Goal: Task Accomplishment & Management: Manage account settings

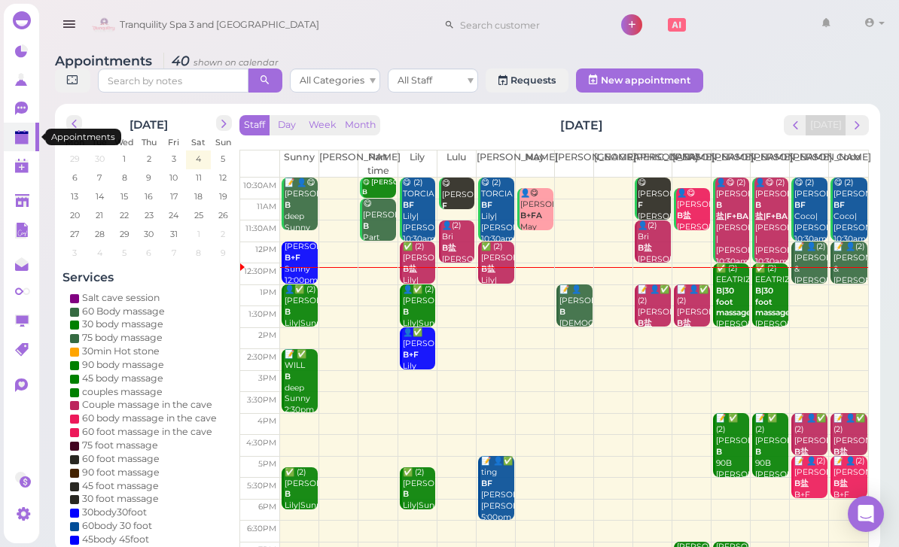
scroll to position [0, 222]
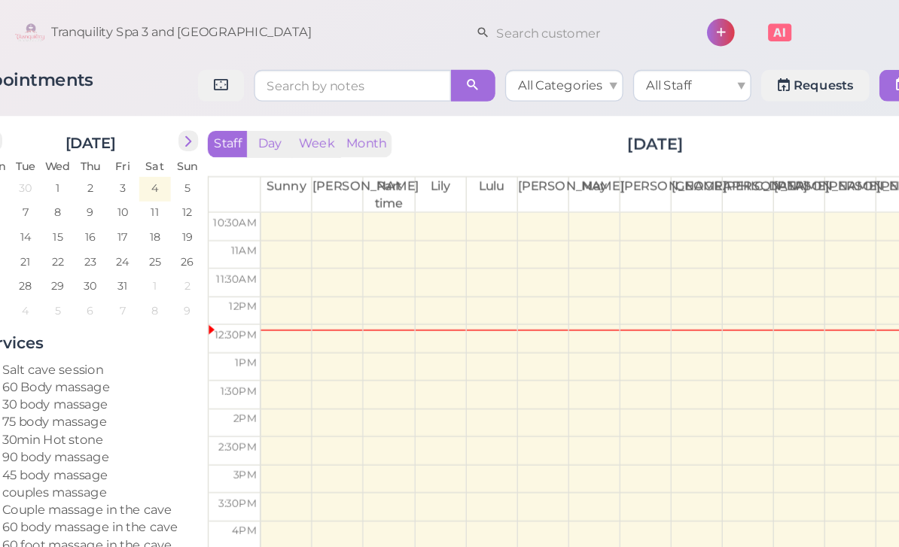
scroll to position [0, 81]
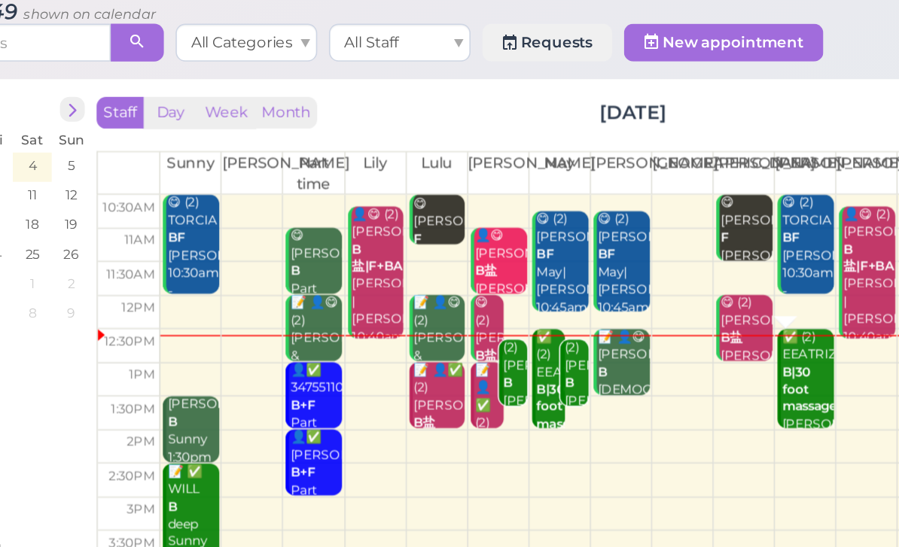
click at [660, 264] on div "✅ (2) EEATRIZ B|30 foot massage Helen|May 12:30pm - 2:00pm" at bounding box center [677, 314] width 34 height 101
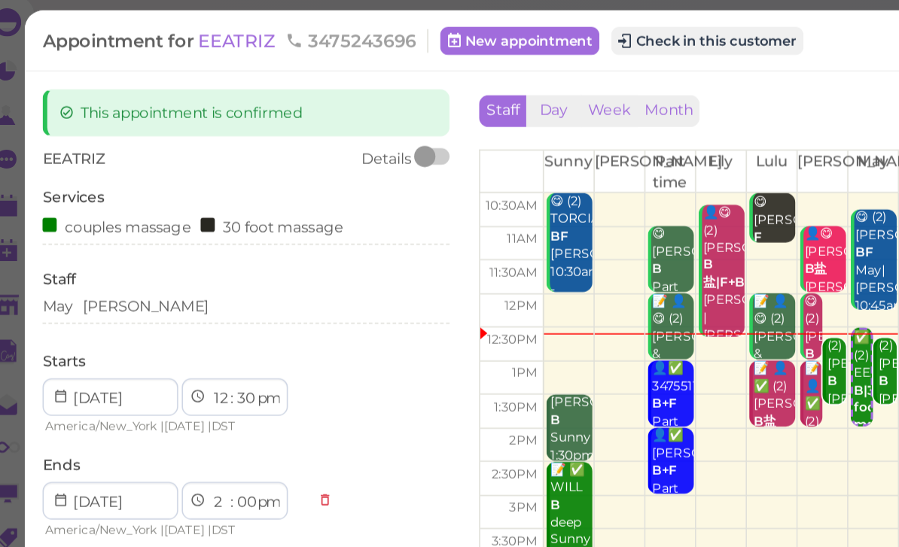
click at [465, 29] on button "Check in this customer" at bounding box center [468, 32] width 123 height 18
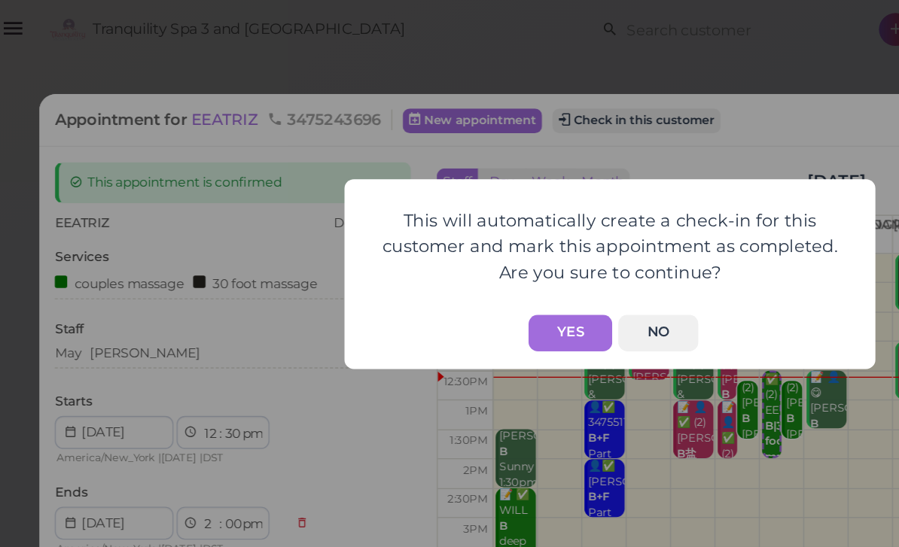
click at [398, 210] on button "Yes" at bounding box center [424, 218] width 53 height 23
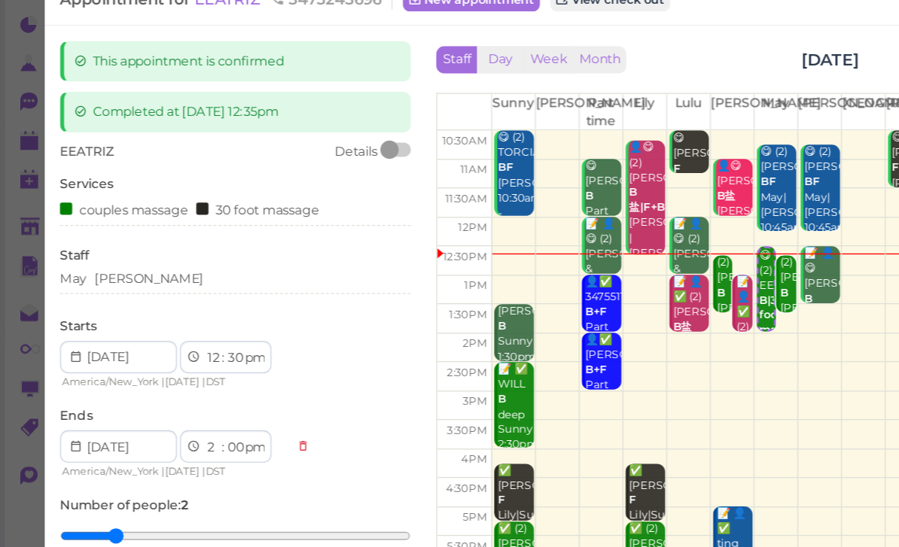
scroll to position [33, 0]
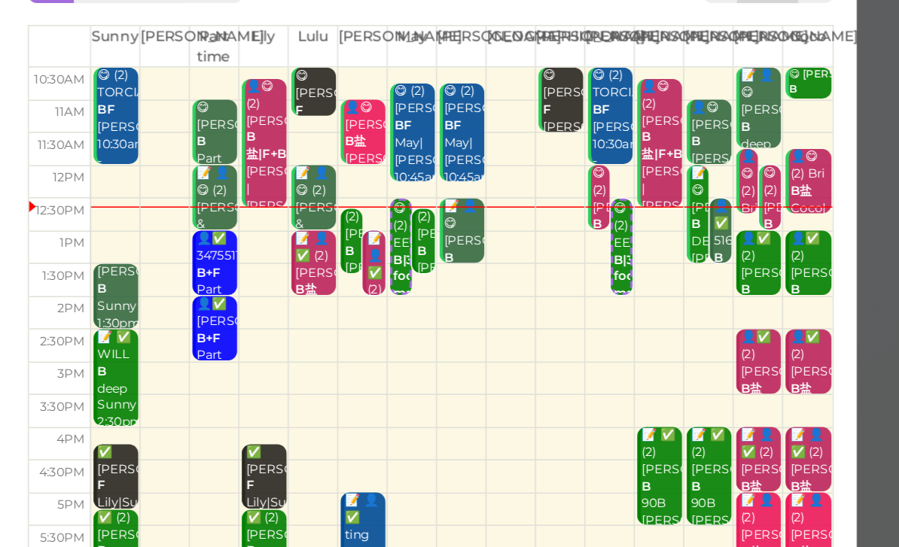
click at [773, 249] on b "B" at bounding box center [776, 254] width 6 height 10
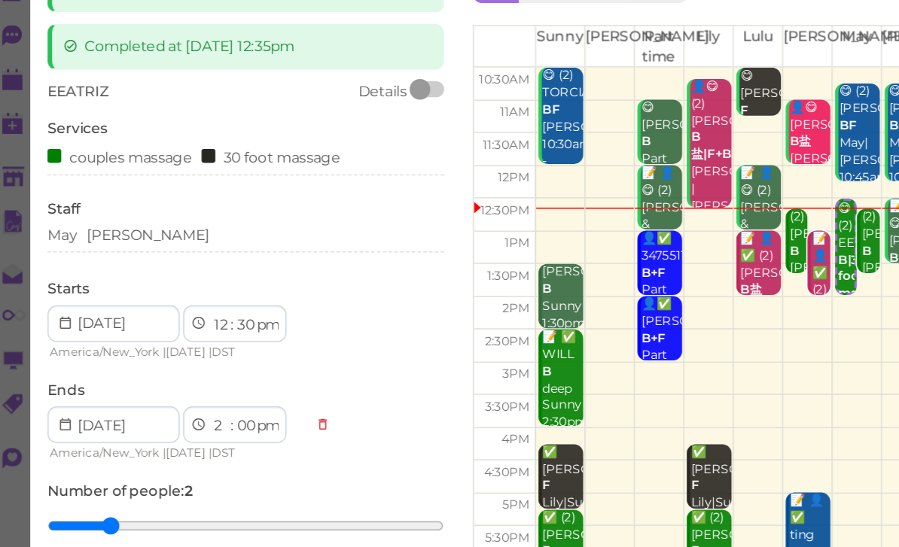
click at [108, 233] on div "May [PERSON_NAME]" at bounding box center [174, 240] width 260 height 14
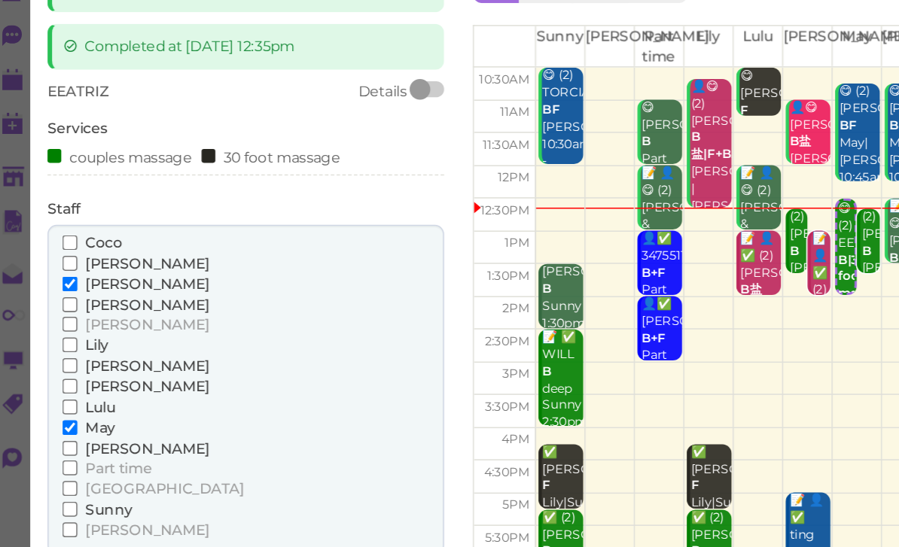
click at [80, 252] on span "[PERSON_NAME]" at bounding box center [109, 257] width 81 height 11
click at [64, 253] on input "[PERSON_NAME]" at bounding box center [59, 258] width 10 height 10
click at [69, 319] on span "[PERSON_NAME]" at bounding box center [109, 324] width 81 height 11
click at [61, 320] on input "[PERSON_NAME]" at bounding box center [59, 325] width 10 height 10
click at [69, 360] on span "May" at bounding box center [79, 365] width 20 height 11
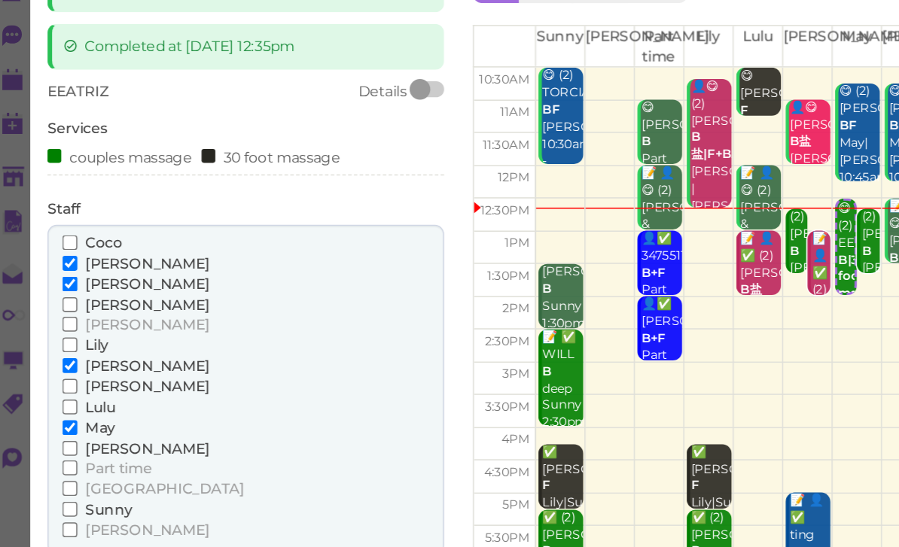
click at [64, 361] on input "May" at bounding box center [59, 366] width 10 height 10
click at [74, 266] on span "[PERSON_NAME]" at bounding box center [109, 271] width 81 height 11
click at [64, 267] on input "[PERSON_NAME]" at bounding box center [59, 272] width 10 height 10
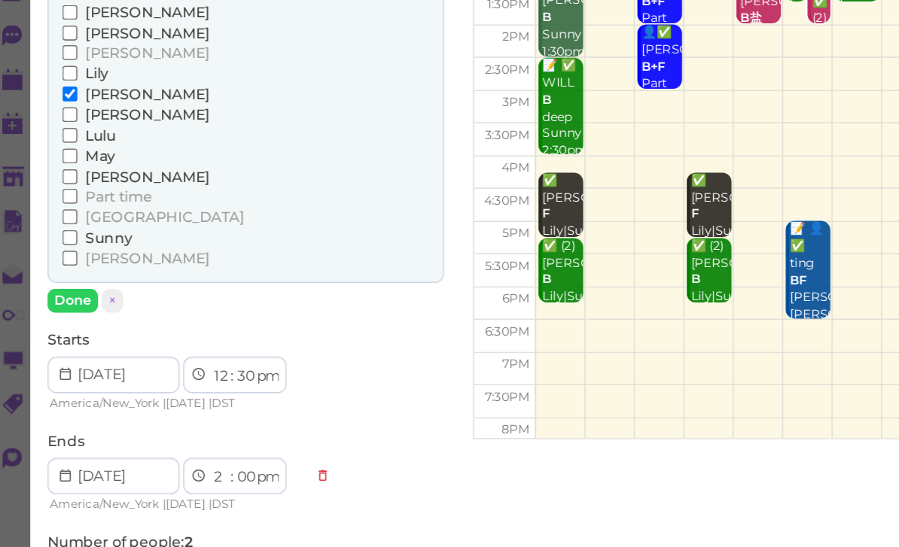
click at [50, 274] on button "Done" at bounding box center [60, 282] width 33 height 16
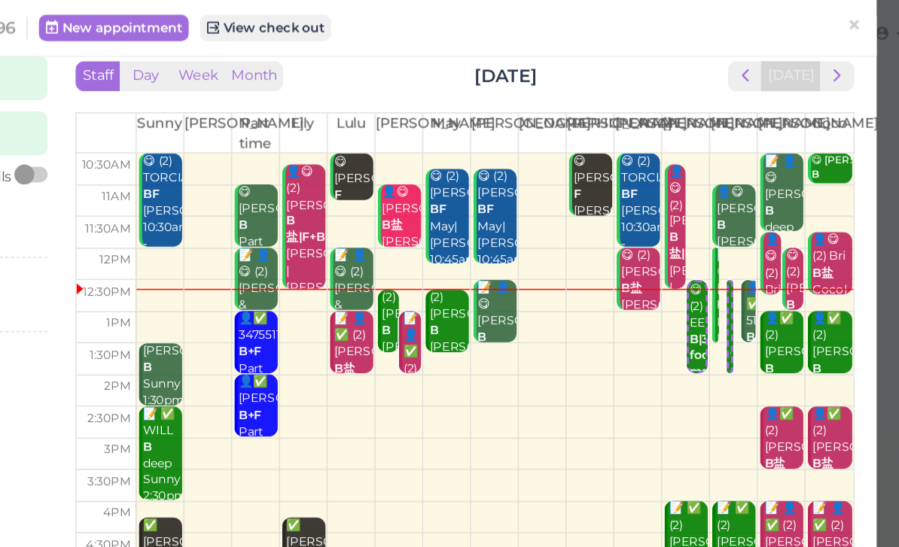
scroll to position [30, 0]
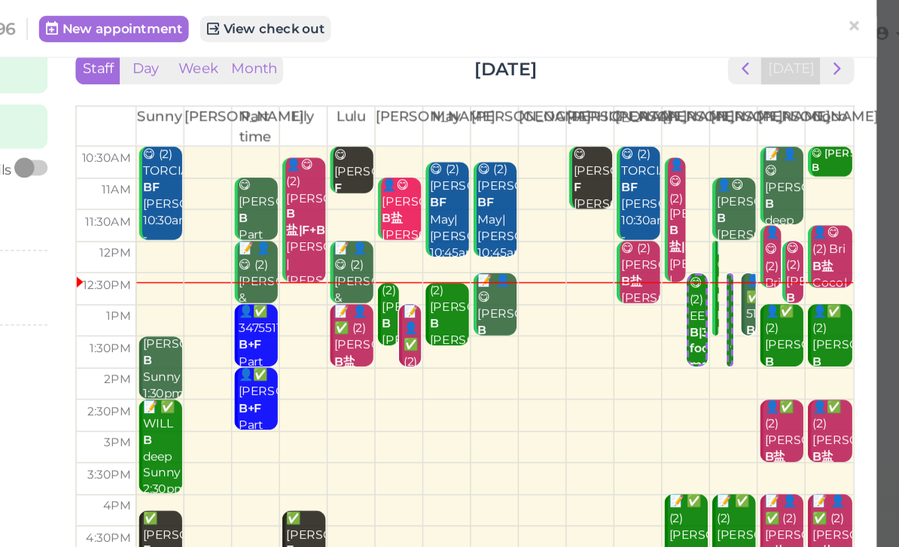
click at [544, 242] on div "📝 👤✅ (2) [PERSON_NAME]盐 [DEMOGRAPHIC_DATA] [PERSON_NAME]|Lulu 1:00pm - 2:00pm" at bounding box center [550, 273] width 13 height 135
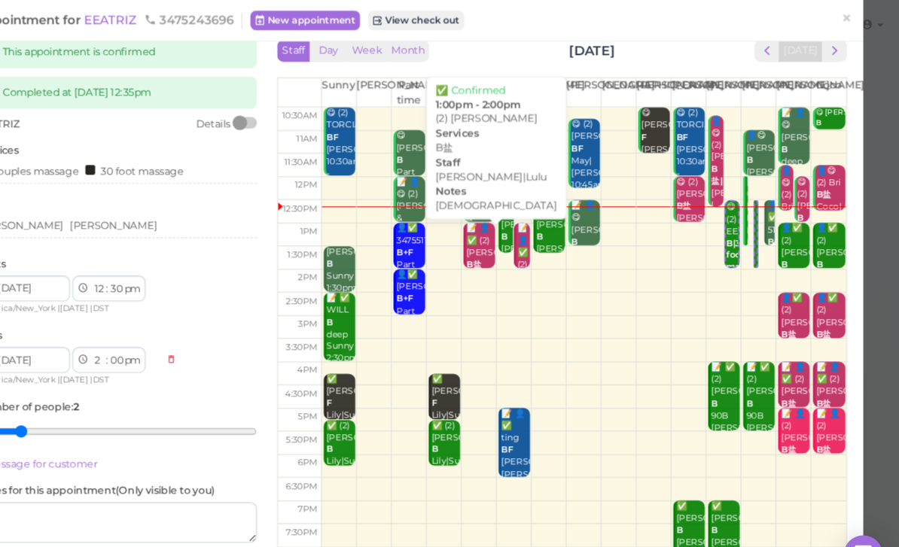
click at [499, 240] on b "B盐" at bounding box center [506, 245] width 14 height 10
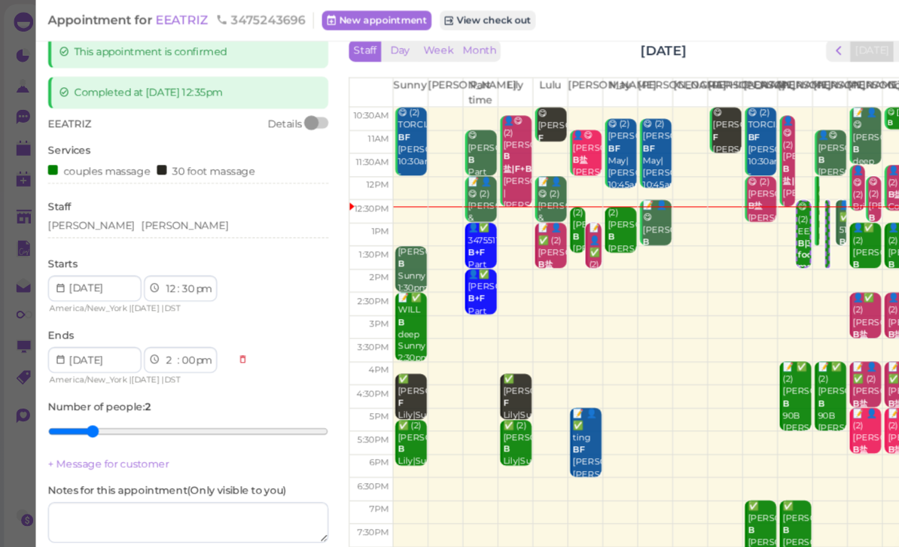
click at [161, 210] on div "[PERSON_NAME] [PERSON_NAME]" at bounding box center [174, 210] width 260 height 14
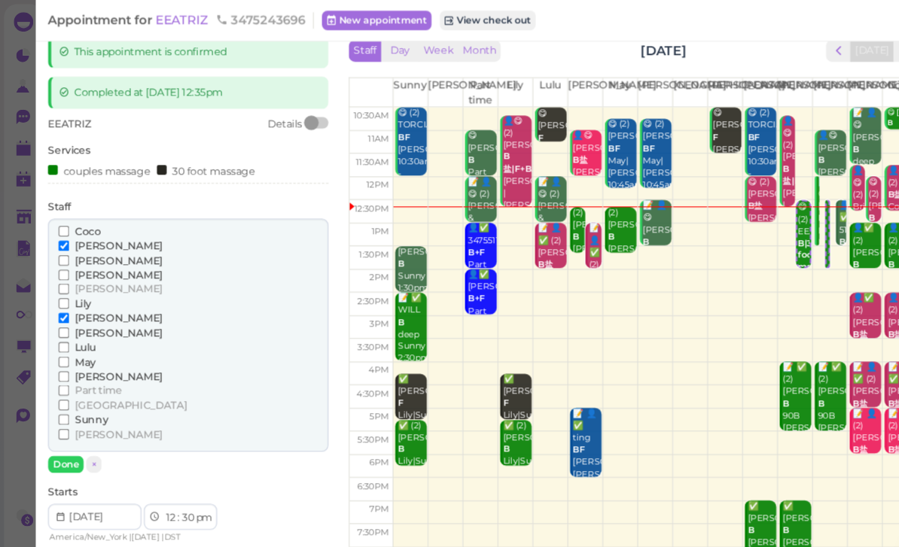
click at [91, 292] on span "[PERSON_NAME]" at bounding box center [109, 294] width 81 height 11
click at [64, 292] on input "[PERSON_NAME]" at bounding box center [59, 295] width 10 height 10
click at [80, 276] on span "Lily" at bounding box center [76, 281] width 15 height 11
click at [64, 276] on input "Lily" at bounding box center [59, 281] width 10 height 10
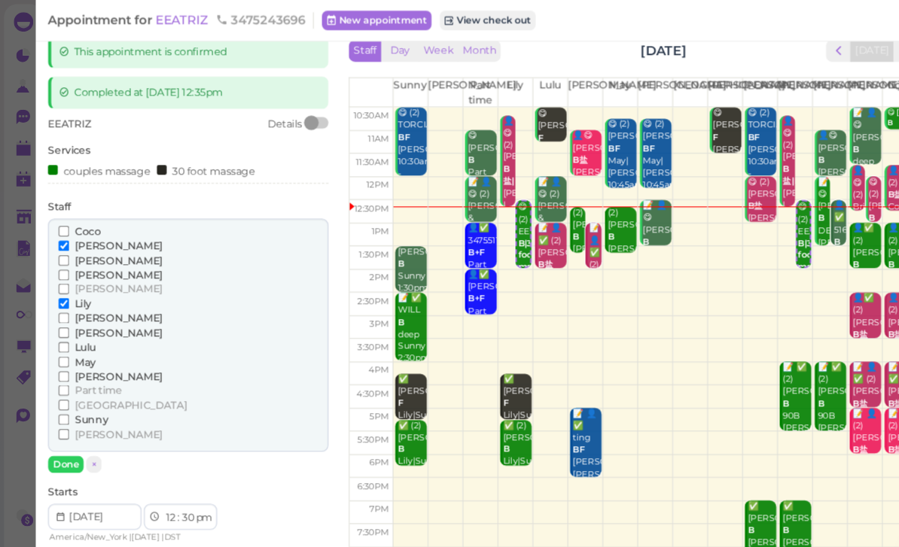
click at [71, 422] on button "Done" at bounding box center [60, 430] width 33 height 16
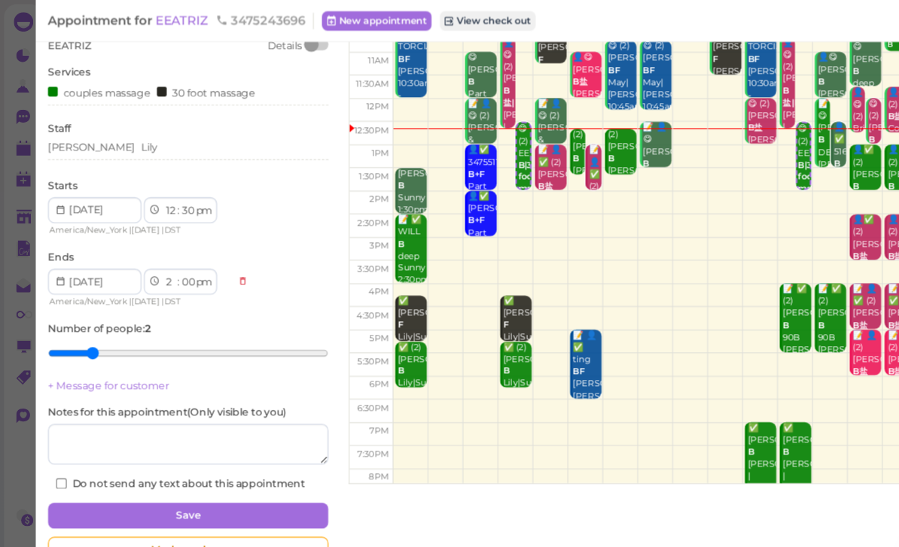
scroll to position [101, 0]
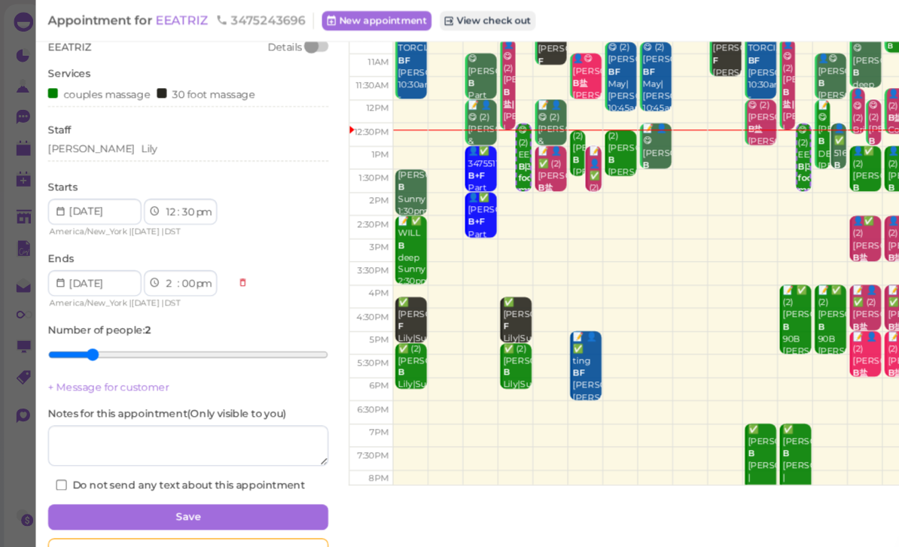
click at [200, 478] on button "Save" at bounding box center [174, 480] width 260 height 24
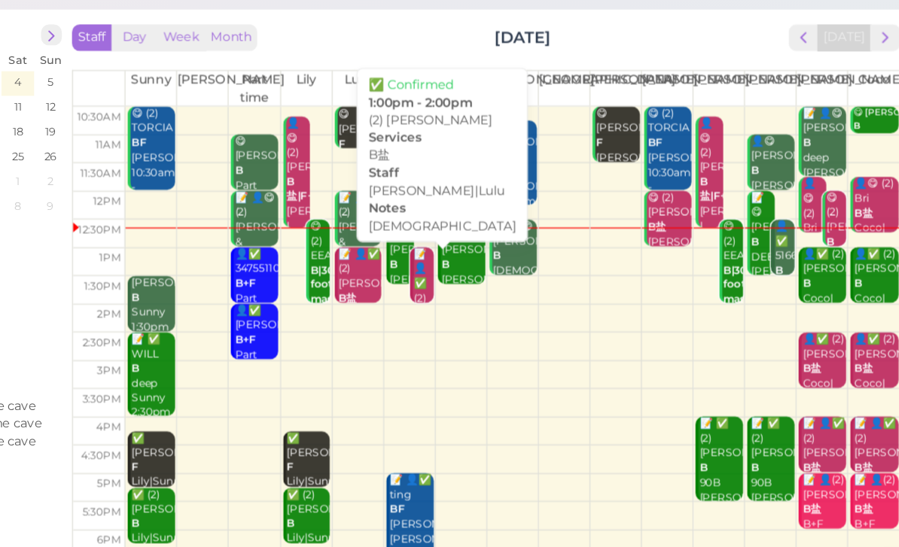
click at [499, 260] on div "📝 👤✅ (2) [PERSON_NAME]盐 [DEMOGRAPHIC_DATA] [PERSON_NAME]|Lulu 1:00pm - 2:00pm" at bounding box center [507, 319] width 16 height 135
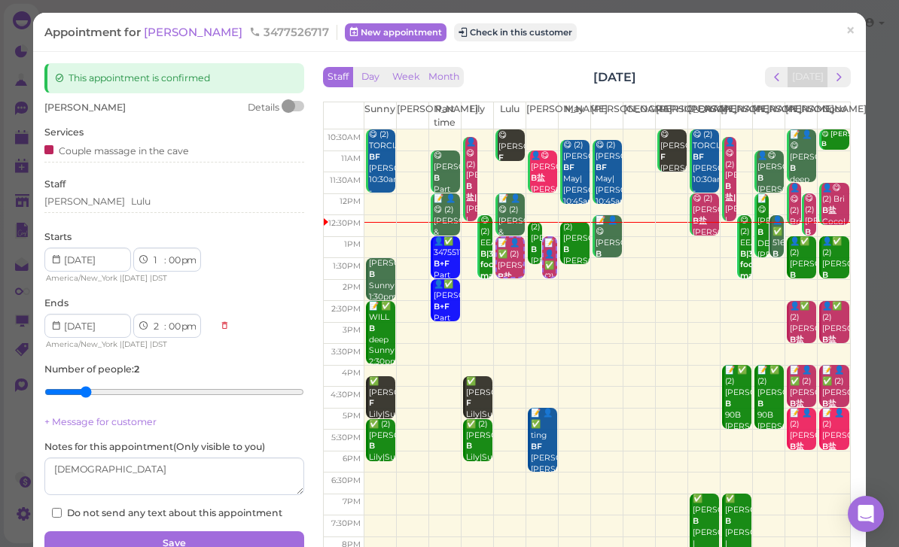
click at [851, 37] on span "×" at bounding box center [851, 30] width 10 height 21
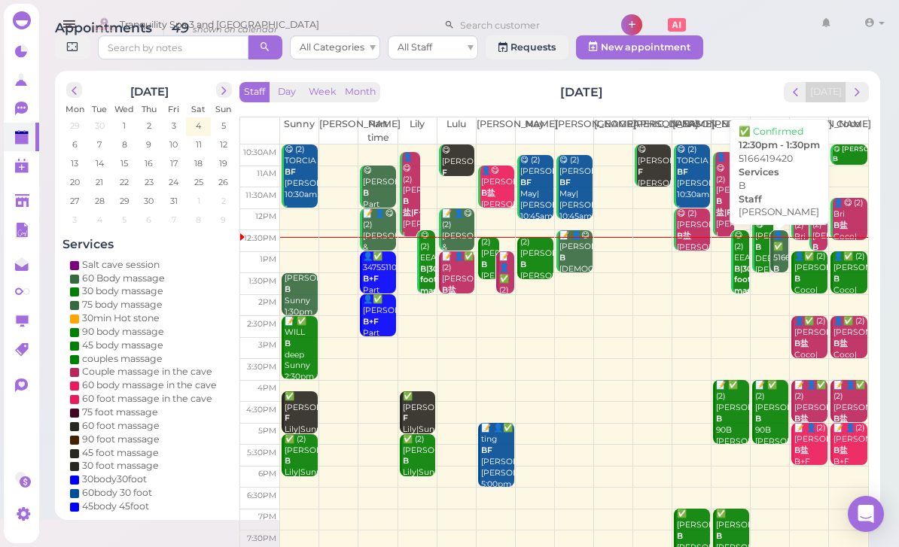
click at [779, 288] on div "👤✅ 5166419420 B [PERSON_NAME] 12:30pm - 1:30pm" at bounding box center [781, 275] width 16 height 90
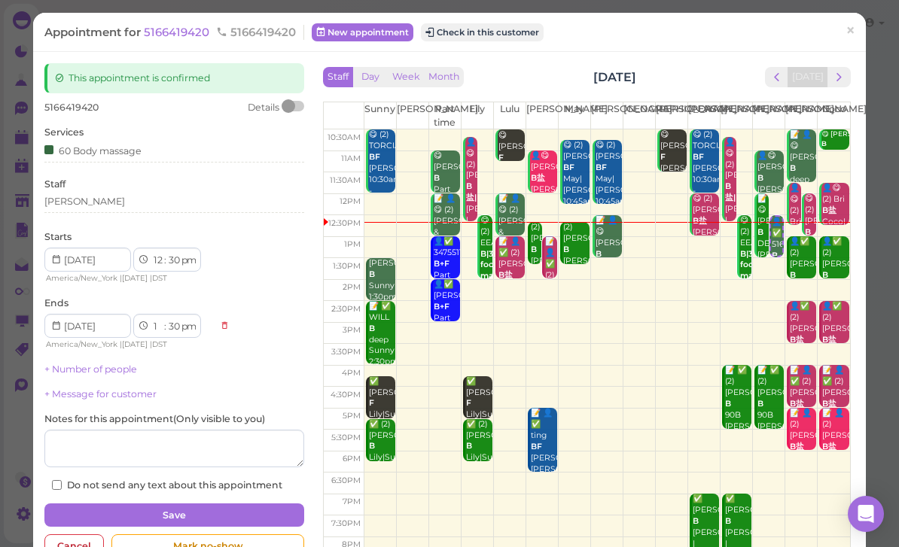
click at [119, 202] on div "[PERSON_NAME]" at bounding box center [174, 202] width 260 height 14
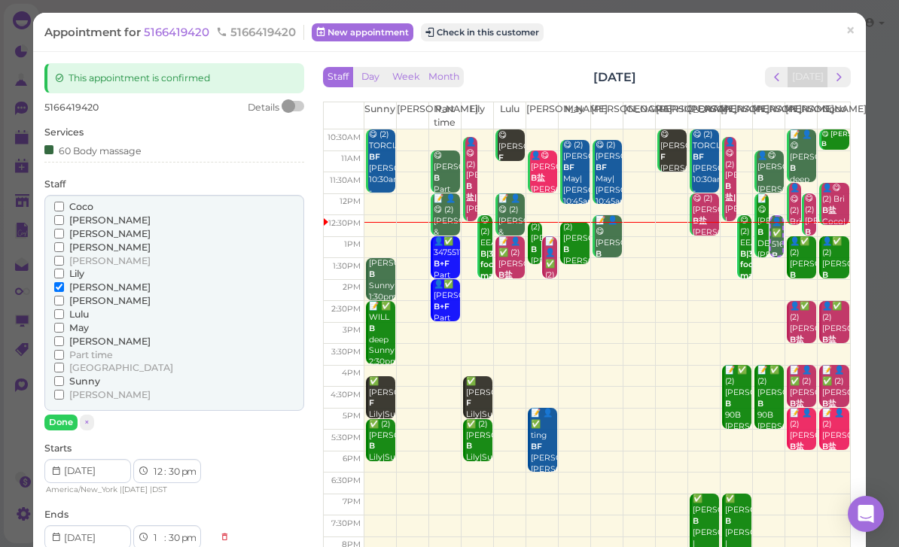
click at [93, 242] on span "[PERSON_NAME]" at bounding box center [109, 247] width 81 height 11
click at [64, 242] on input "[PERSON_NAME]" at bounding box center [59, 247] width 10 height 10
click at [88, 282] on span "[PERSON_NAME]" at bounding box center [109, 287] width 81 height 11
click at [64, 282] on input "[PERSON_NAME]" at bounding box center [59, 287] width 10 height 10
click at [70, 416] on button "Done" at bounding box center [60, 423] width 33 height 16
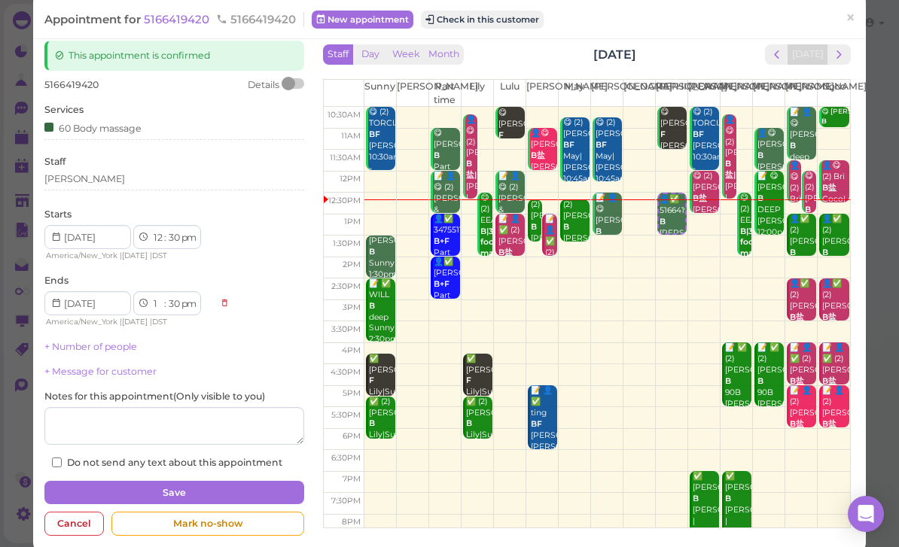
scroll to position [33, 0]
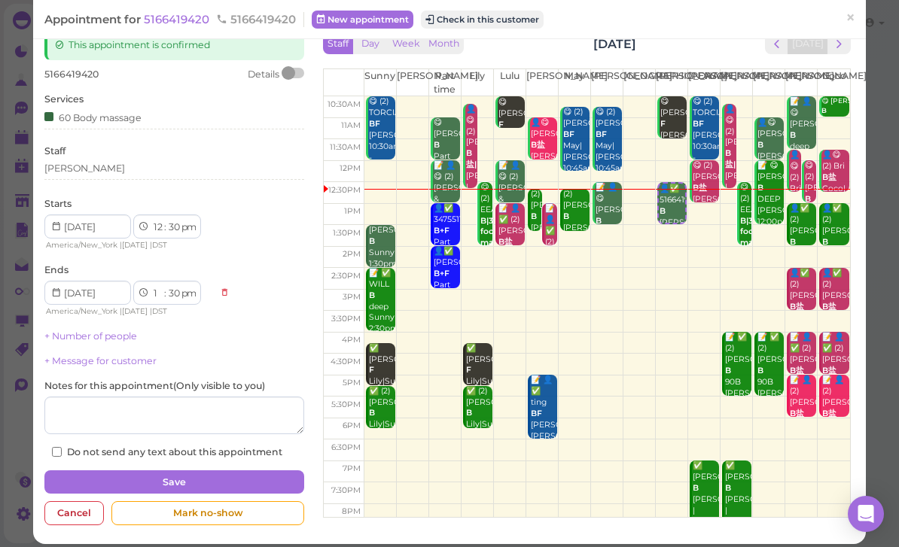
click at [229, 475] on button "Save" at bounding box center [174, 483] width 260 height 24
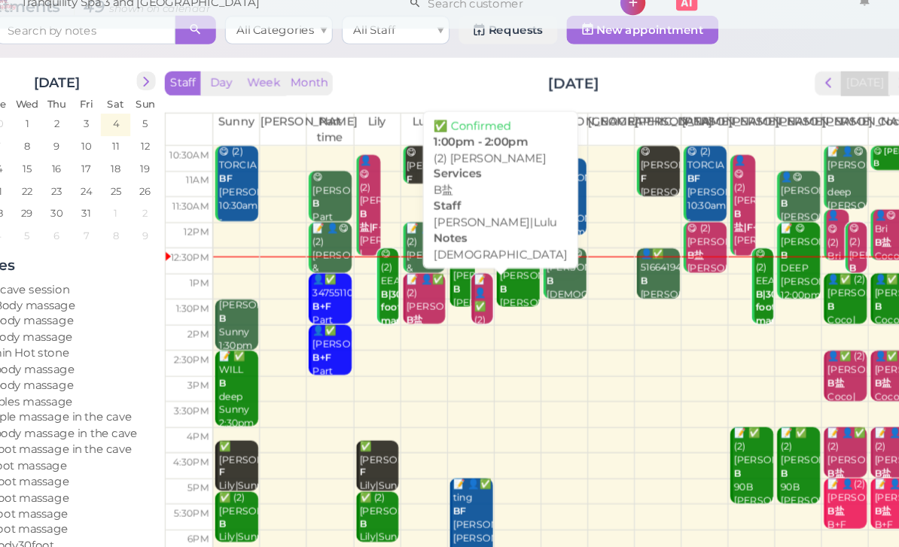
click at [499, 297] on div "📝 👤✅ (2) [PERSON_NAME]盐 [DEMOGRAPHIC_DATA] [PERSON_NAME]|Lulu 1:00pm - 2:00pm" at bounding box center [507, 319] width 16 height 135
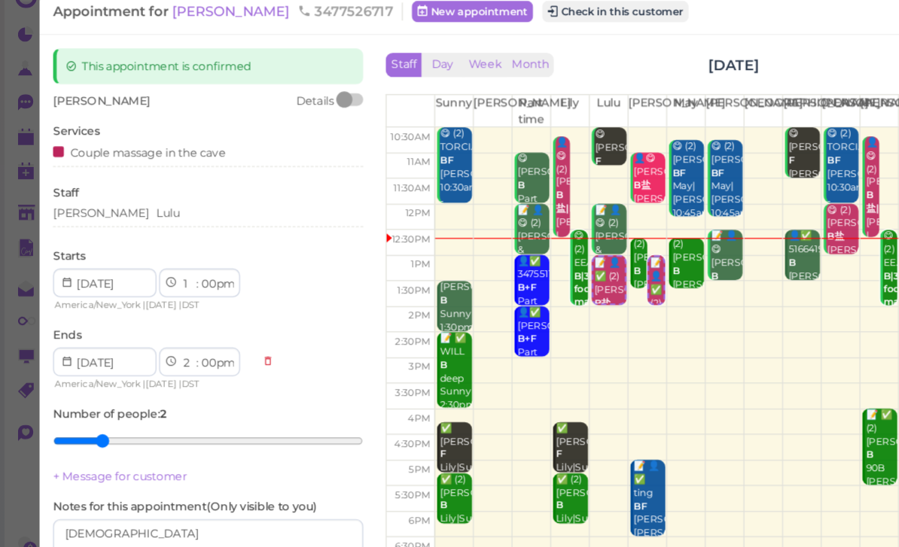
click at [132, 195] on div "[PERSON_NAME] Lulu" at bounding box center [174, 204] width 260 height 18
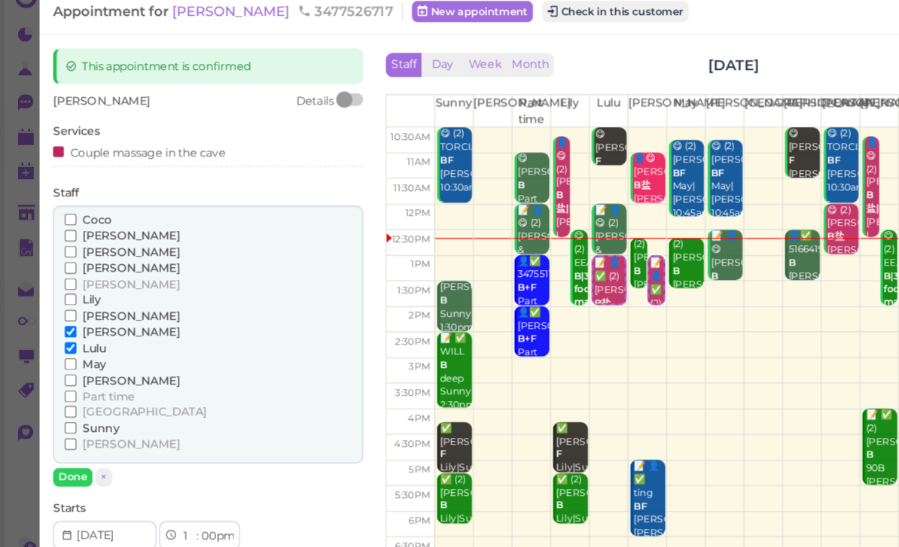
click at [80, 295] on span "[PERSON_NAME]" at bounding box center [109, 300] width 81 height 11
click at [64, 296] on input "[PERSON_NAME]" at bounding box center [59, 301] width 10 height 10
click at [91, 376] on span "Sunny" at bounding box center [84, 381] width 31 height 11
click at [64, 377] on input "Sunny" at bounding box center [59, 382] width 10 height 10
click at [68, 415] on button "Done" at bounding box center [60, 423] width 33 height 16
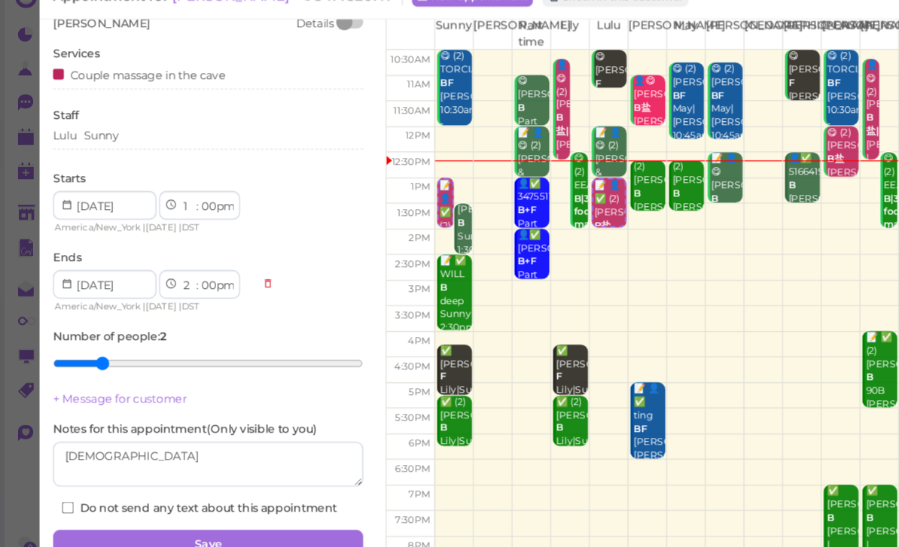
scroll to position [64, 0]
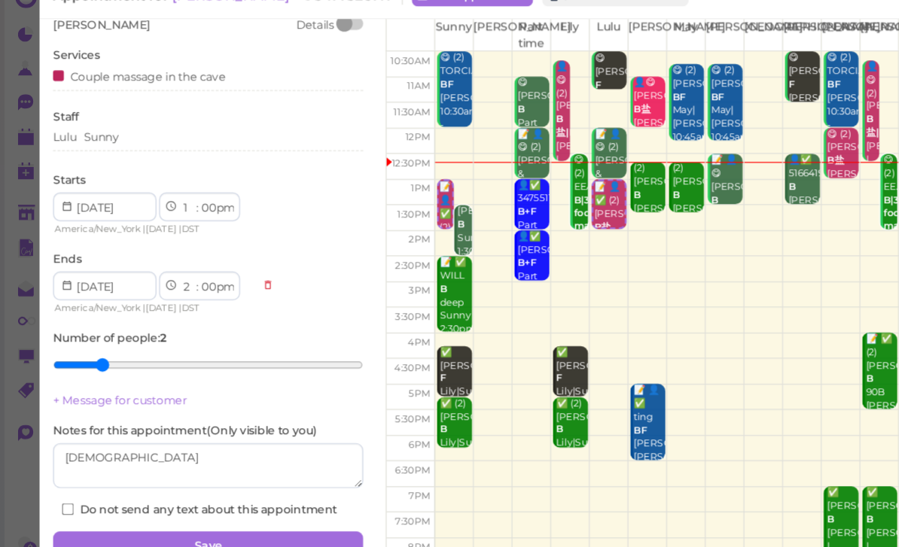
click at [232, 468] on button "Save" at bounding box center [174, 480] width 260 height 24
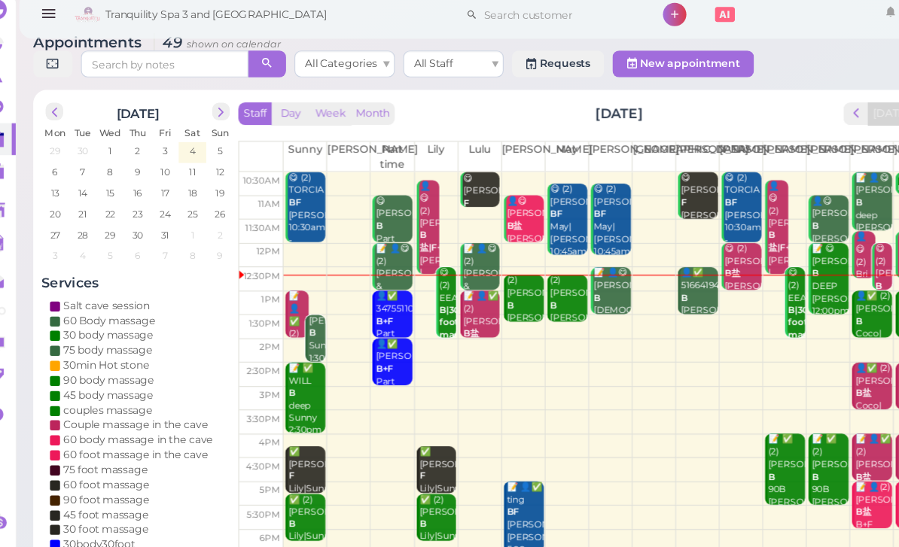
scroll to position [12, 0]
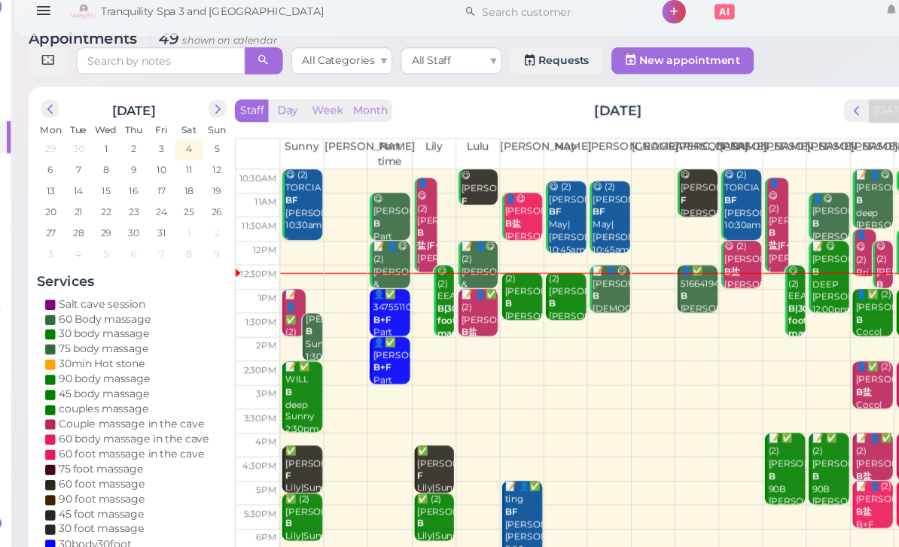
click at [302, 309] on div "[PERSON_NAME] Sunny 1:30pm - 2:30pm" at bounding box center [310, 327] width 16 height 67
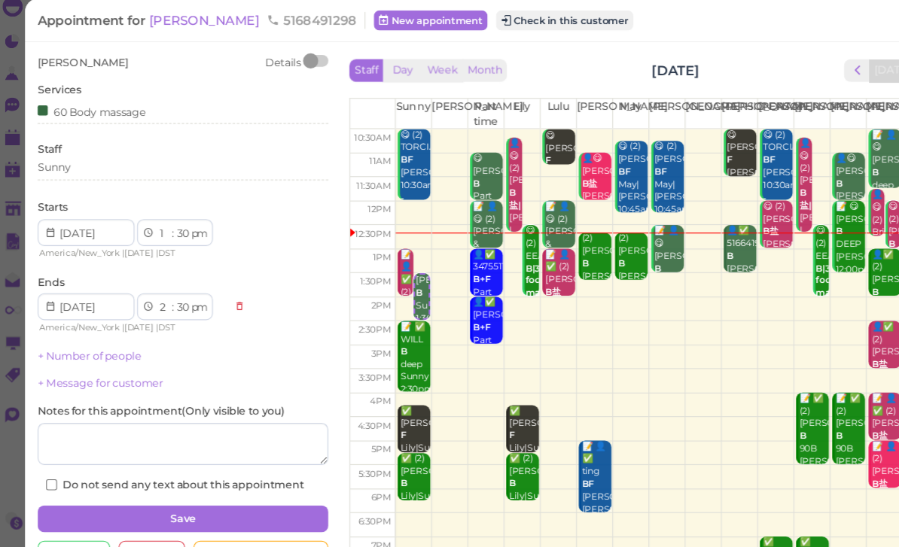
click at [131, 157] on div "Sunny" at bounding box center [174, 166] width 260 height 18
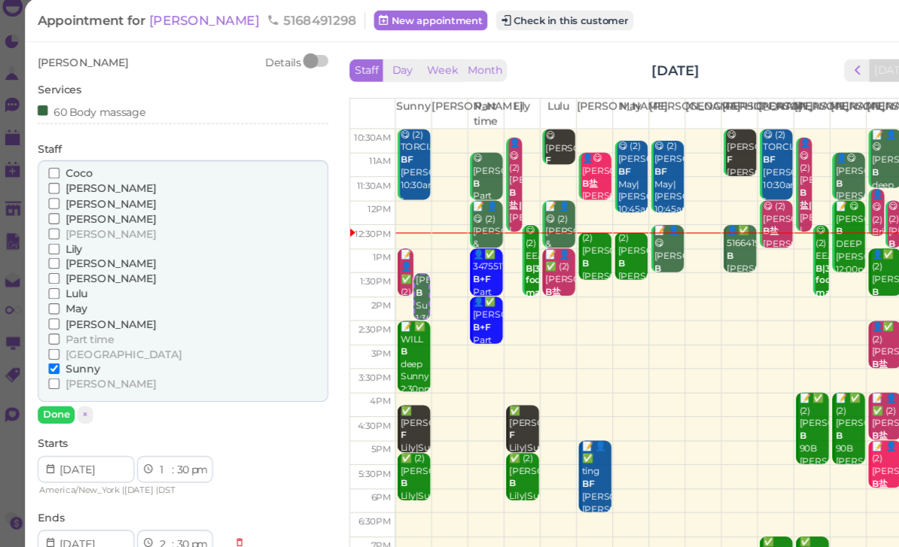
click at [75, 298] on span "[PERSON_NAME]" at bounding box center [109, 303] width 81 height 11
click at [64, 299] on input "[PERSON_NAME]" at bounding box center [59, 304] width 10 height 10
click at [81, 338] on span "Sunny" at bounding box center [84, 343] width 31 height 11
click at [64, 339] on input "Sunny" at bounding box center [59, 344] width 10 height 10
click at [63, 377] on button "Done" at bounding box center [60, 385] width 33 height 16
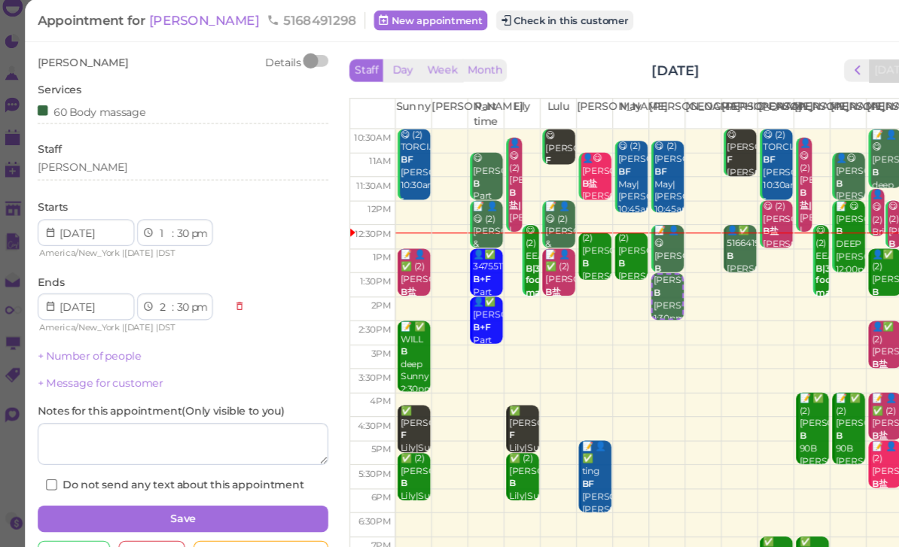
click at [236, 466] on button "Save" at bounding box center [174, 478] width 260 height 24
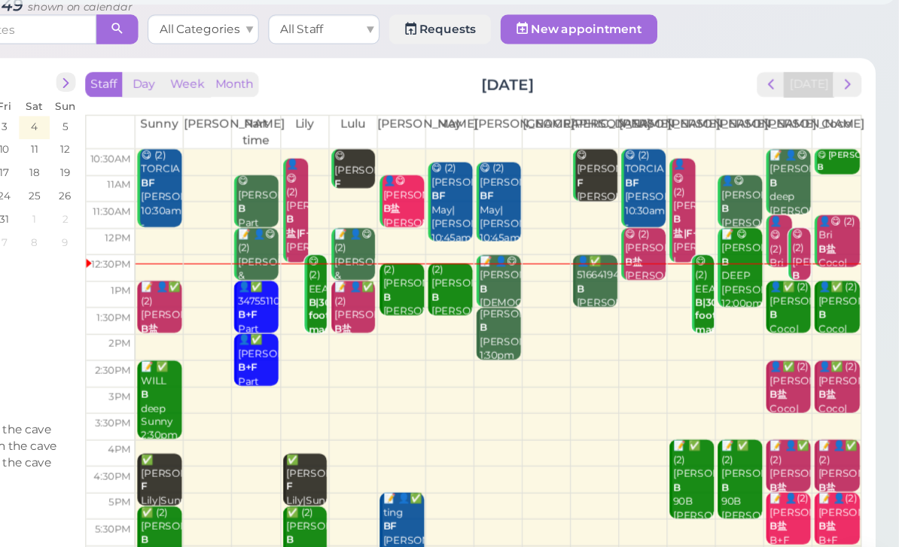
scroll to position [14, 0]
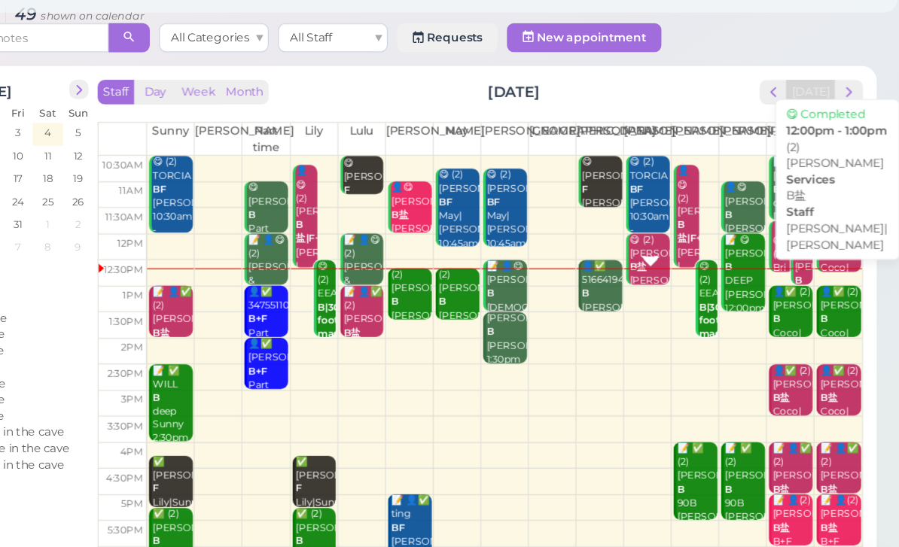
click at [676, 228] on div "😋 (2) [PERSON_NAME] B盐 [PERSON_NAME]|[PERSON_NAME] 12:00pm - 1:00pm" at bounding box center [693, 273] width 34 height 90
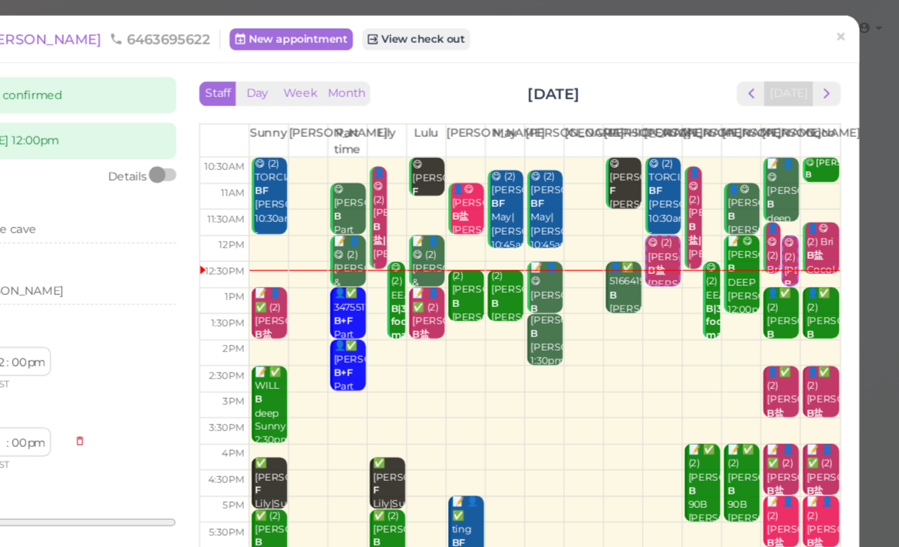
click at [846, 32] on span "×" at bounding box center [851, 30] width 10 height 21
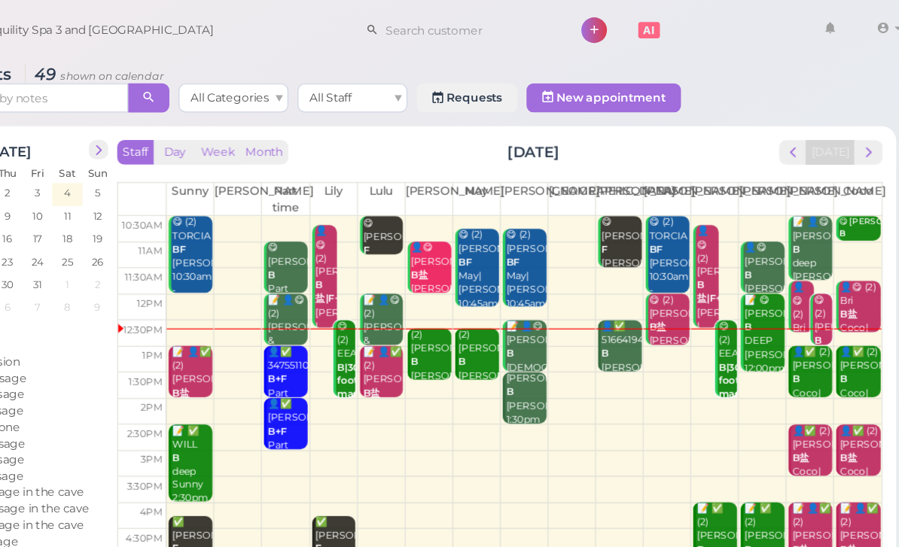
click at [676, 264] on div "😋 (2) [PERSON_NAME] B盐 [PERSON_NAME]|[PERSON_NAME] 12:00pm - 1:00pm" at bounding box center [693, 287] width 34 height 90
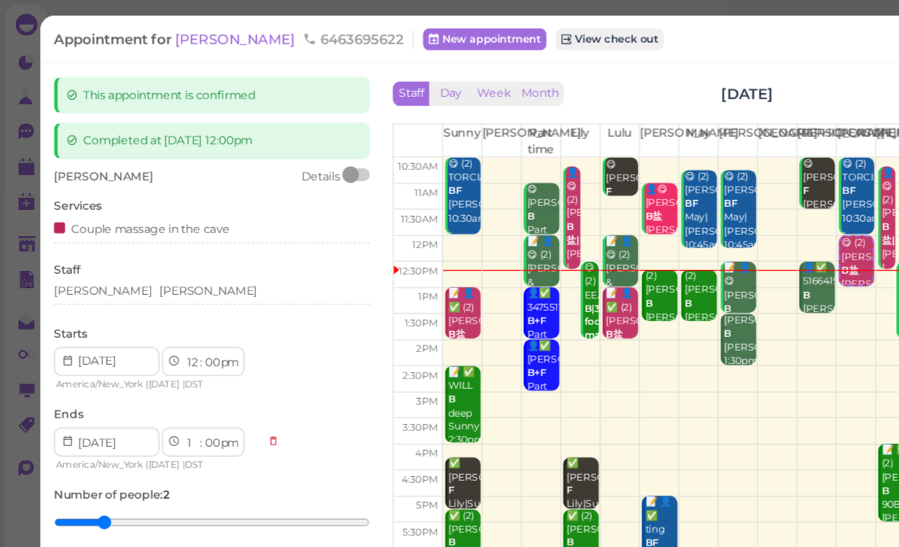
click at [133, 246] on div "[PERSON_NAME] [PERSON_NAME]" at bounding box center [174, 242] width 260 height 18
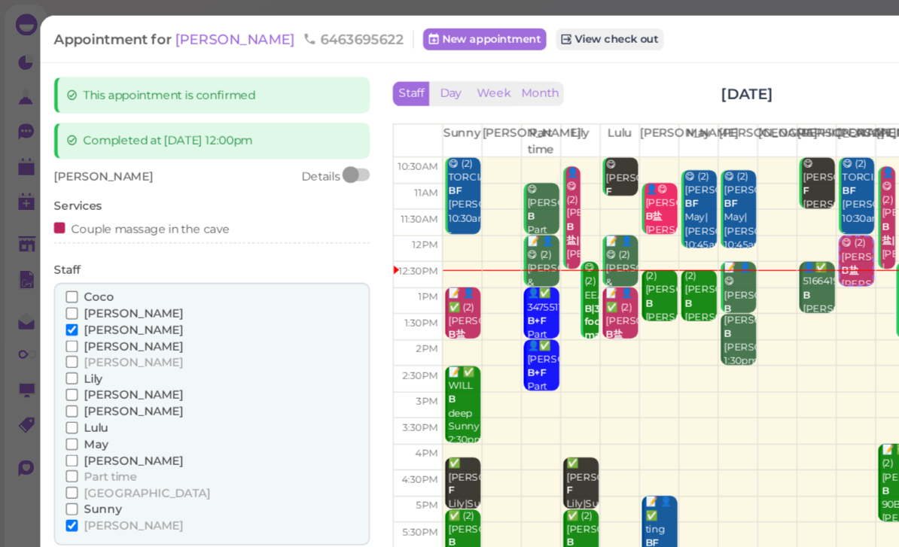
click at [91, 413] on span "Sunny" at bounding box center [84, 418] width 31 height 11
click at [64, 414] on input "Sunny" at bounding box center [59, 419] width 10 height 10
click at [84, 427] on span "[PERSON_NAME]" at bounding box center [109, 432] width 81 height 11
click at [64, 428] on input "[PERSON_NAME]" at bounding box center [59, 433] width 10 height 10
click at [68, 453] on button "Done" at bounding box center [60, 461] width 33 height 16
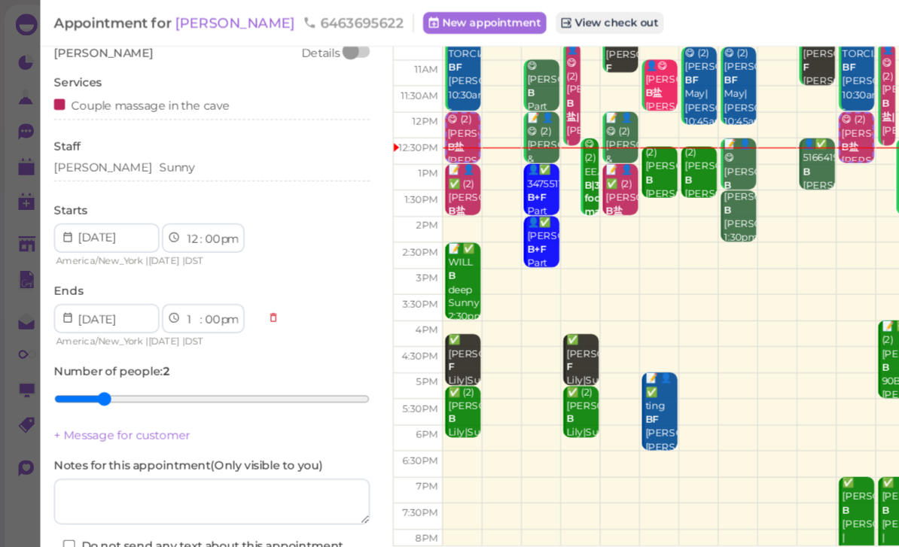
scroll to position [101, 0]
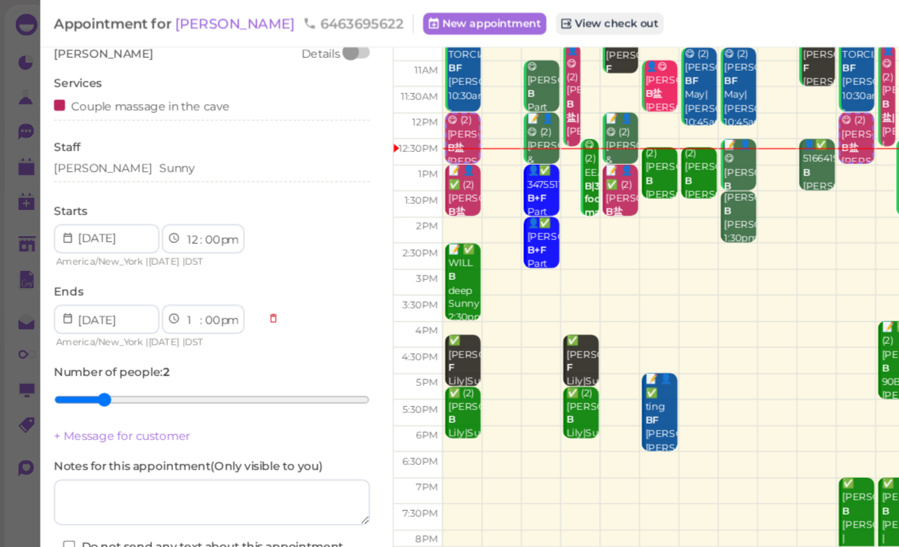
click at [226, 480] on button "Save" at bounding box center [174, 480] width 260 height 24
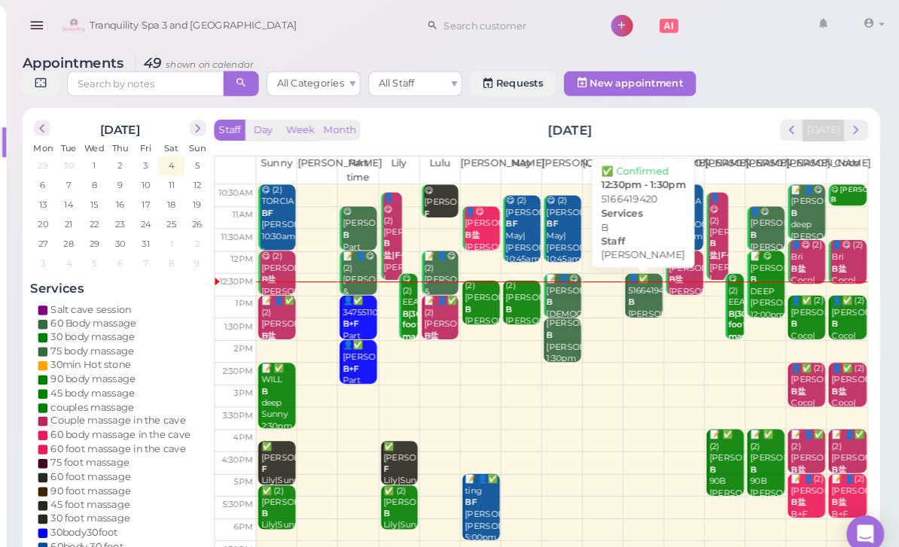
click at [637, 285] on div "👤✅ 5166419420 B [PERSON_NAME] 12:30pm - 1:30pm" at bounding box center [654, 303] width 34 height 78
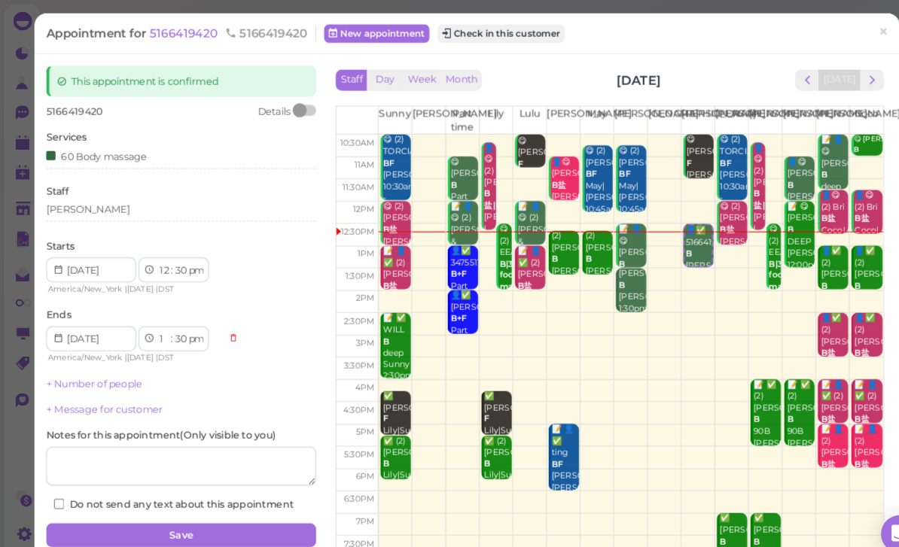
click at [503, 38] on button "Check in this customer" at bounding box center [482, 32] width 123 height 18
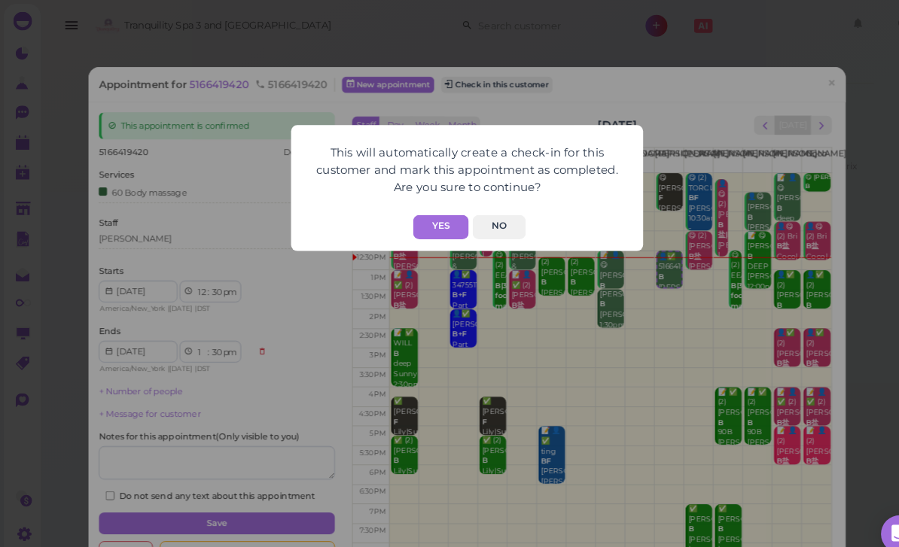
click at [429, 211] on button "Yes" at bounding box center [424, 218] width 53 height 23
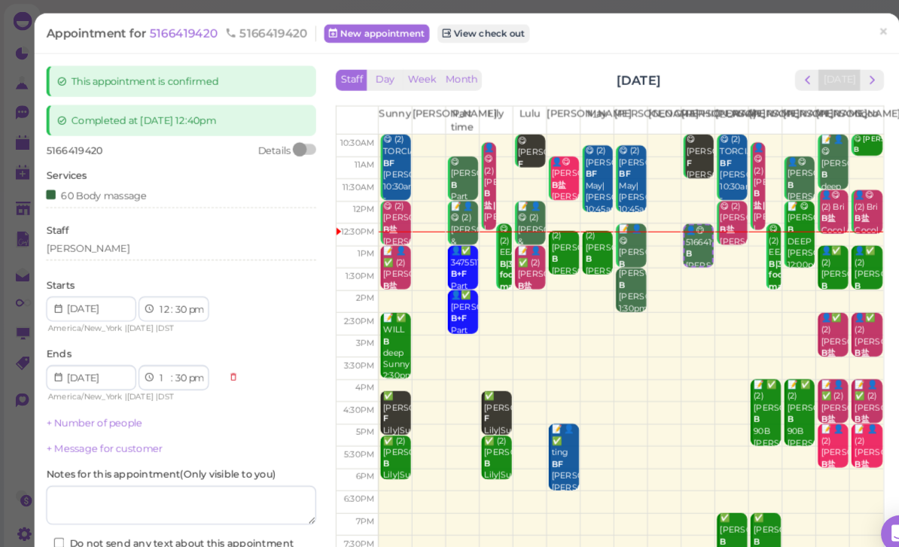
click at [847, 37] on span "×" at bounding box center [851, 30] width 10 height 21
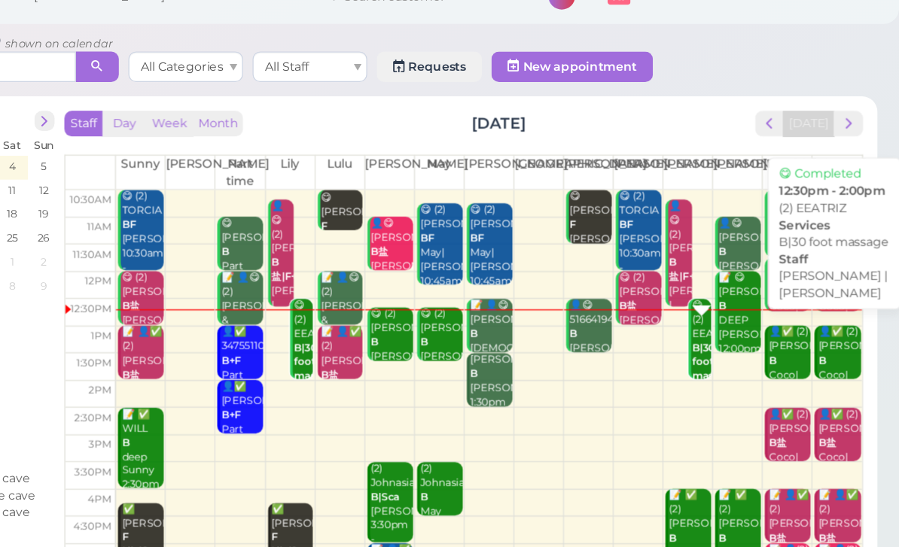
click at [734, 297] on b "B|30 foot massage" at bounding box center [751, 313] width 35 height 32
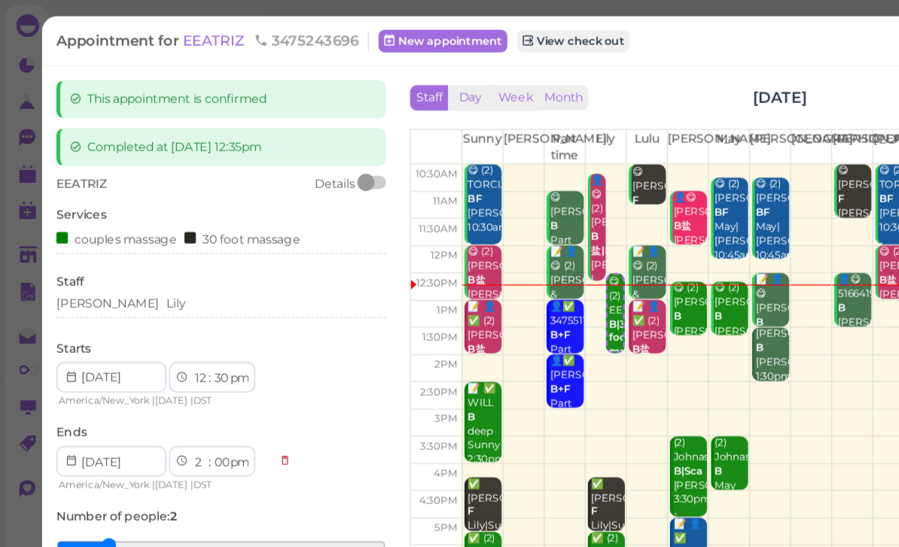
click at [171, 301] on select "00 05 10 15 20 25 30 35 40 45 50 55" at bounding box center [173, 299] width 15 height 16
select select "45"
select select "15"
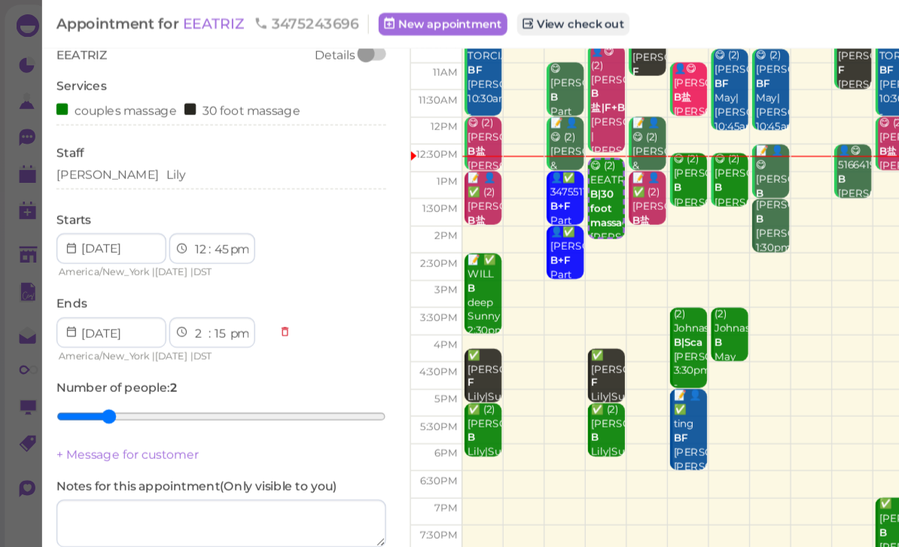
scroll to position [101, 0]
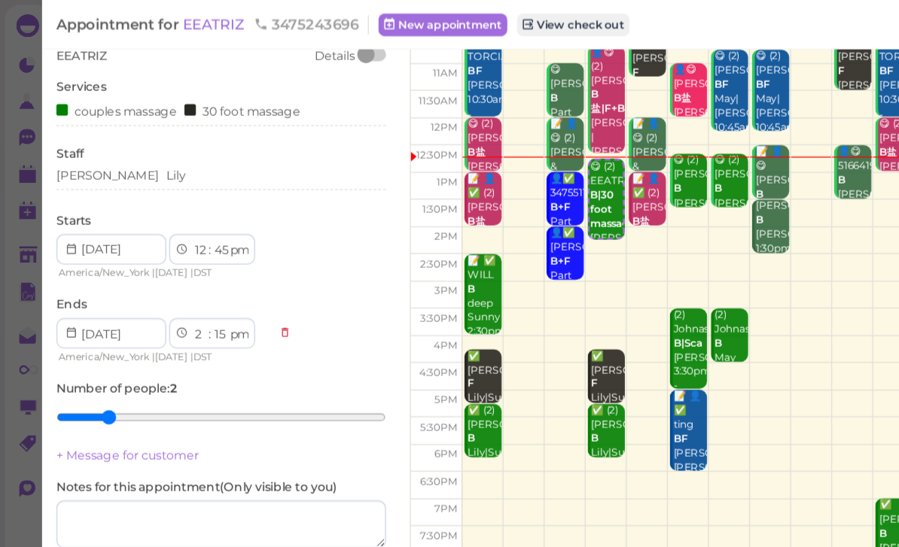
click at [238, 468] on button "Save" at bounding box center [174, 480] width 260 height 24
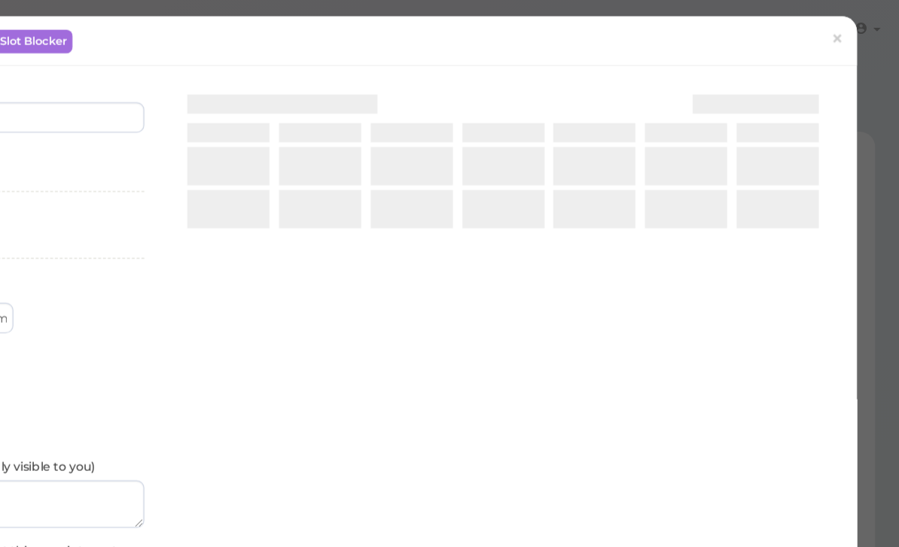
click at [319, 355] on div at bounding box center [586, 280] width 535 height 435
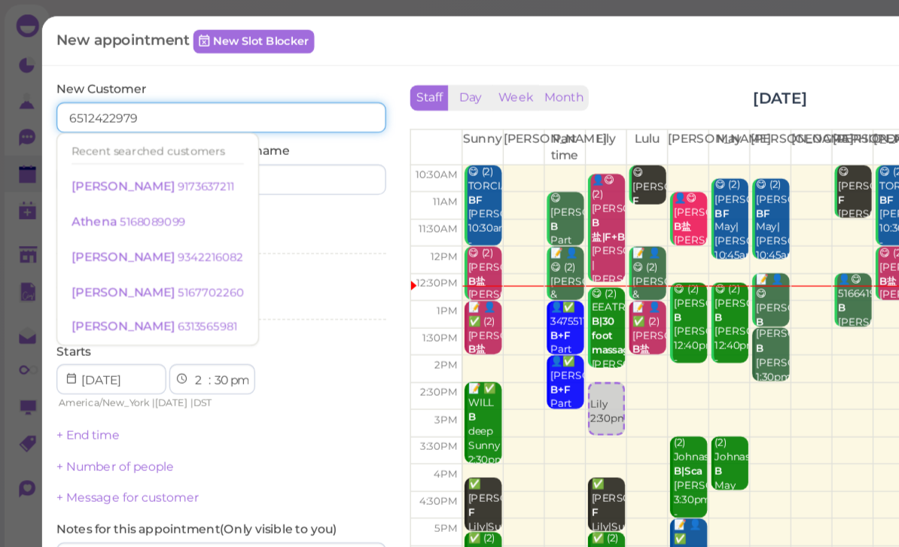
type input "6512422979"
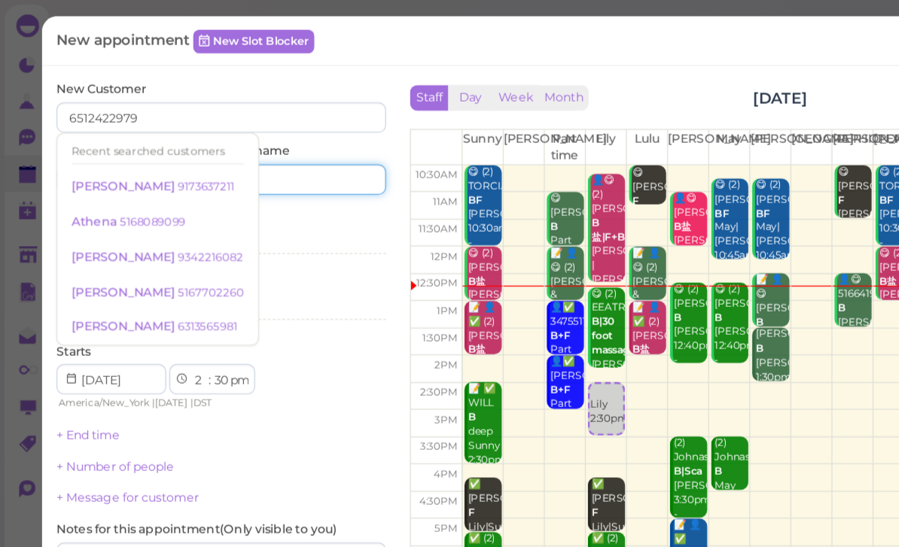
click at [242, 145] on input at bounding box center [241, 142] width 125 height 24
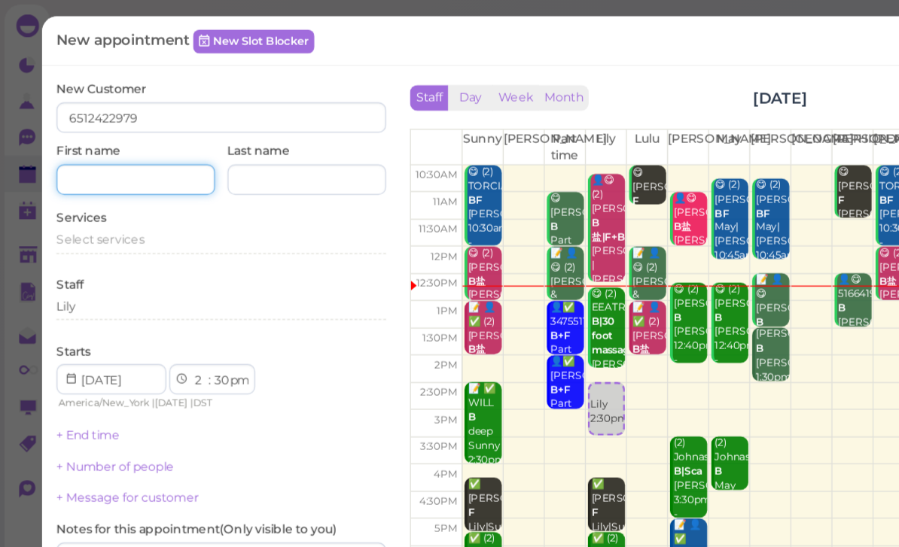
click at [117, 145] on input at bounding box center [106, 142] width 125 height 24
type input "[PERSON_NAME]"
click at [92, 188] on span "Select services" at bounding box center [78, 188] width 69 height 11
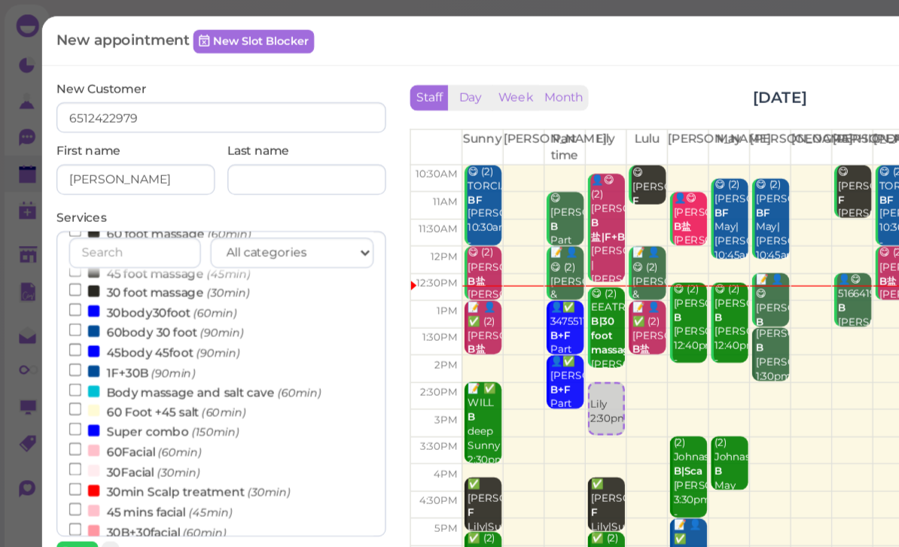
scroll to position [233, 0]
click at [200, 383] on small "(30min)" at bounding box center [212, 388] width 34 height 11
click at [64, 380] on input "30min Scalp treatment (30min)" at bounding box center [59, 385] width 10 height 10
click at [144, 367] on small "(30min)" at bounding box center [141, 372] width 34 height 11
click at [64, 364] on input "30Facial (30min)" at bounding box center [59, 369] width 10 height 10
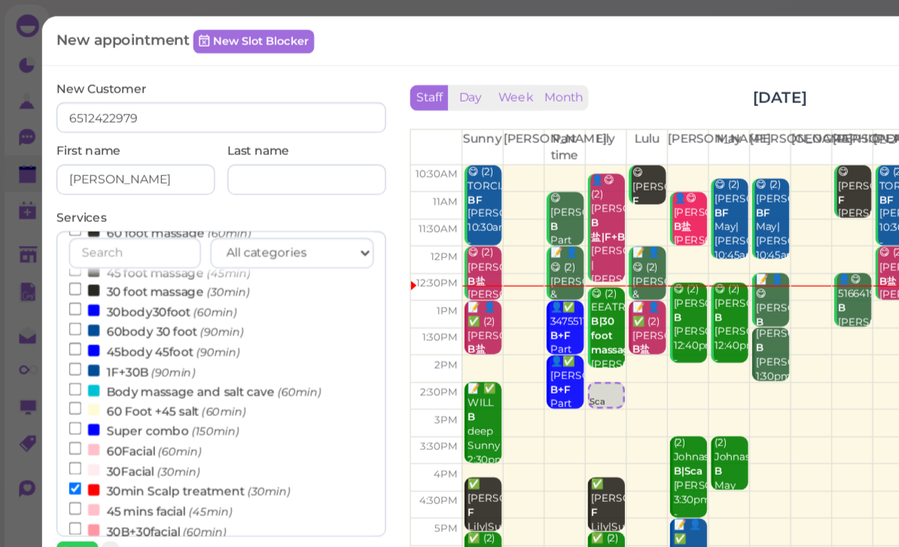
select select "30"
click at [69, 435] on button "Done" at bounding box center [60, 435] width 33 height 16
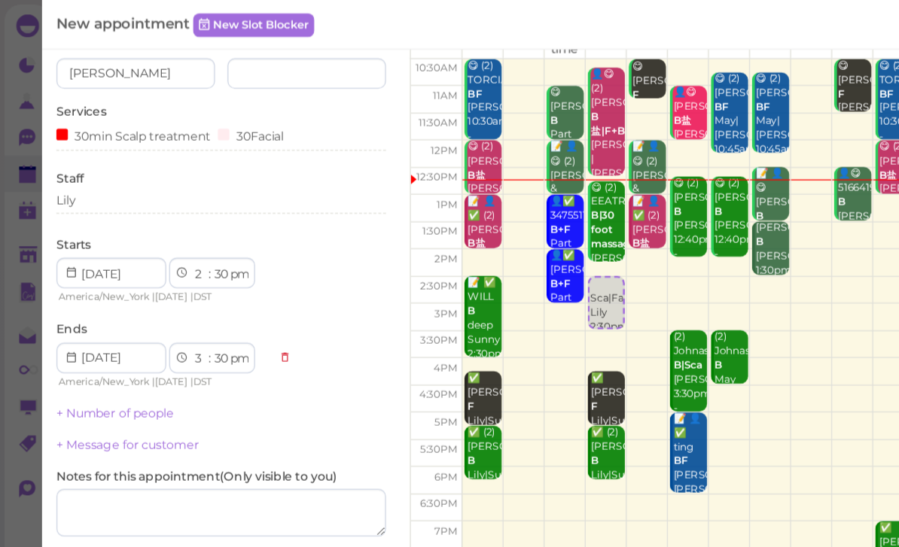
scroll to position [82, 0]
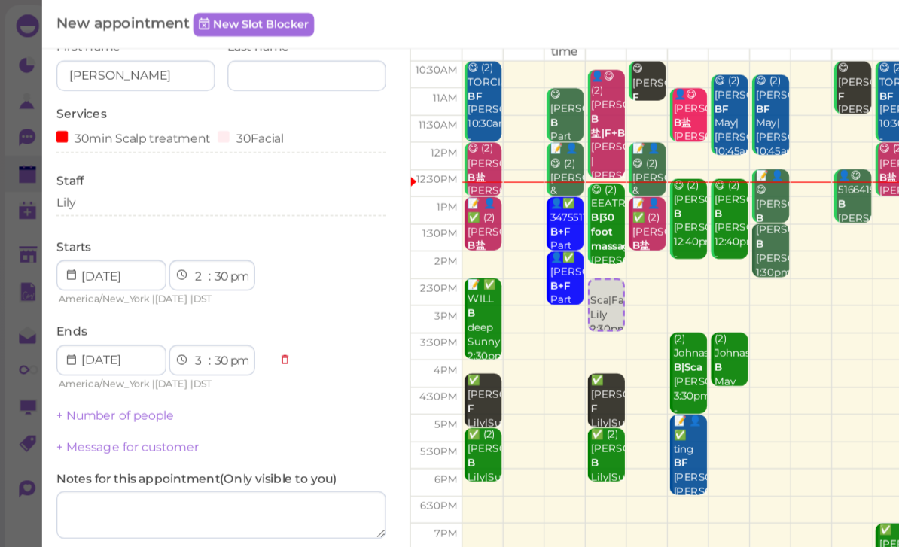
click at [114, 325] on link "+ Number of people" at bounding box center [90, 327] width 93 height 11
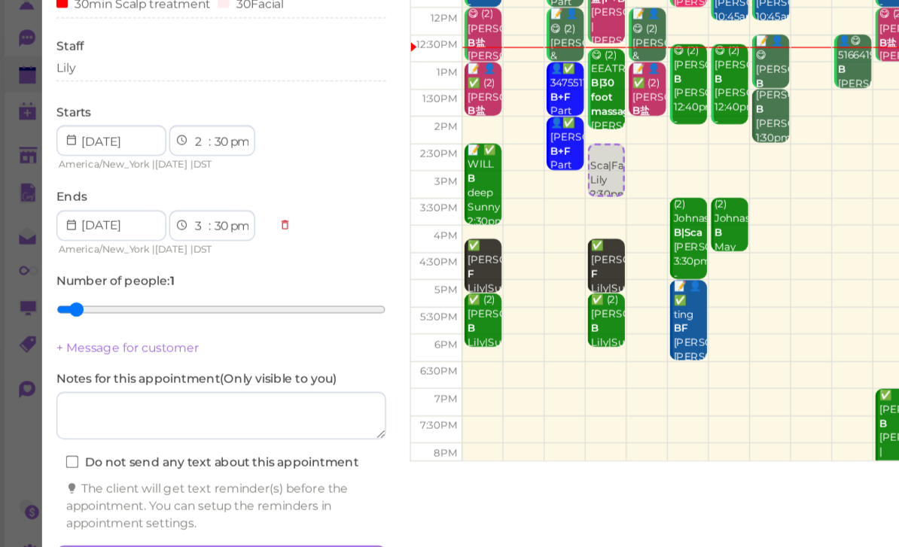
scroll to position [53, 0]
click at [258, 508] on button "Create appointment" at bounding box center [174, 520] width 260 height 24
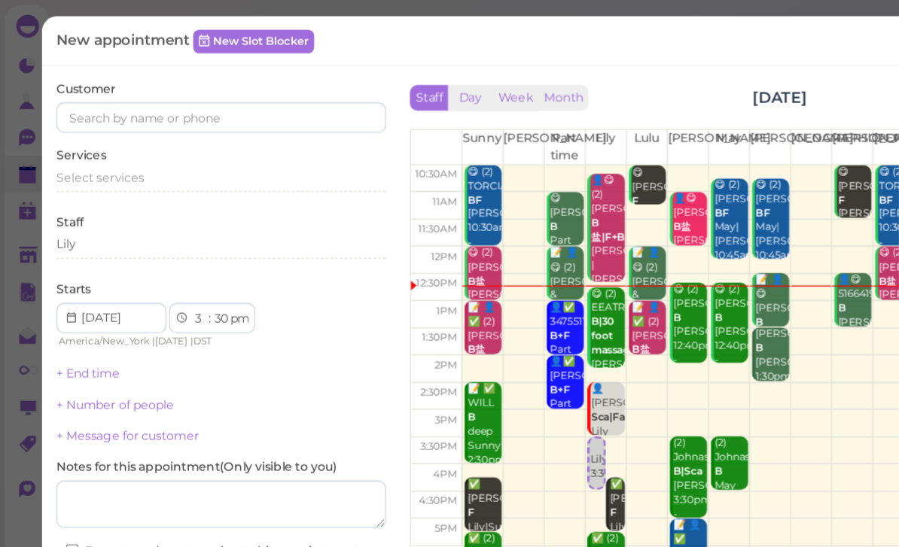
scroll to position [0, 0]
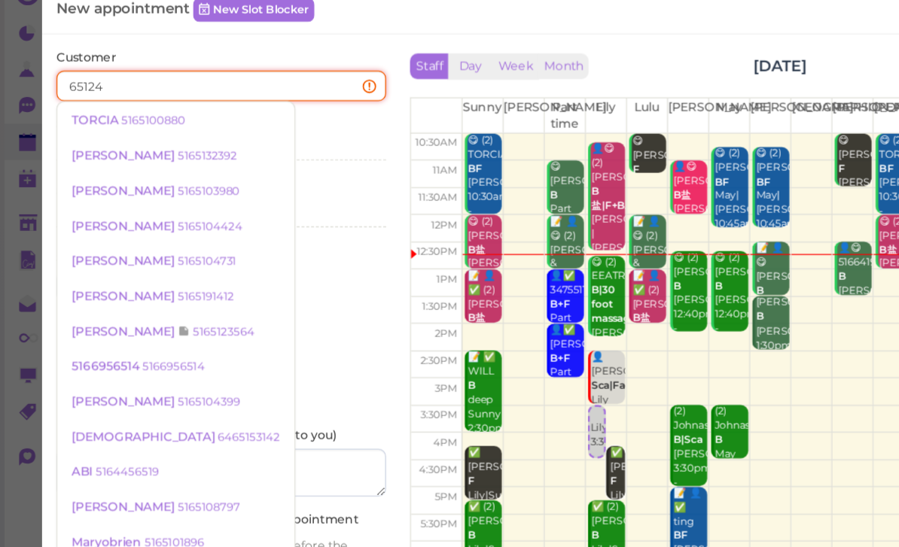
type input "651242"
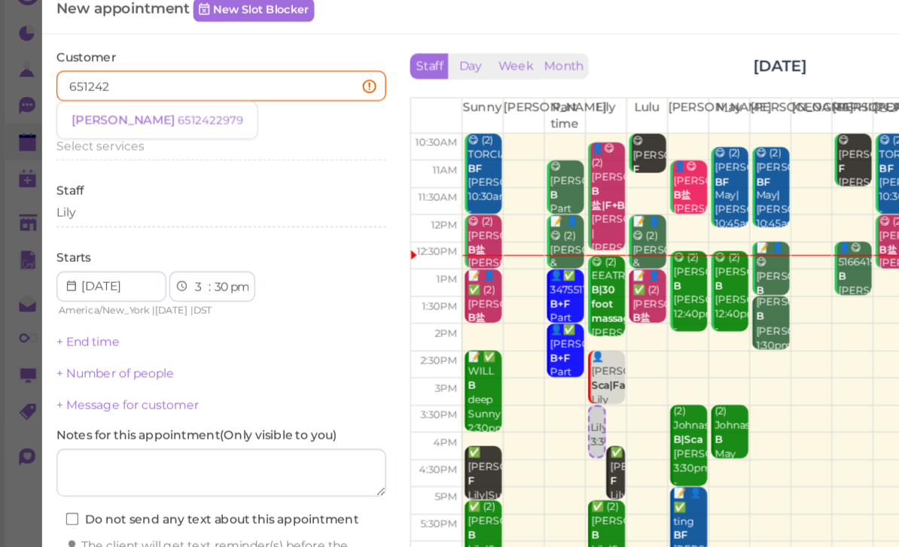
click at [140, 114] on small "6512422979" at bounding box center [165, 119] width 51 height 11
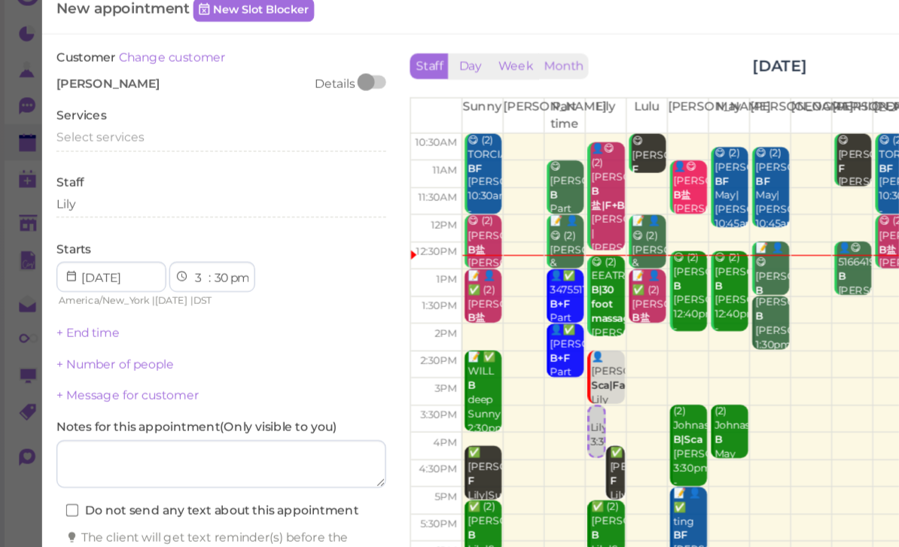
click at [99, 127] on span "Select services" at bounding box center [78, 132] width 69 height 11
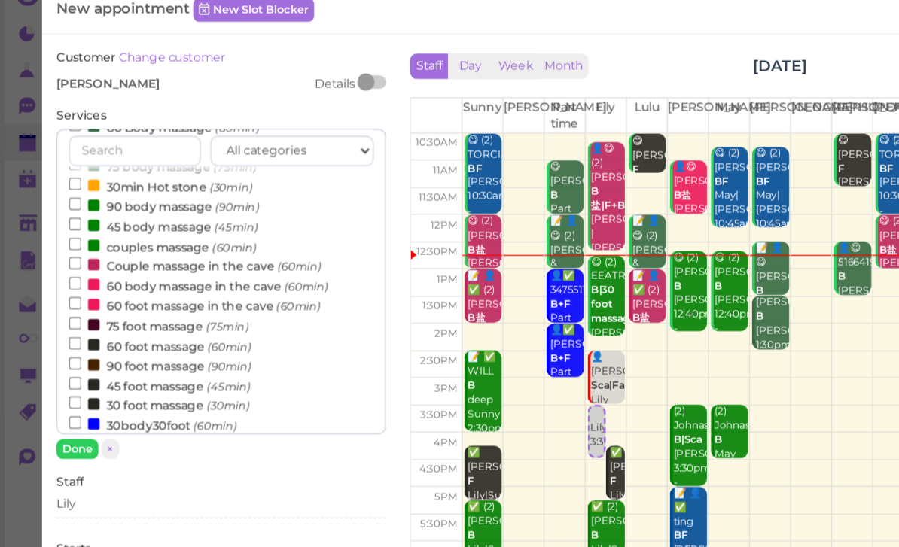
scroll to position [63, 0]
click at [133, 335] on label "30 foot massage (30min)" at bounding box center [125, 343] width 142 height 16
click at [64, 337] on input "30 foot massage (30min)" at bounding box center [59, 342] width 10 height 10
click at [57, 371] on button "Done" at bounding box center [60, 379] width 33 height 16
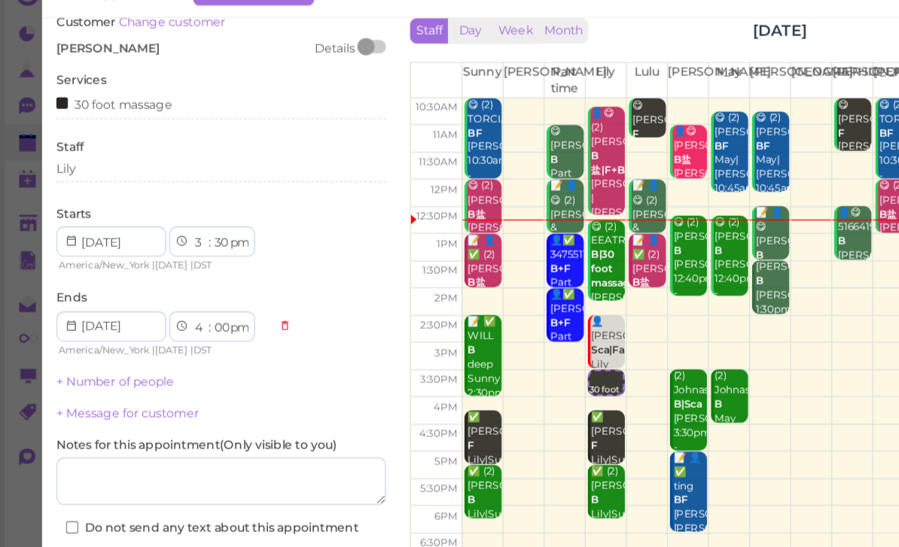
scroll to position [26, 0]
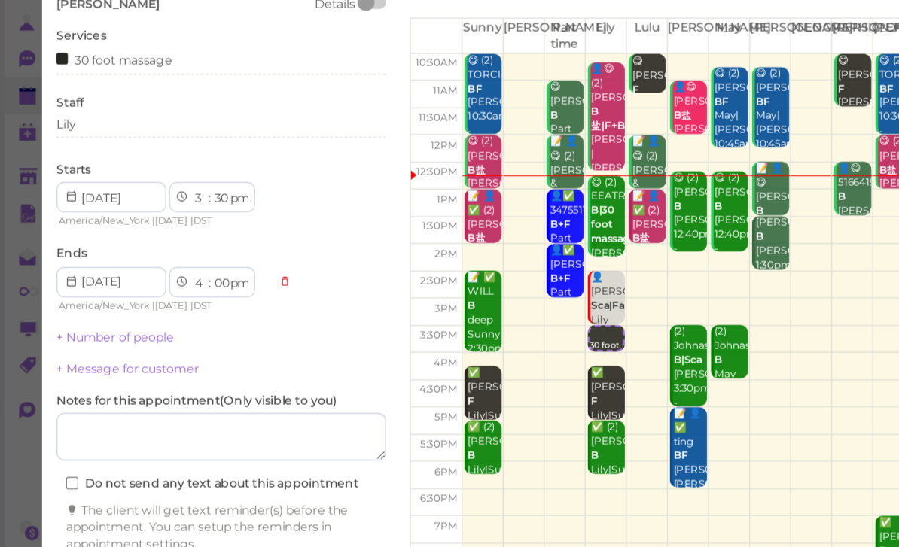
click at [255, 508] on button "Create appointment" at bounding box center [174, 520] width 260 height 24
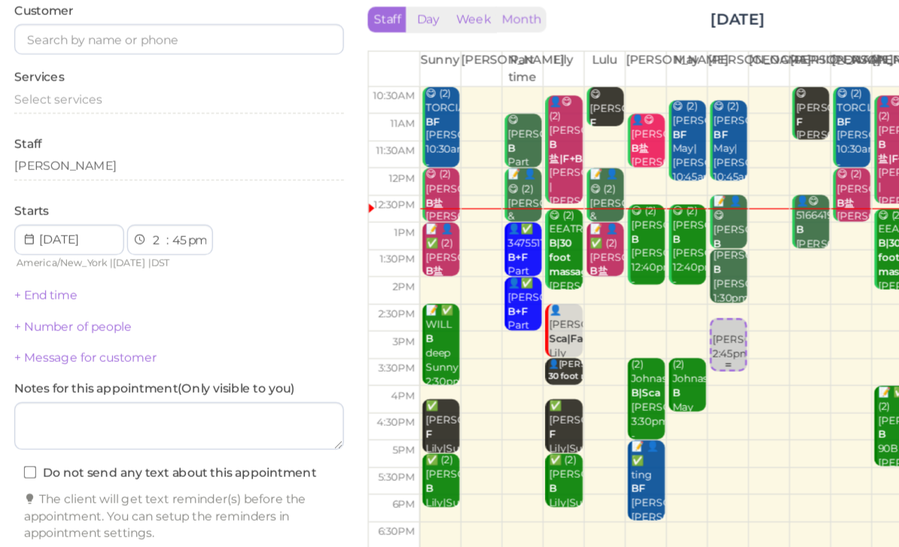
click at [594, 314] on div "[PERSON_NAME] 2:45pm" at bounding box center [607, 331] width 26 height 34
select select "30"
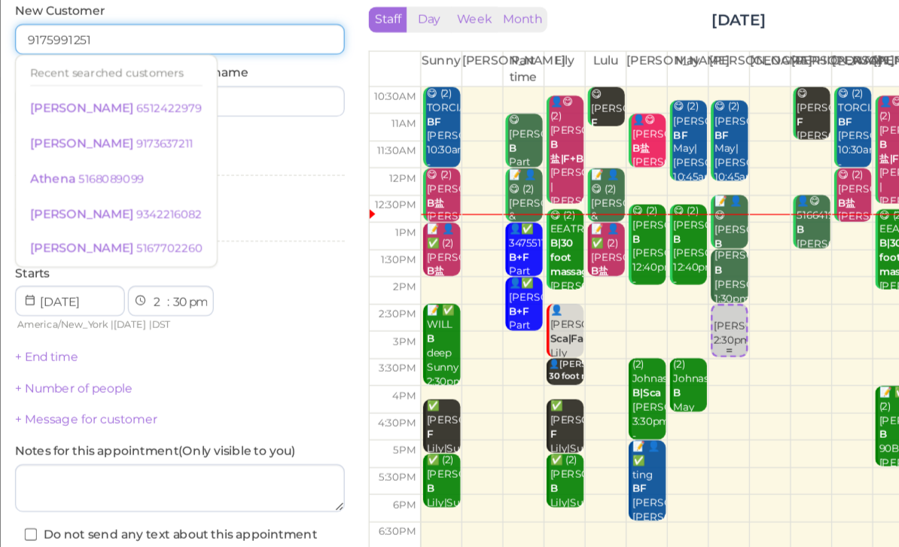
type input "9175991251"
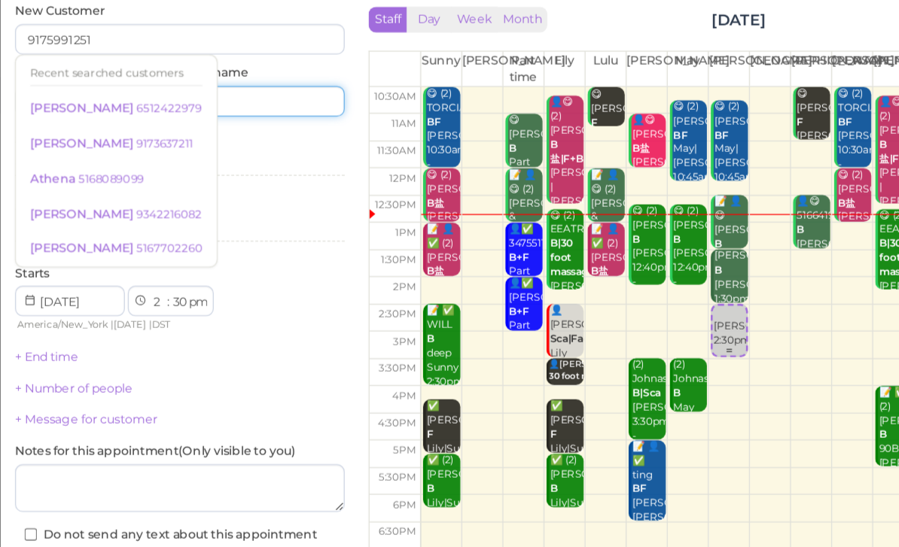
click at [220, 130] on input at bounding box center [241, 142] width 125 height 24
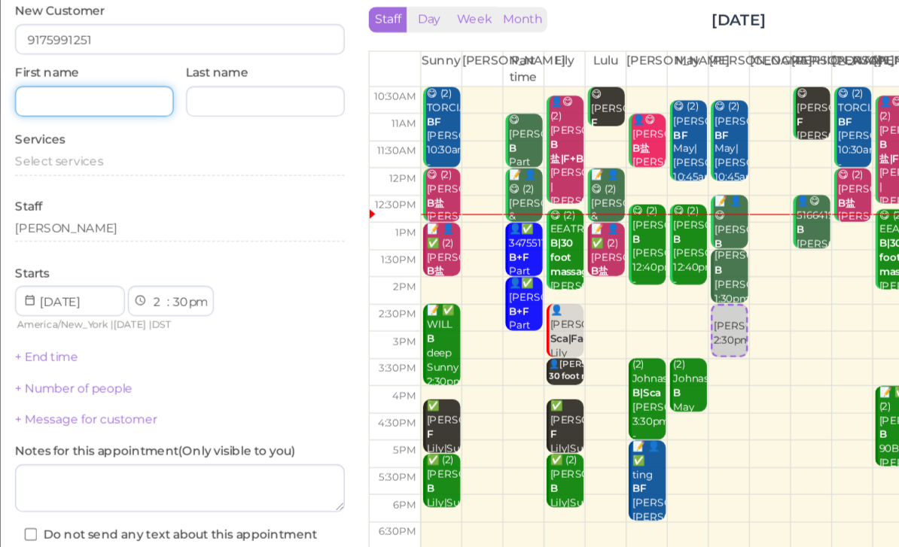
click at [84, 130] on input at bounding box center [106, 142] width 125 height 24
type input "[PERSON_NAME]"
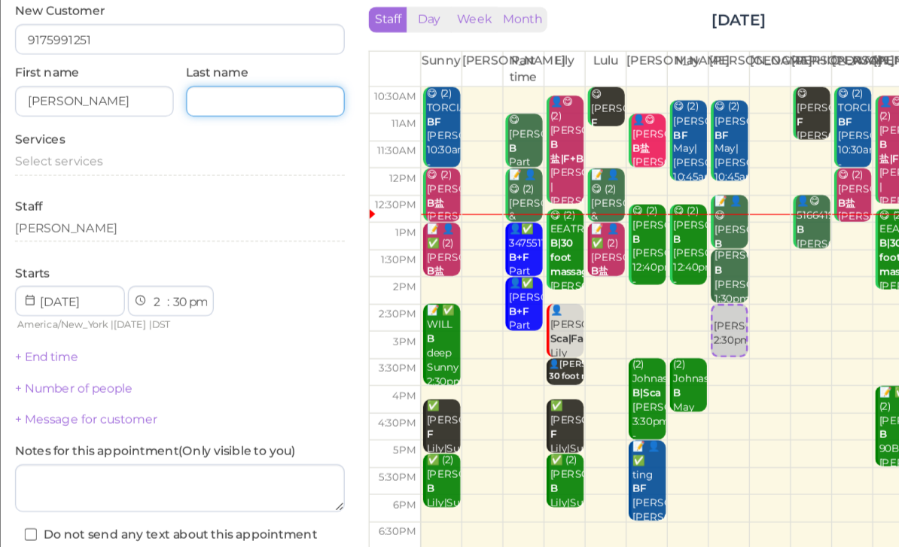
click at [195, 130] on input at bounding box center [241, 142] width 125 height 24
type input "[PERSON_NAME]"
click at [76, 183] on span "Select services" at bounding box center [78, 188] width 69 height 11
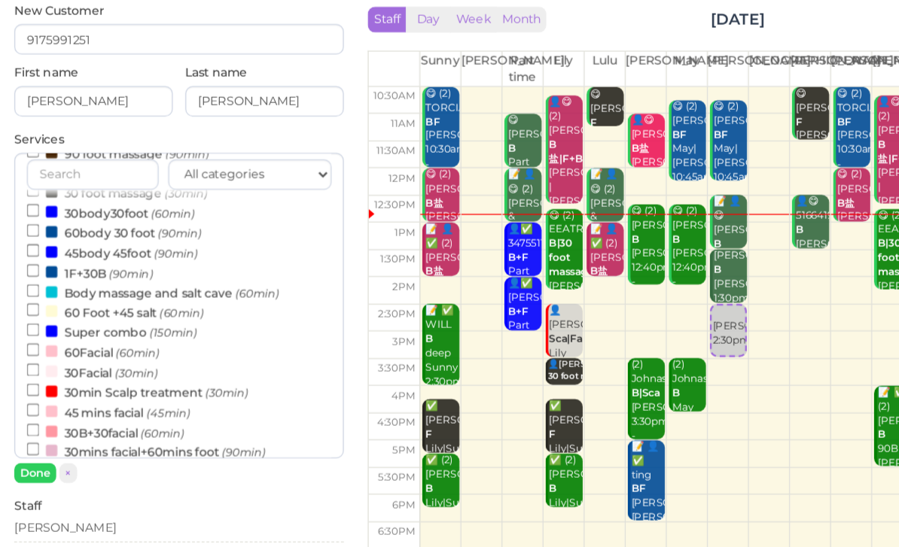
scroll to position [254, 0]
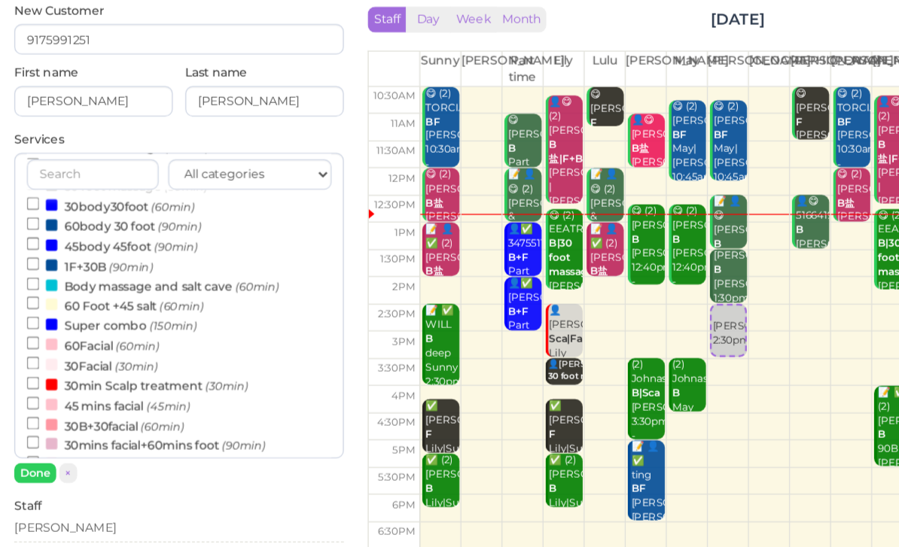
click at [195, 361] on small "(30min)" at bounding box center [212, 366] width 34 height 11
click at [64, 359] on input "30min Scalp treatment (30min)" at bounding box center [59, 364] width 10 height 10
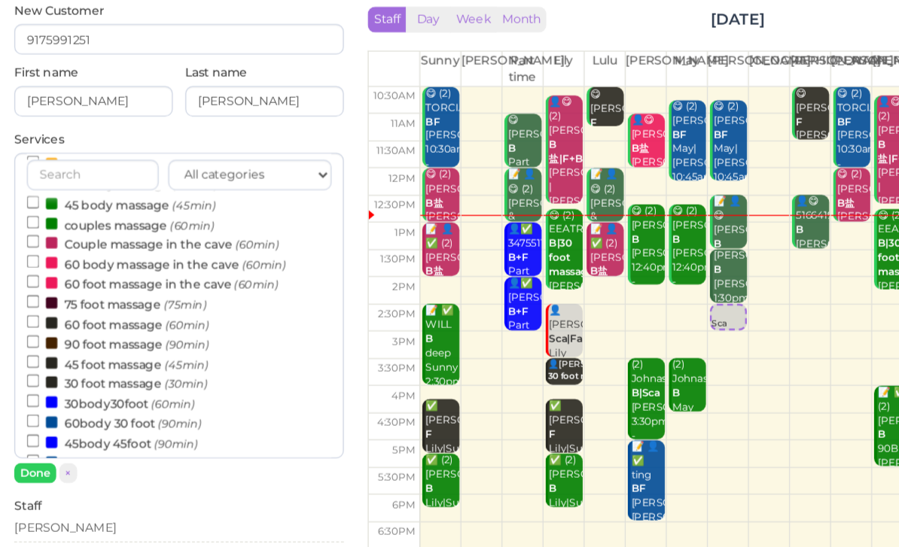
scroll to position [99, 0]
click at [163, 313] on small "(60min)" at bounding box center [180, 318] width 35 height 11
click at [64, 310] on input "60 foot massage (60min)" at bounding box center [59, 315] width 10 height 10
select select "4"
click at [44, 427] on button "Done" at bounding box center [60, 435] width 33 height 16
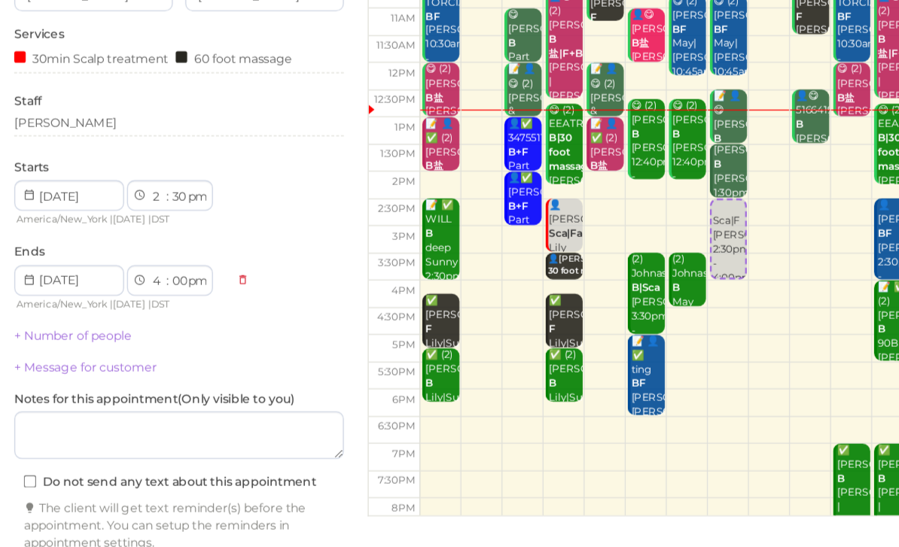
scroll to position [82, 0]
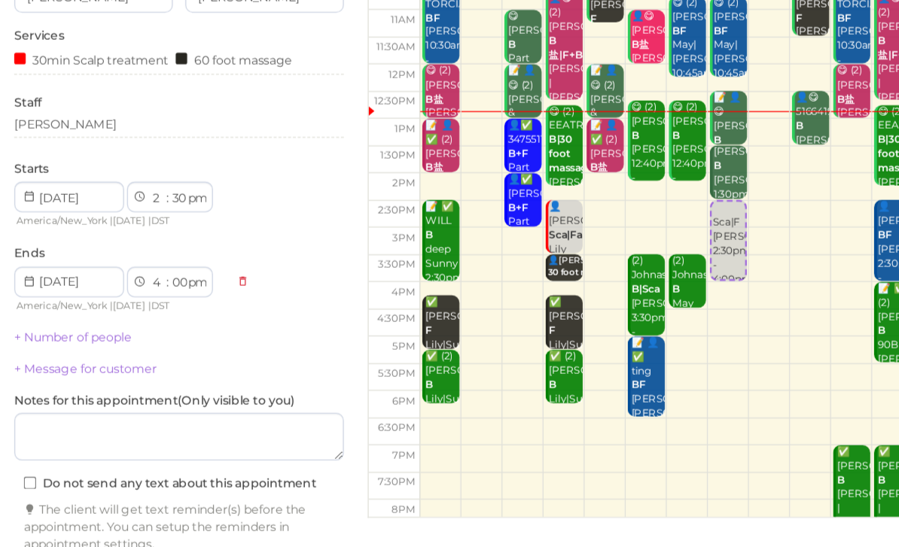
click at [190, 508] on button "Create appointment" at bounding box center [174, 520] width 260 height 24
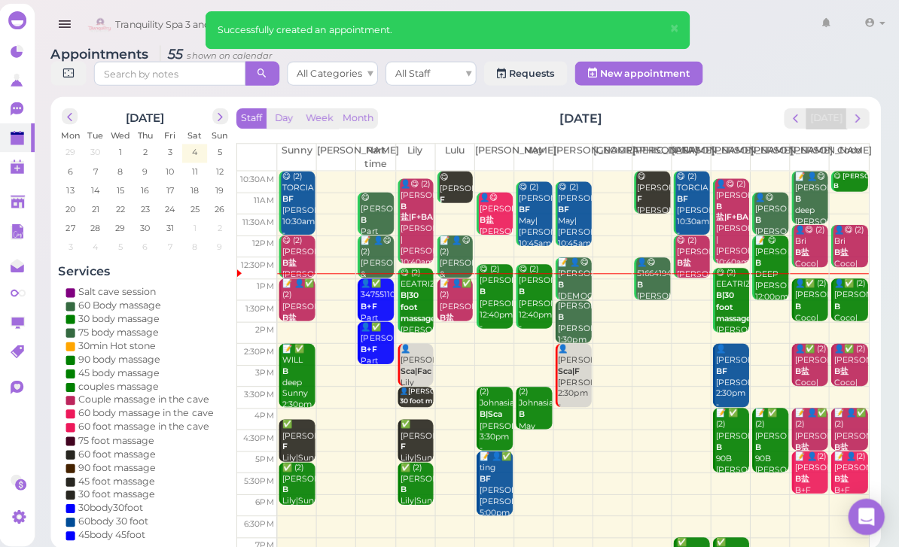
scroll to position [10, 0]
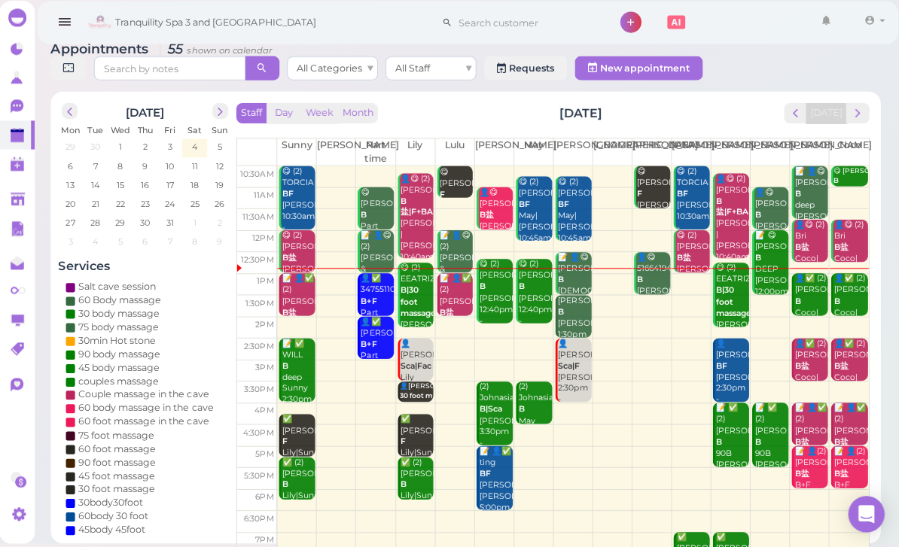
click at [859, 369] on div "👤✅ (2) [PERSON_NAME]盐 Coco|[PERSON_NAME] 2:30pm - 3:30pm" at bounding box center [850, 385] width 34 height 90
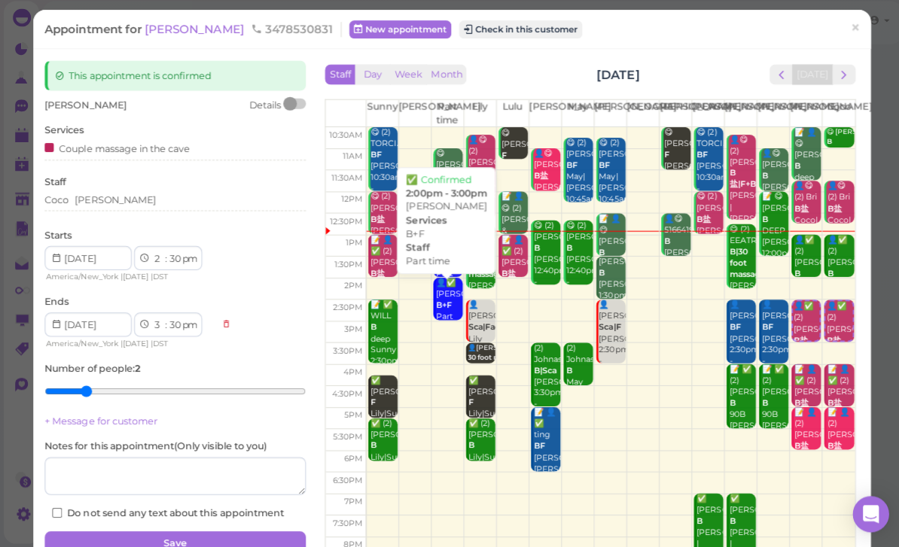
click at [449, 317] on div "👤✅ [PERSON_NAME]+F Part time 2:00pm - 3:00pm" at bounding box center [446, 324] width 27 height 90
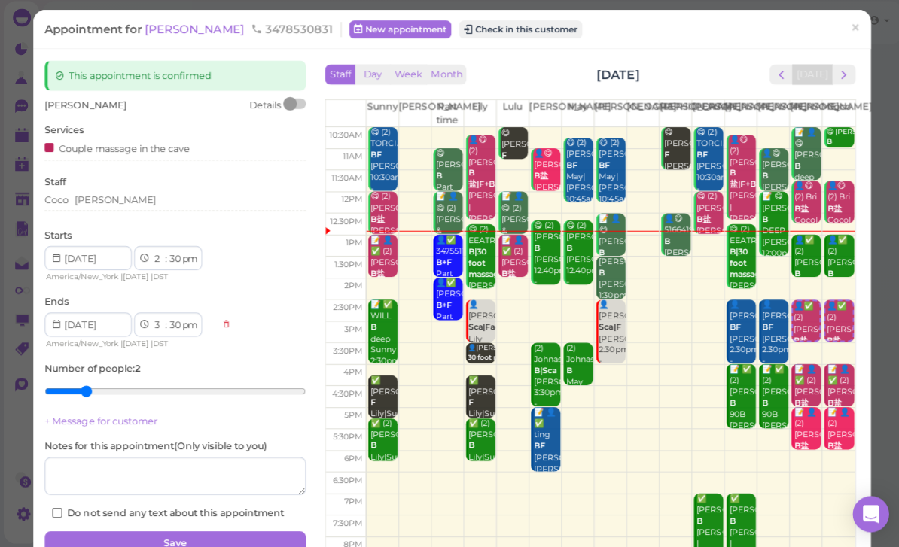
click at [459, 313] on div "👤✅ [PERSON_NAME]+F Part time 2:00pm - 3:00pm" at bounding box center [446, 324] width 27 height 90
click at [473, 312] on div "👤[PERSON_NAME]|Fac Lily 2:30pm - 3:30pm" at bounding box center [478, 340] width 27 height 78
click at [167, 25] on span "[PERSON_NAME]" at bounding box center [195, 32] width 102 height 14
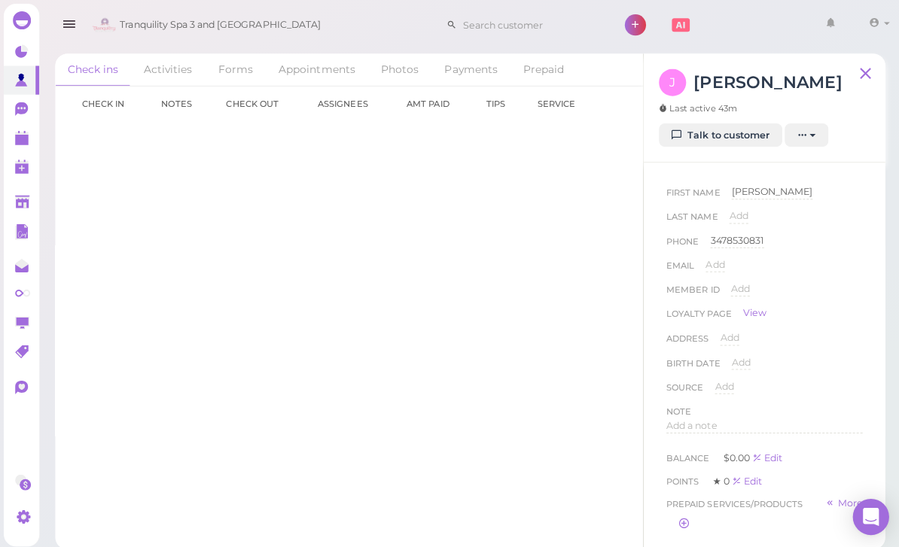
click at [733, 139] on link "Talk to customer" at bounding box center [716, 135] width 123 height 24
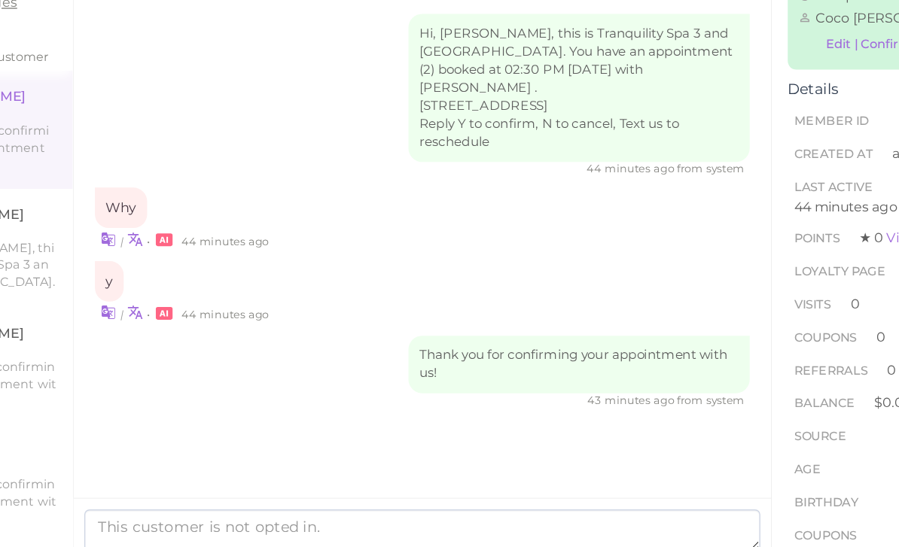
scroll to position [48, 0]
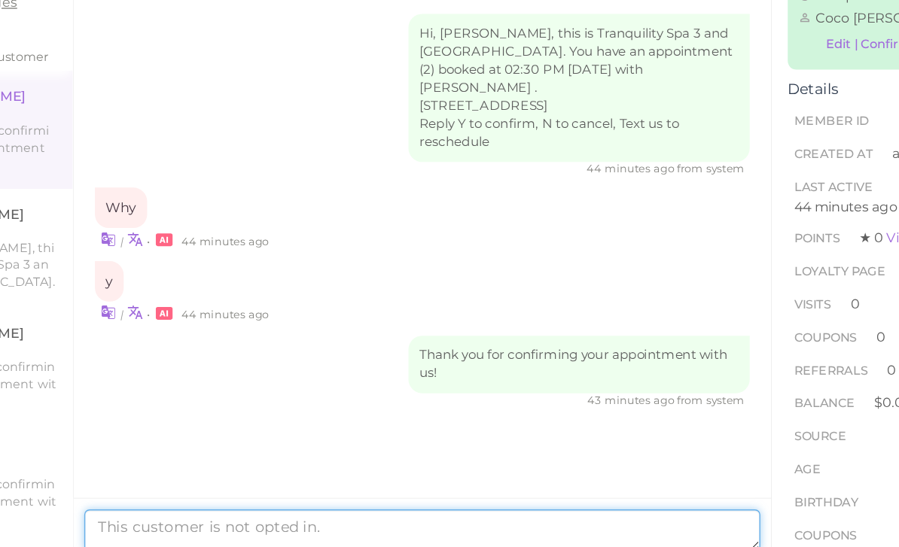
click at [236, 486] on textarea at bounding box center [459, 501] width 477 height 30
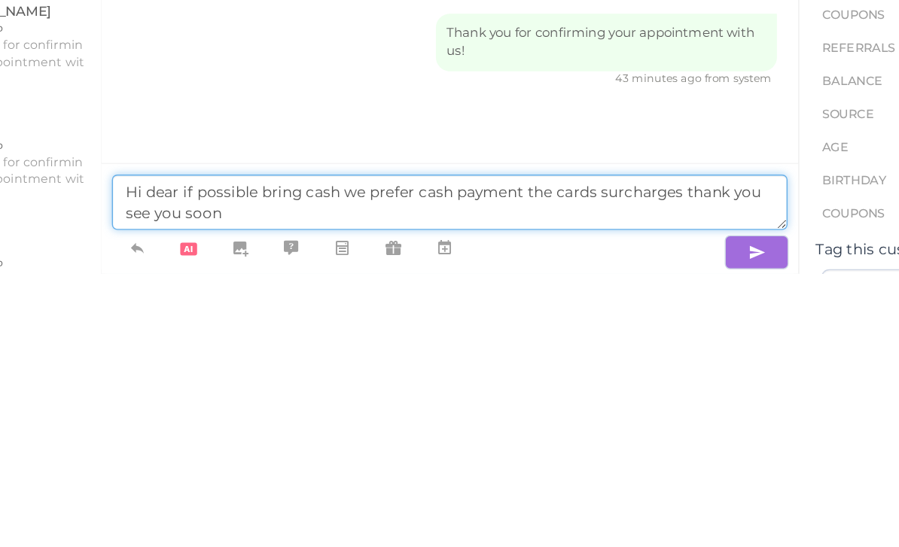
type textarea "Hi dear if possible bring cash we prefer cash payment the cards surcharges than…"
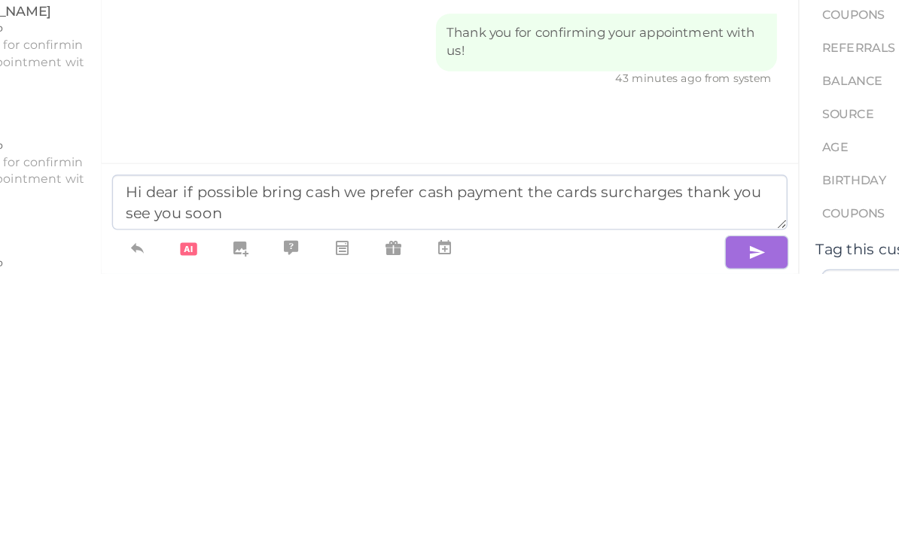
click at [671, 525] on icon "button" at bounding box center [677, 532] width 12 height 15
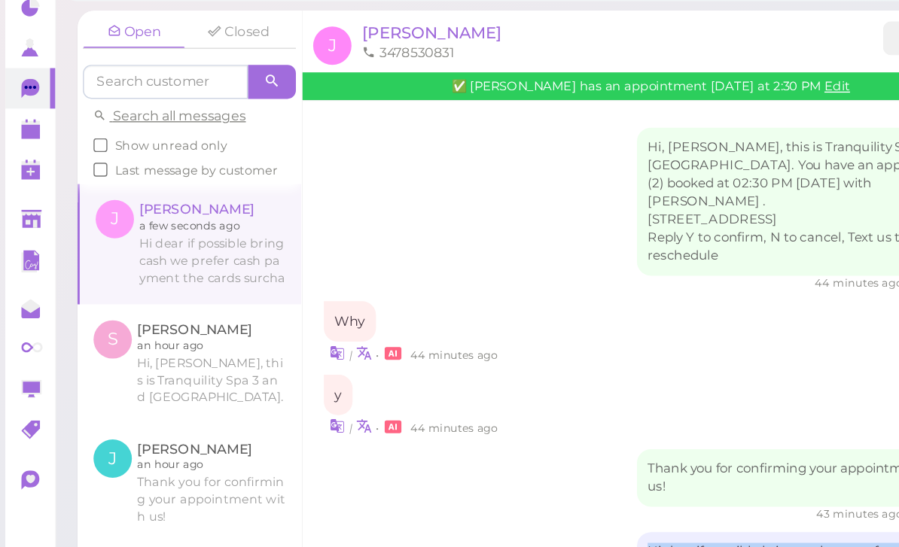
scroll to position [0, 0]
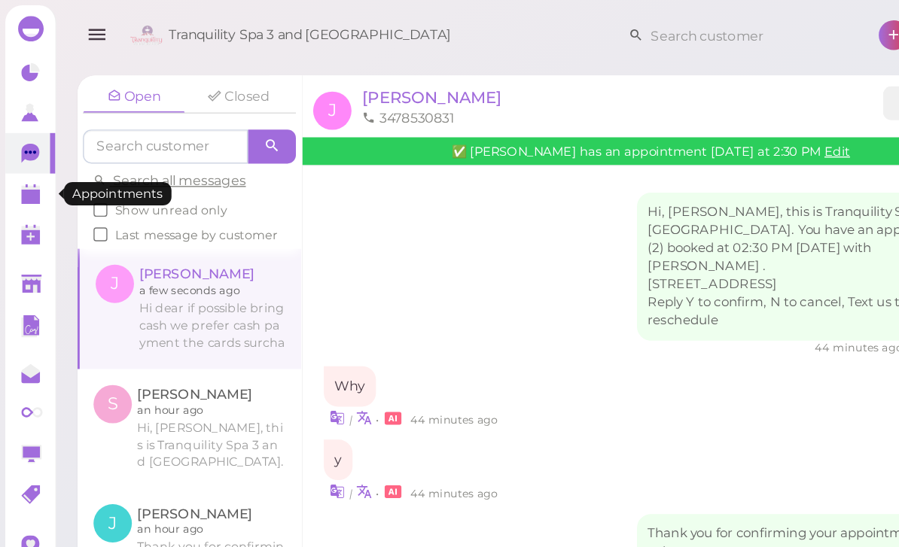
click at [19, 143] on polygon at bounding box center [22, 139] width 14 height 11
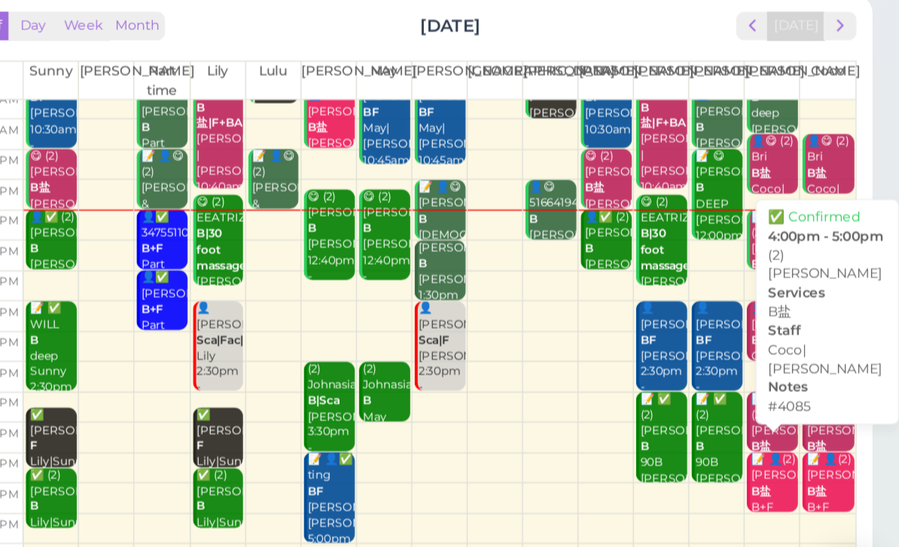
click at [794, 384] on div "📝 👤✅ (2) [PERSON_NAME]盐 #4085 Coco|[PERSON_NAME] 4:00pm - 5:00pm" at bounding box center [811, 440] width 34 height 112
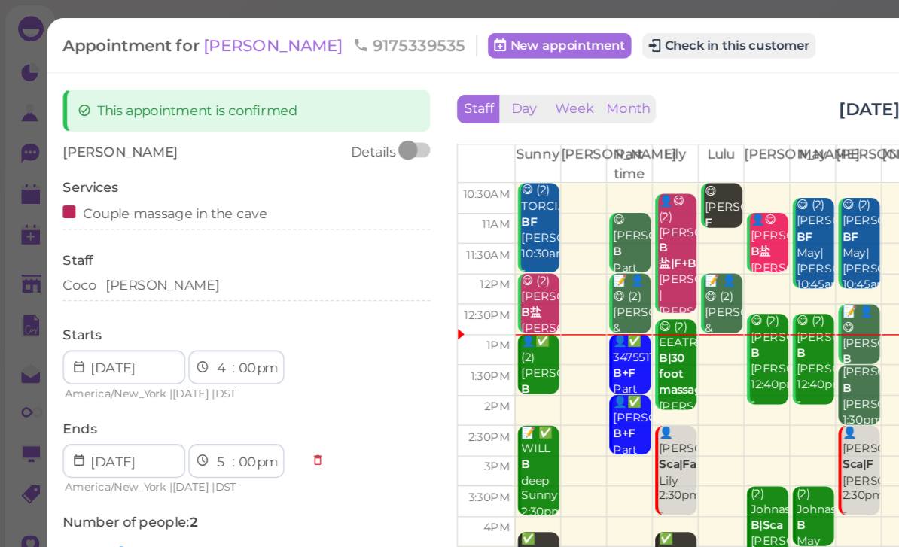
click at [172, 38] on span "[PERSON_NAME]" at bounding box center [195, 32] width 102 height 14
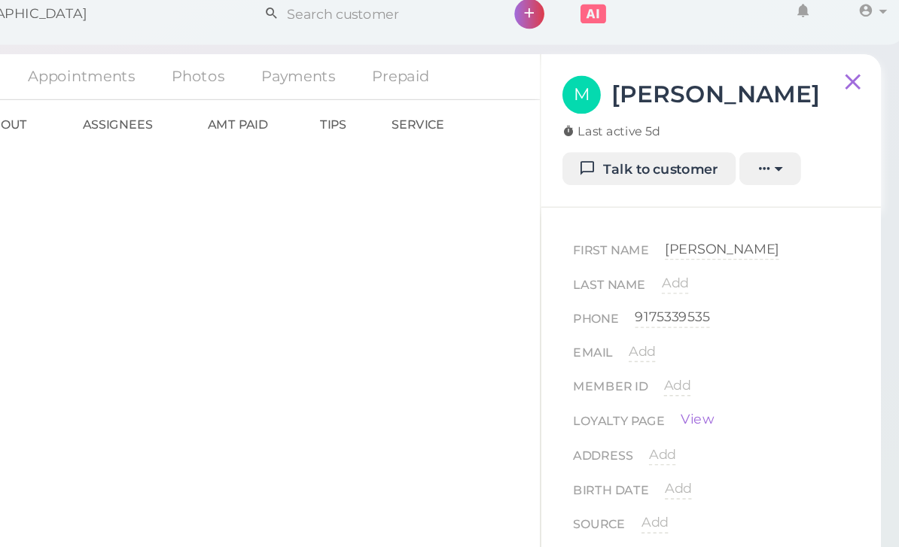
click at [655, 124] on link "Talk to customer" at bounding box center [716, 135] width 123 height 24
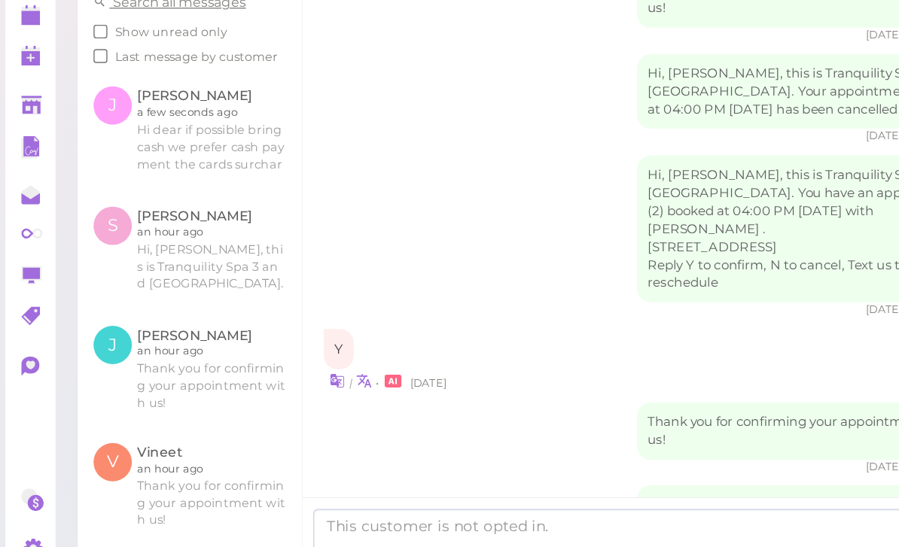
scroll to position [48, 0]
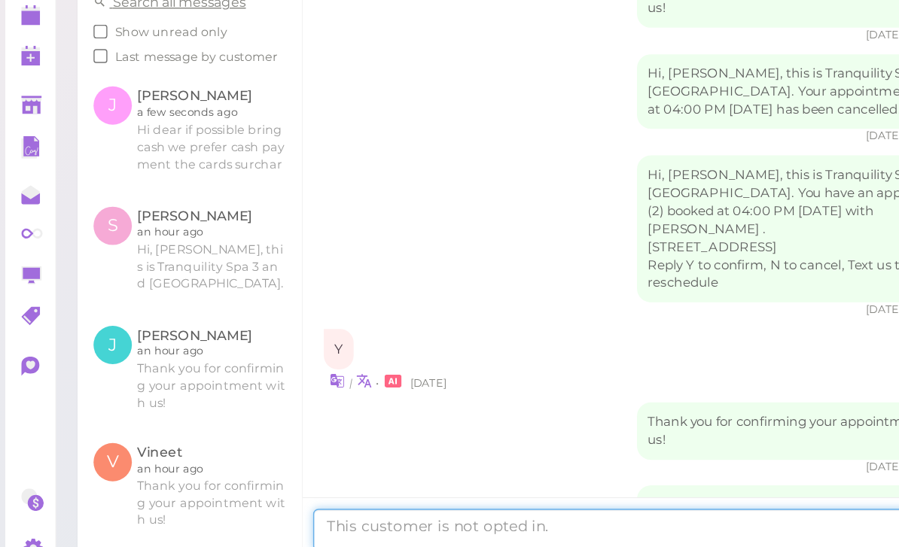
click at [331, 486] on textarea at bounding box center [459, 501] width 477 height 30
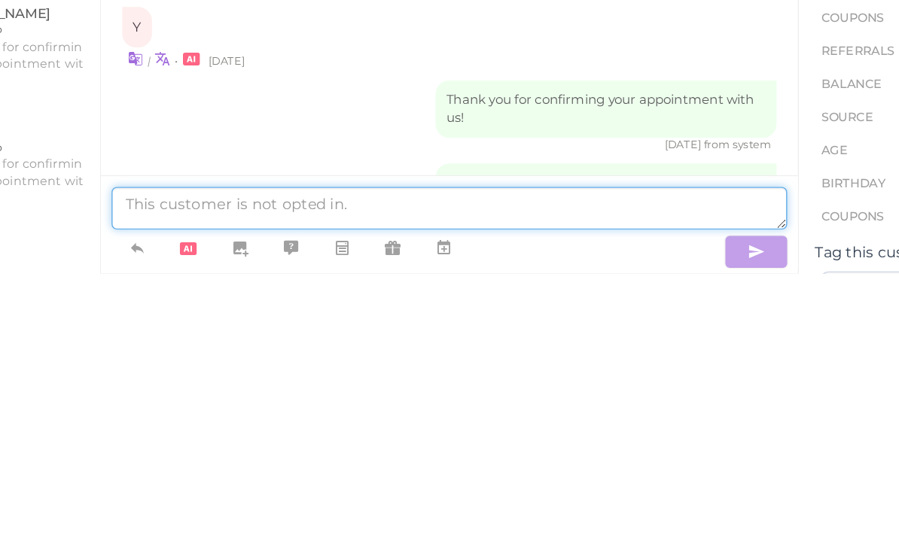
click at [221, 486] on textarea at bounding box center [459, 501] width 477 height 30
paste textarea "Hi dear if possible bring cash we prefer cash payment the cards surcharges than…"
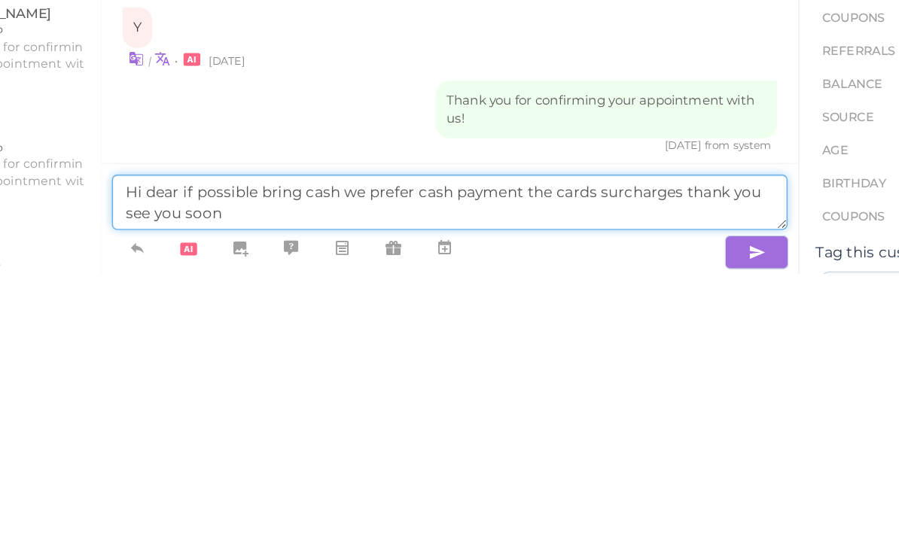
type textarea "Hi dear if possible bring cash we prefer cash payment the cards surcharges than…"
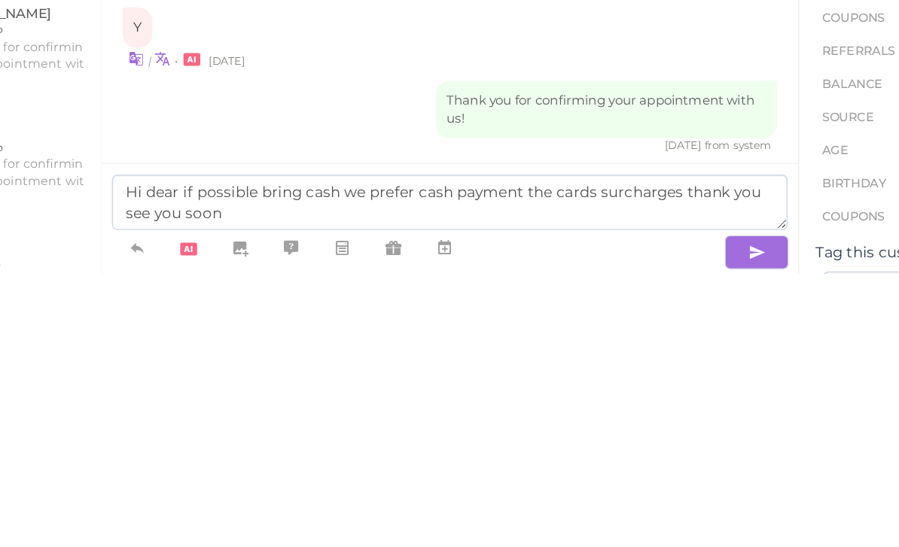
click at [671, 525] on icon "button" at bounding box center [677, 532] width 12 height 15
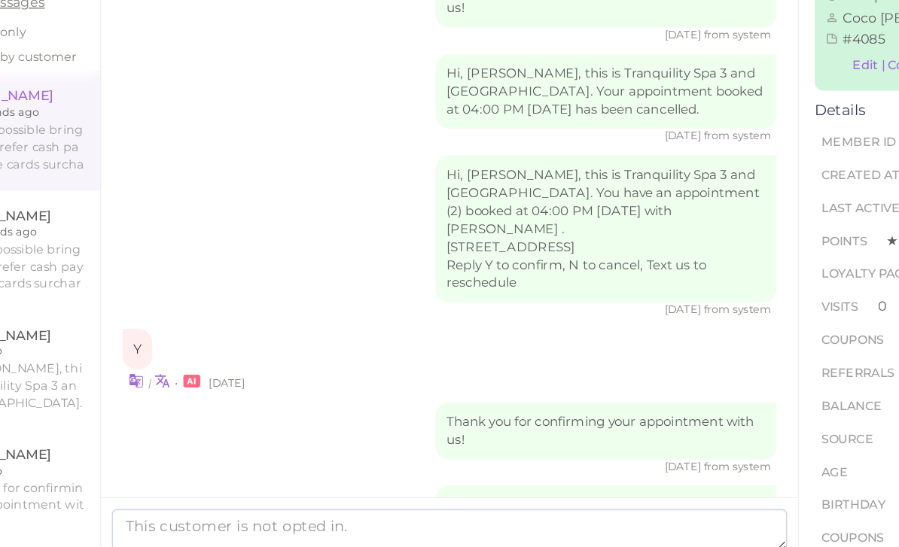
scroll to position [264, 0]
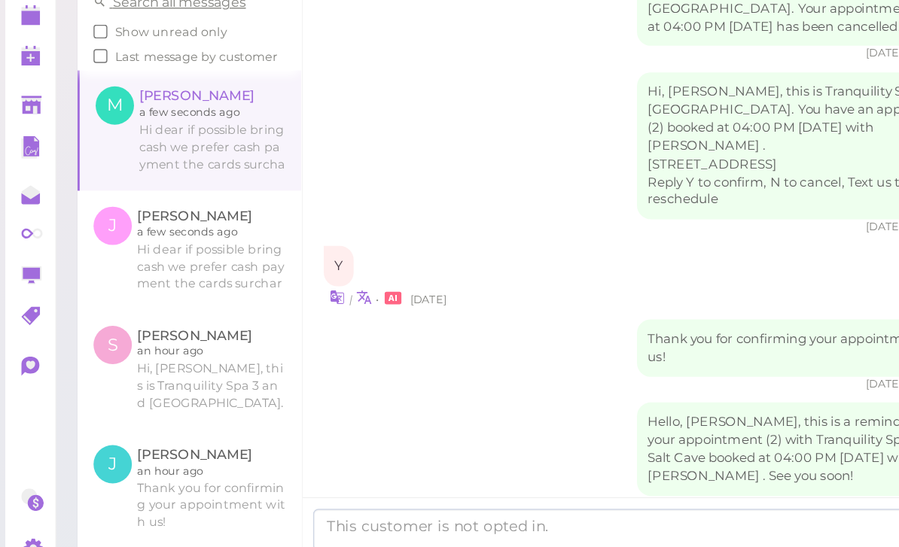
click at [27, 134] on polygon at bounding box center [22, 139] width 14 height 11
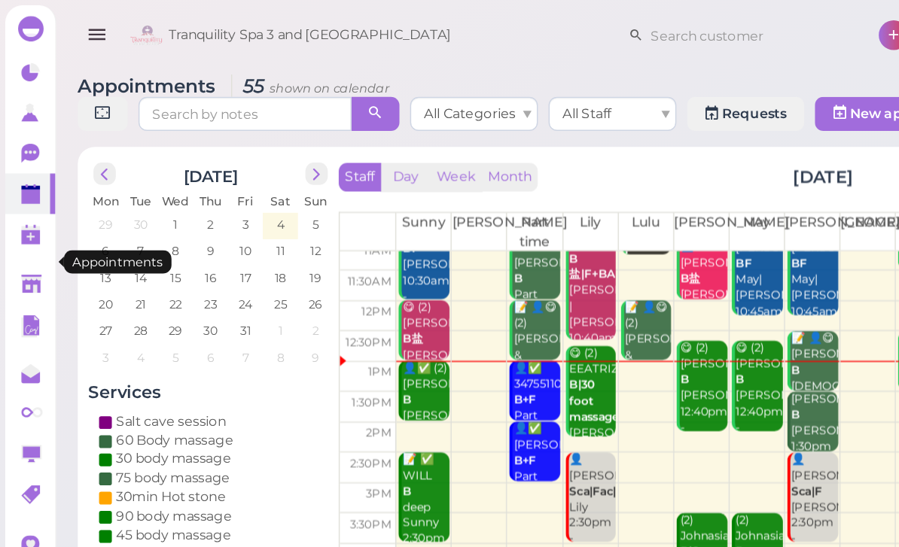
scroll to position [29, 0]
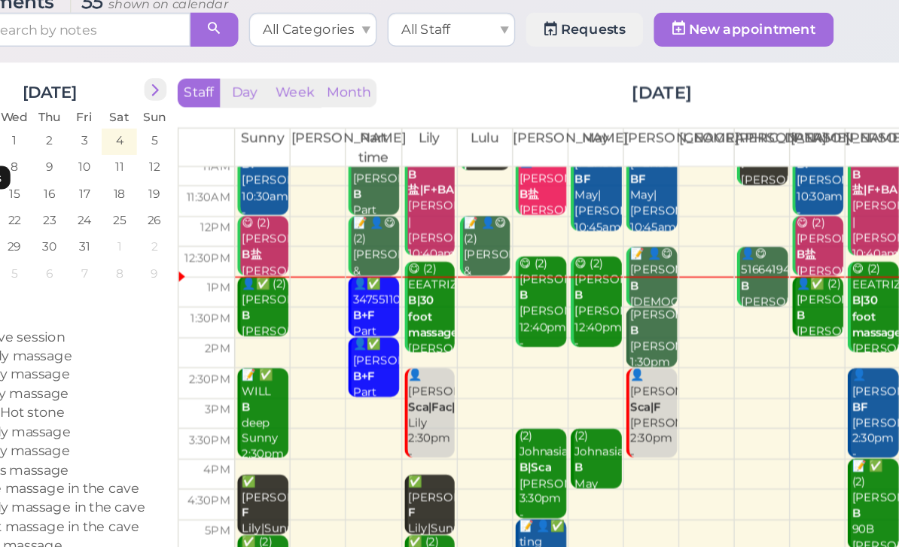
click at [402, 320] on div "👤[PERSON_NAME]|Fac|B Lily 2:30pm - 4:00pm" at bounding box center [419, 359] width 34 height 78
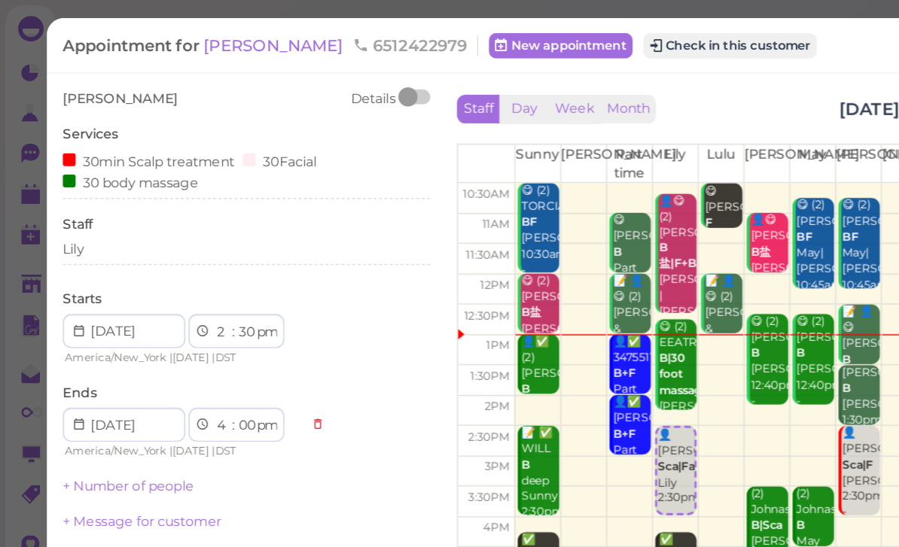
click at [160, 39] on span "[PERSON_NAME]" at bounding box center [195, 32] width 102 height 14
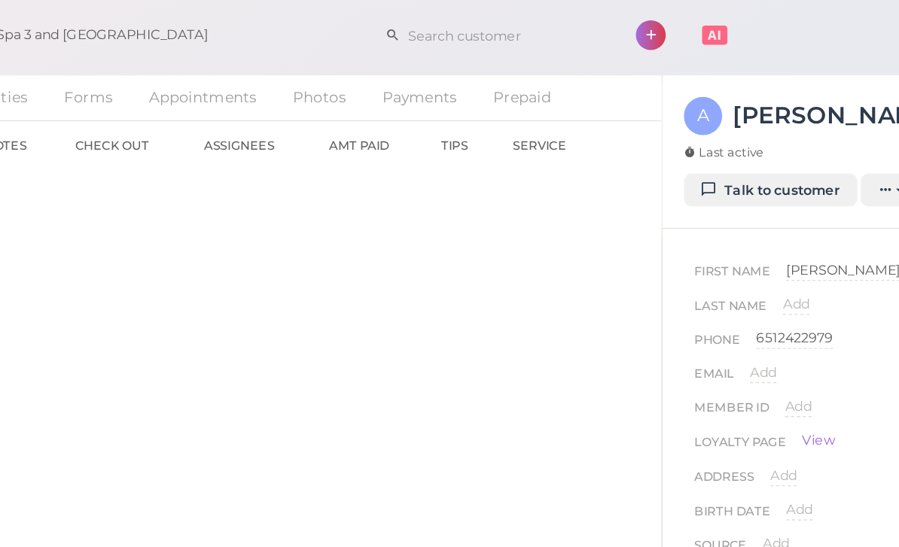
click at [655, 138] on link "Talk to customer" at bounding box center [716, 135] width 123 height 24
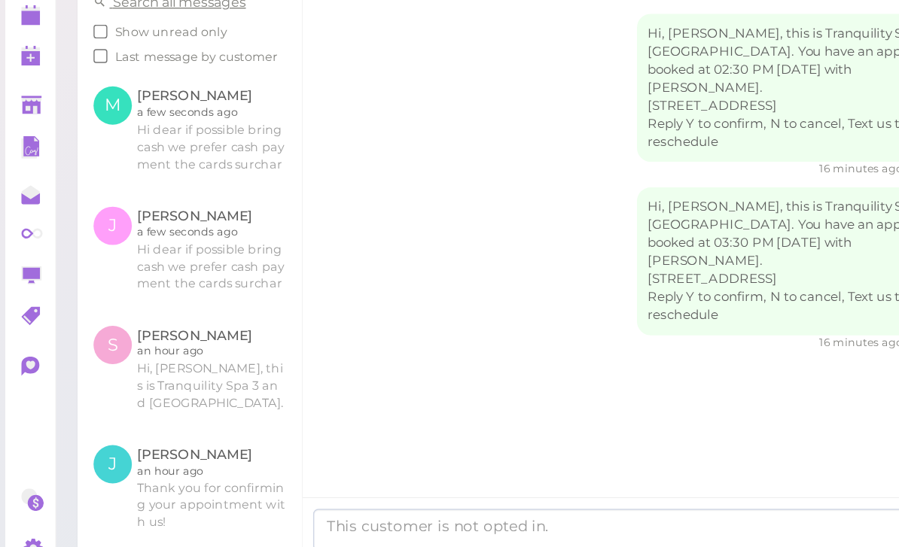
scroll to position [48, 0]
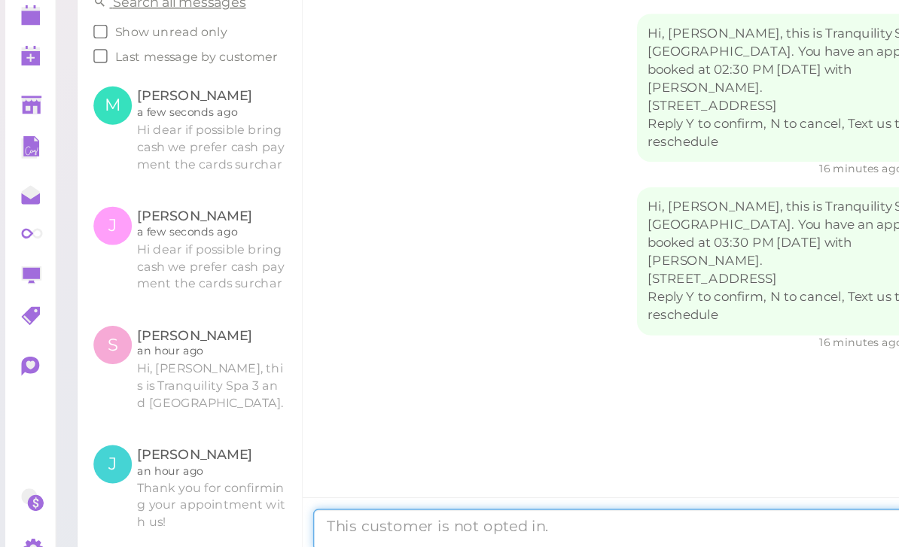
click at [339, 486] on textarea at bounding box center [459, 501] width 477 height 30
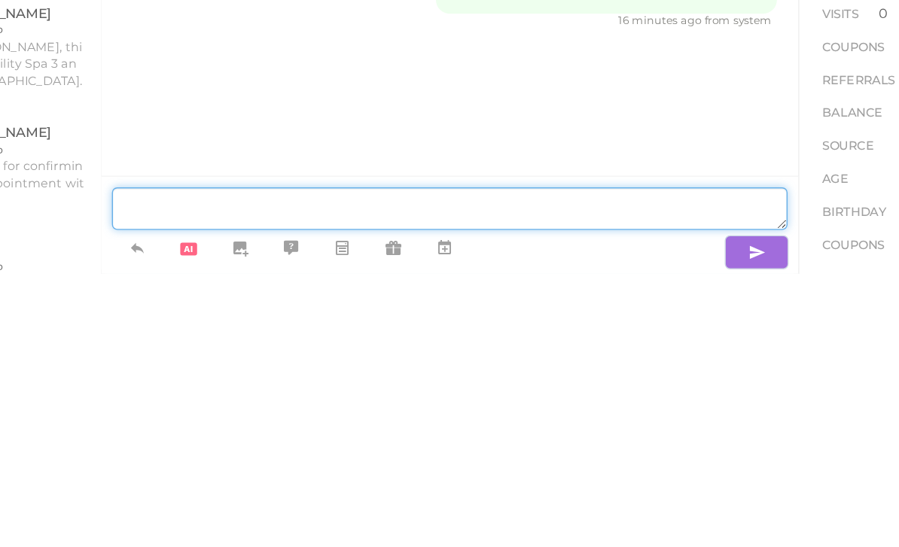
click at [221, 486] on textarea at bounding box center [459, 501] width 477 height 30
paste textarea "Hi dear if possible bring cash we prefer cash payment the cards surcharges than…"
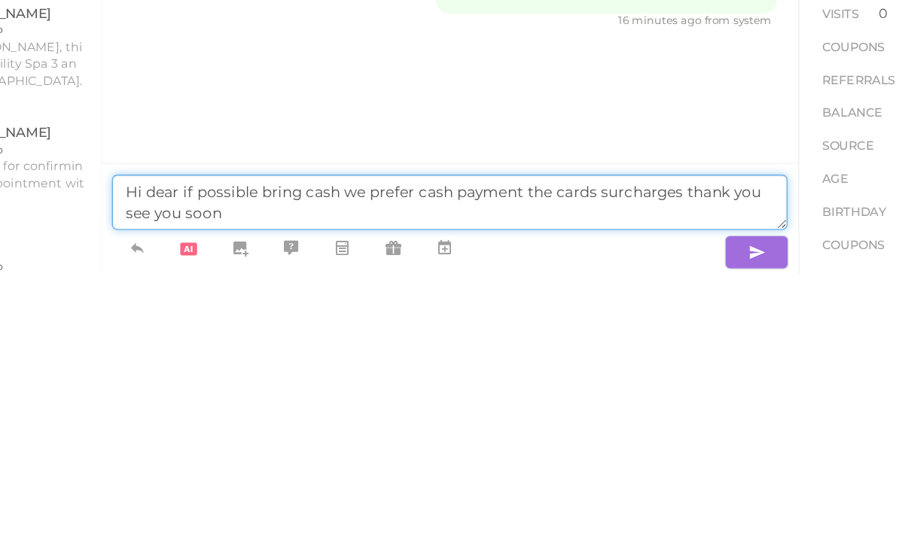
type textarea "Hi dear if possible bring cash we prefer cash payment the cards surcharges than…"
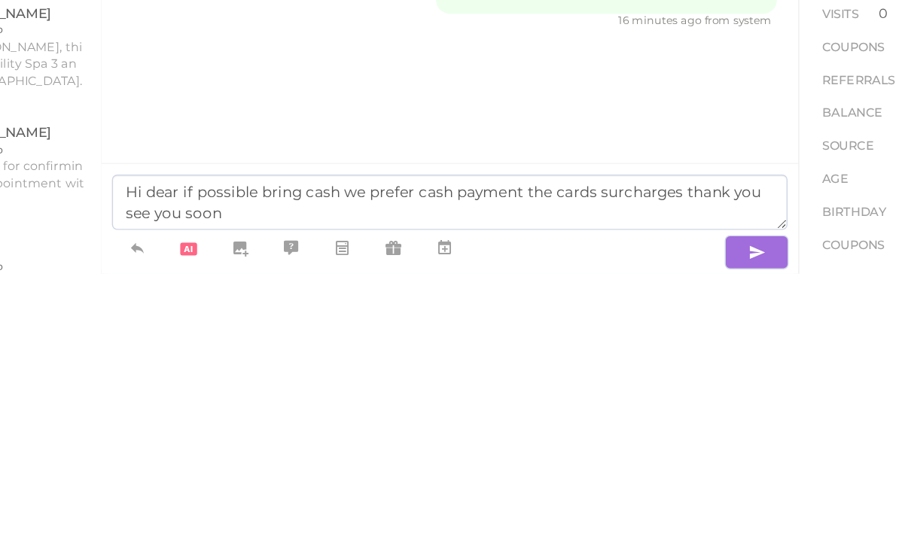
click at [671, 525] on icon "button" at bounding box center [677, 532] width 12 height 15
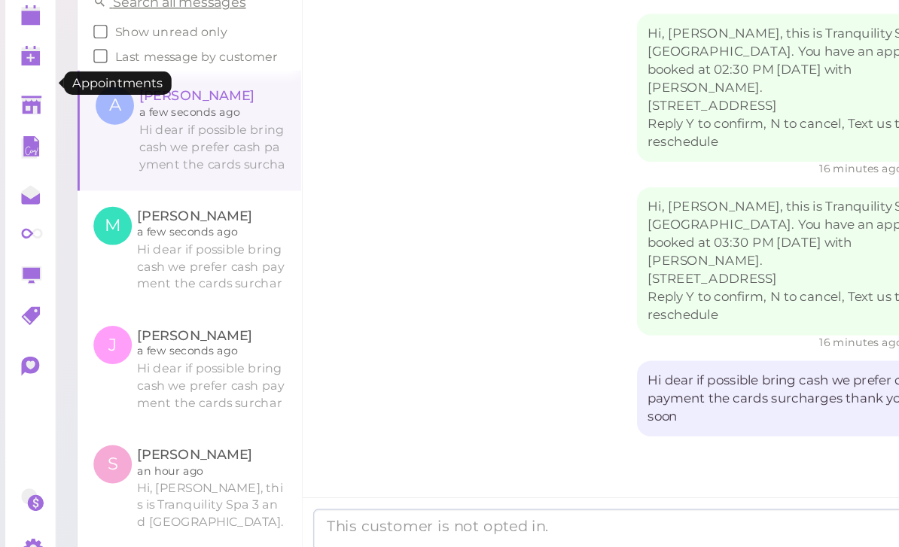
click at [29, 130] on icon at bounding box center [23, 138] width 16 height 16
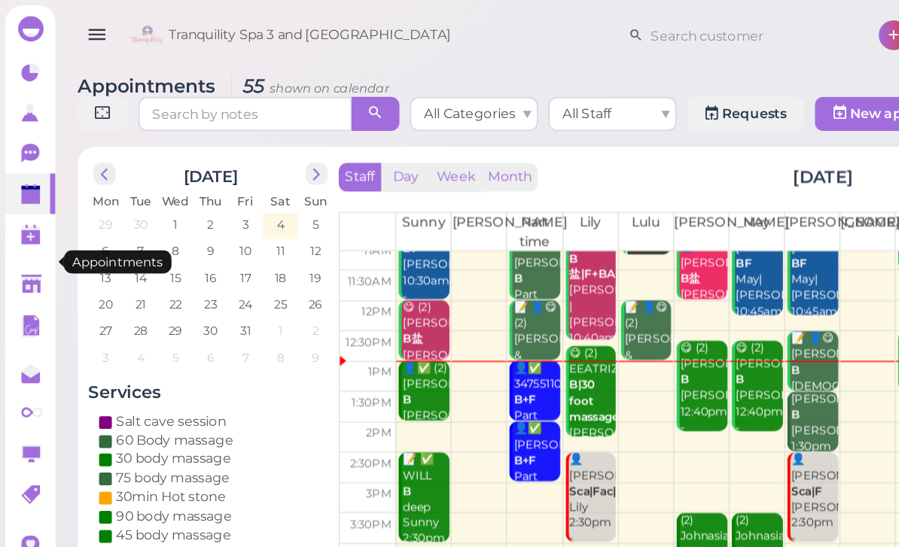
scroll to position [29, 0]
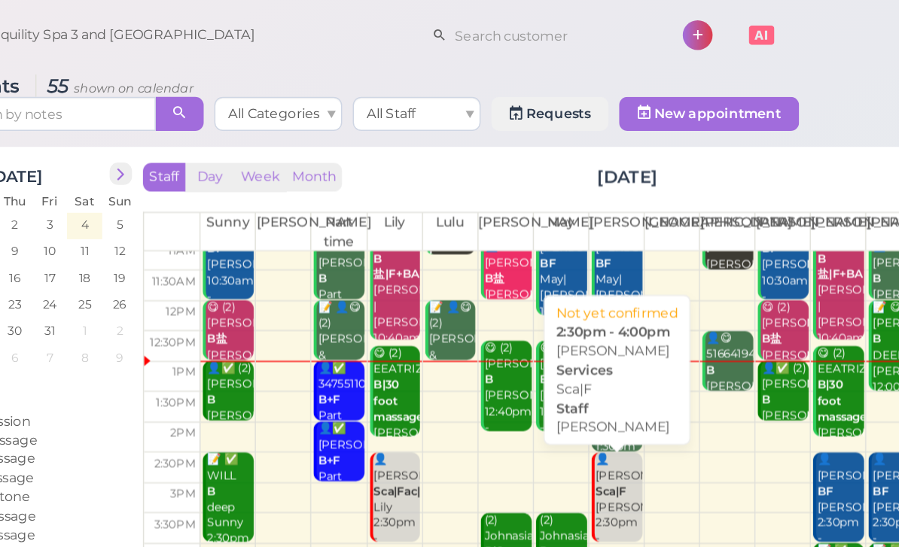
click at [559, 344] on div "👤[PERSON_NAME]|F [PERSON_NAME] 2:30pm - 4:00pm" at bounding box center [576, 359] width 34 height 78
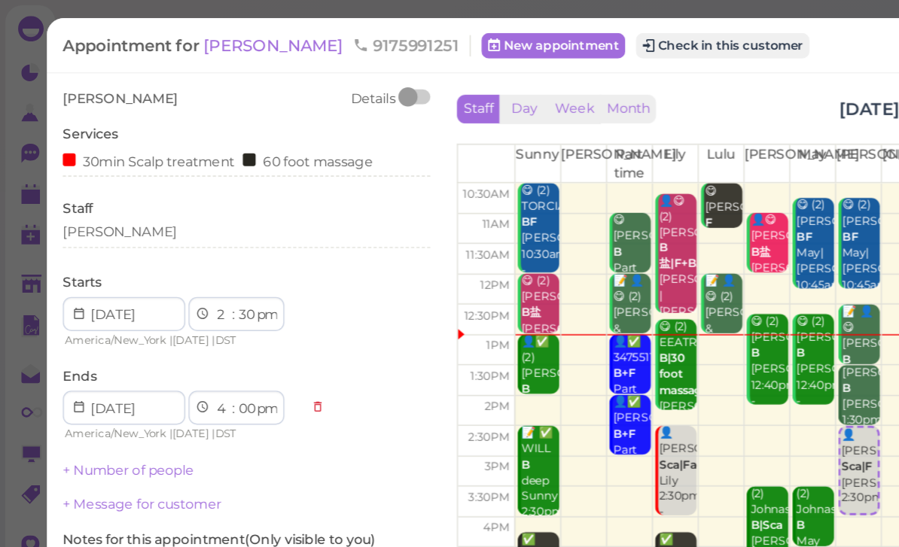
click at [488, 40] on button "Check in this customer" at bounding box center [511, 32] width 123 height 18
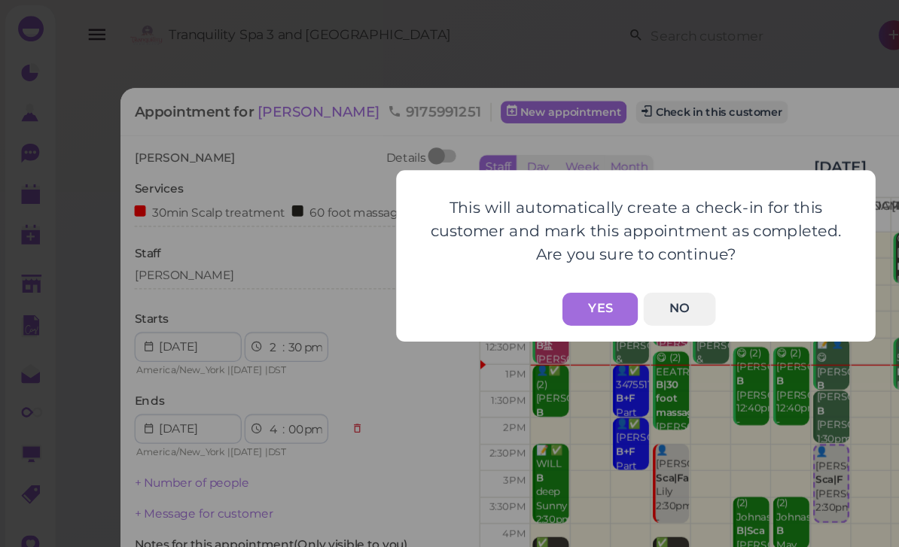
click at [423, 218] on button "Yes" at bounding box center [424, 218] width 53 height 23
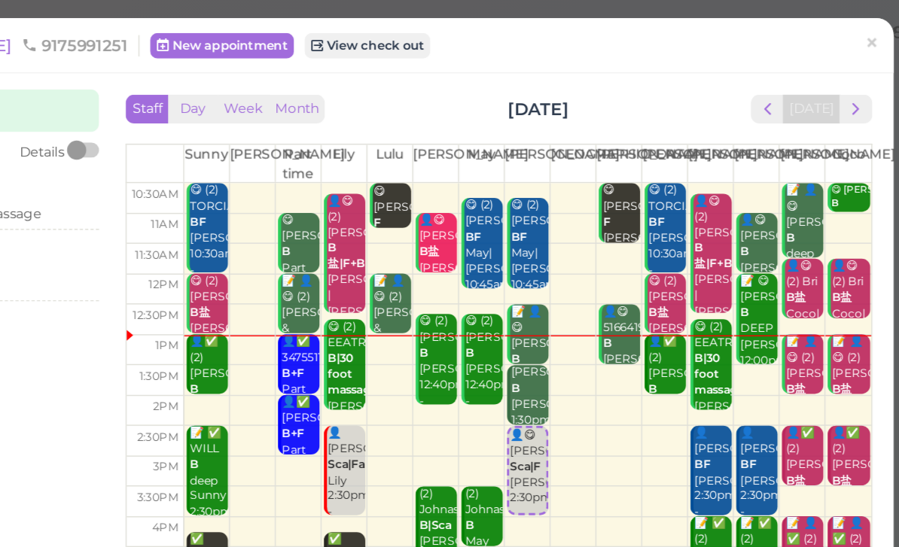
click at [595, 334] on b "Sca|F" at bounding box center [606, 330] width 22 height 10
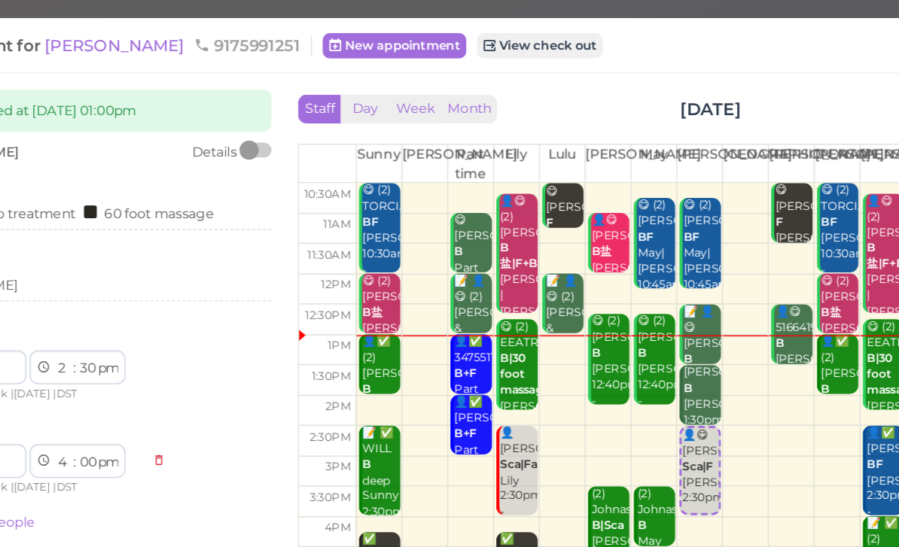
click at [144, 32] on span "[PERSON_NAME]" at bounding box center [195, 32] width 102 height 14
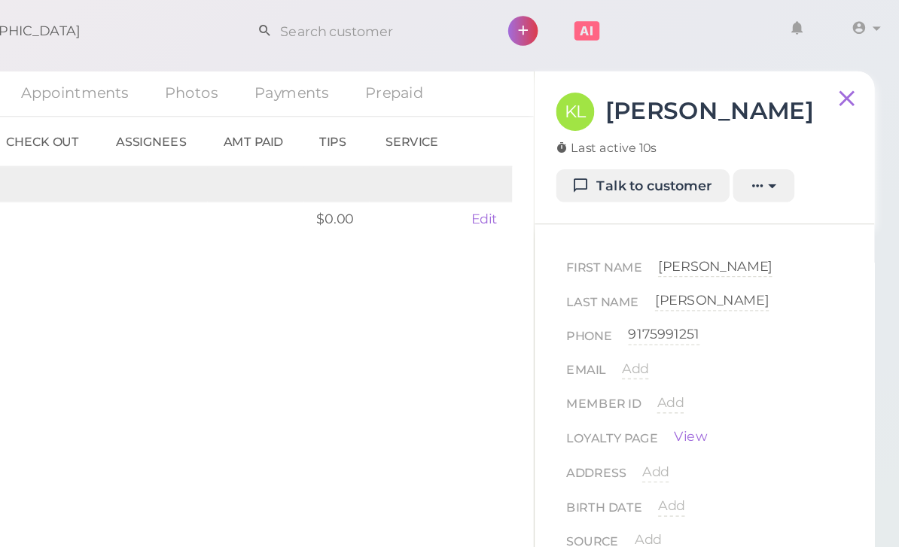
click at [655, 129] on link "Talk to customer" at bounding box center [716, 135] width 123 height 24
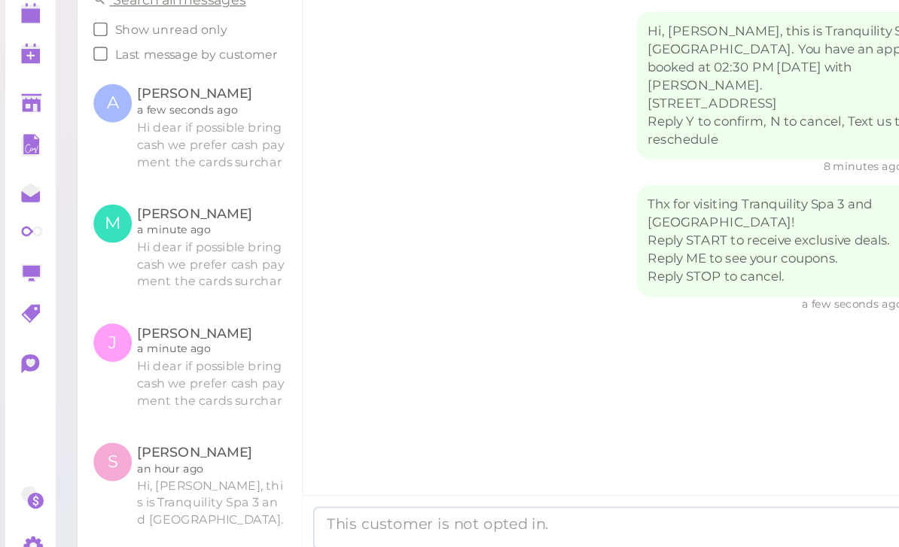
scroll to position [48, 0]
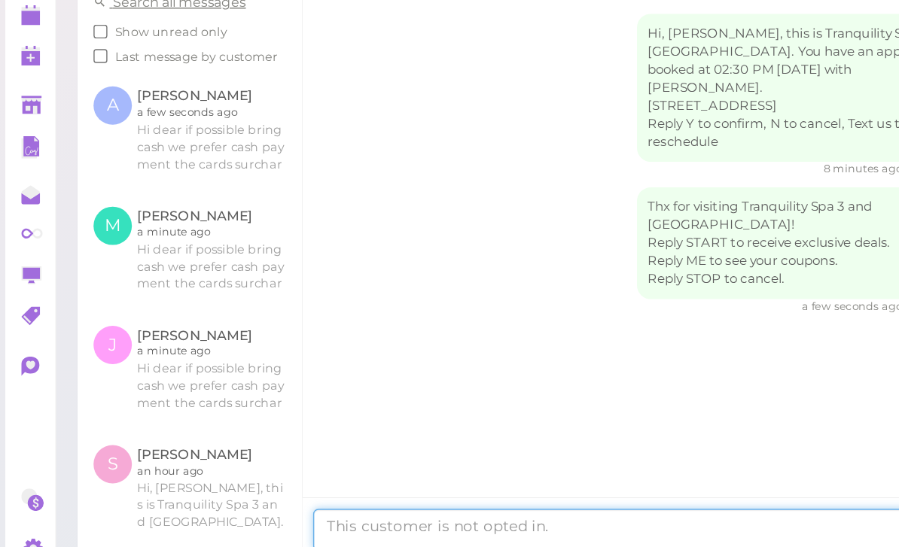
click at [335, 486] on textarea at bounding box center [459, 501] width 477 height 30
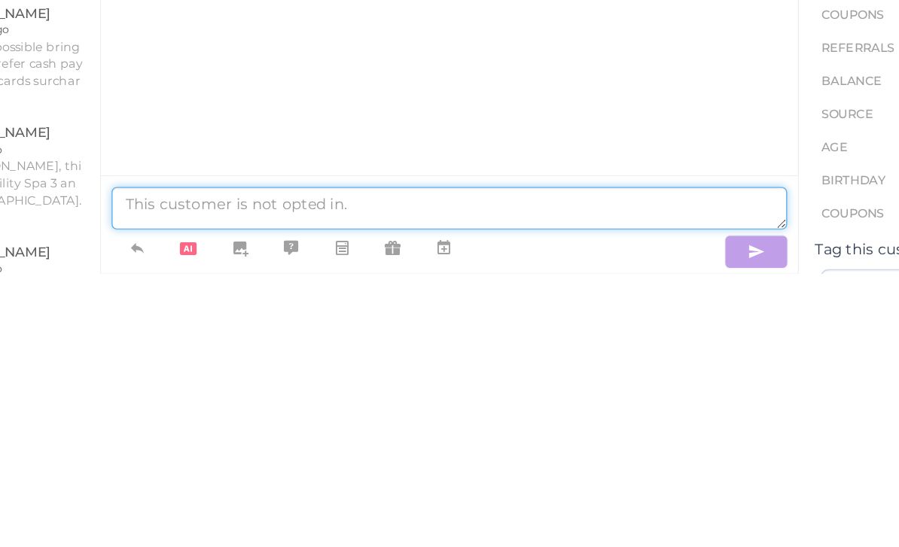
click at [221, 486] on textarea at bounding box center [459, 501] width 477 height 30
paste textarea "Hi dear if possible bring cash we prefer cash payment the cards surcharges than…"
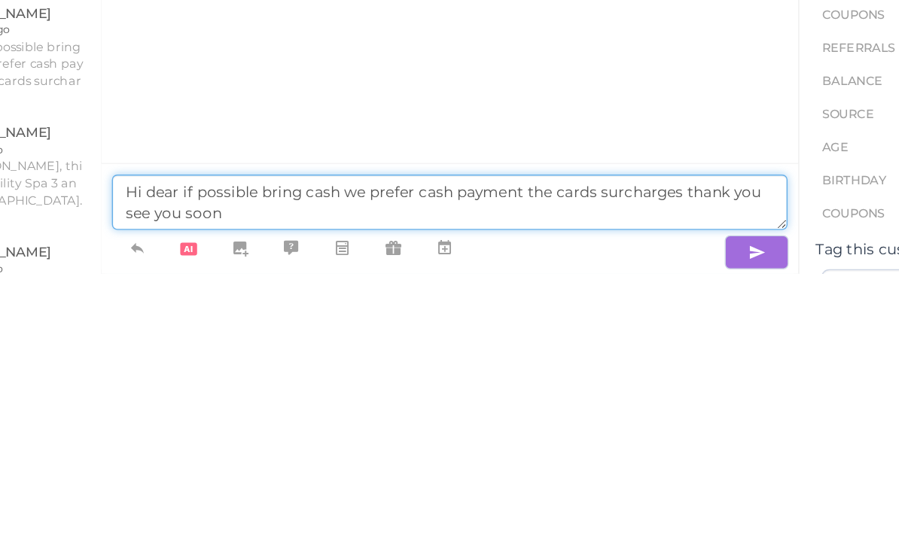
type textarea "Hi dear if possible bring cash we prefer cash payment the cards surcharges than…"
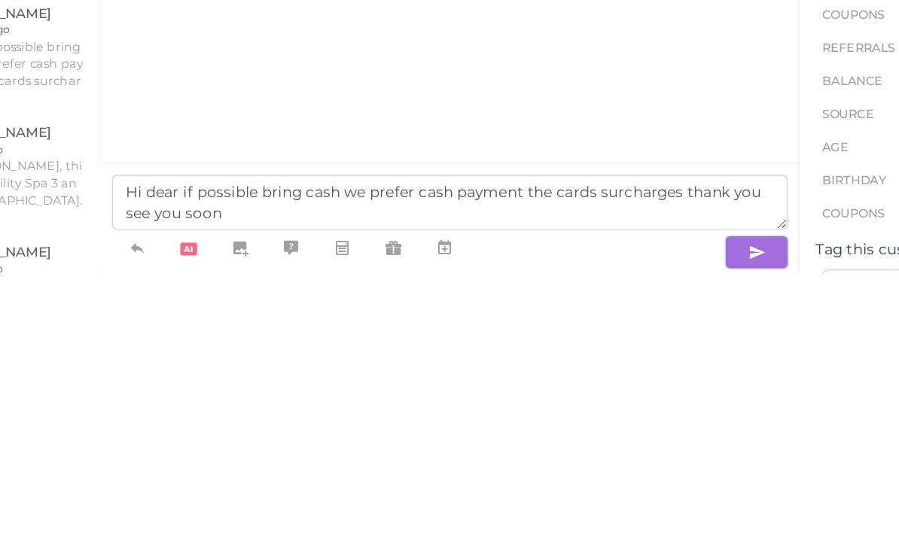
click at [654, 520] on button "button" at bounding box center [676, 532] width 45 height 24
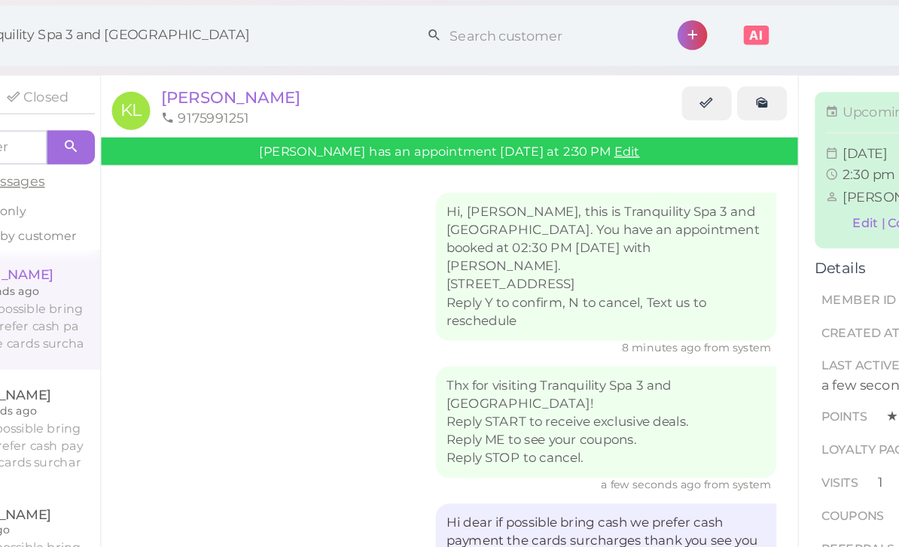
scroll to position [0, 0]
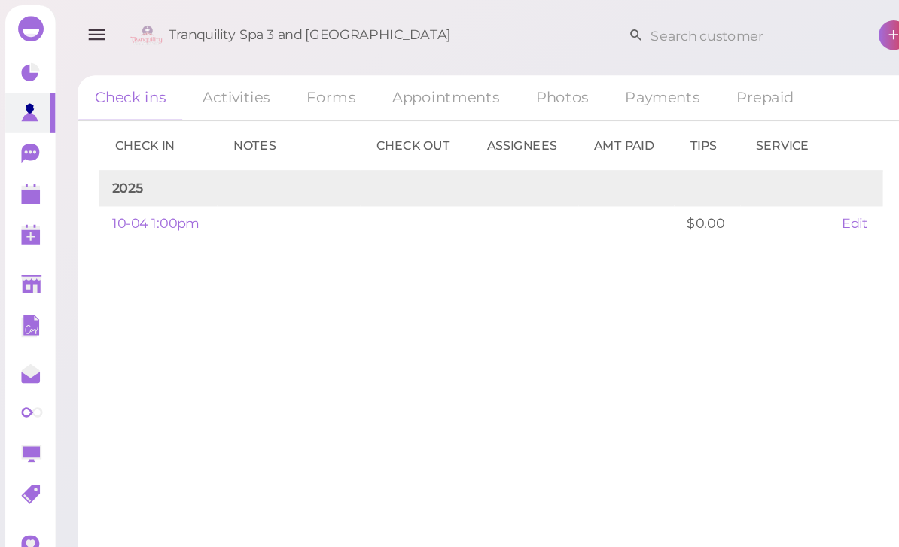
click at [21, 143] on polygon at bounding box center [22, 139] width 14 height 11
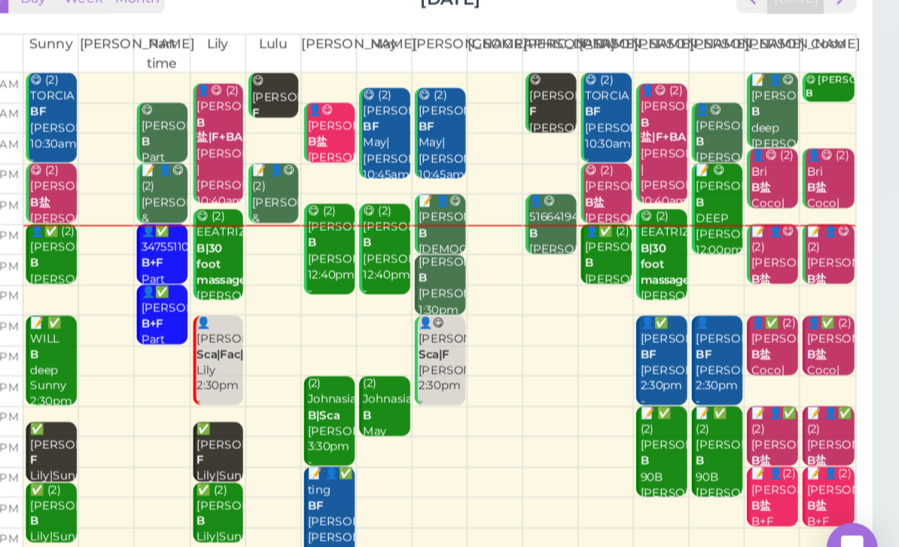
scroll to position [19, 0]
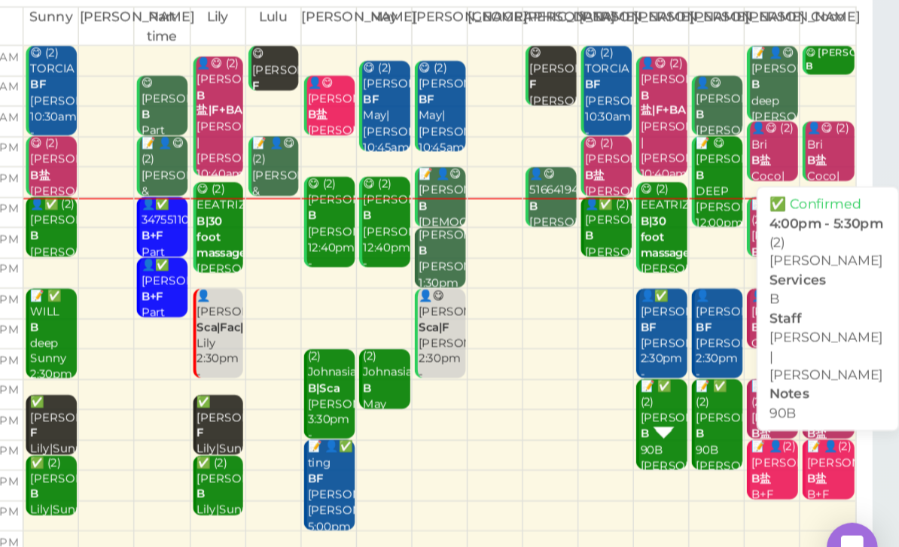
click at [715, 395] on div "📝 ✅ (2) [PERSON_NAME] 90B [PERSON_NAME] |[PERSON_NAME] 4:00pm - 5:30pm" at bounding box center [732, 457] width 34 height 124
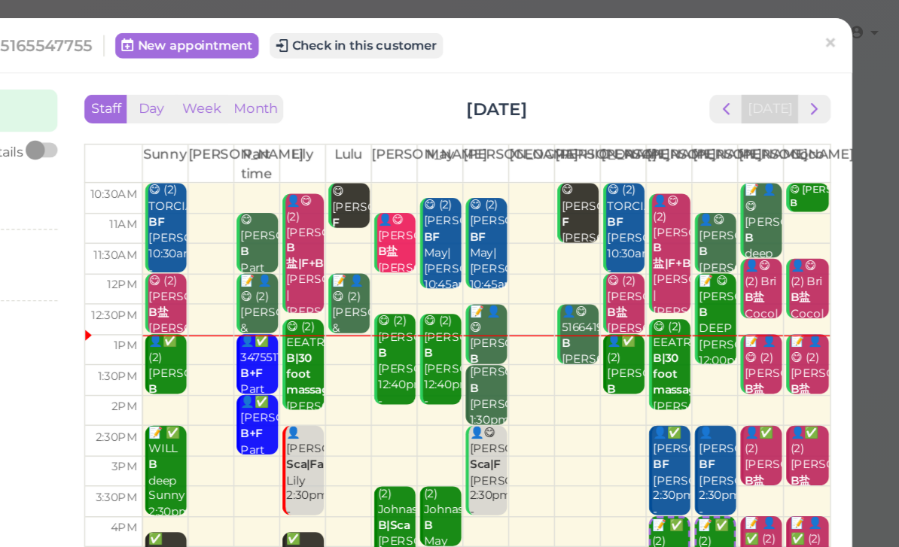
click at [846, 30] on span "×" at bounding box center [851, 30] width 10 height 21
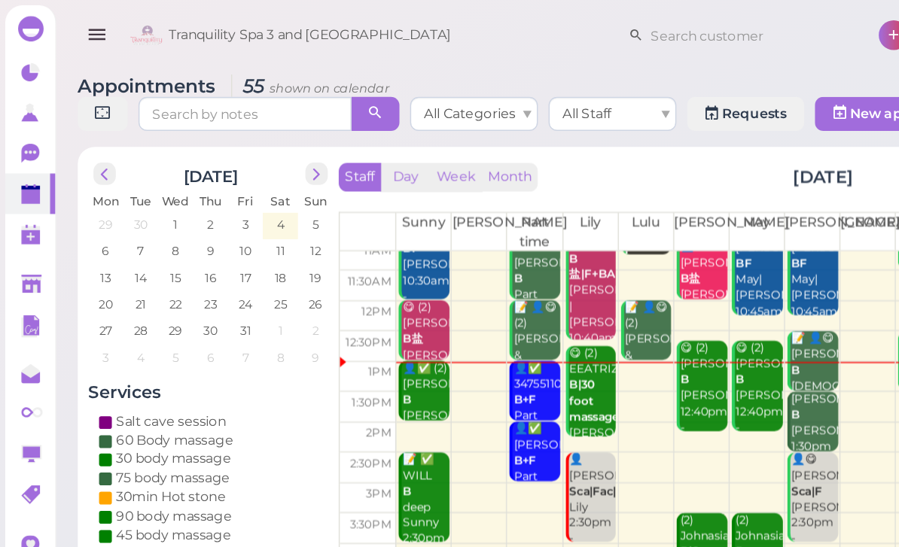
scroll to position [29, 0]
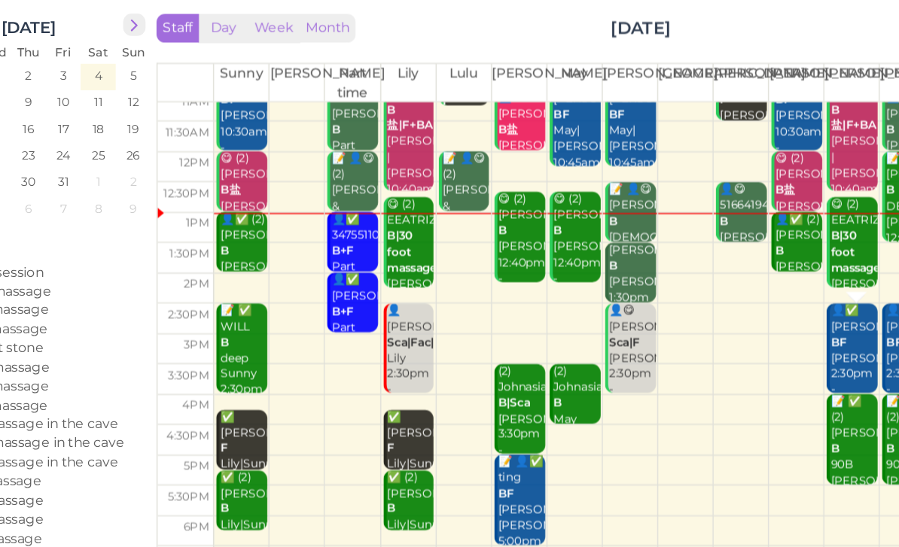
click at [715, 320] on div "👤✅ [PERSON_NAME] [PERSON_NAME] 2:30pm - 4:00pm" at bounding box center [732, 359] width 34 height 78
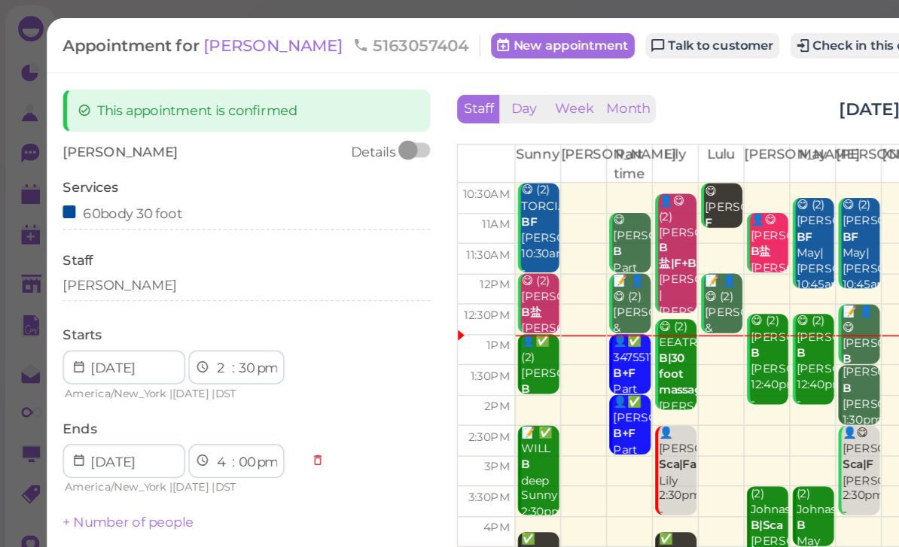
click at [456, 35] on link "Talk to customer" at bounding box center [503, 32] width 95 height 18
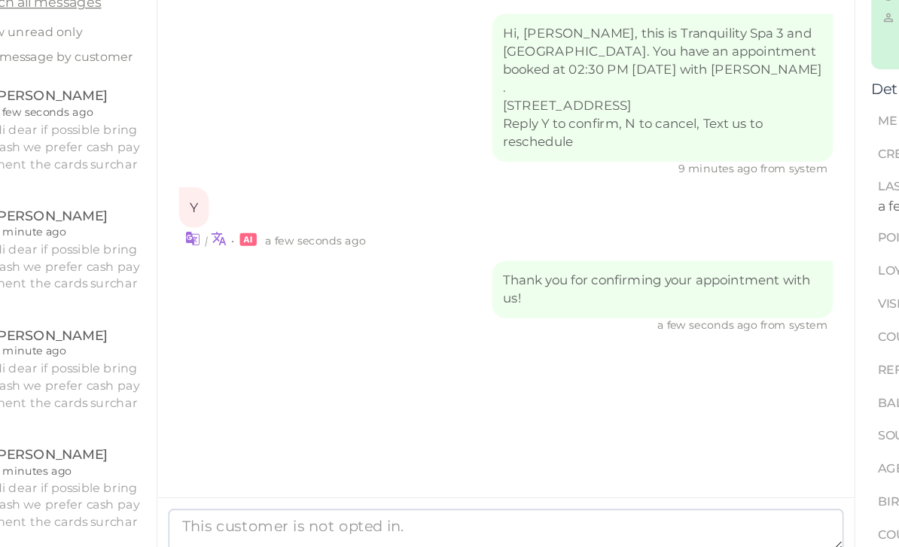
scroll to position [48, 0]
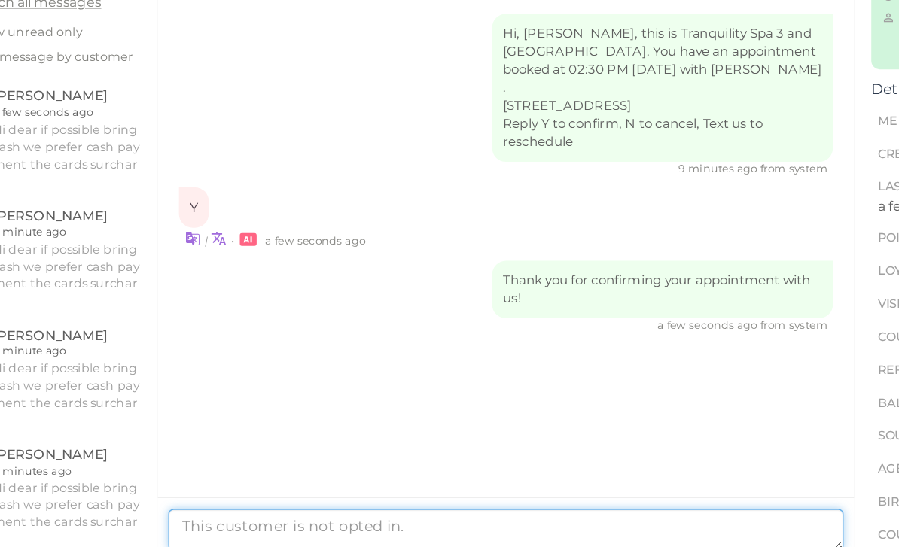
click at [338, 486] on textarea at bounding box center [459, 501] width 477 height 30
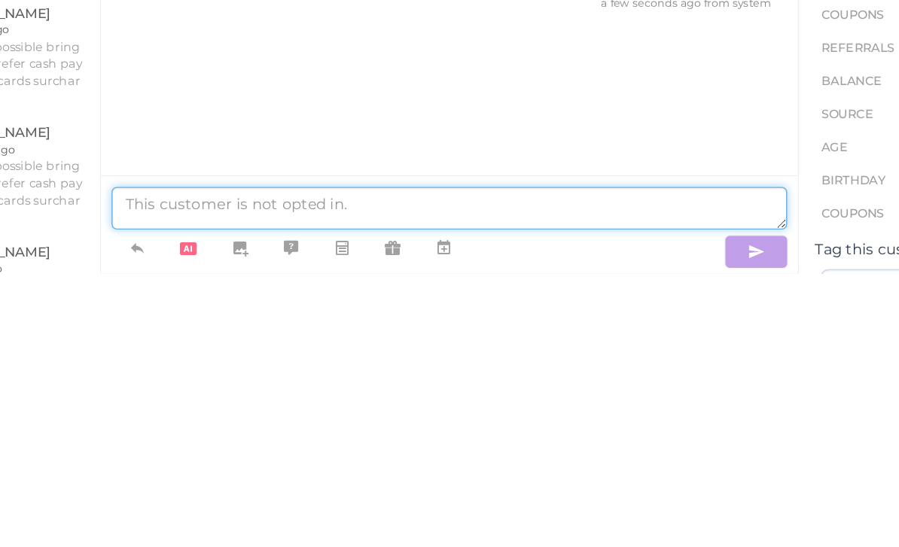
click at [221, 486] on textarea at bounding box center [459, 501] width 477 height 30
paste textarea "Hi dear if possible bring cash we prefer cash payment the cards surcharges than…"
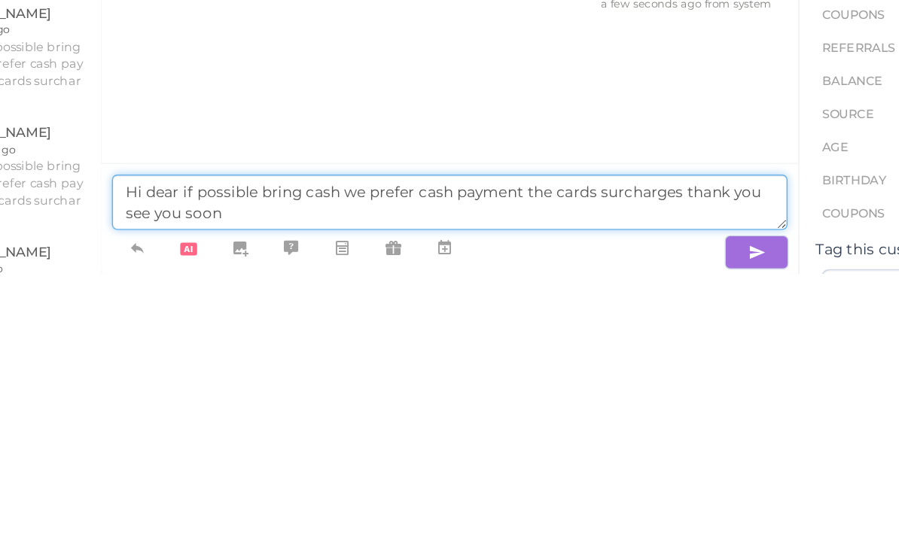
type textarea "Hi dear if possible bring cash we prefer cash payment the cards surcharges than…"
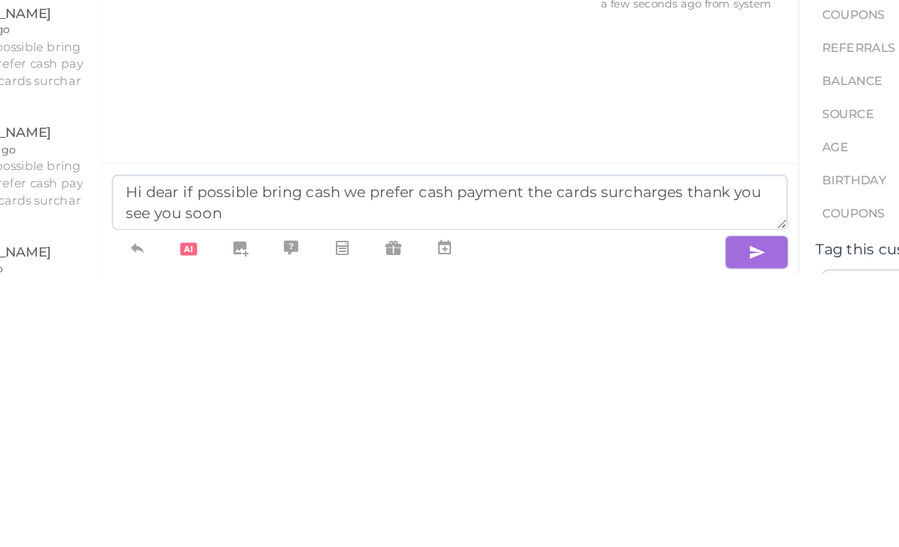
click at [654, 520] on button "button" at bounding box center [676, 532] width 45 height 24
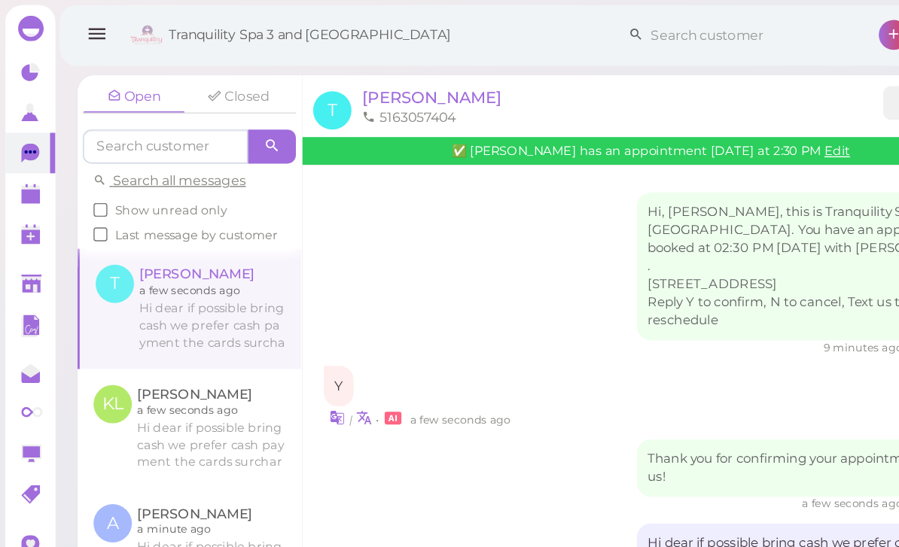
scroll to position [0, 0]
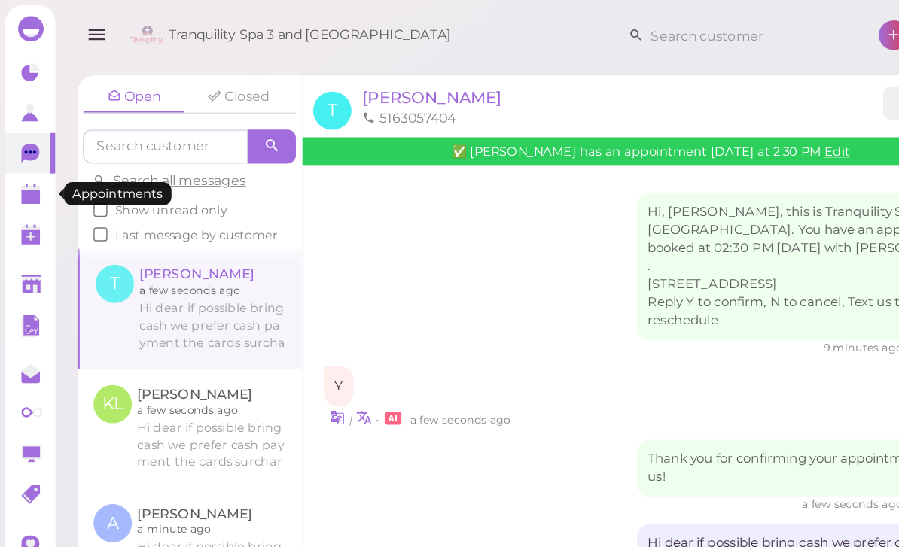
click at [17, 138] on polygon at bounding box center [22, 139] width 14 height 11
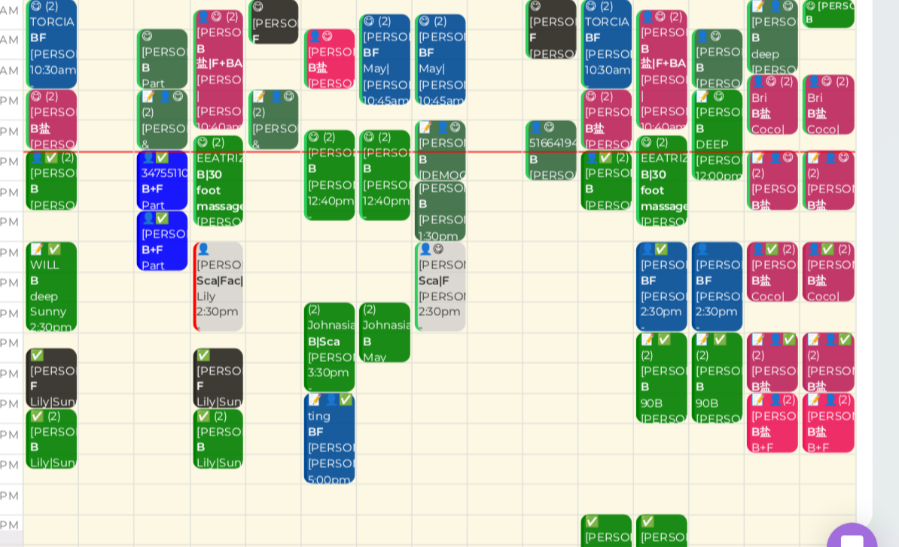
scroll to position [53, 0]
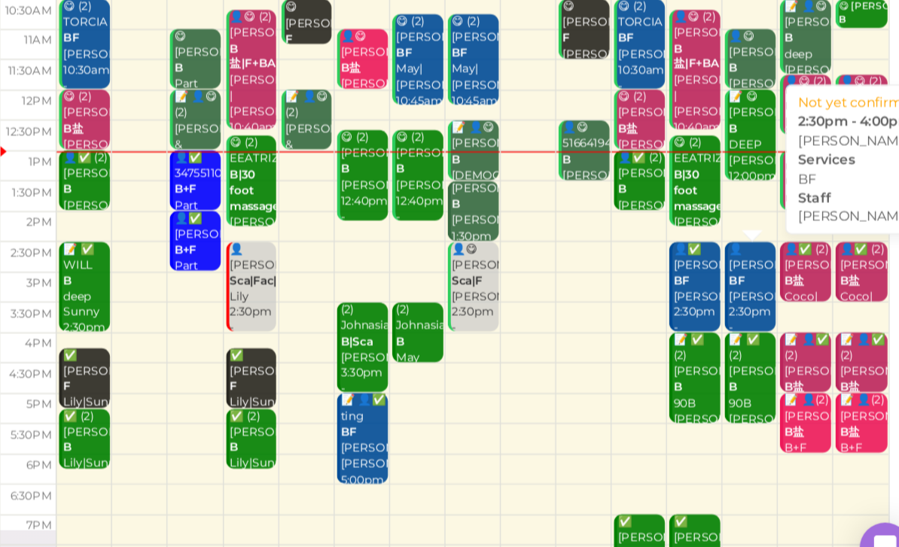
click at [755, 297] on div "👤[PERSON_NAME] BF [PERSON_NAME] 2:30pm - 4:00pm" at bounding box center [772, 336] width 34 height 78
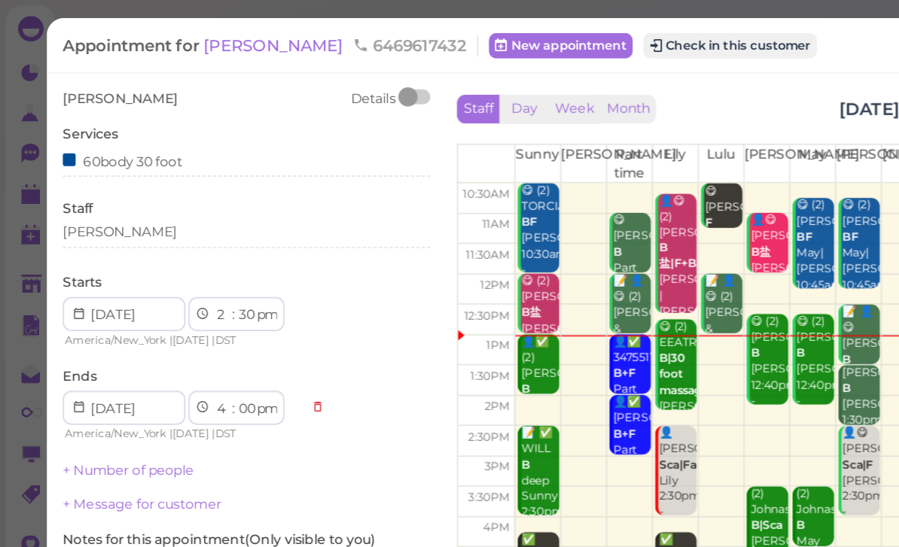
click at [166, 32] on span "[PERSON_NAME]" at bounding box center [195, 32] width 102 height 14
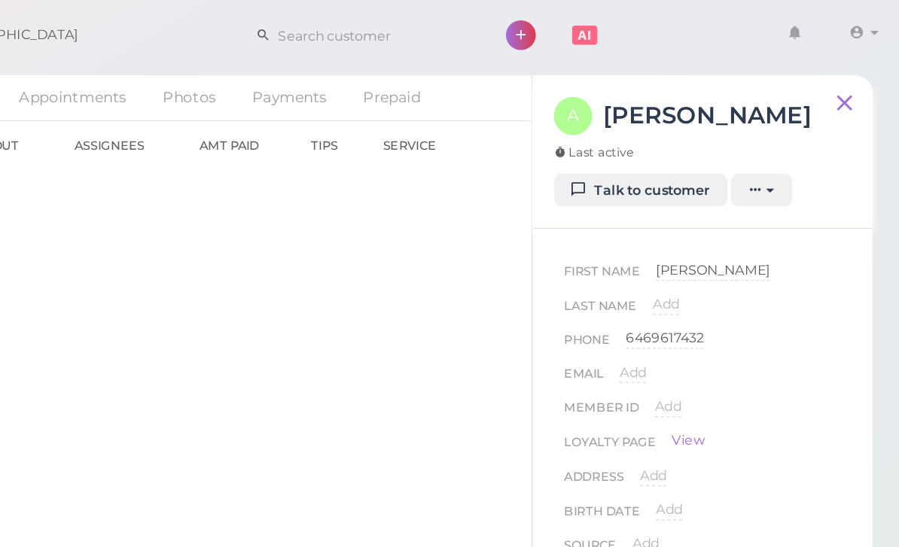
click at [655, 137] on link "Talk to customer" at bounding box center [716, 135] width 123 height 24
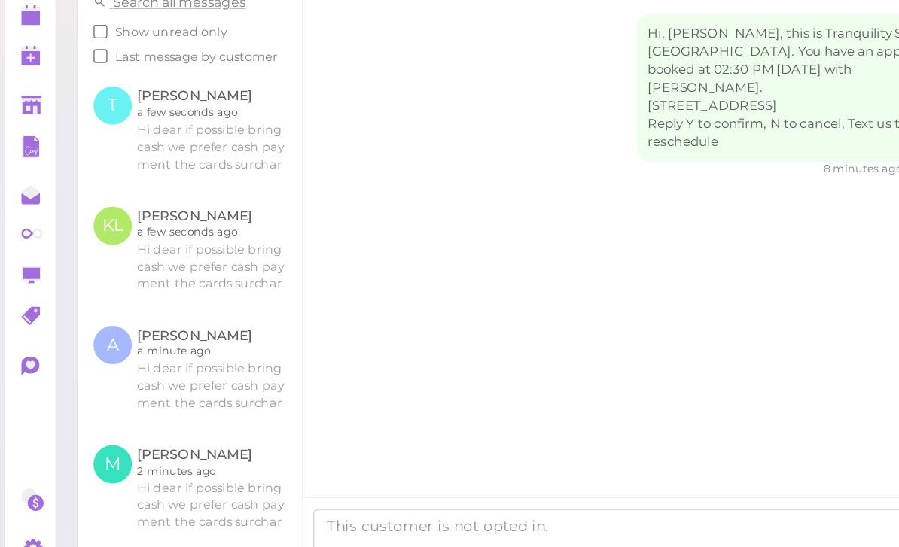
scroll to position [48, 0]
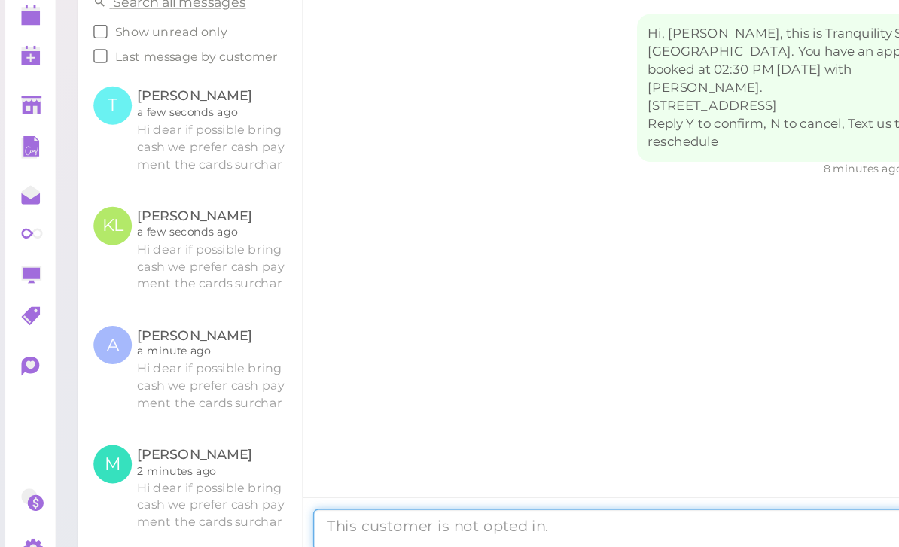
click at [325, 486] on textarea at bounding box center [459, 501] width 477 height 30
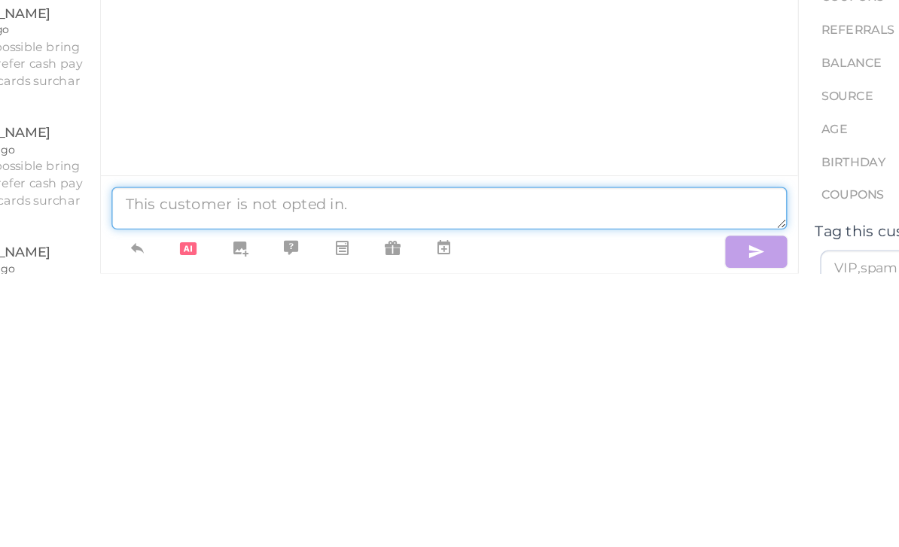
click at [221, 486] on textarea at bounding box center [459, 501] width 477 height 30
paste textarea "Hi dear if possible bring cash we prefer cash payment the cards surcharges than…"
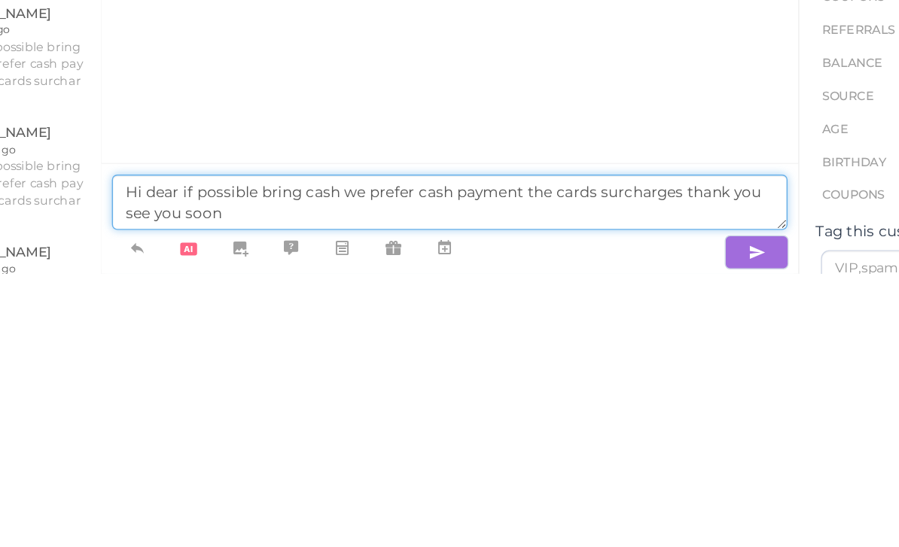
type textarea "Hi dear if possible bring cash we prefer cash payment the cards surcharges than…"
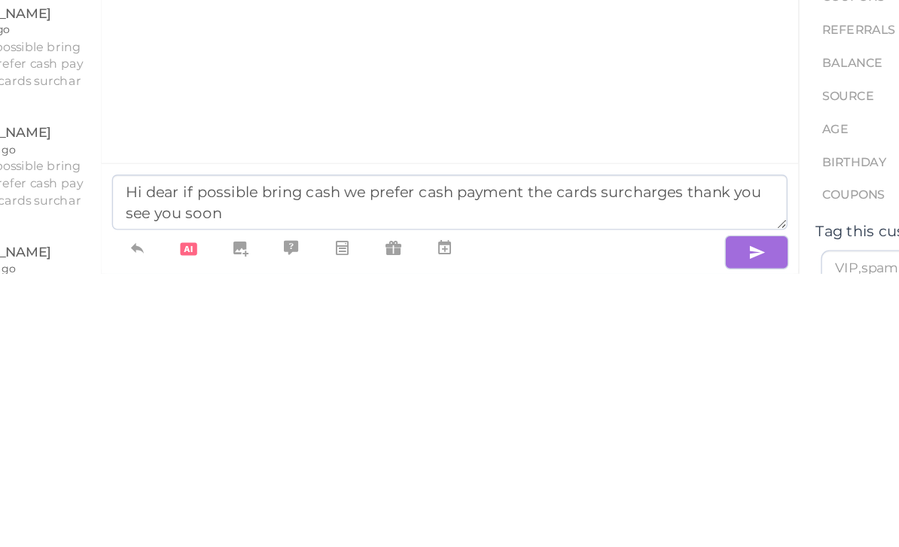
click at [671, 525] on icon "button" at bounding box center [677, 532] width 12 height 15
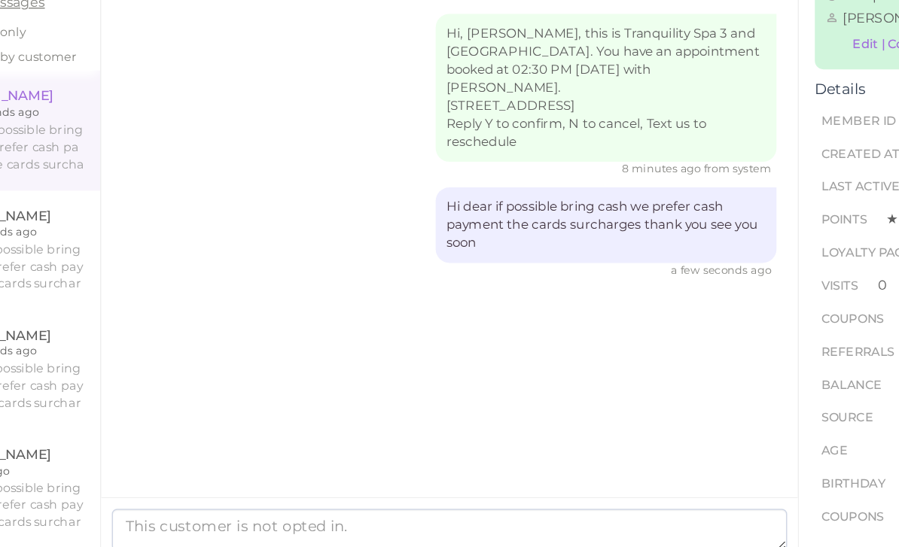
click at [416, 258] on div "Hi, [PERSON_NAME], this is Tranquility Spa 3 and [GEOGRAPHIC_DATA]. You have an…" at bounding box center [460, 328] width 493 height 422
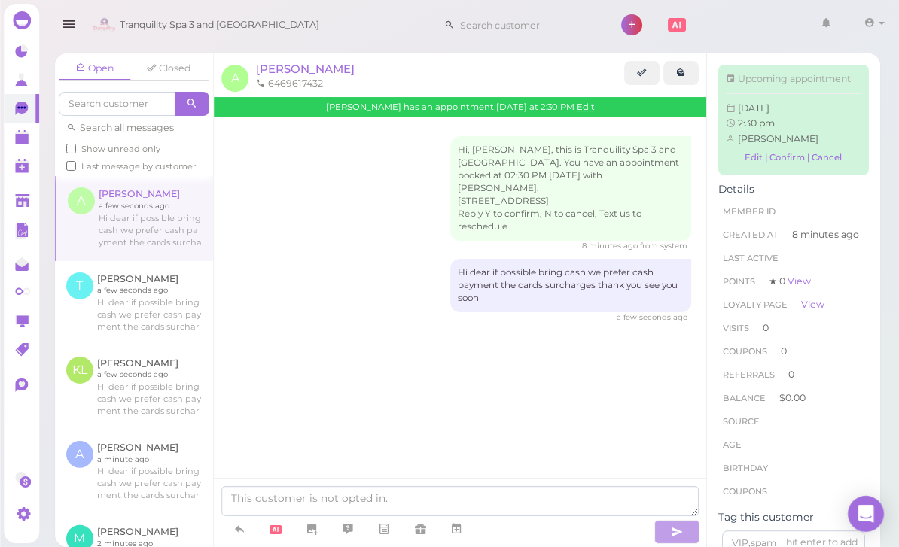
scroll to position [1, 0]
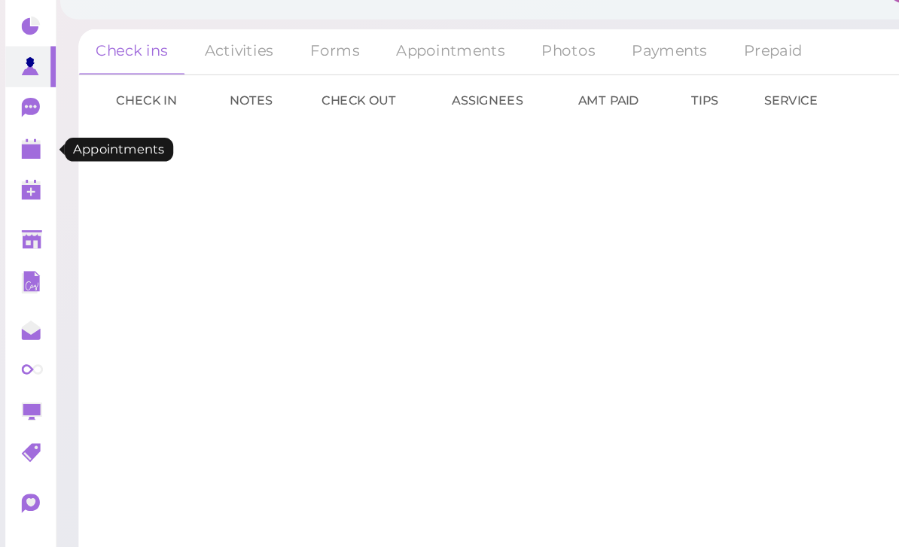
click at [8, 123] on link at bounding box center [21, 137] width 35 height 29
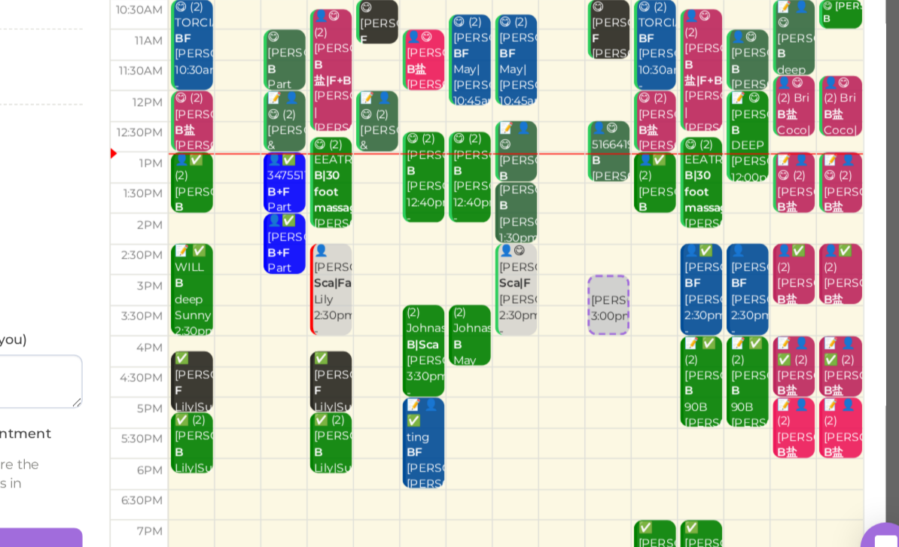
scroll to position [34, 0]
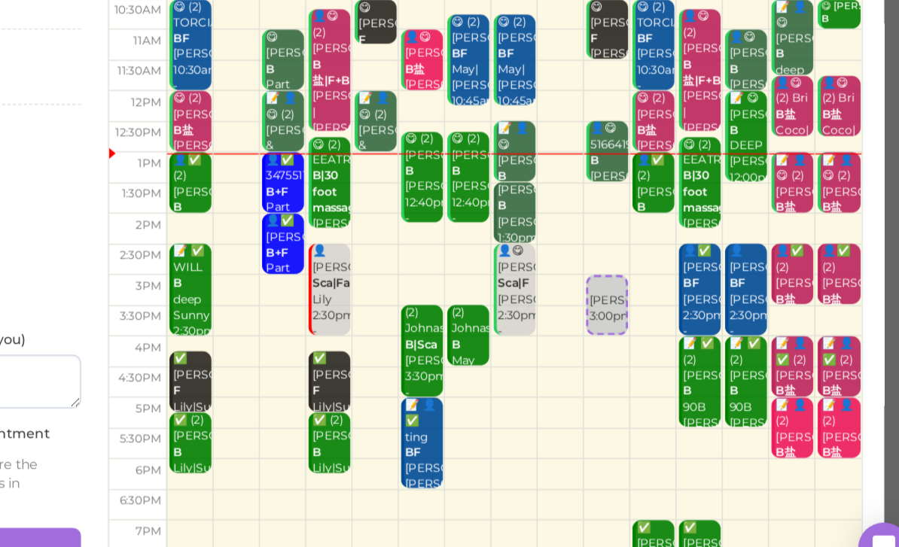
click at [618, 304] on div "Customer Services Select services Staff [PERSON_NAME] Starts 1 2 3 4 5 6 7 8 9 …" at bounding box center [449, 293] width 833 height 483
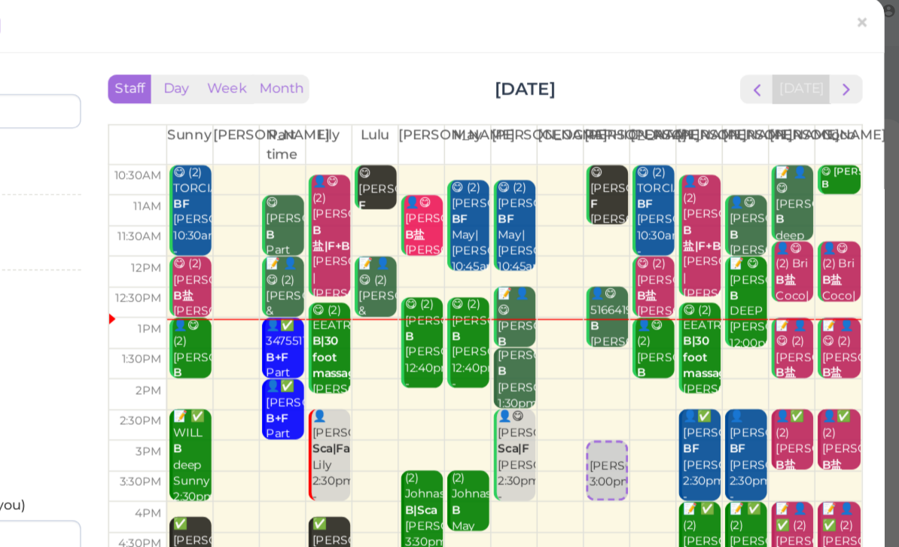
click at [846, 20] on span "×" at bounding box center [851, 30] width 10 height 21
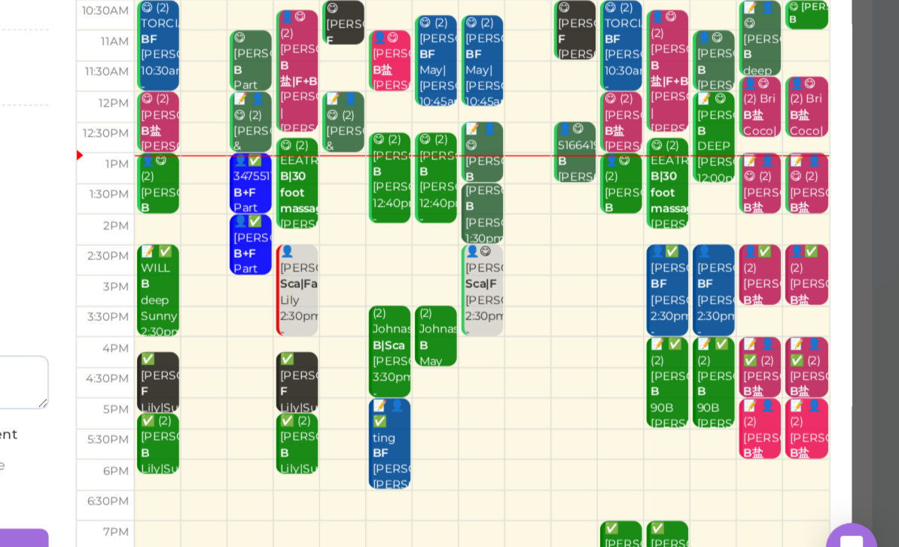
scroll to position [53, 0]
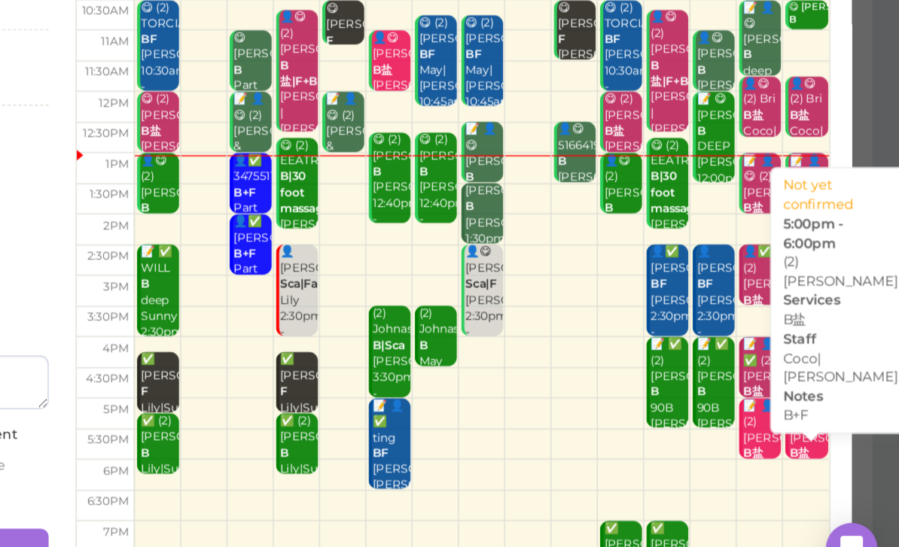
click at [822, 409] on div "📝 👤(2) [PERSON_NAME] B盐 B+F Coco|[PERSON_NAME] 5:00pm - 6:00pm" at bounding box center [836, 465] width 28 height 112
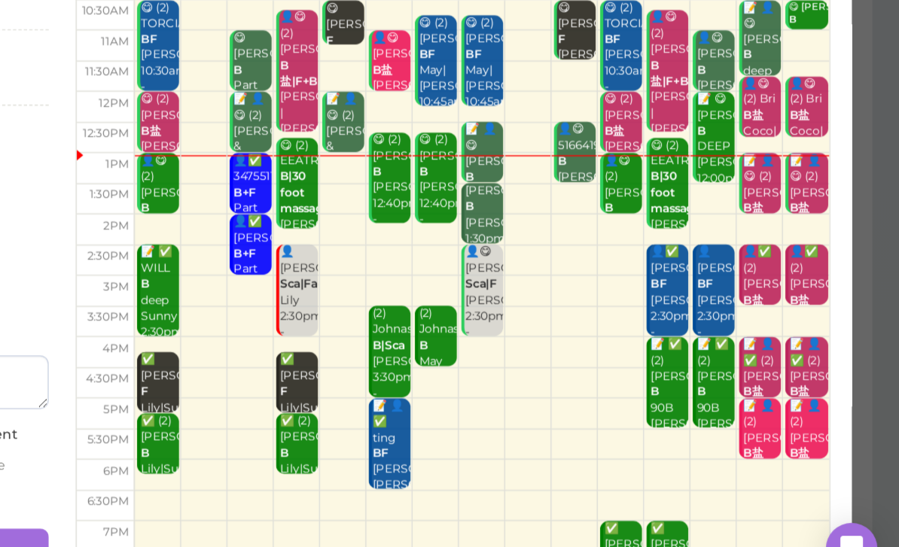
click at [822, 409] on div "📝 👤(2) [PERSON_NAME] B盐 B+F Coco|[PERSON_NAME] 5:00pm - 6:00pm" at bounding box center [836, 465] width 28 height 112
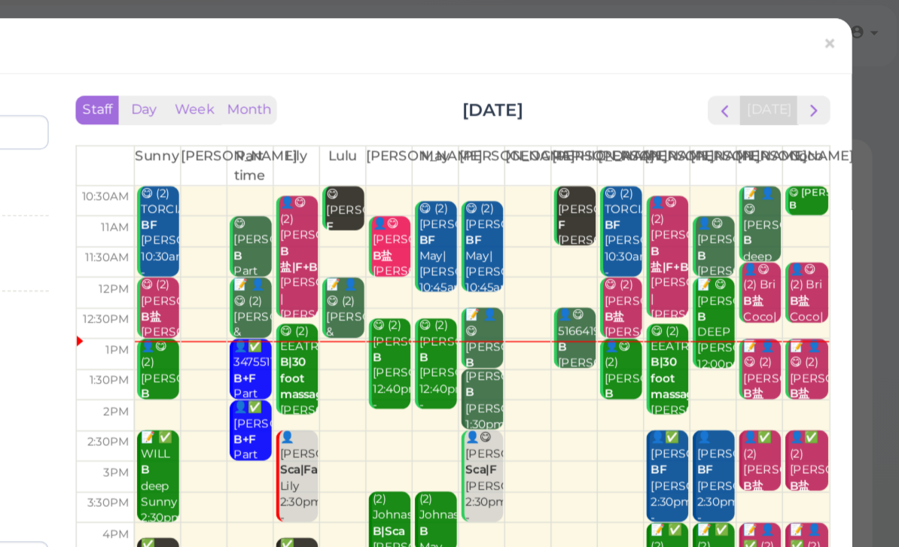
scroll to position [33, 0]
click at [846, 33] on span "×" at bounding box center [851, 30] width 10 height 21
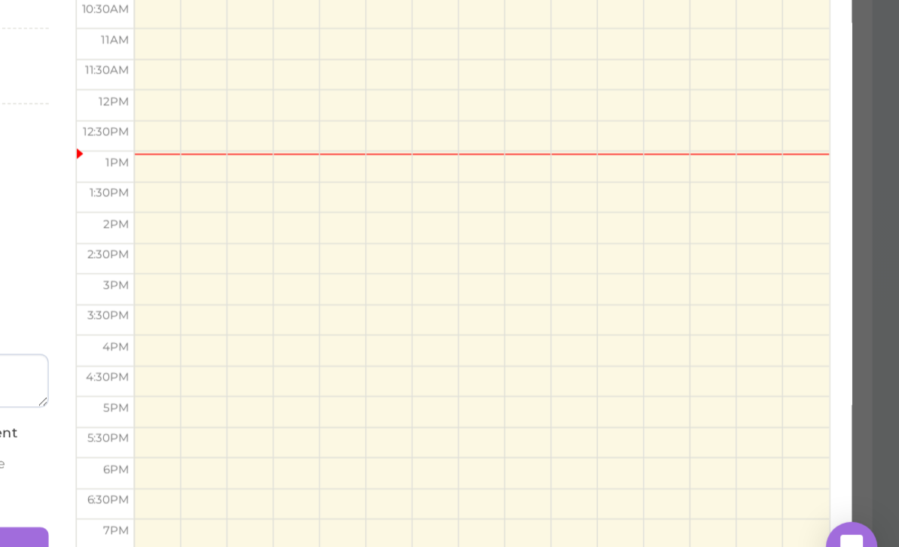
scroll to position [53, 0]
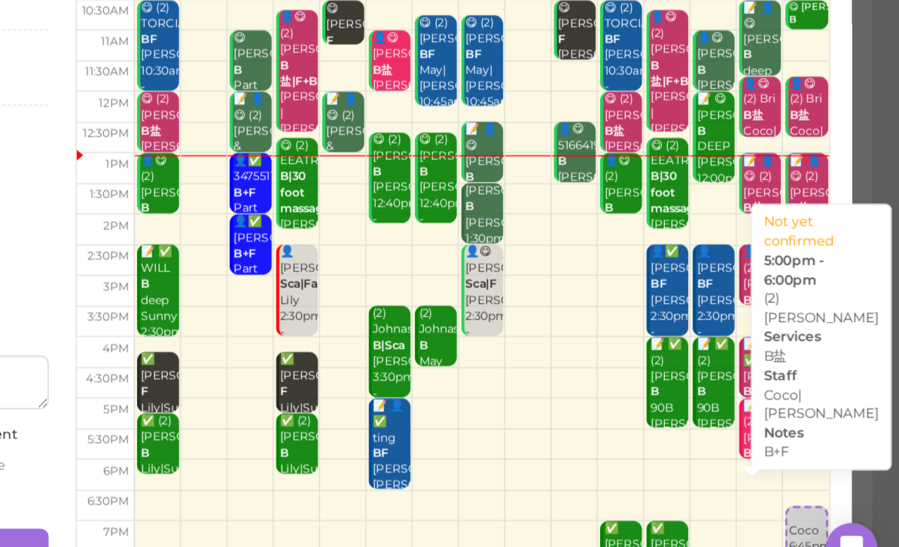
click at [789, 409] on div "📝 👤(2) [PERSON_NAME] B盐 B+F Coco|[PERSON_NAME] 5:00pm - 6:00pm" at bounding box center [802, 465] width 27 height 112
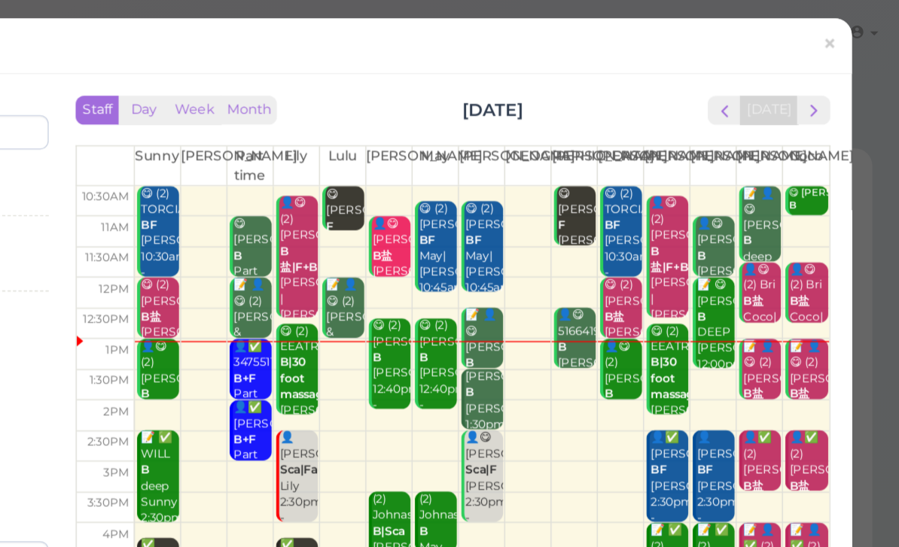
scroll to position [20, 0]
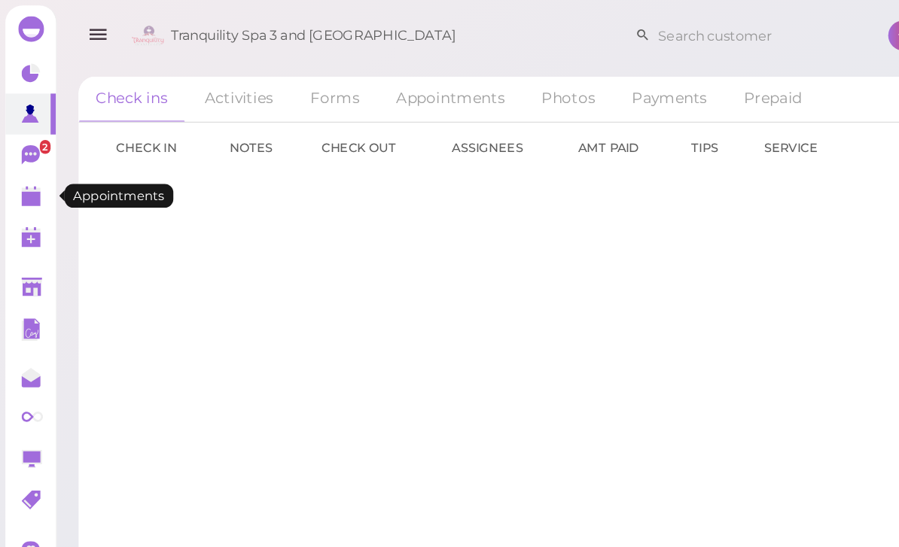
click at [20, 145] on icon at bounding box center [23, 138] width 16 height 16
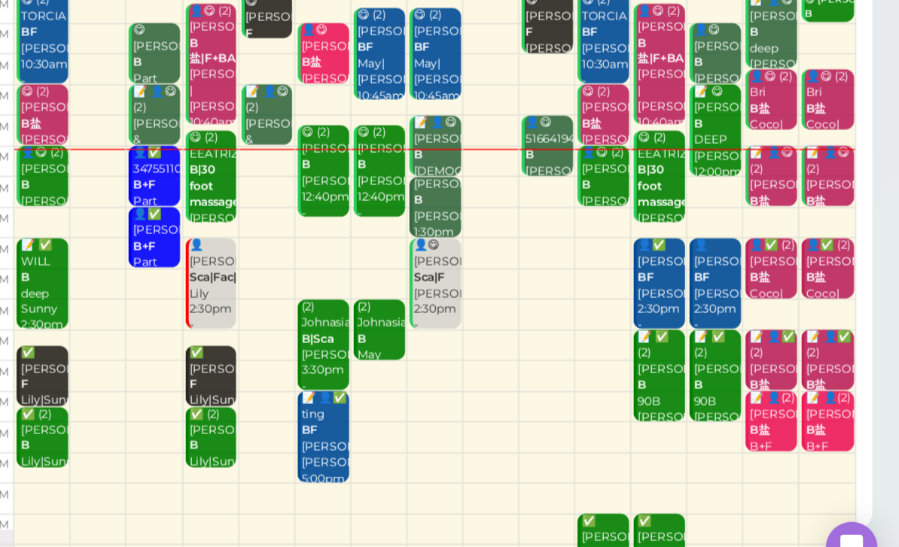
scroll to position [53, 0]
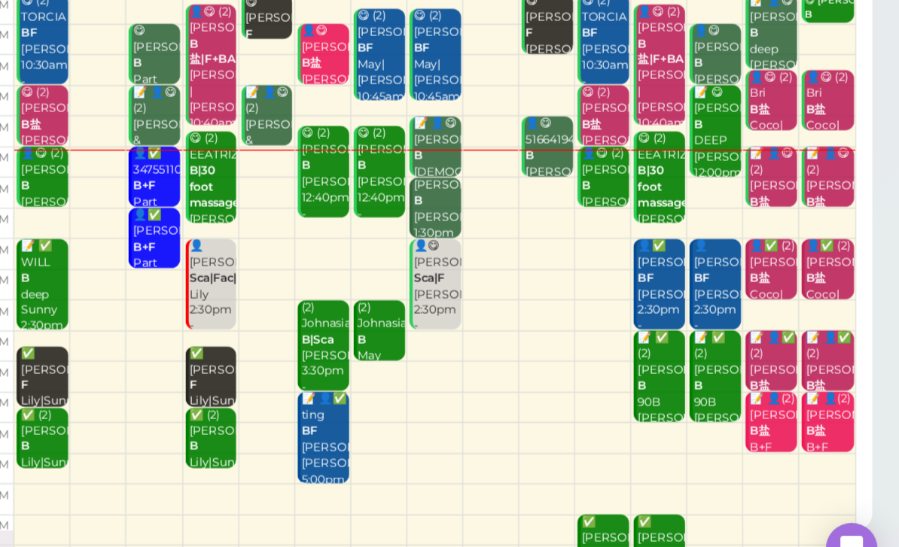
click at [834, 427] on b "B盐" at bounding box center [841, 432] width 14 height 10
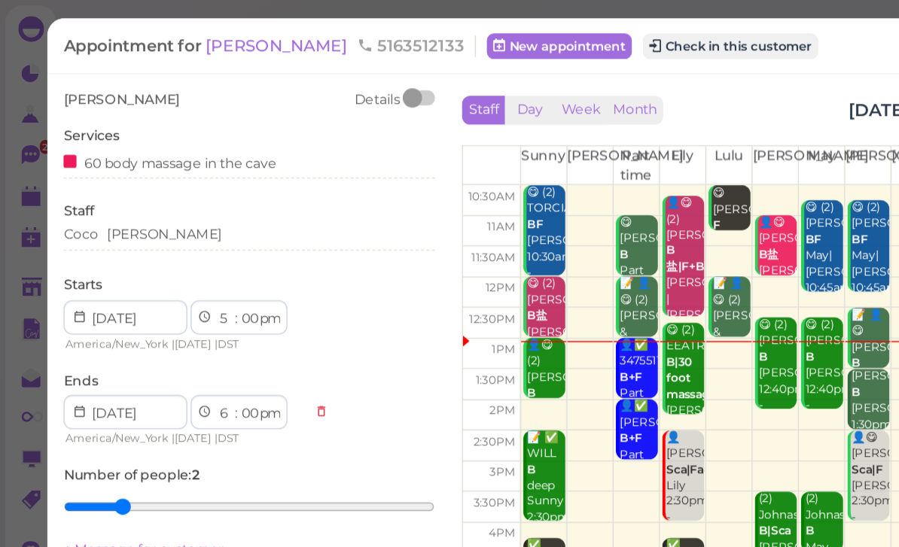
click at [163, 36] on span "[PERSON_NAME]" at bounding box center [195, 32] width 102 height 14
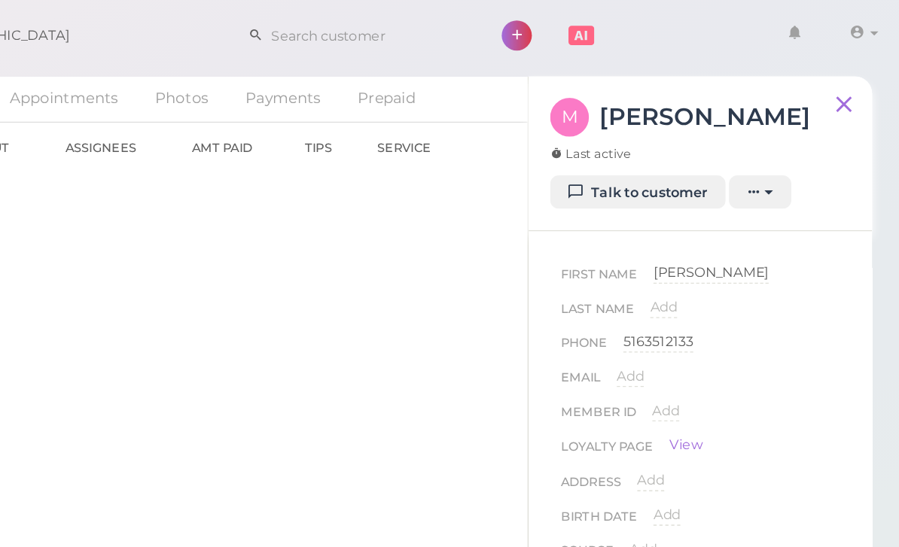
click at [655, 138] on link "Talk to customer" at bounding box center [716, 135] width 123 height 24
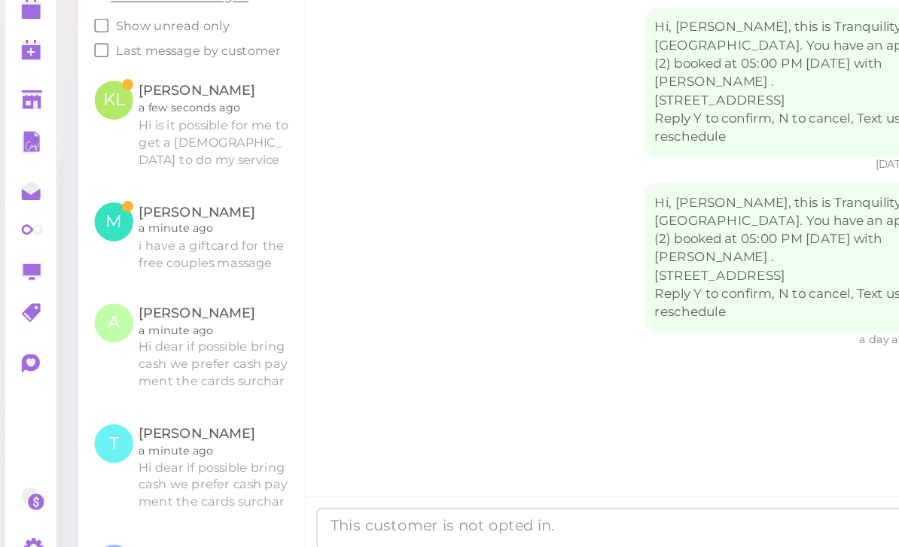
scroll to position [48, 0]
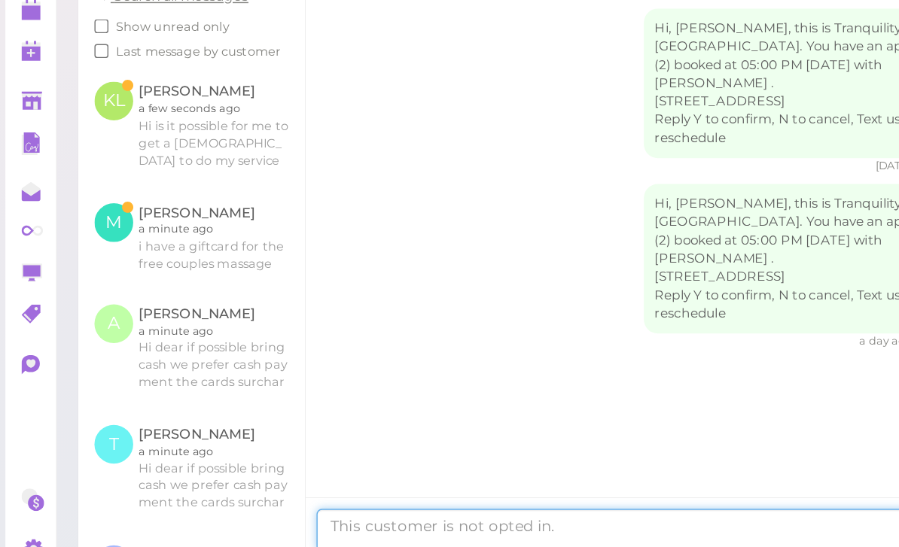
click at [347, 486] on textarea at bounding box center [459, 501] width 477 height 30
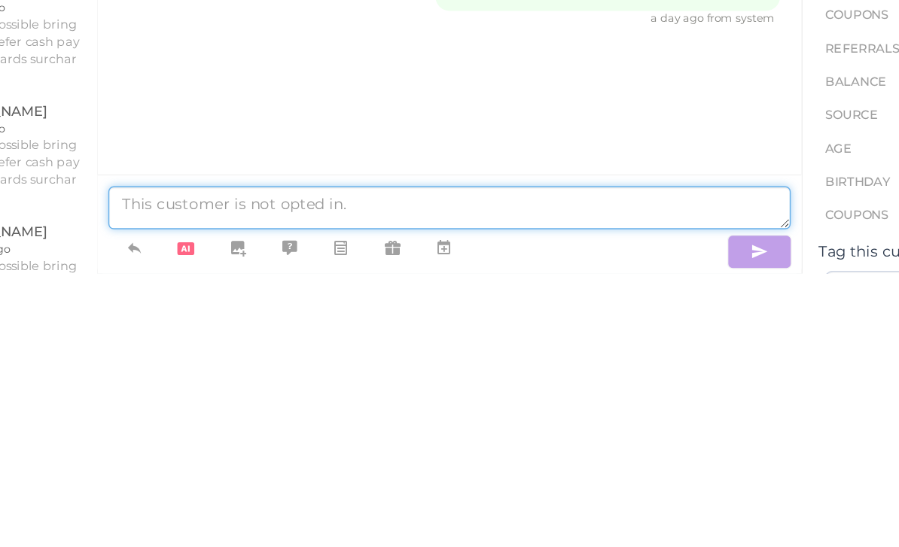
click at [221, 486] on textarea at bounding box center [459, 501] width 477 height 30
paste textarea "Hi dear if possible bring cash we prefer cash payment the cards surcharges than…"
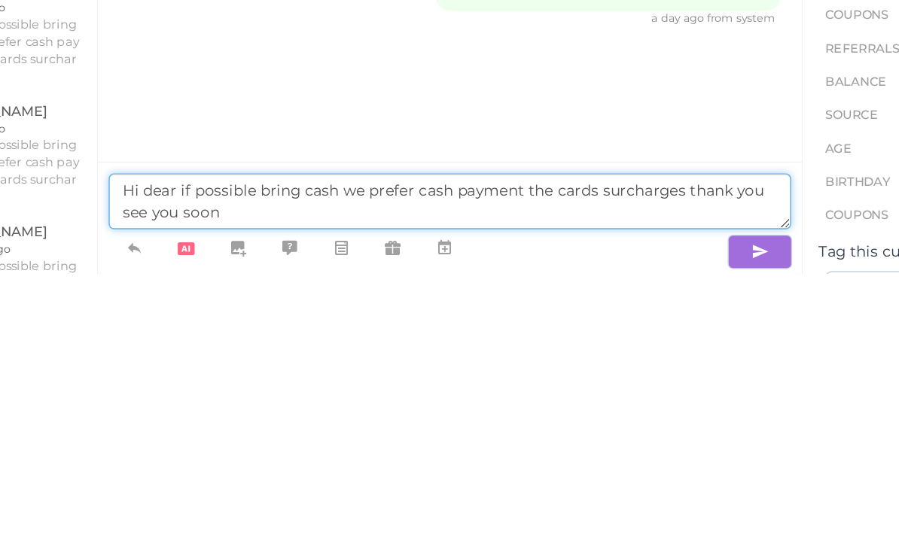
type textarea "Hi dear if possible bring cash we prefer cash payment the cards surcharges than…"
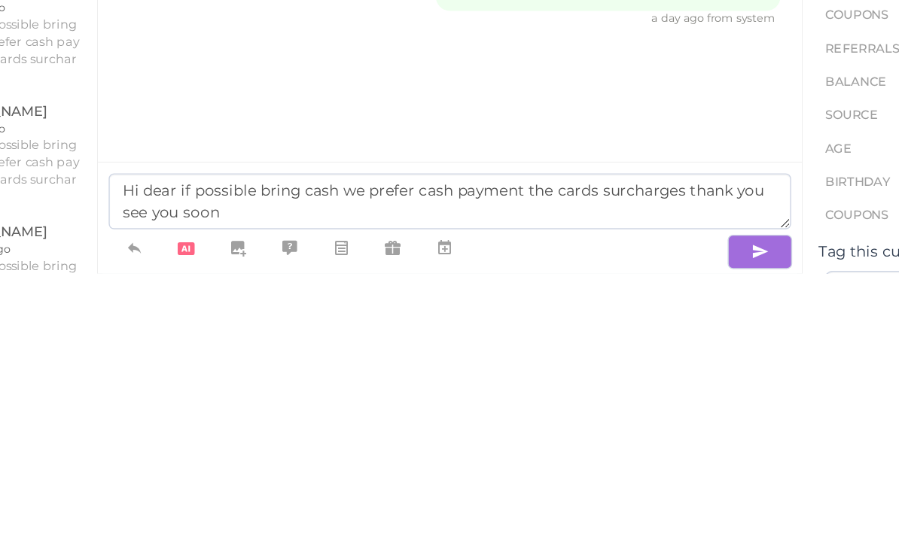
click at [671, 525] on icon "button" at bounding box center [677, 532] width 12 height 15
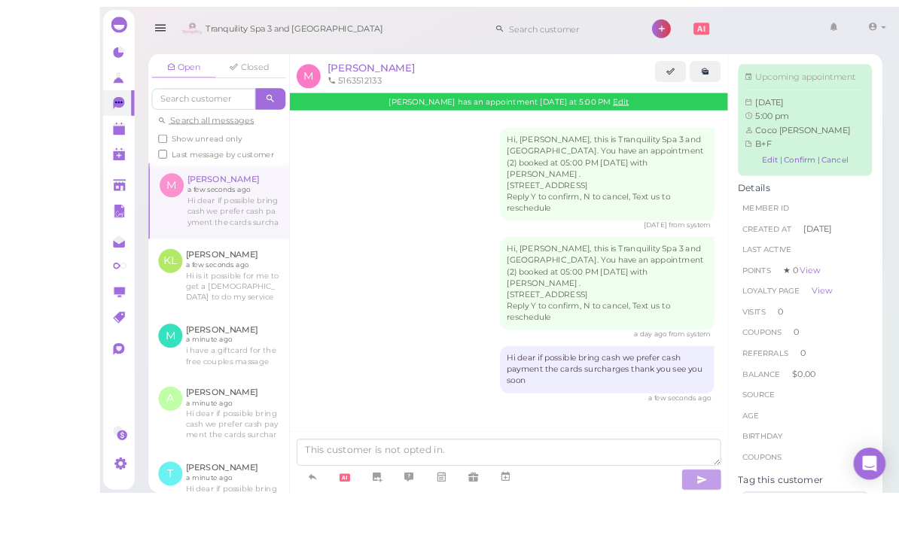
scroll to position [32, 0]
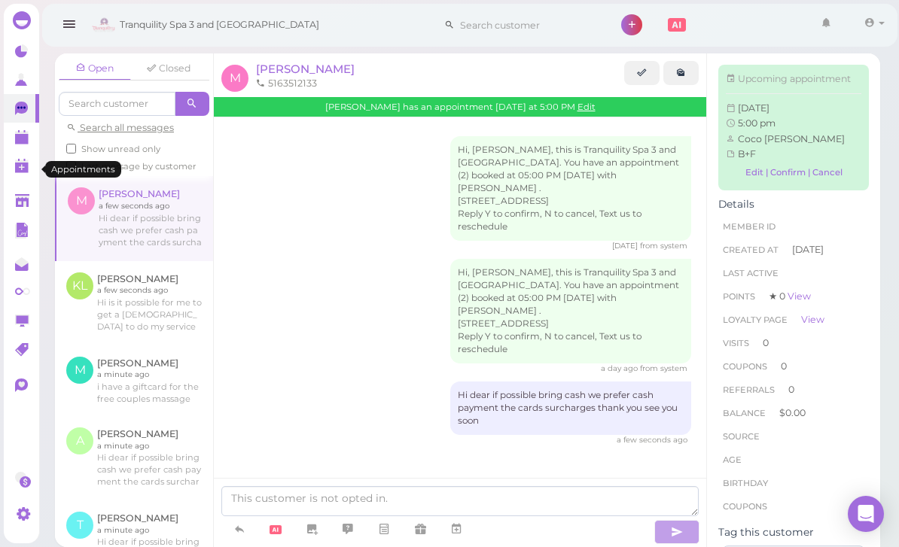
click at [28, 148] on link at bounding box center [21, 137] width 35 height 29
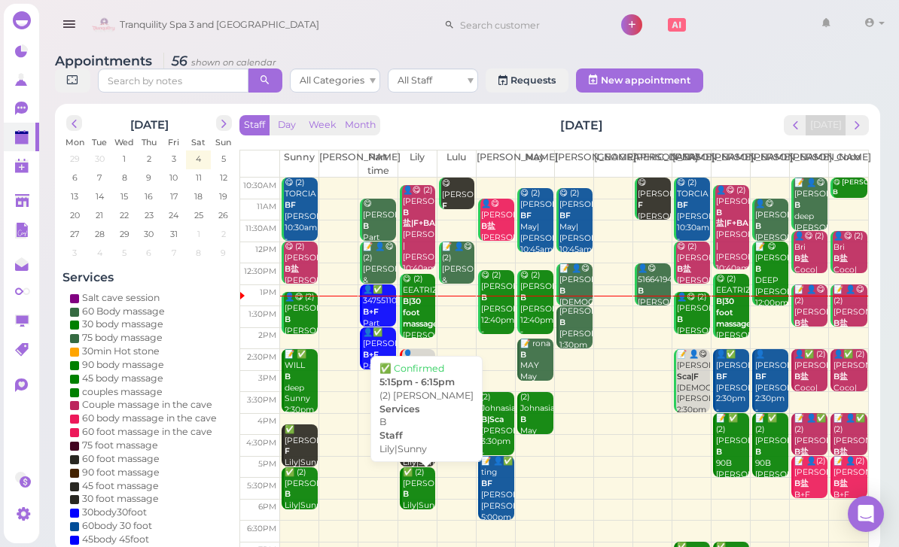
click at [419, 486] on div "✅ (2) [PERSON_NAME]|Sunny 5:15pm - 6:15pm" at bounding box center [419, 507] width 34 height 78
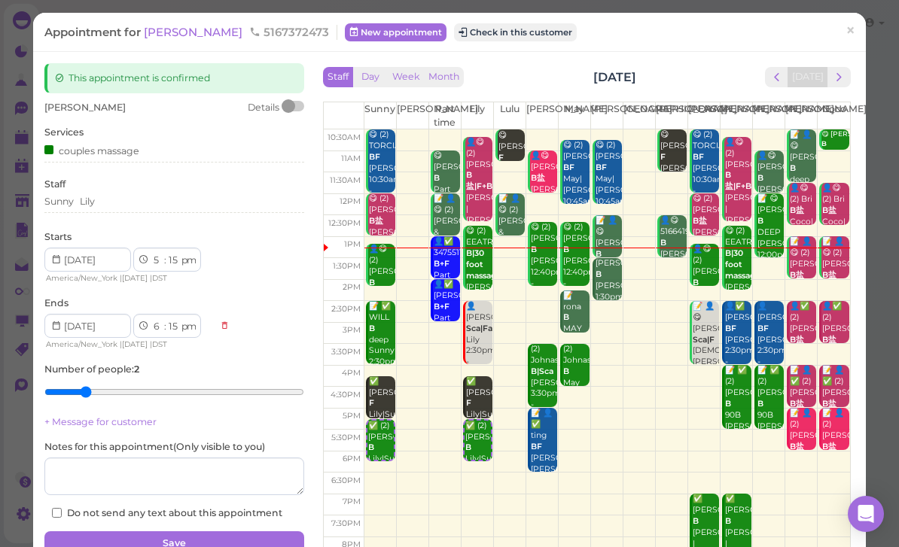
click at [184, 65] on div "This appointment is confirmed" at bounding box center [174, 78] width 260 height 30
click at [176, 73] on div "This appointment is confirmed" at bounding box center [174, 78] width 260 height 30
click at [194, 66] on div "This appointment is confirmed" at bounding box center [174, 78] width 260 height 30
click at [187, 66] on div "This appointment is confirmed" at bounding box center [174, 78] width 260 height 30
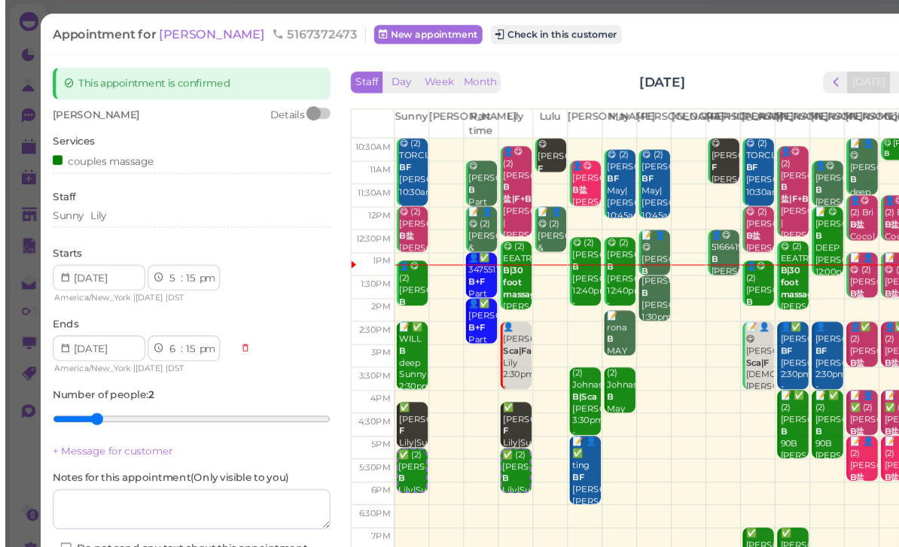
scroll to position [16, 0]
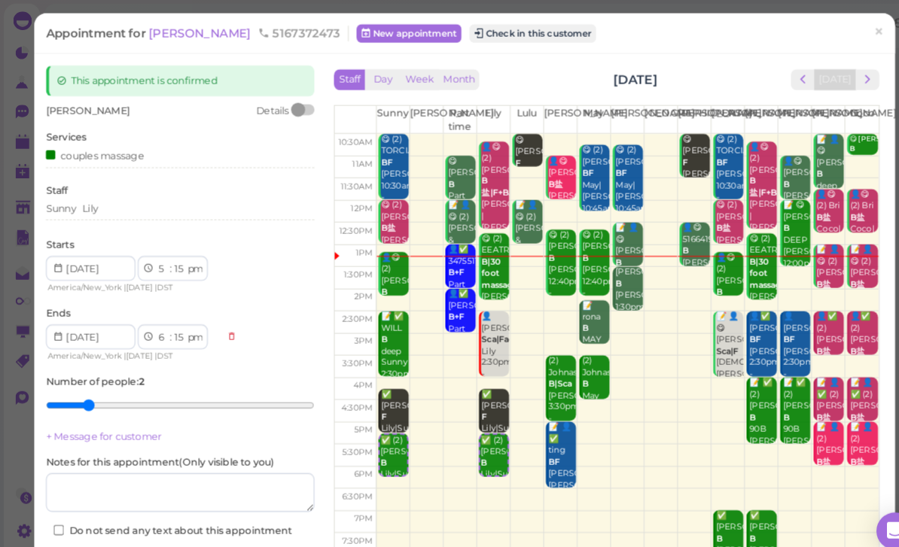
click at [184, 38] on span "[PERSON_NAME]" at bounding box center [195, 32] width 102 height 14
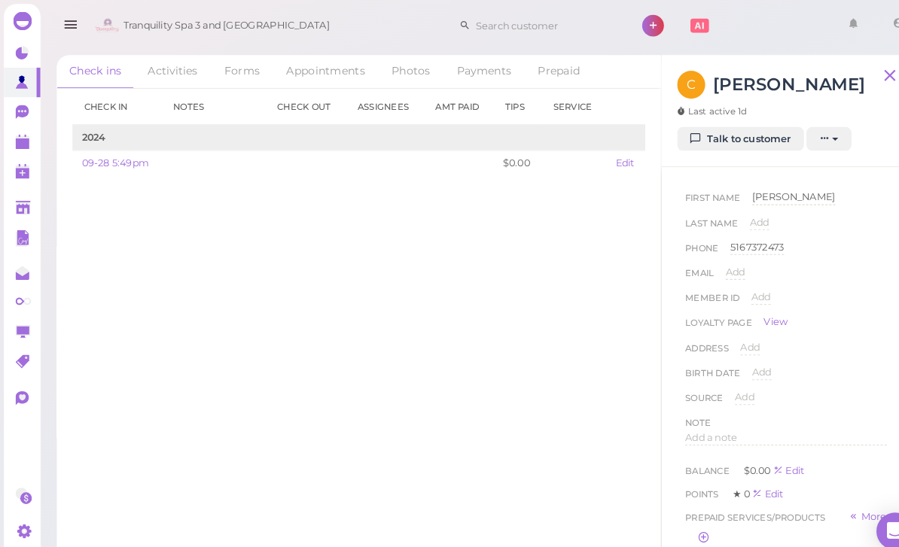
click at [724, 141] on link "Talk to customer" at bounding box center [716, 135] width 123 height 24
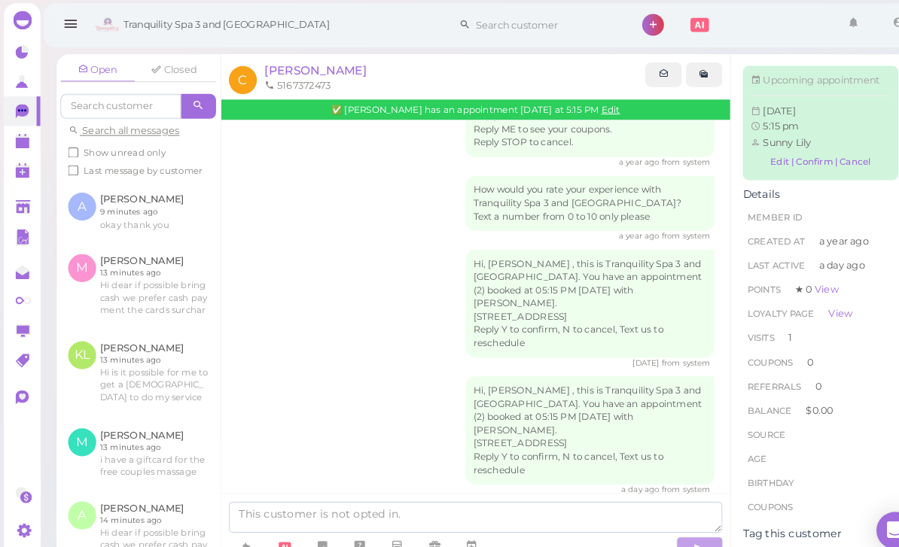
scroll to position [19, 0]
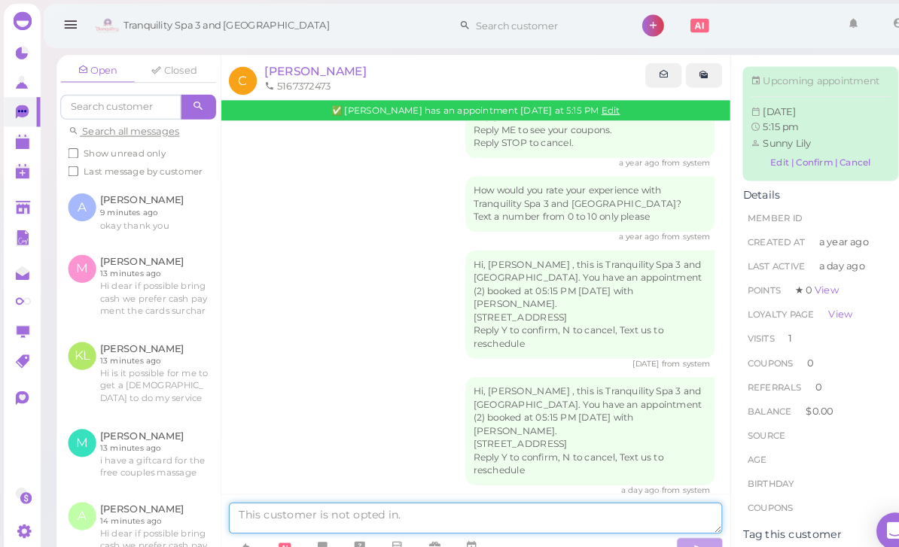
click at [349, 517] on textarea at bounding box center [459, 501] width 477 height 30
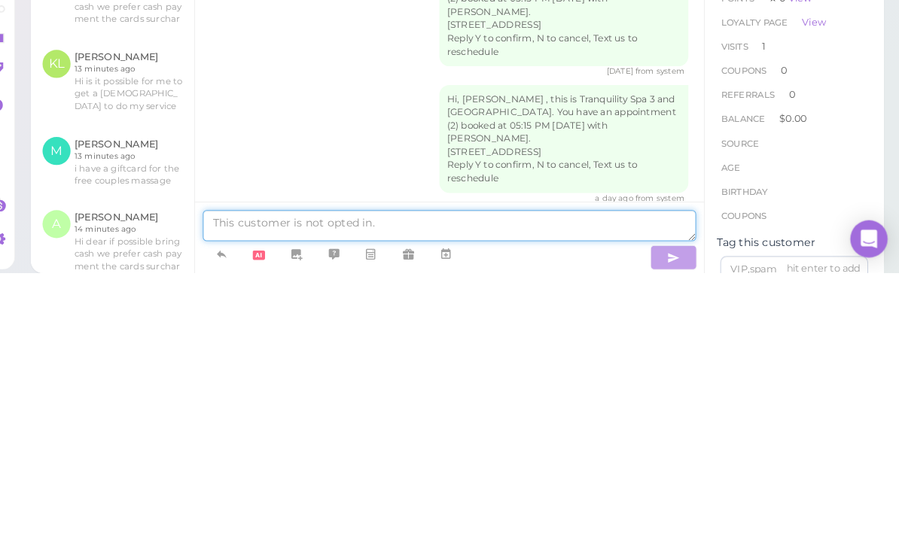
click at [291, 486] on textarea at bounding box center [459, 501] width 477 height 30
paste textarea "Hi dear if possible bring cash we prefer cash payment the cards surcharges than…"
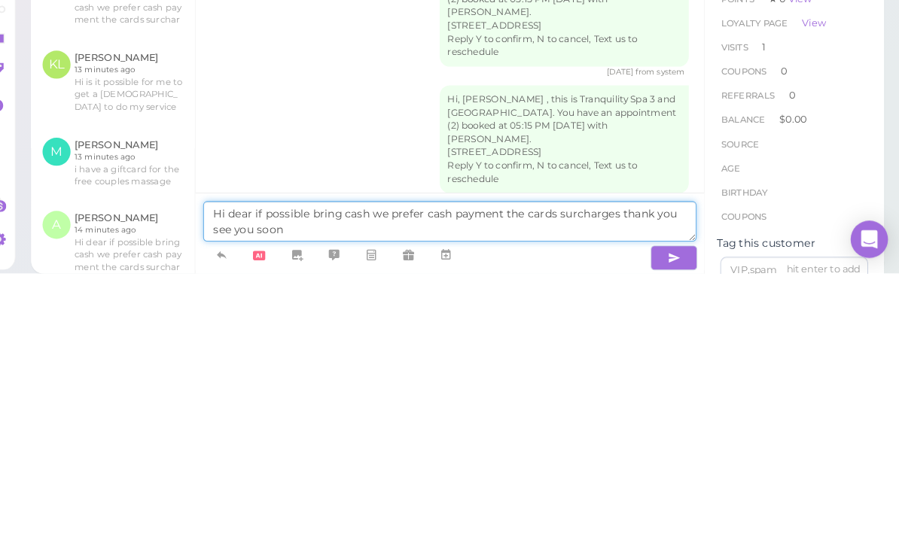
type textarea "Hi dear if possible bring cash we prefer cash payment the cards surcharges than…"
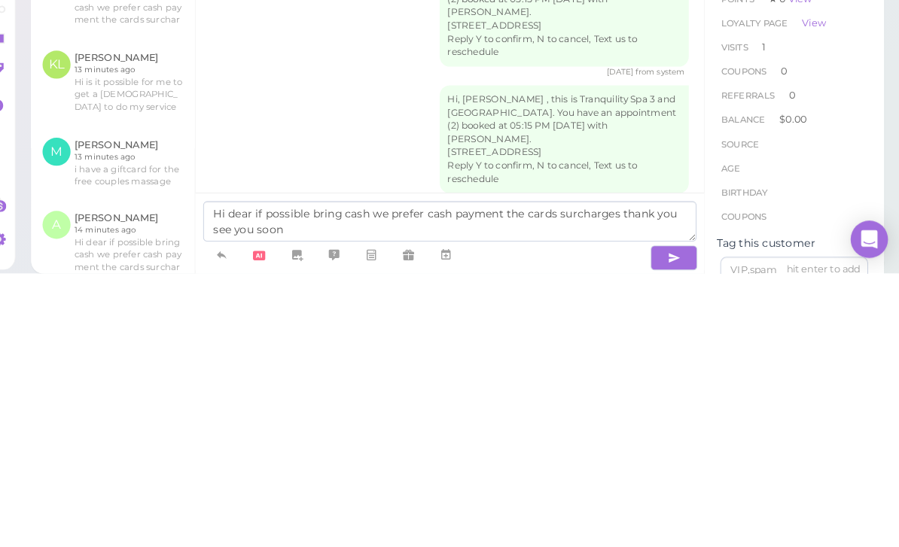
click at [654, 520] on button "button" at bounding box center [676, 532] width 45 height 24
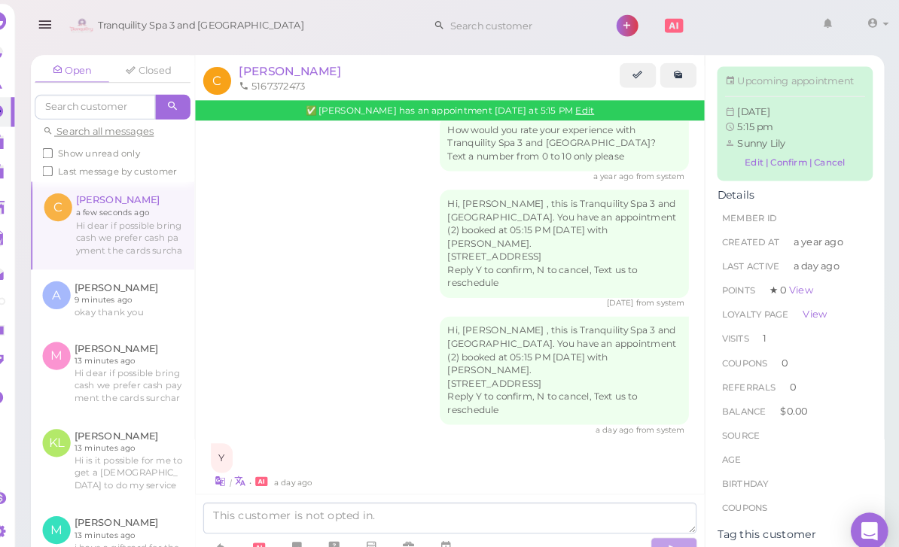
scroll to position [0, 0]
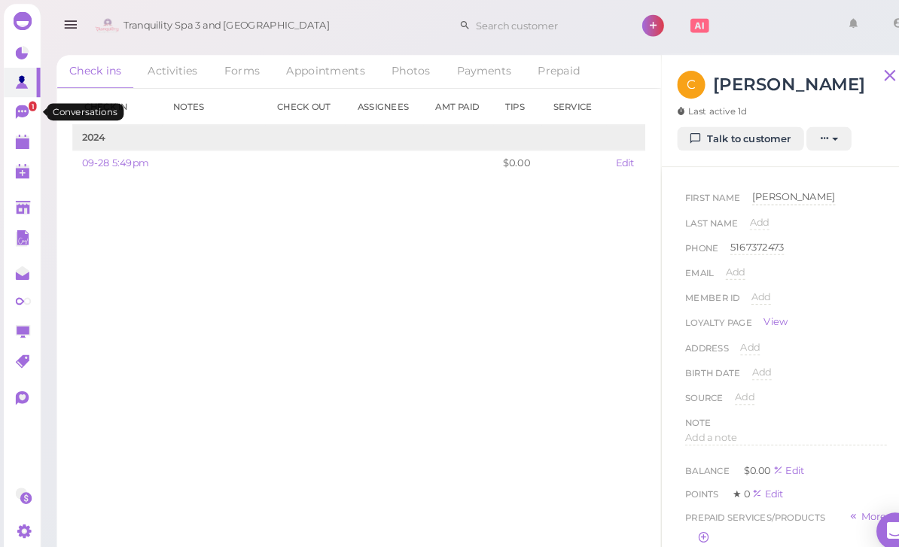
click at [23, 114] on icon at bounding box center [23, 110] width 16 height 16
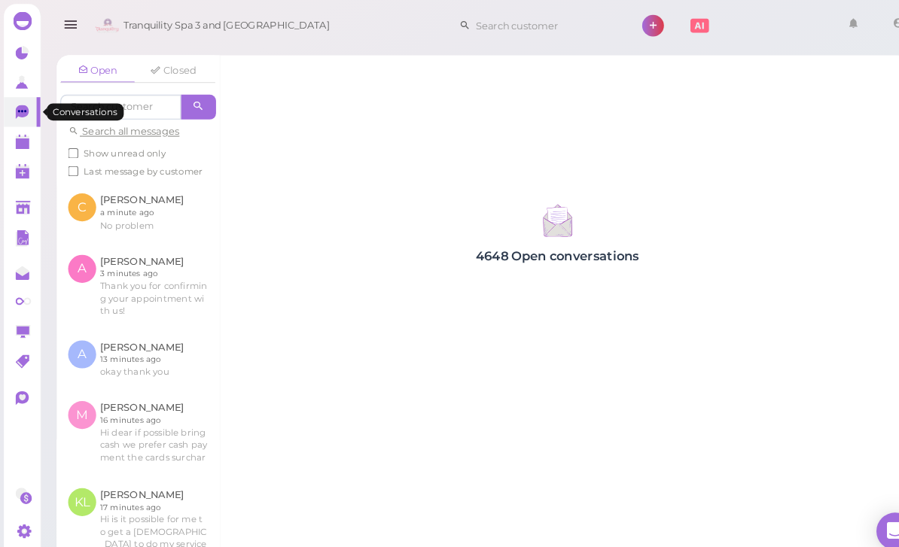
click at [17, 146] on link at bounding box center [21, 137] width 35 height 29
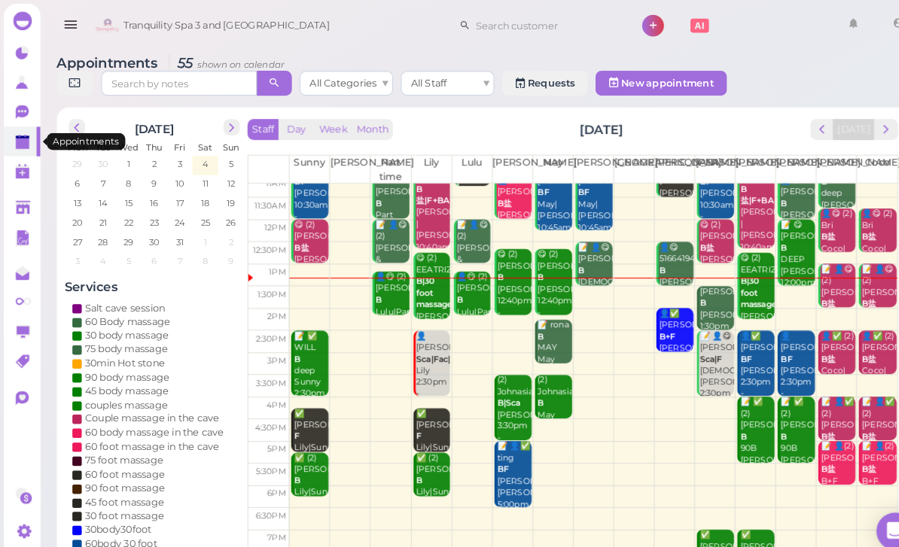
scroll to position [29, 0]
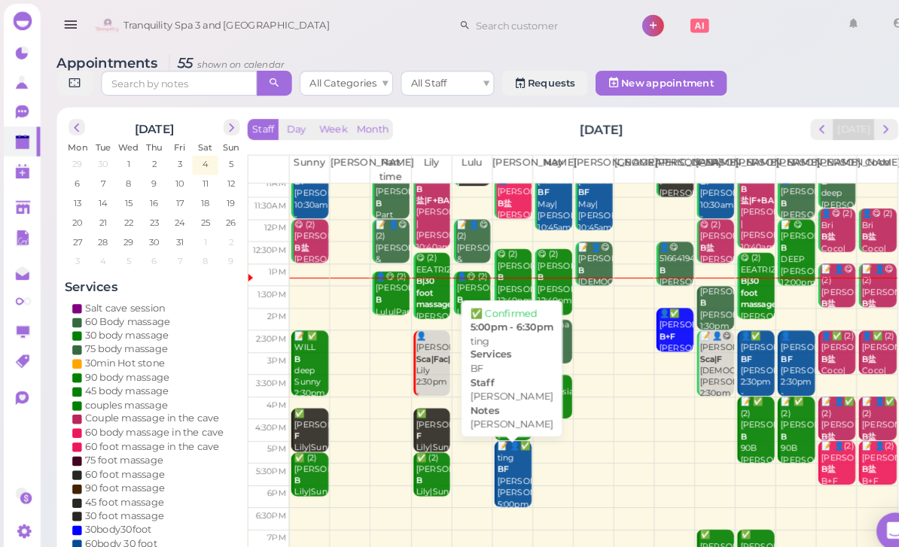
click at [485, 464] on div "📝 👤✅ ting BF [PERSON_NAME] [PERSON_NAME] 5:00pm - 6:30pm" at bounding box center [497, 472] width 34 height 90
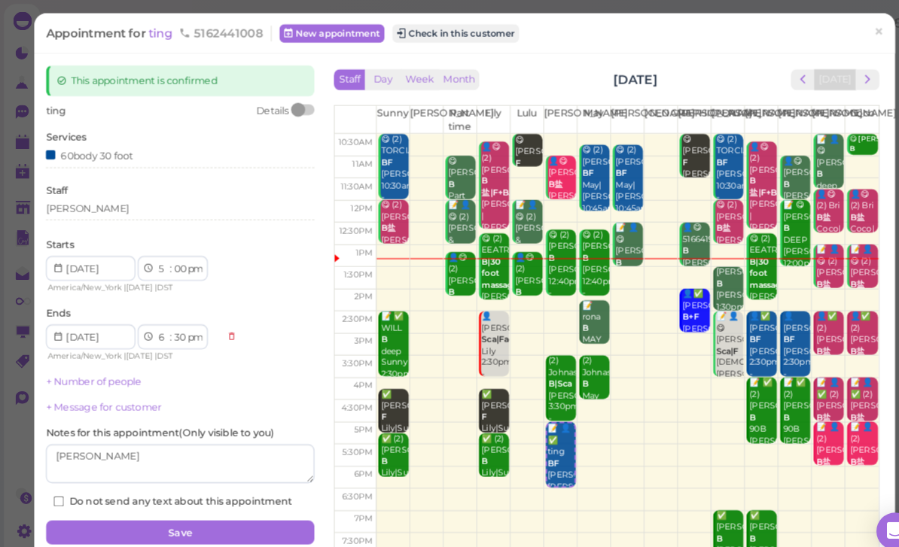
click at [855, 39] on span "×" at bounding box center [851, 30] width 10 height 21
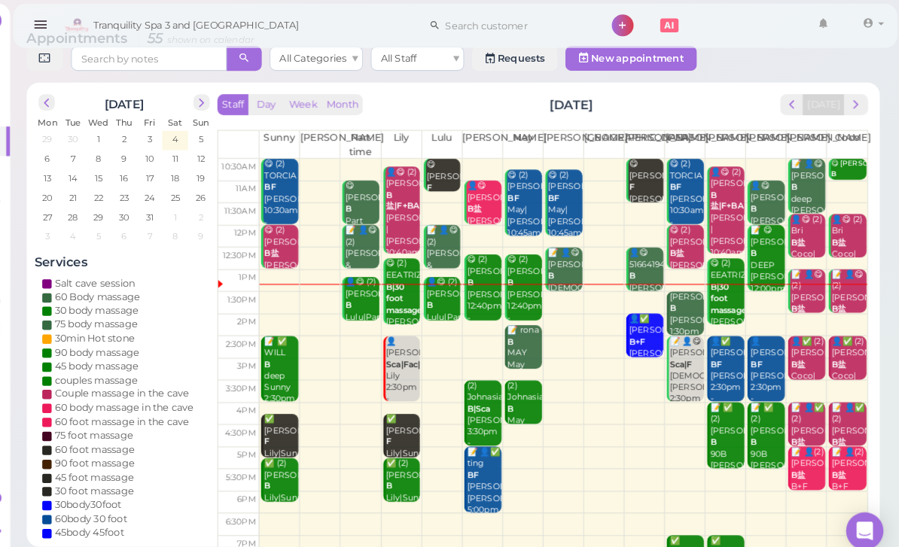
scroll to position [24, 0]
click at [846, 111] on button "next" at bounding box center [857, 101] width 23 height 20
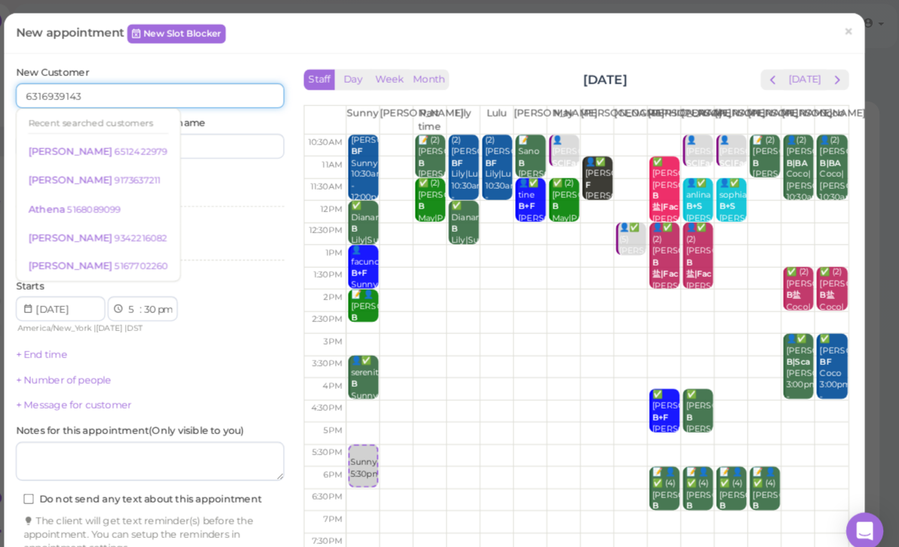
type input "6316939143"
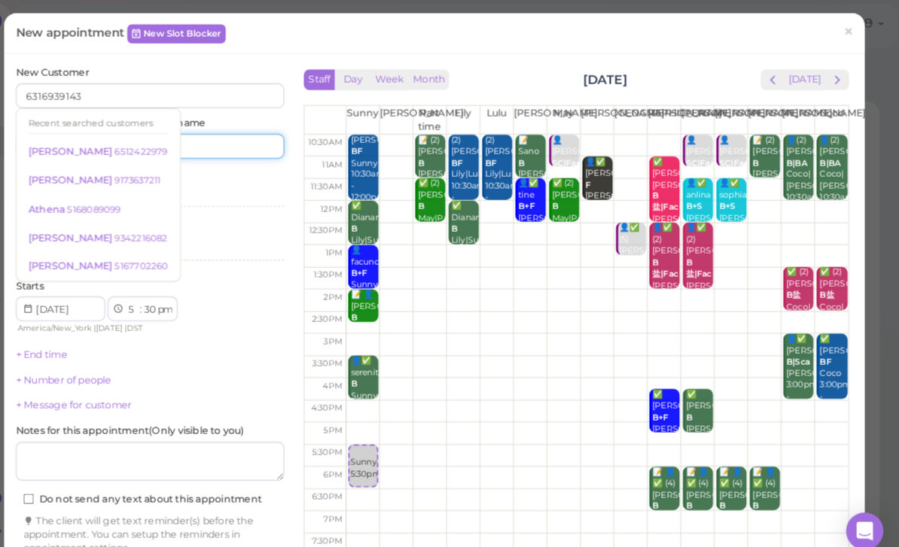
click at [240, 138] on input at bounding box center [241, 142] width 125 height 24
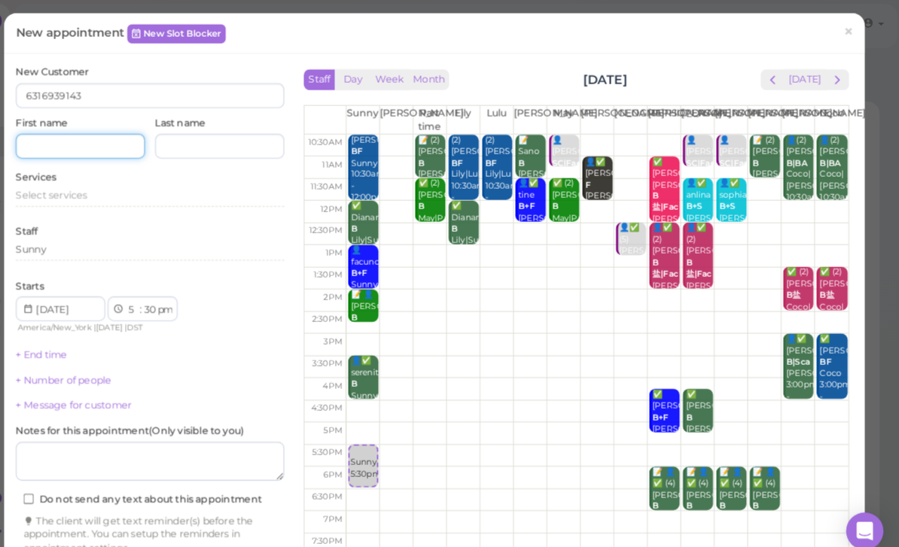
click at [104, 134] on input at bounding box center [106, 142] width 125 height 24
type input "[PERSON_NAME]"
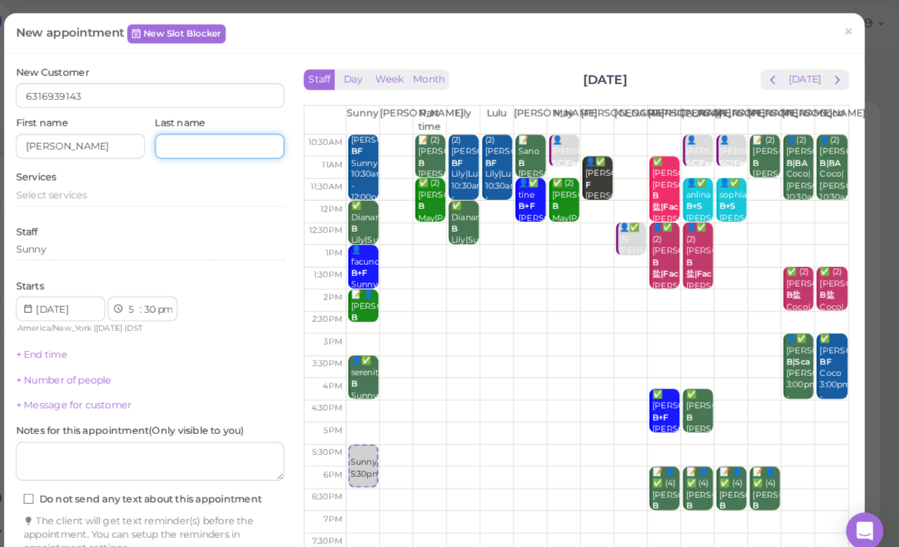
click at [223, 149] on input at bounding box center [241, 142] width 125 height 24
type input "[PERSON_NAME]"
click at [82, 188] on span "Select services" at bounding box center [78, 188] width 69 height 11
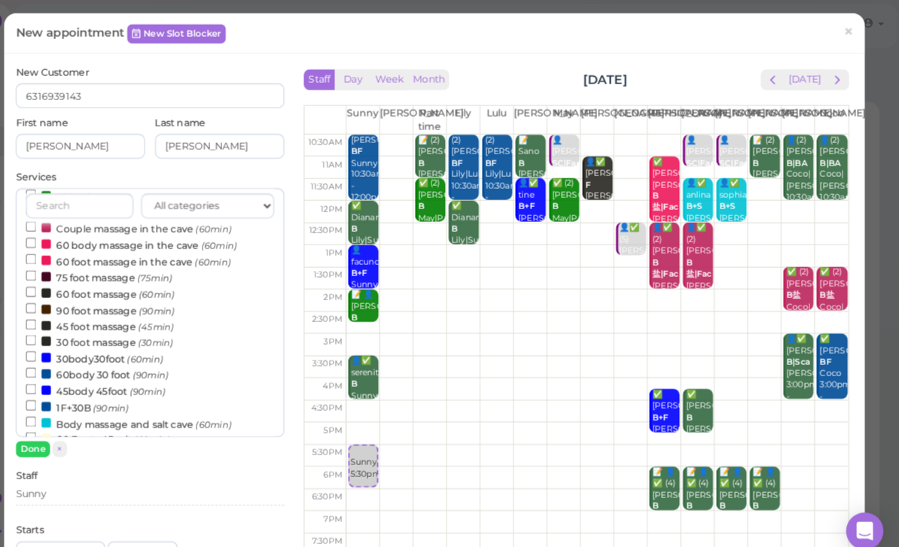
scroll to position [126, 0]
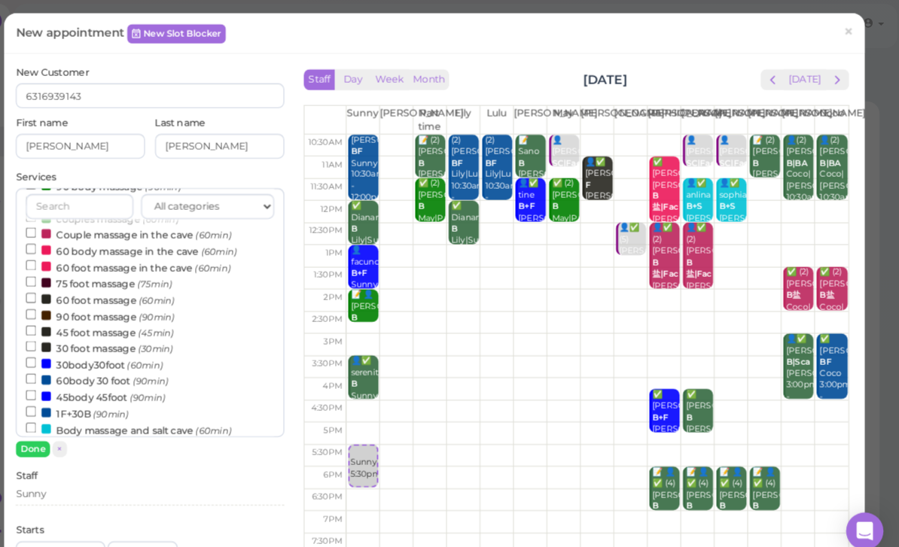
click at [218, 223] on small "(60min)" at bounding box center [235, 227] width 35 height 11
click at [64, 223] on input "Couple massage in the cave (60min)" at bounding box center [59, 225] width 10 height 10
click at [44, 431] on button "Done" at bounding box center [60, 435] width 33 height 16
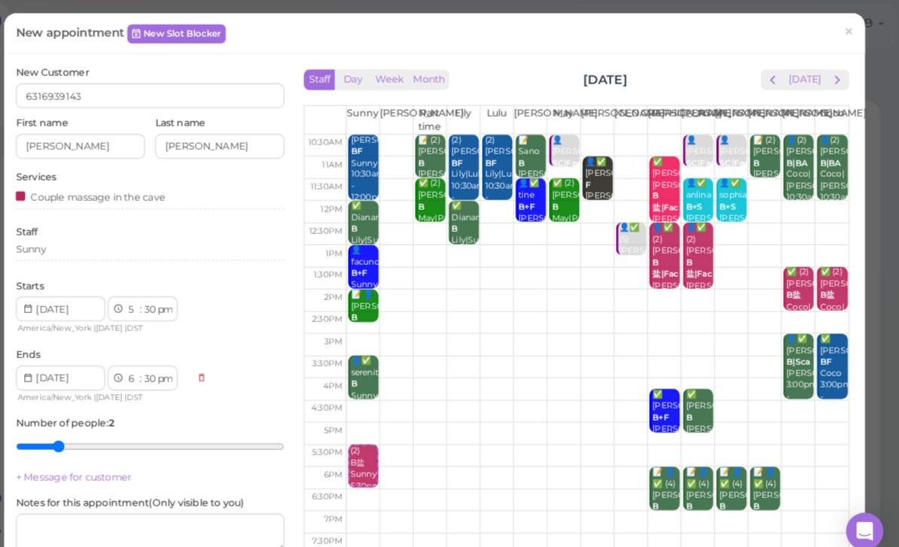
click at [89, 248] on div "Sunny" at bounding box center [174, 244] width 260 height 18
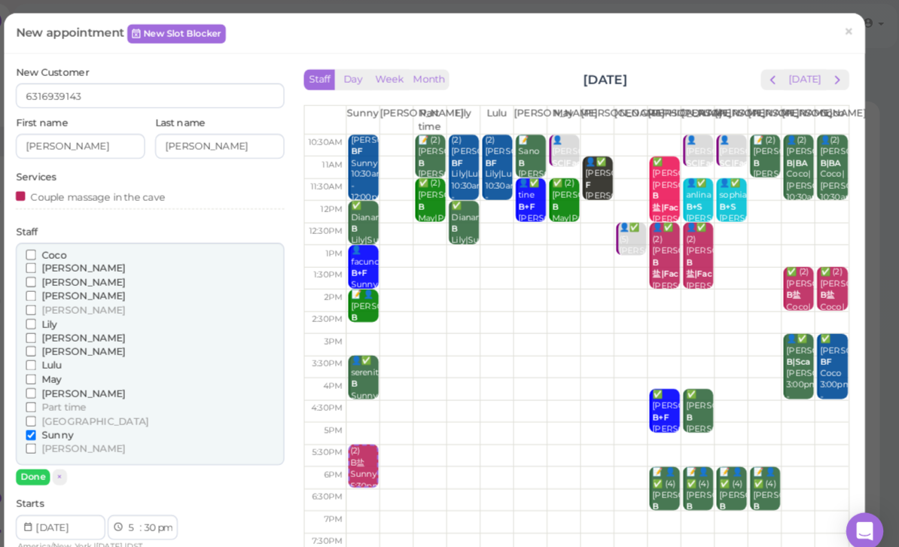
click at [69, 310] on span "Lily" at bounding box center [76, 313] width 15 height 11
click at [54, 310] on input "Lily" at bounding box center [59, 314] width 10 height 10
click at [44, 457] on button "Done" at bounding box center [60, 462] width 33 height 16
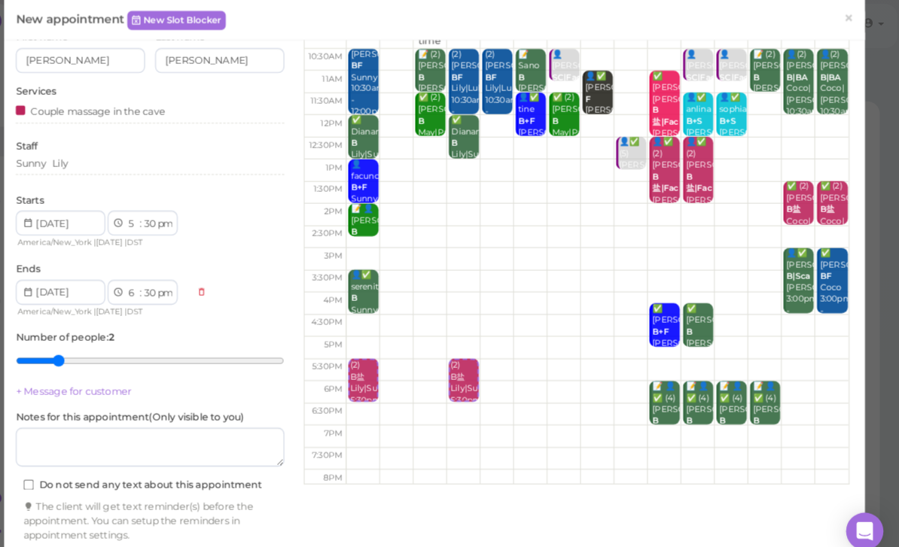
scroll to position [81, 0]
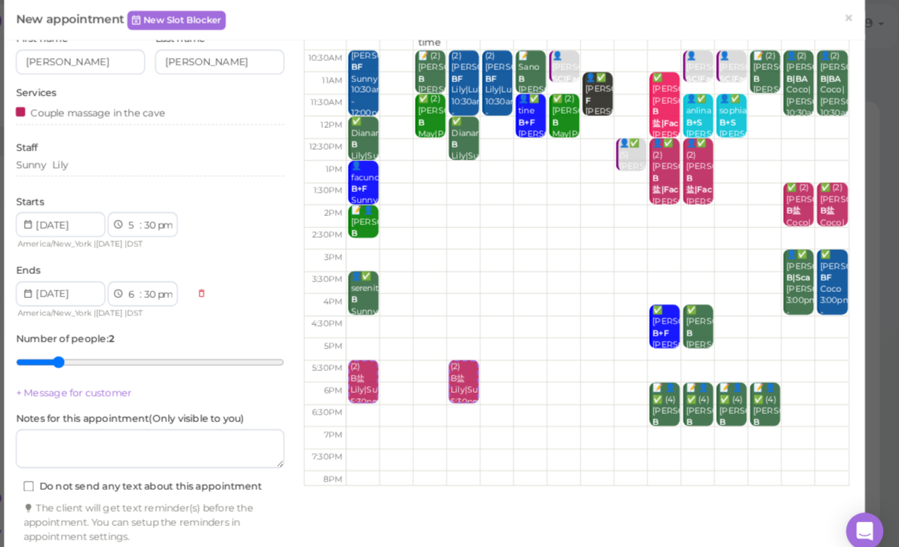
click at [188, 541] on button "Create appointment" at bounding box center [174, 549] width 260 height 24
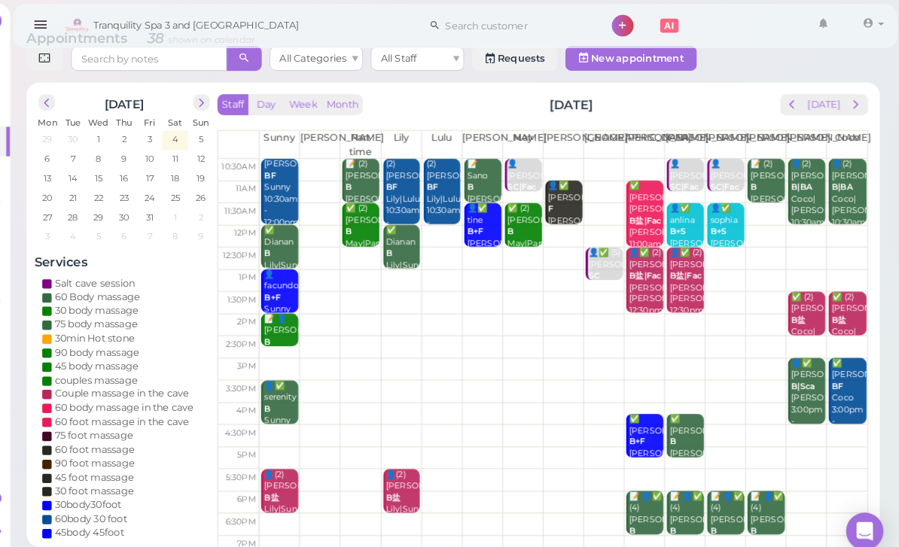
click at [765, 115] on div "Staff Day Week Month [DATE] [DATE] [PERSON_NAME] Part time [PERSON_NAME] [PERSO…" at bounding box center [554, 333] width 630 height 484
click at [784, 109] on button "prev" at bounding box center [795, 101] width 23 height 20
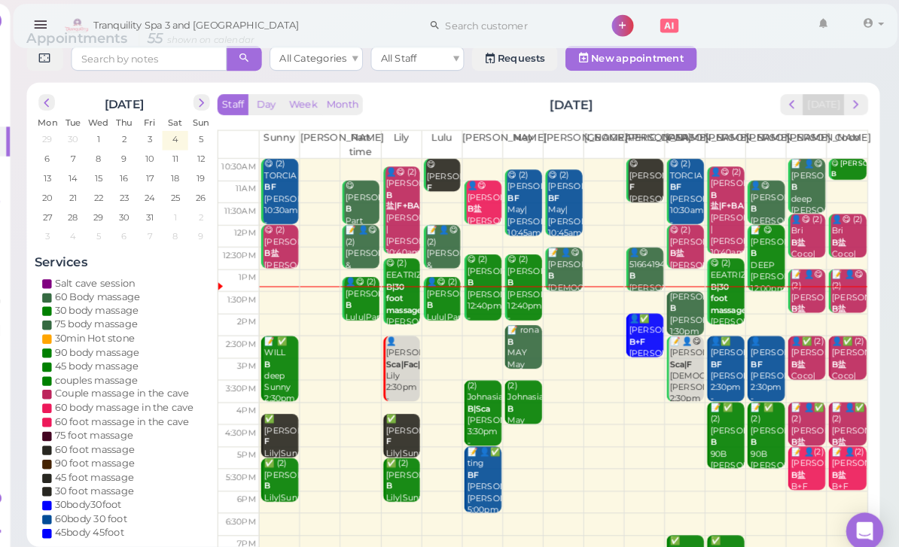
click at [676, 306] on div "[PERSON_NAME] [PERSON_NAME] 1:30pm - 2:30pm" at bounding box center [693, 315] width 34 height 67
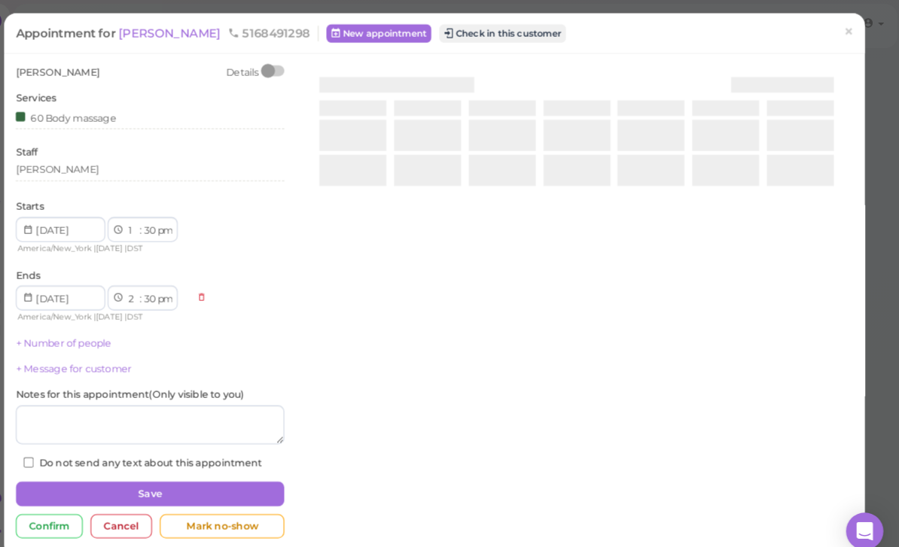
scroll to position [19, 0]
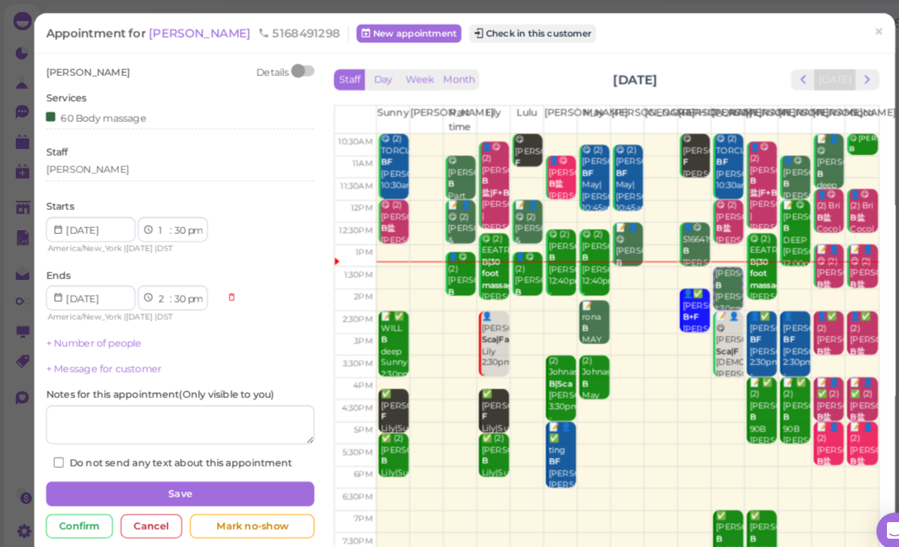
click at [116, 172] on div "[PERSON_NAME]" at bounding box center [174, 166] width 260 height 18
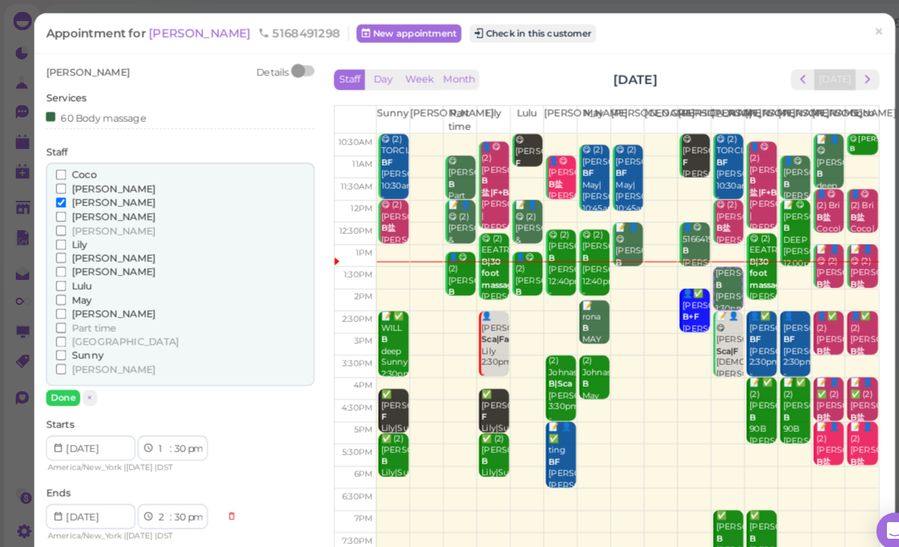
click at [92, 338] on span "Sunny" at bounding box center [84, 343] width 31 height 11
click at [64, 339] on input "Sunny" at bounding box center [59, 344] width 10 height 10
click at [91, 195] on span "[PERSON_NAME]" at bounding box center [109, 196] width 81 height 11
click at [64, 195] on input "[PERSON_NAME]" at bounding box center [59, 196] width 10 height 10
click at [66, 382] on button "Done" at bounding box center [60, 385] width 33 height 16
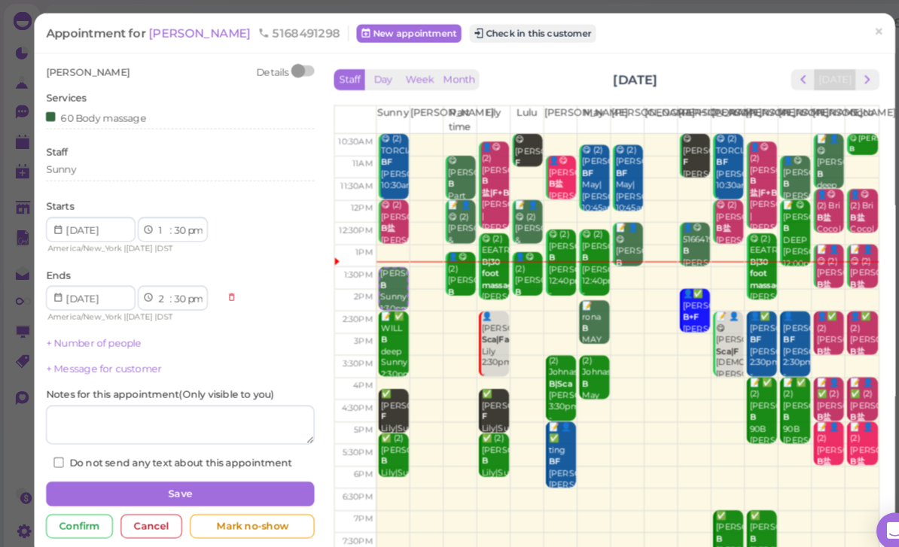
click at [220, 475] on button "Save" at bounding box center [174, 478] width 260 height 24
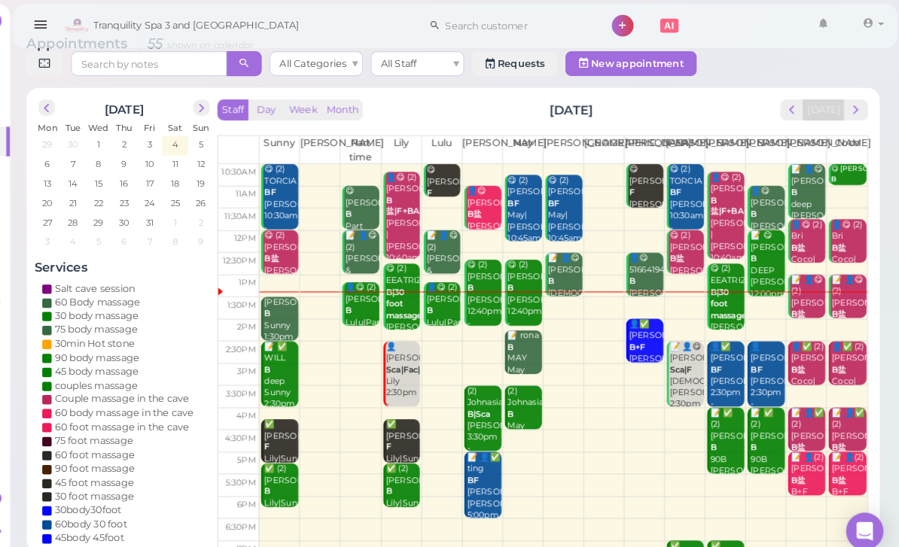
scroll to position [19, 0]
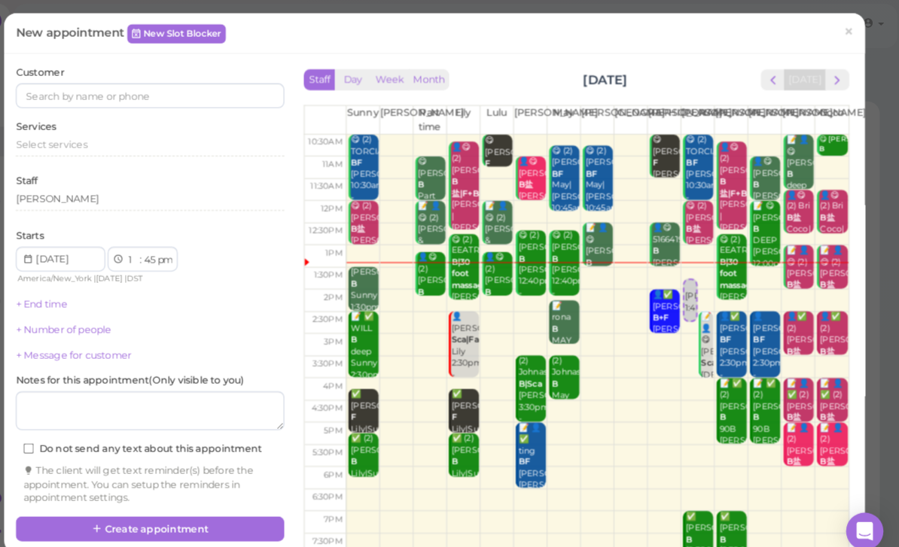
select select "30"
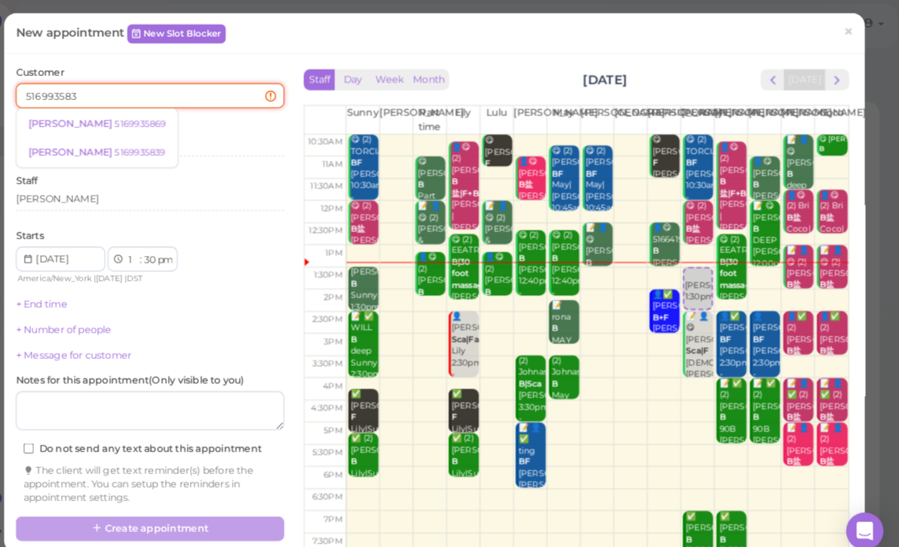
type input "5169935839"
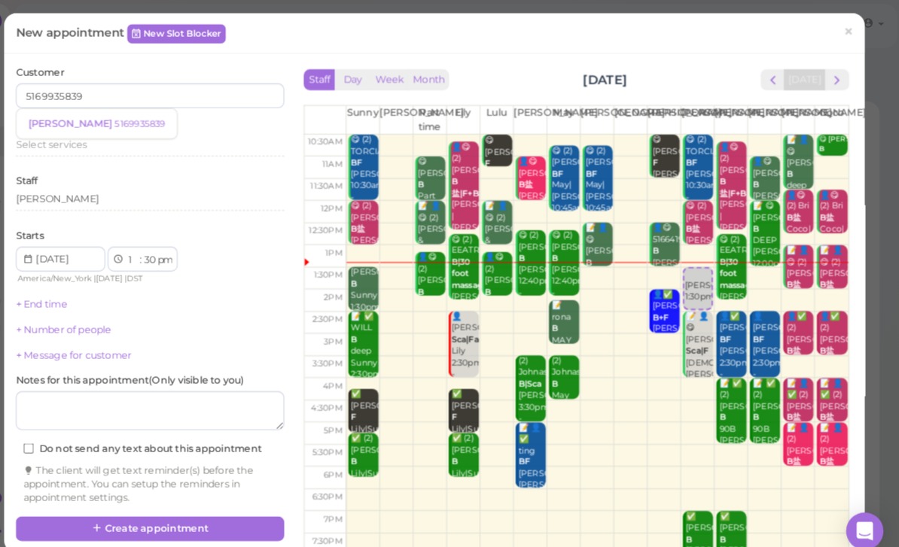
click at [140, 120] on small "5169935839" at bounding box center [164, 119] width 49 height 11
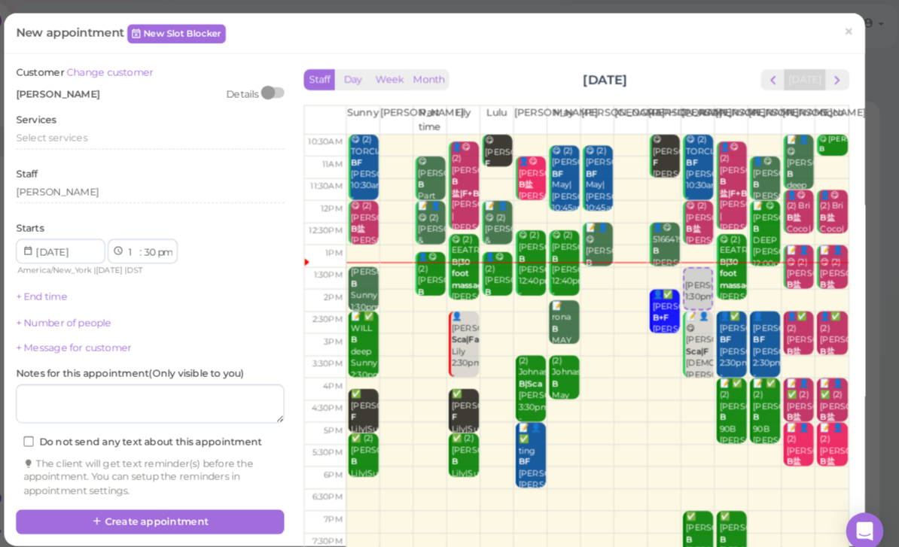
click at [72, 137] on div "Select services" at bounding box center [174, 136] width 260 height 18
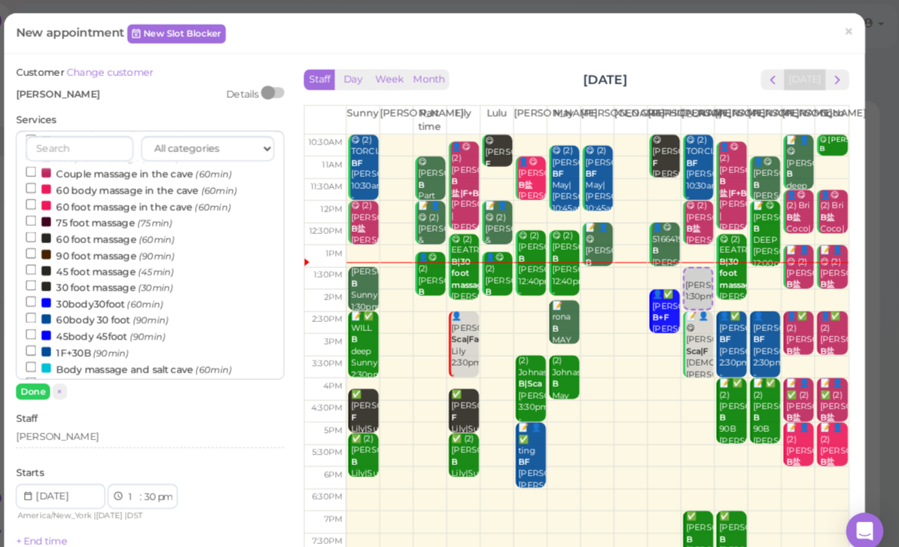
scroll to position [130, 0]
click at [152, 288] on small "(60min)" at bounding box center [169, 293] width 35 height 11
click at [64, 285] on input "30body30foot (60min)" at bounding box center [59, 290] width 10 height 10
click at [44, 380] on button "Done" at bounding box center [60, 379] width 33 height 16
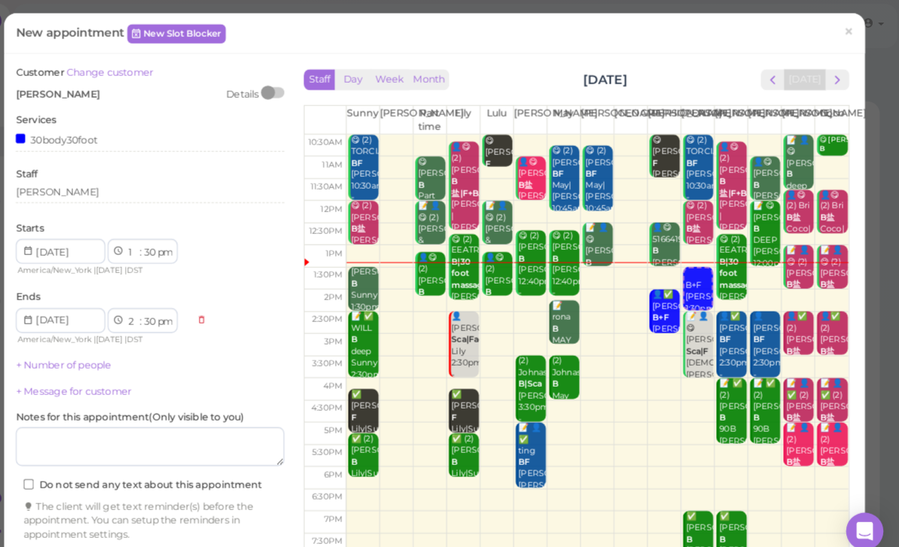
click at [239, 535] on button "Create appointment" at bounding box center [174, 547] width 260 height 24
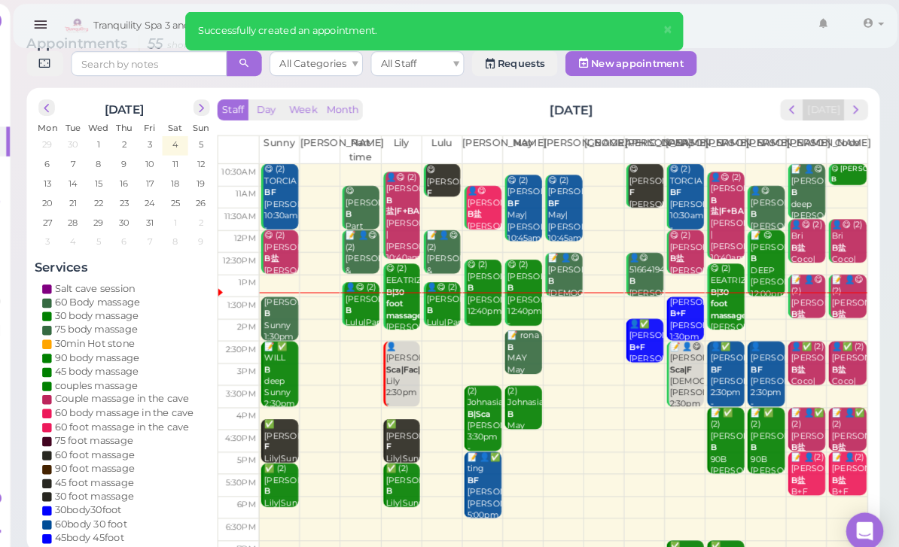
click at [677, 304] on b "B+F" at bounding box center [685, 304] width 16 height 10
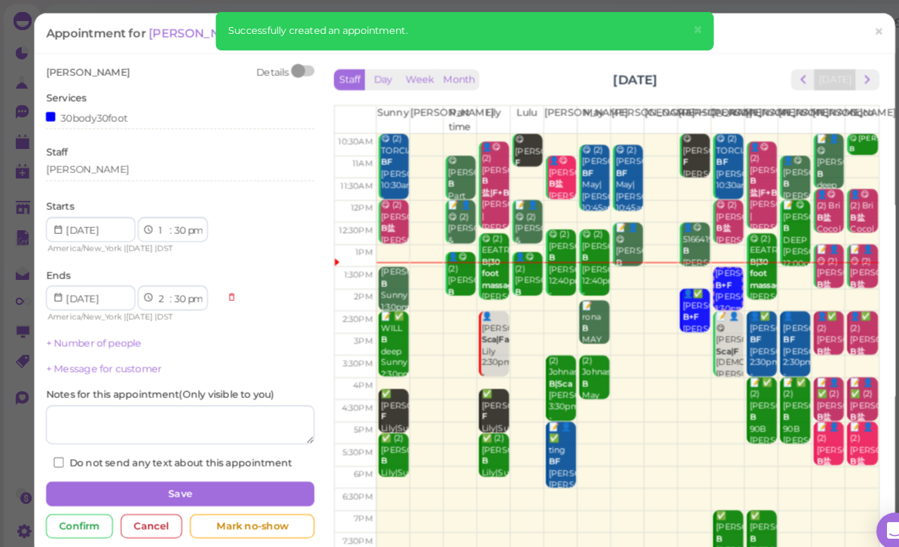
click at [675, 31] on span "×" at bounding box center [675, 28] width 10 height 21
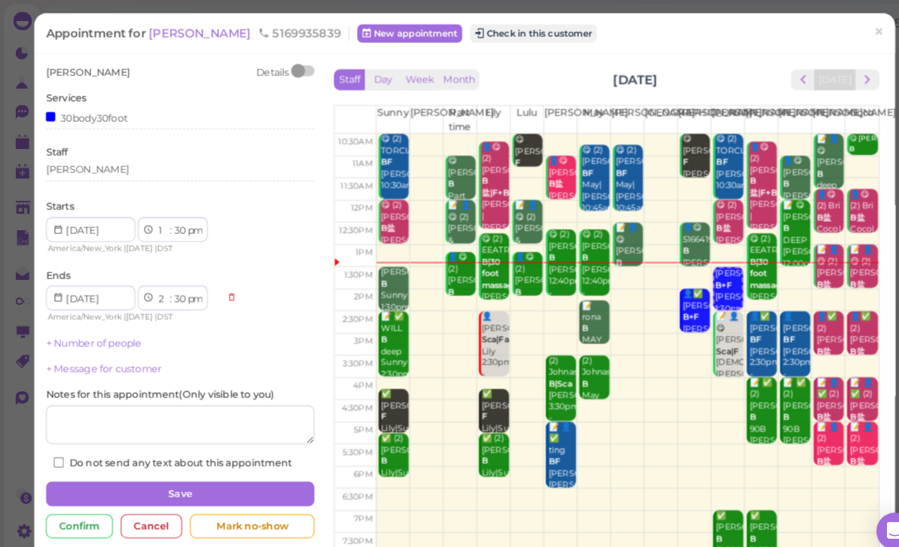
click at [473, 38] on button "Check in this customer" at bounding box center [516, 32] width 123 height 18
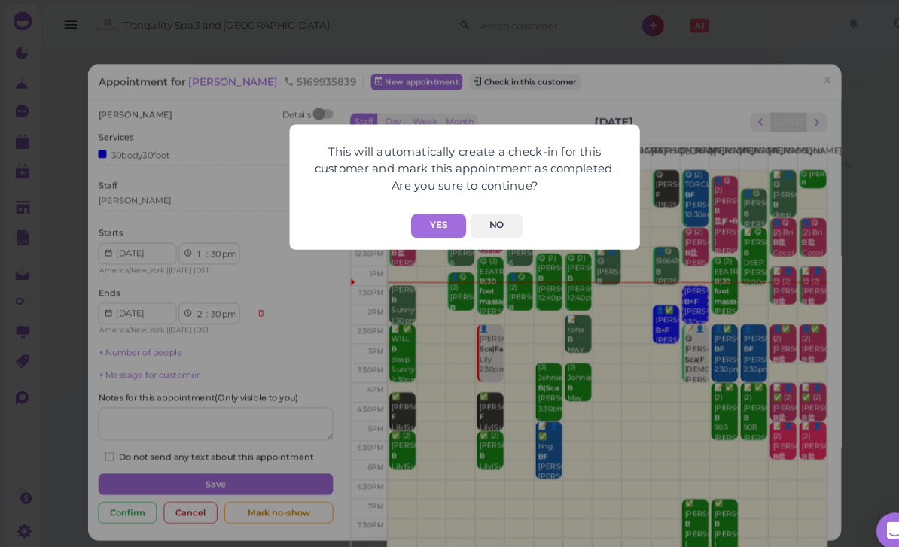
click at [429, 216] on button "Yes" at bounding box center [424, 218] width 53 height 23
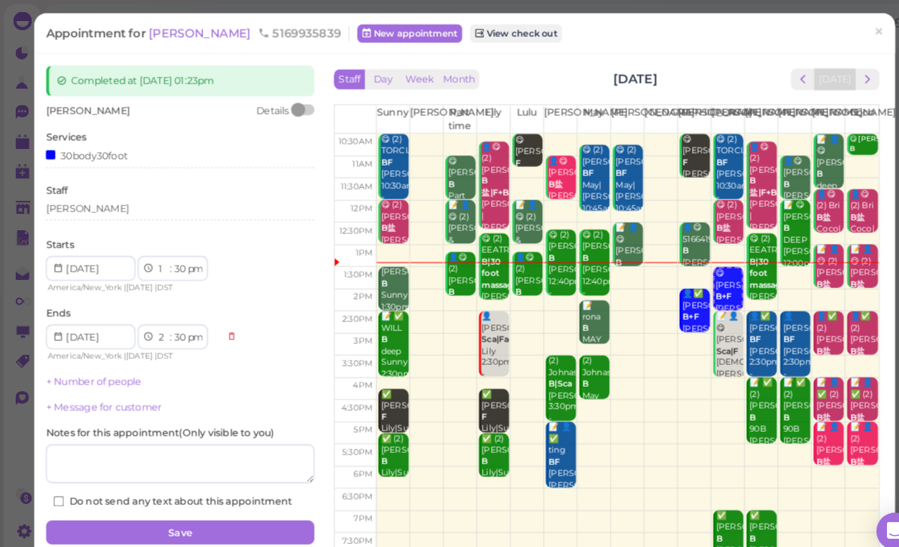
click at [849, 26] on span "×" at bounding box center [851, 30] width 10 height 21
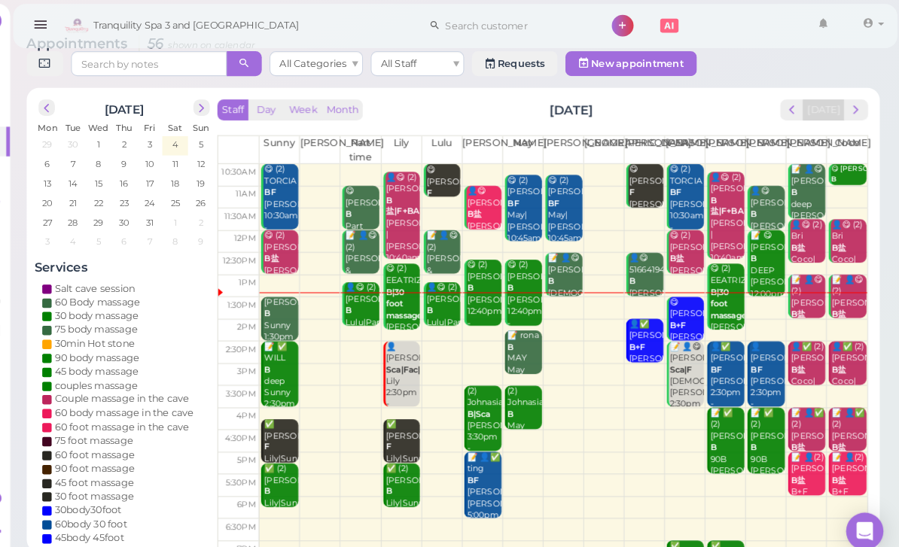
scroll to position [19, 0]
click at [284, 312] on div "[PERSON_NAME] Sunny 1:30pm - 2:30pm" at bounding box center [301, 321] width 34 height 67
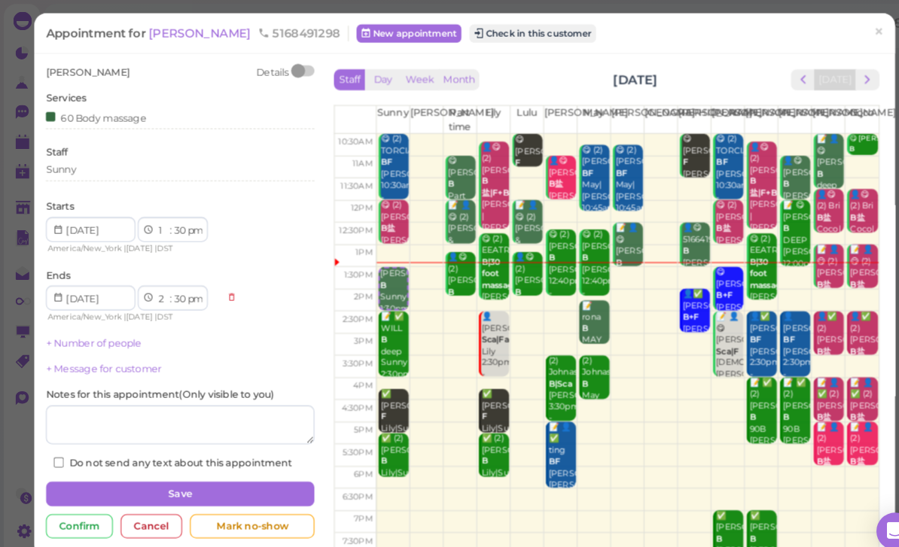
click at [857, 34] on link "×" at bounding box center [851, 31] width 28 height 35
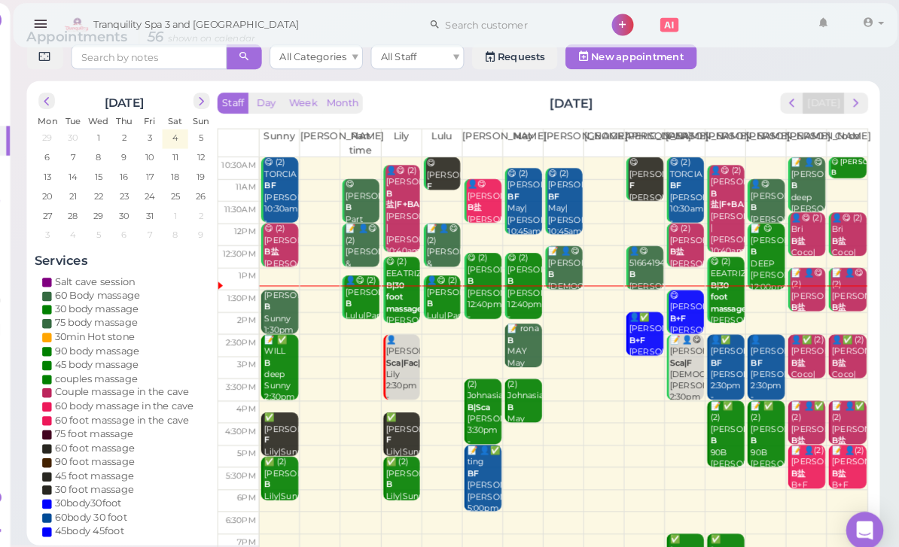
scroll to position [24, 0]
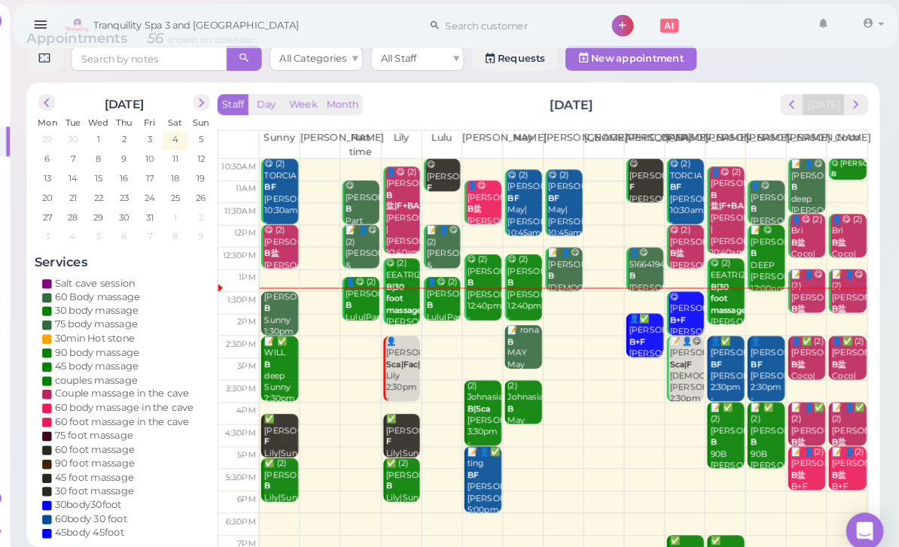
click at [846, 108] on button "next" at bounding box center [857, 101] width 23 height 20
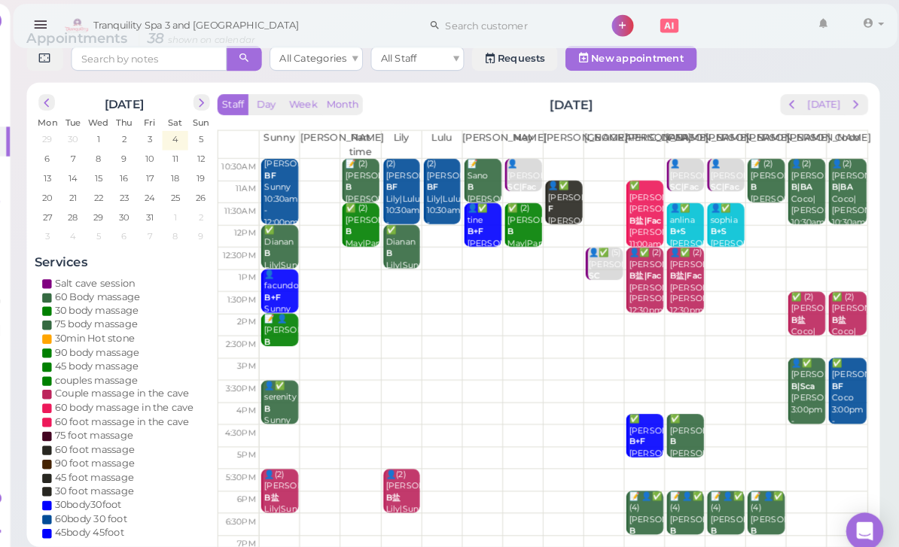
click at [284, 474] on div "👤(2) [PERSON_NAME]|Sunny 5:30pm - 6:30pm" at bounding box center [301, 493] width 34 height 78
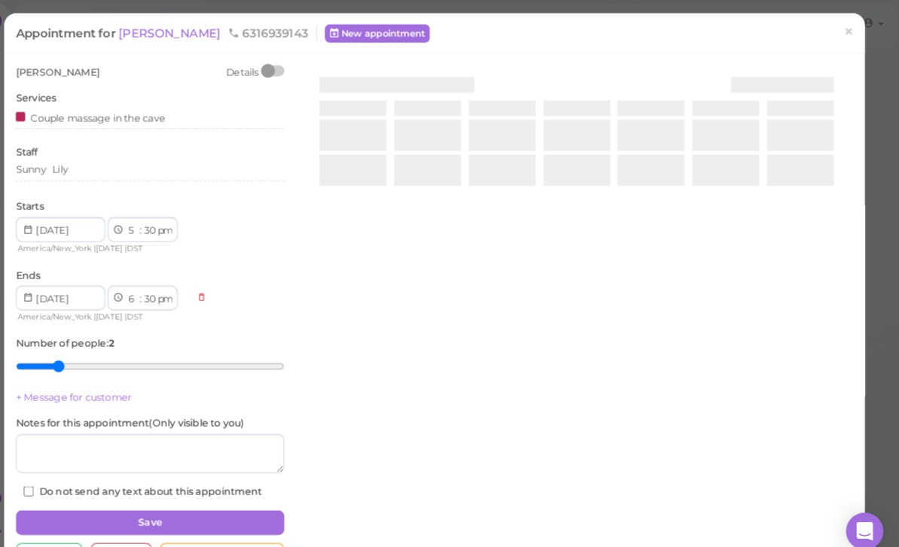
scroll to position [19, 0]
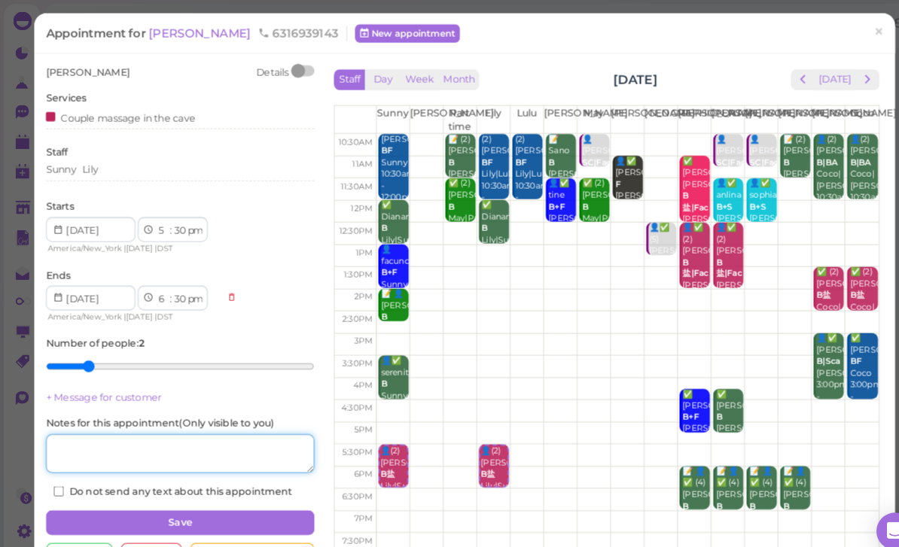
click at [76, 431] on textarea at bounding box center [174, 439] width 260 height 38
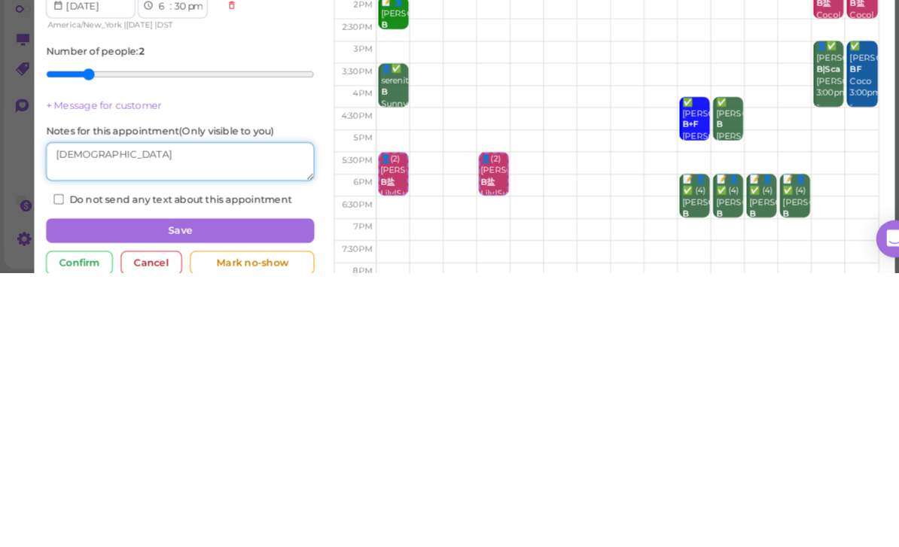
type textarea "[DEMOGRAPHIC_DATA]"
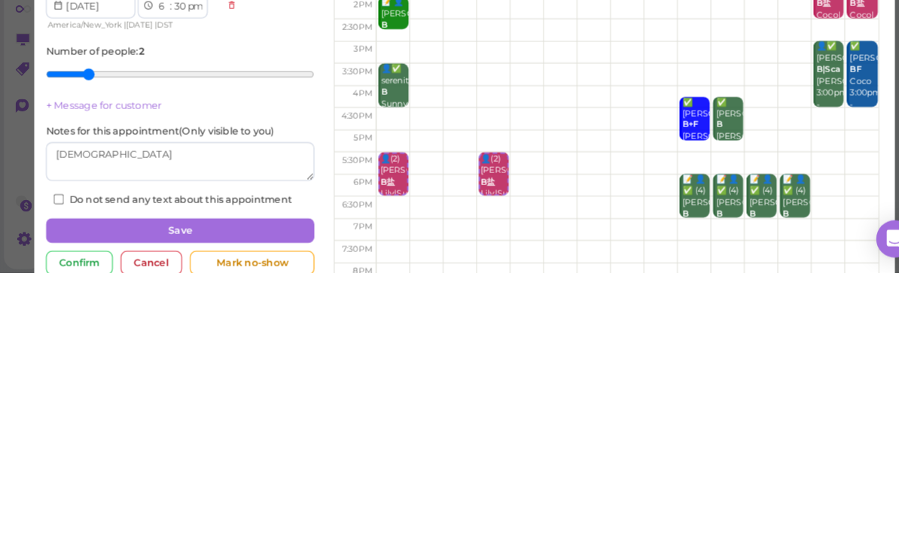
click at [194, 494] on button "Save" at bounding box center [174, 506] width 260 height 24
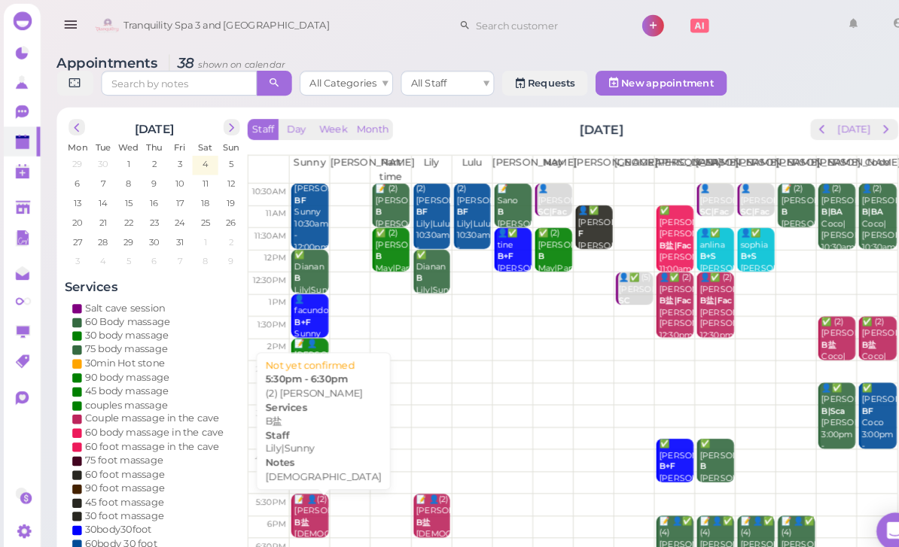
click at [302, 504] on div "📝 👤(2) [PERSON_NAME]盐 [DEMOGRAPHIC_DATA] Lily|Sunny 5:30pm - 6:30pm" at bounding box center [301, 523] width 34 height 90
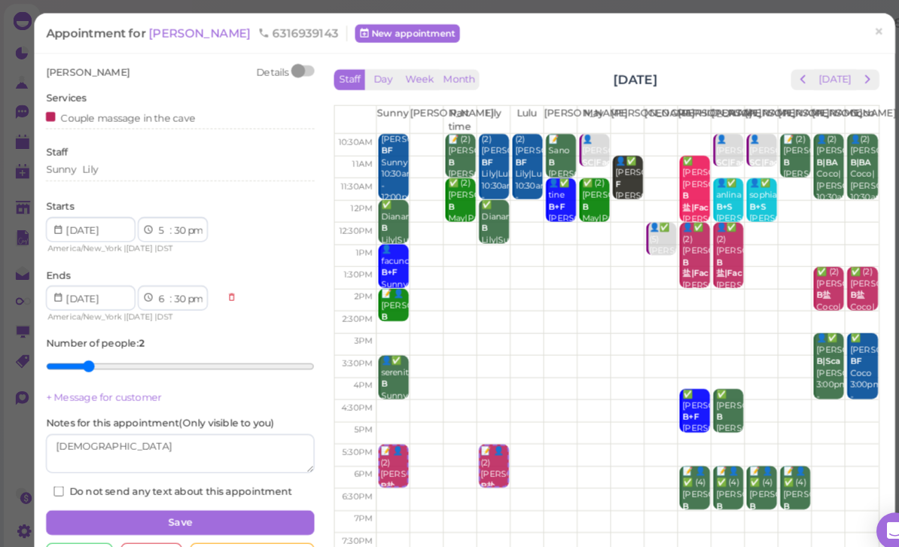
click at [159, 53] on div "[PERSON_NAME] Details Services Couple massage in the cave Staff Sunny [PERSON_N…" at bounding box center [449, 310] width 833 height 517
click at [173, 61] on div "[PERSON_NAME] Details Services Couple massage in the cave Staff Sunny [PERSON_N…" at bounding box center [449, 310] width 833 height 517
click at [185, 39] on span "[PERSON_NAME]" at bounding box center [195, 32] width 102 height 14
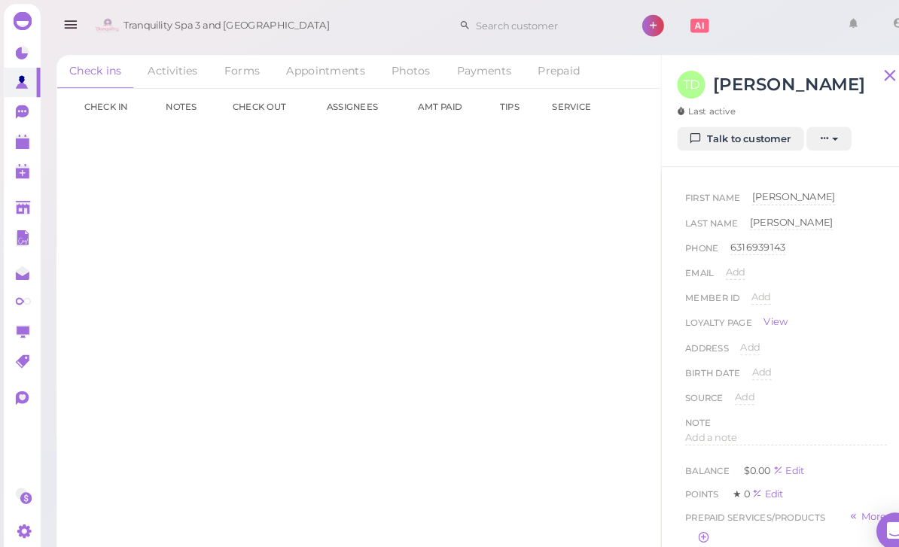
click at [726, 145] on link "Talk to customer" at bounding box center [716, 135] width 123 height 24
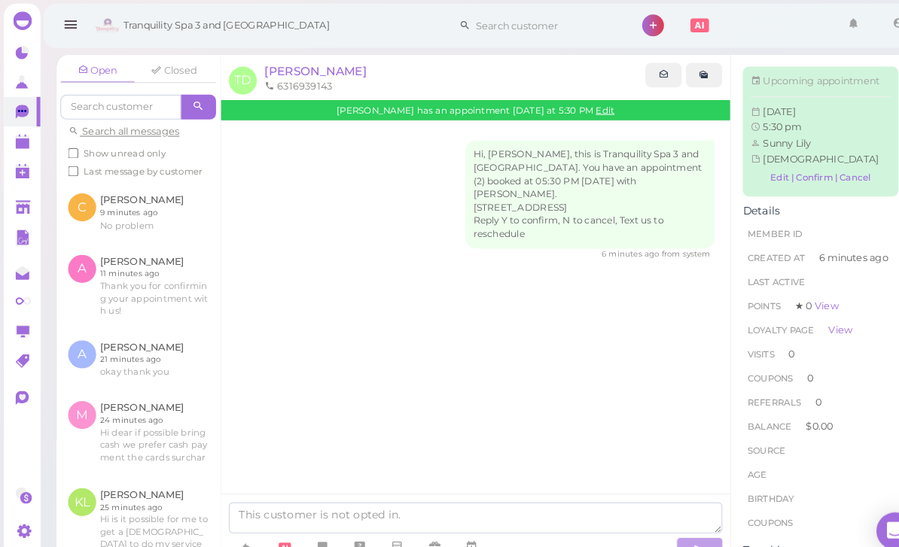
scroll to position [19, 0]
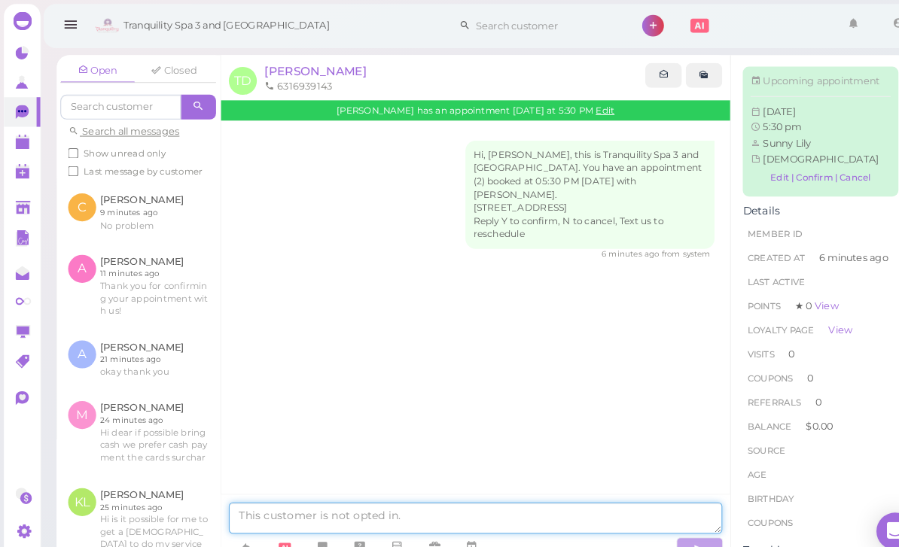
click at [322, 517] on textarea at bounding box center [459, 501] width 477 height 30
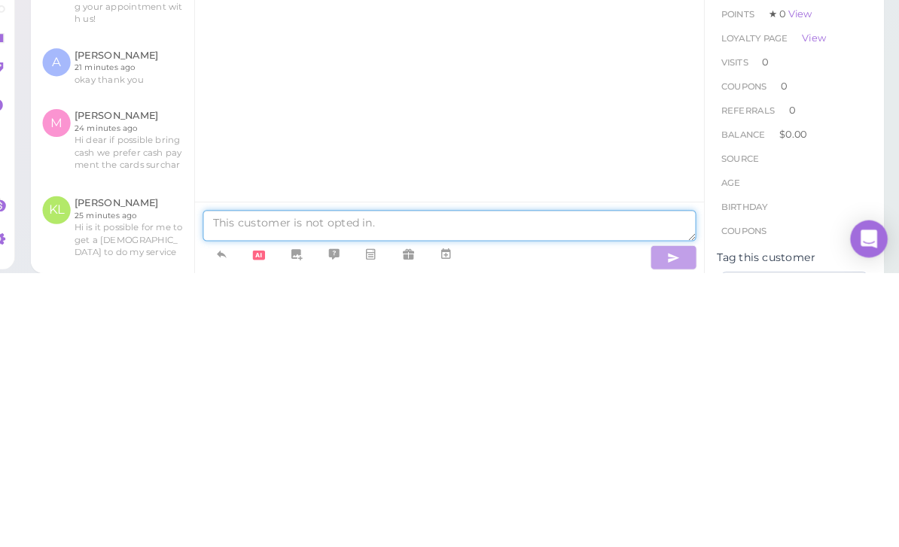
click at [242, 486] on textarea at bounding box center [459, 501] width 477 height 30
paste textarea "Hi dear if possible bring cash we prefer cash payment the cards surcharges than…"
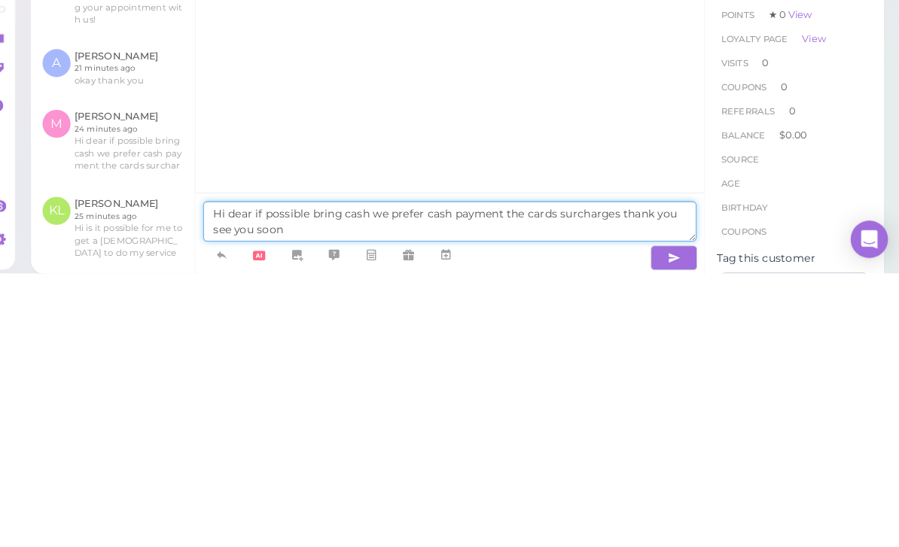
type textarea "Hi dear if possible bring cash we prefer cash payment the cards surcharges than…"
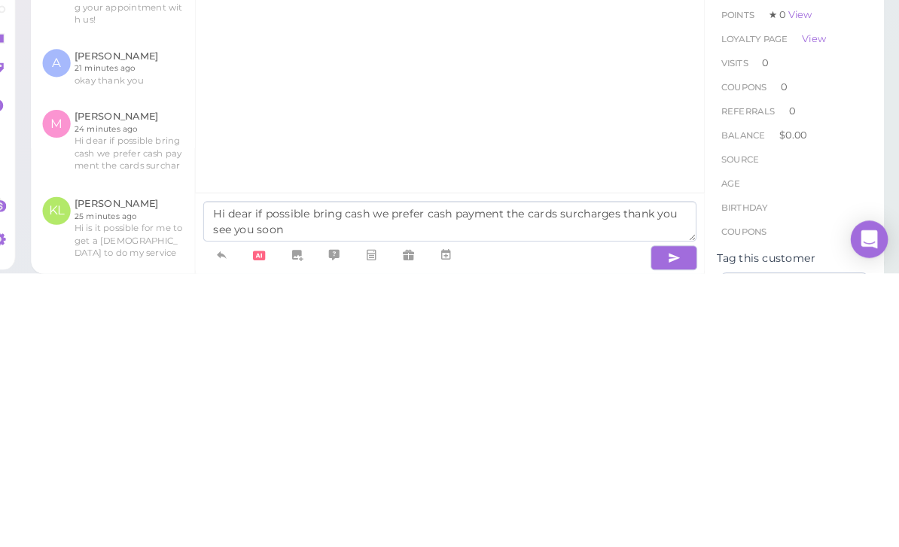
click at [671, 525] on icon "button" at bounding box center [677, 532] width 12 height 15
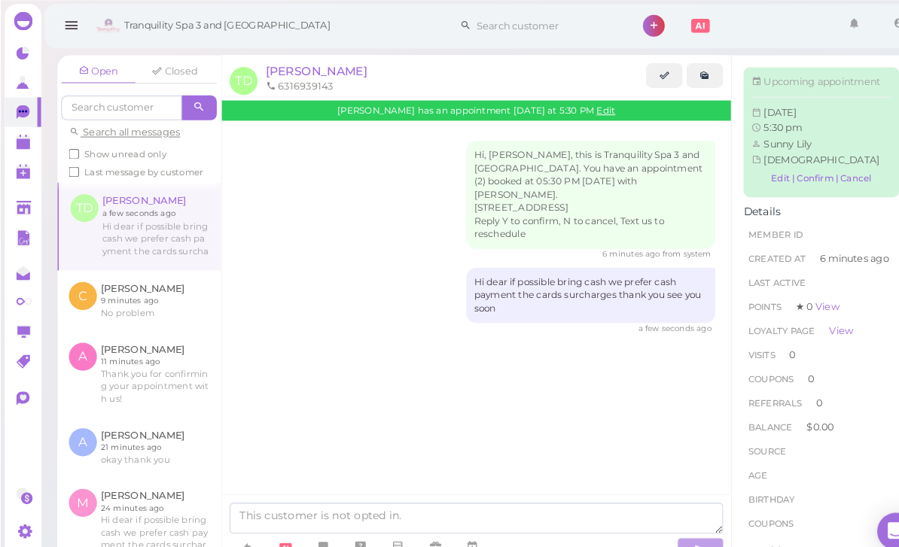
scroll to position [19, 0]
click at [17, 142] on polygon at bounding box center [22, 139] width 14 height 11
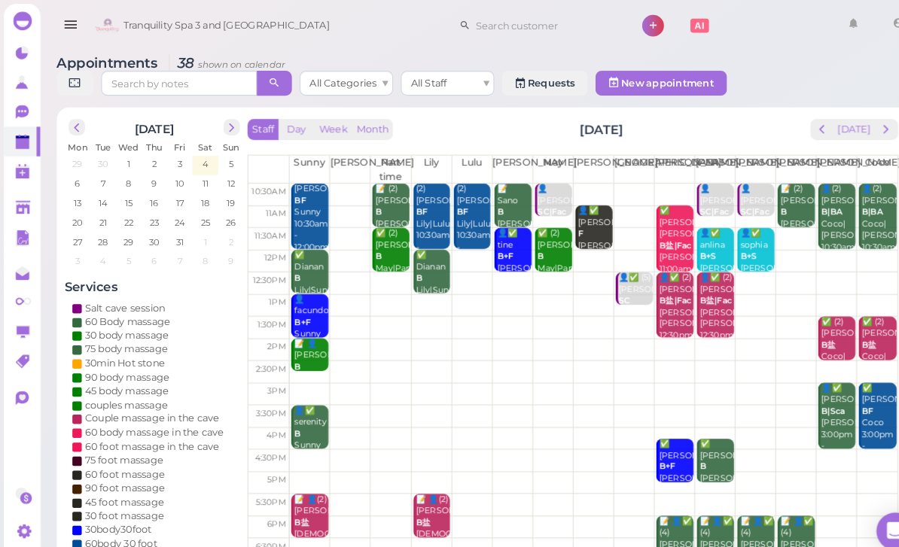
click at [782, 133] on div "Staff Day Week Month [DATE] [DATE]" at bounding box center [554, 125] width 630 height 20
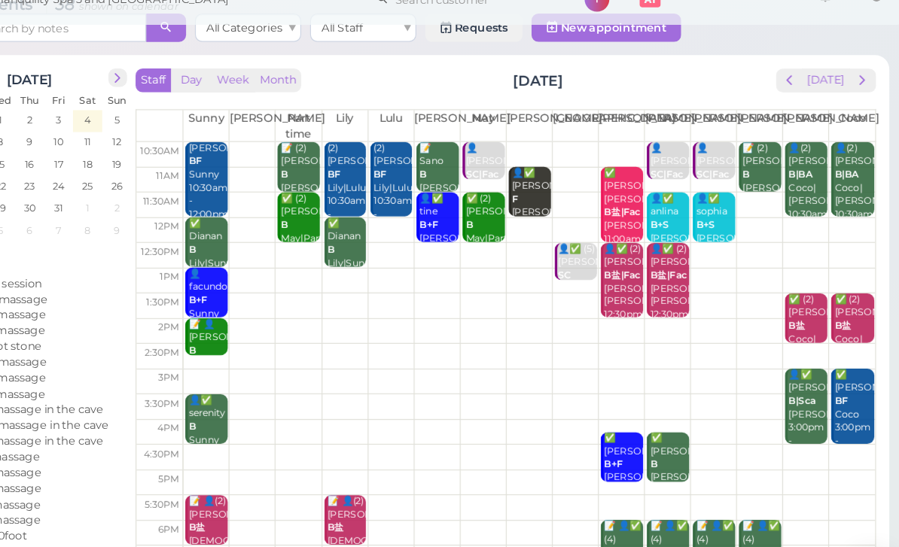
click at [788, 87] on span "prev" at bounding box center [795, 94] width 14 height 14
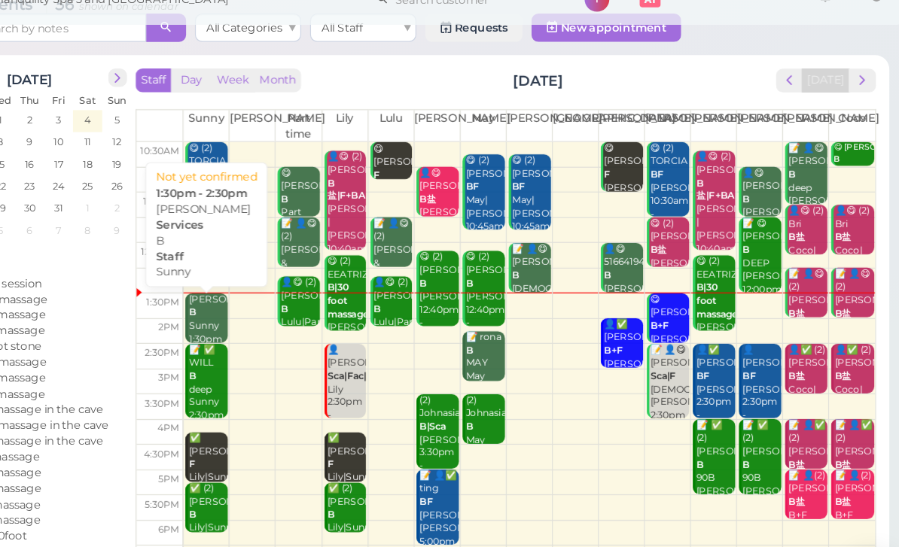
click at [284, 275] on div "[PERSON_NAME] Sunny 1:30pm - 2:30pm" at bounding box center [301, 308] width 34 height 67
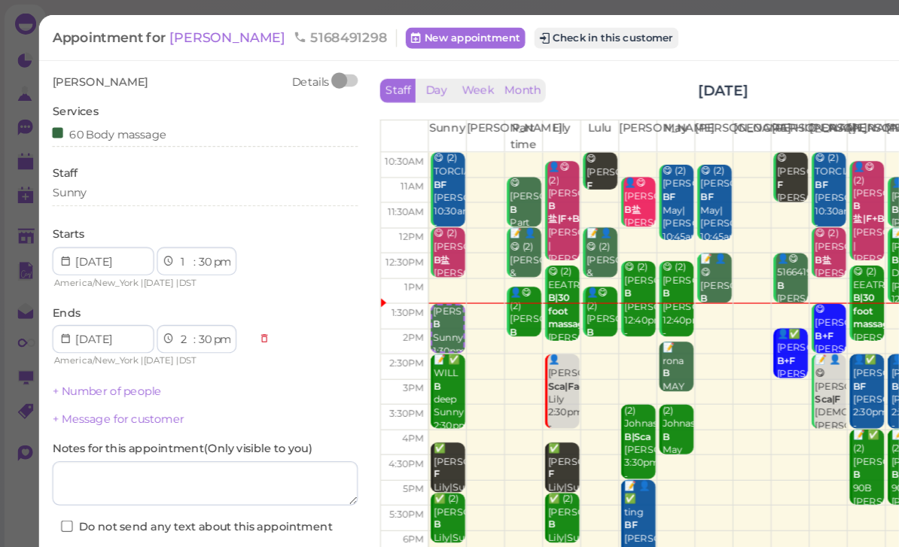
click at [479, 32] on button "Check in this customer" at bounding box center [515, 32] width 123 height 18
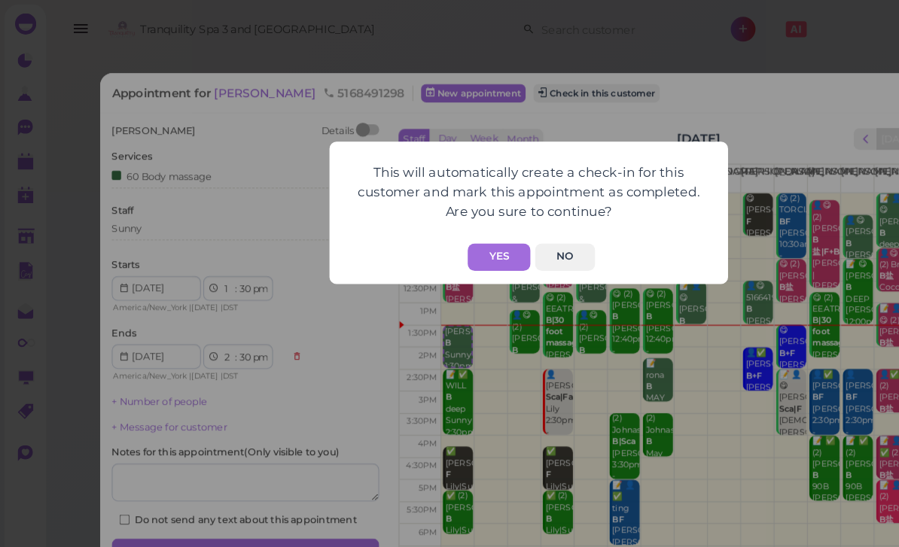
click at [420, 218] on button "Yes" at bounding box center [424, 218] width 53 height 23
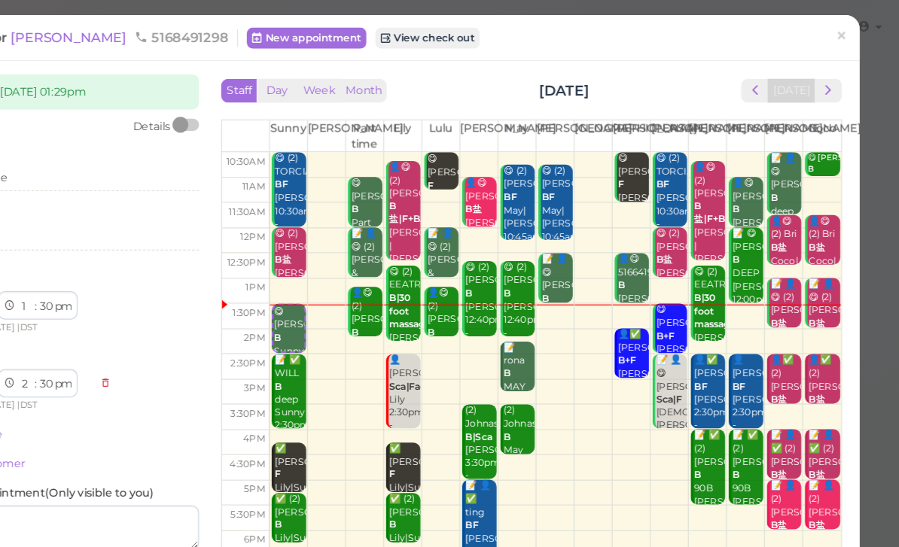
click at [837, 27] on link "×" at bounding box center [851, 31] width 28 height 35
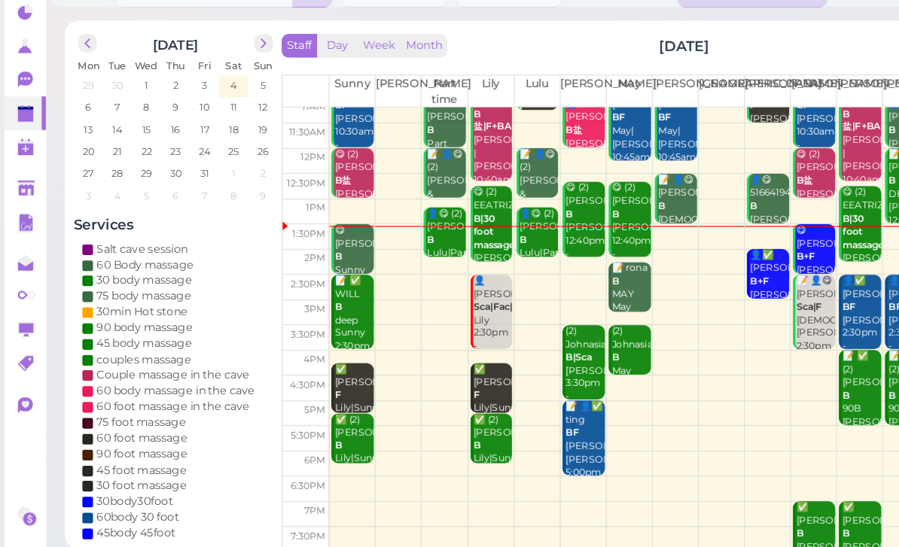
scroll to position [53, 0]
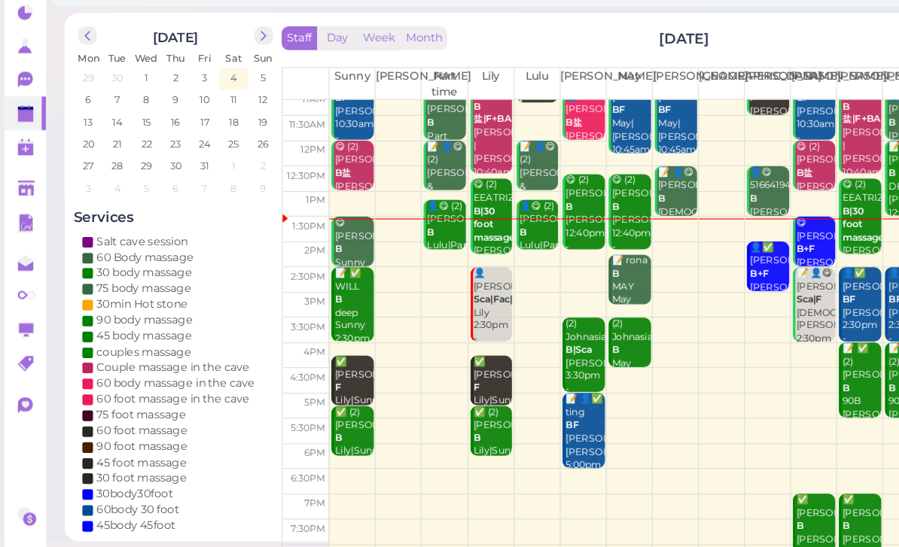
click at [687, 461] on div "✅ [PERSON_NAME] B [PERSON_NAME] |[PERSON_NAME] 7:00pm - 8:30pm" at bounding box center [693, 511] width 34 height 101
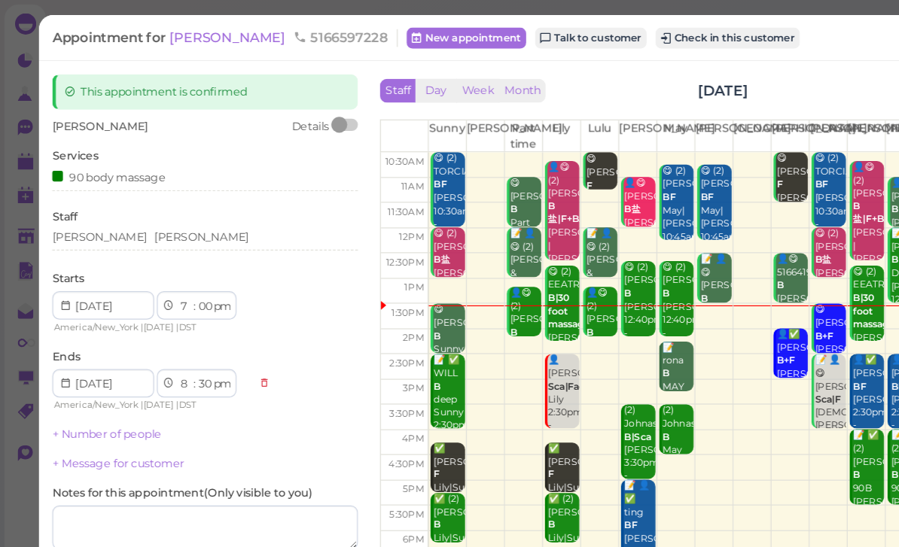
click at [167, 37] on span "[PERSON_NAME]" at bounding box center [195, 32] width 102 height 14
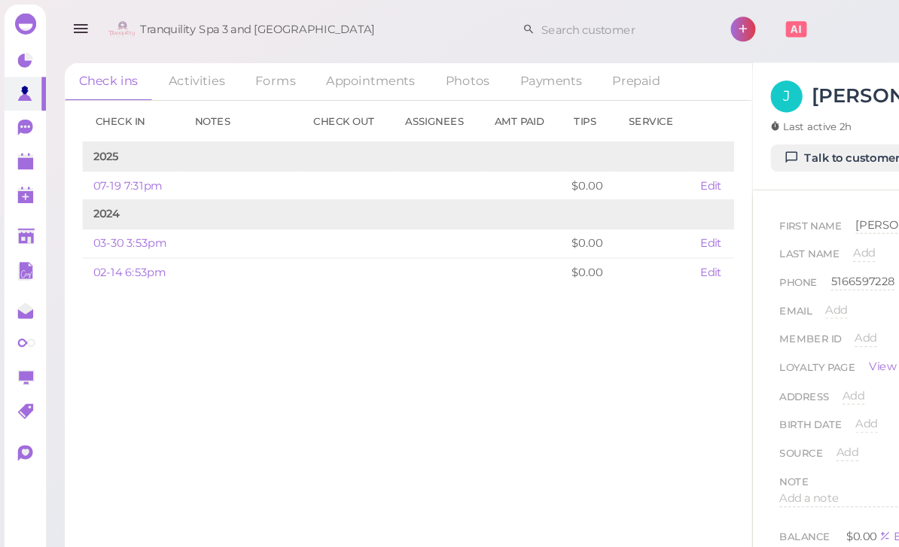
click at [727, 136] on link "Talk to customer" at bounding box center [716, 135] width 123 height 24
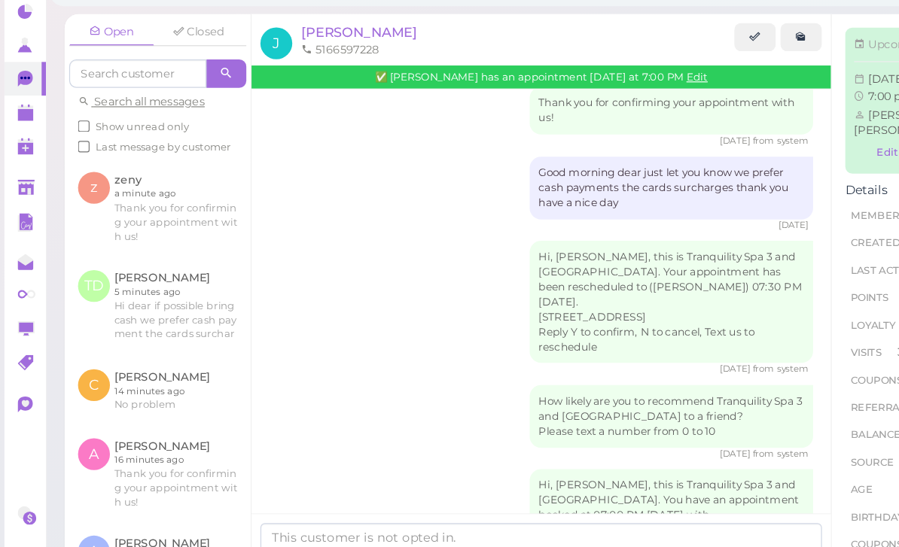
scroll to position [48, 0]
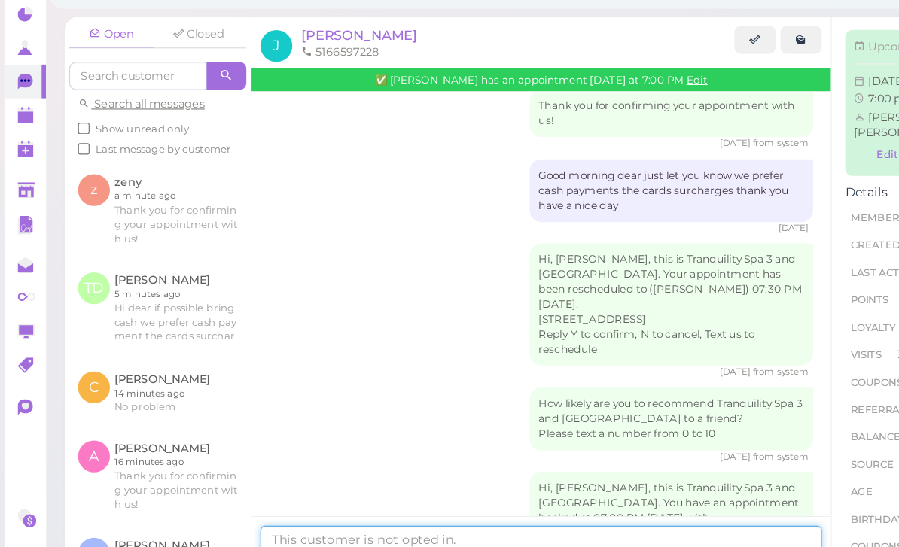
click at [327, 486] on textarea at bounding box center [459, 501] width 477 height 30
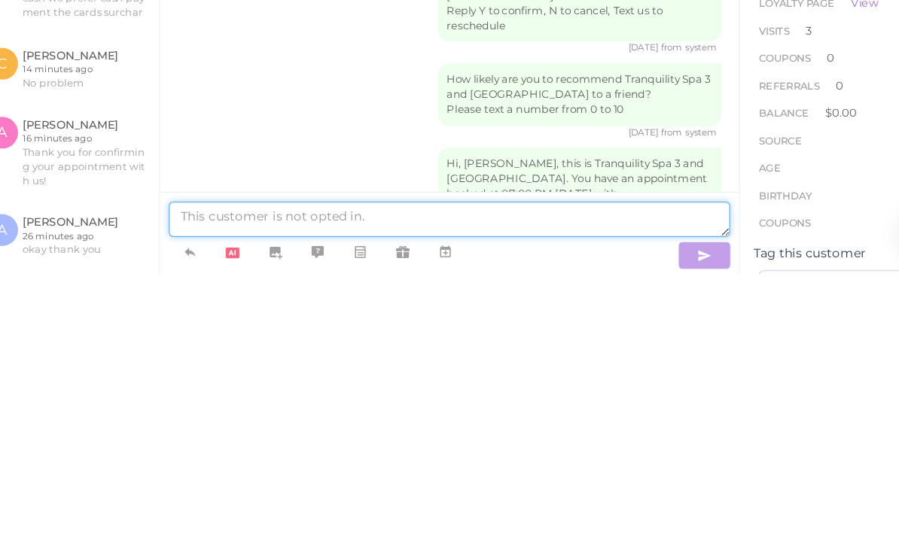
click at [223, 486] on textarea at bounding box center [459, 501] width 477 height 30
paste textarea "Hi dear if possible bring cash we prefer cash payment the cards surcharges than…"
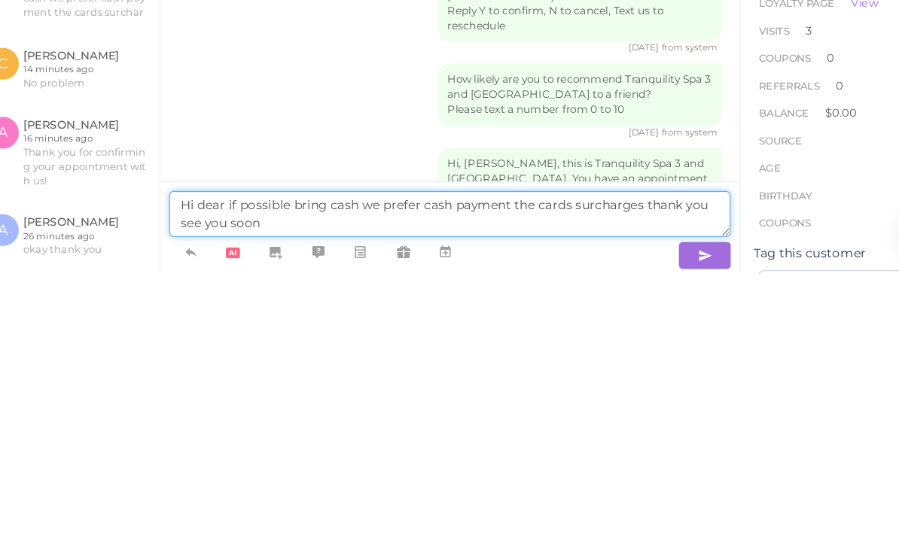
type textarea "Hi dear if possible bring cash we prefer cash payment the cards surcharges than…"
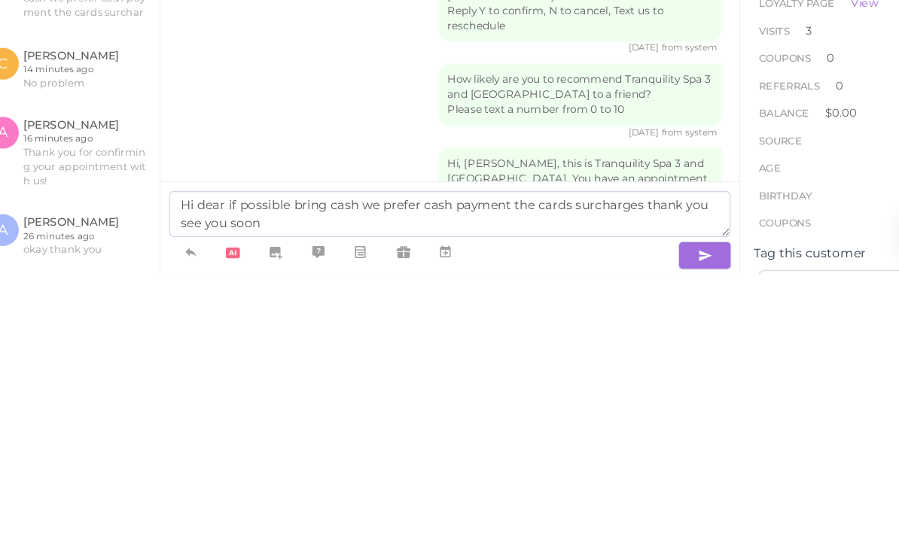
click at [654, 520] on button "button" at bounding box center [676, 532] width 45 height 24
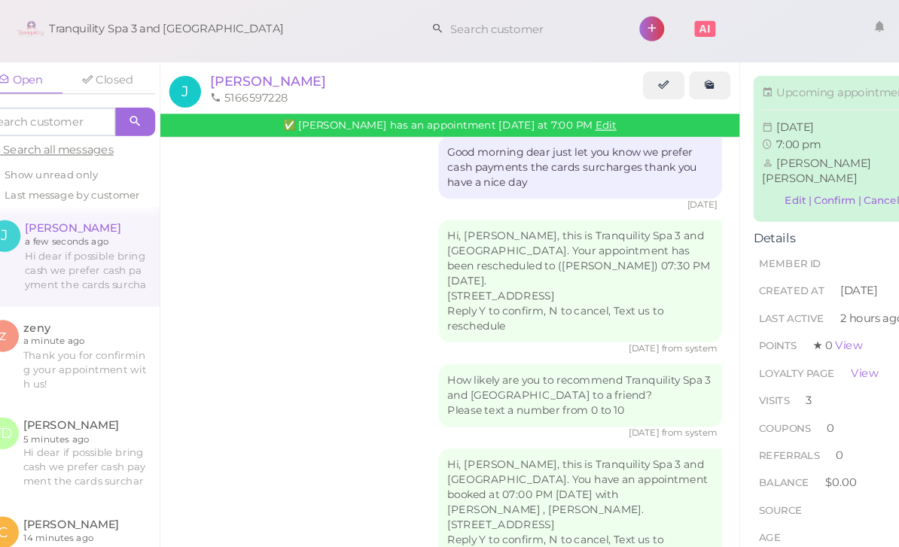
scroll to position [0, 0]
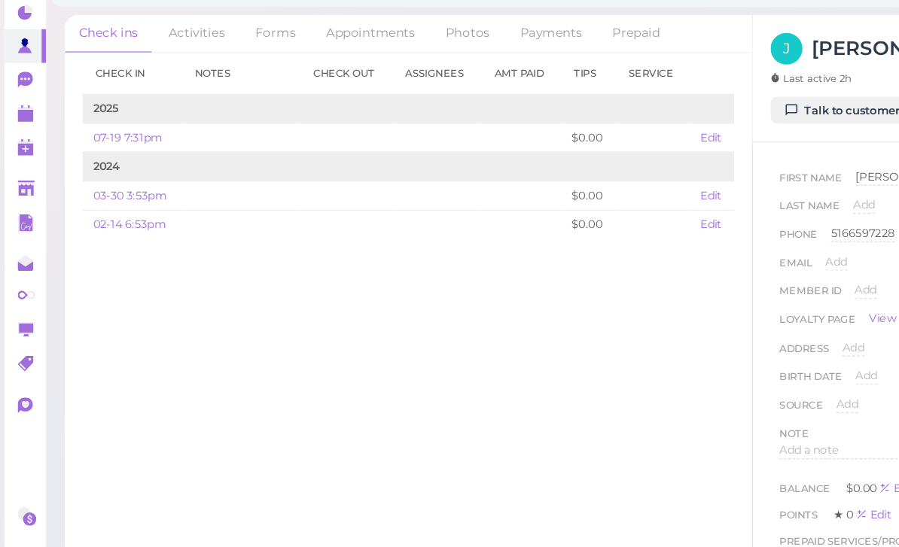
click at [15, 134] on polygon at bounding box center [22, 139] width 14 height 11
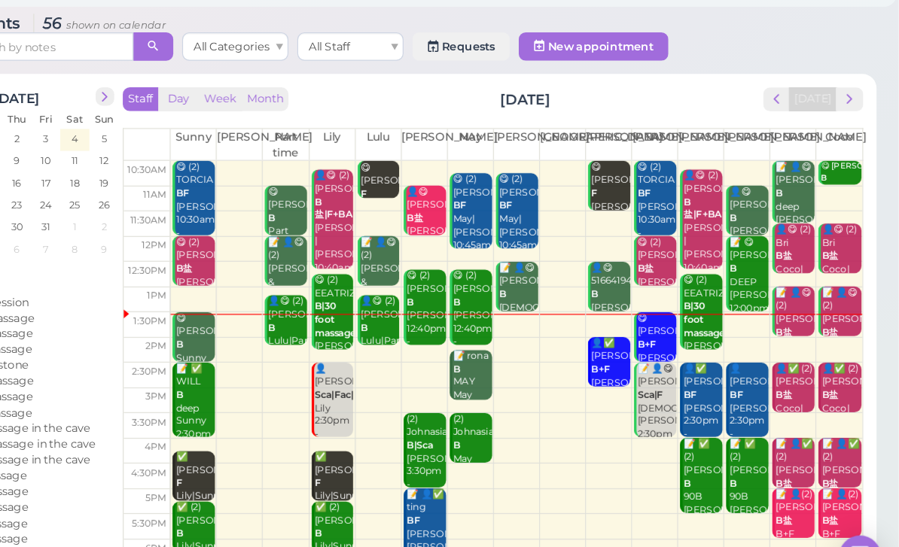
click at [846, 115] on button "next" at bounding box center [857, 125] width 23 height 20
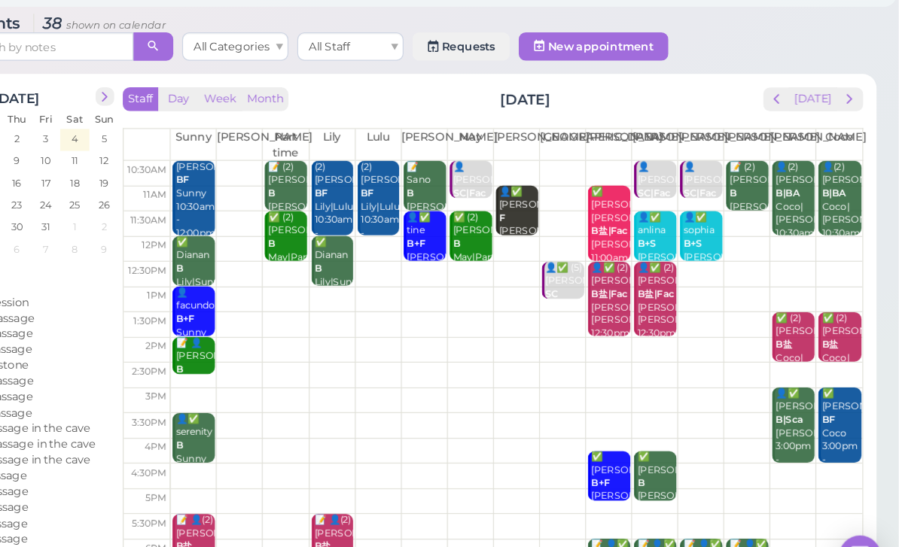
click at [637, 271] on div "👤✅ (2) [PERSON_NAME]盐|[PERSON_NAME]|[PERSON_NAME] 12:30pm - 2:00pm" at bounding box center [654, 309] width 34 height 90
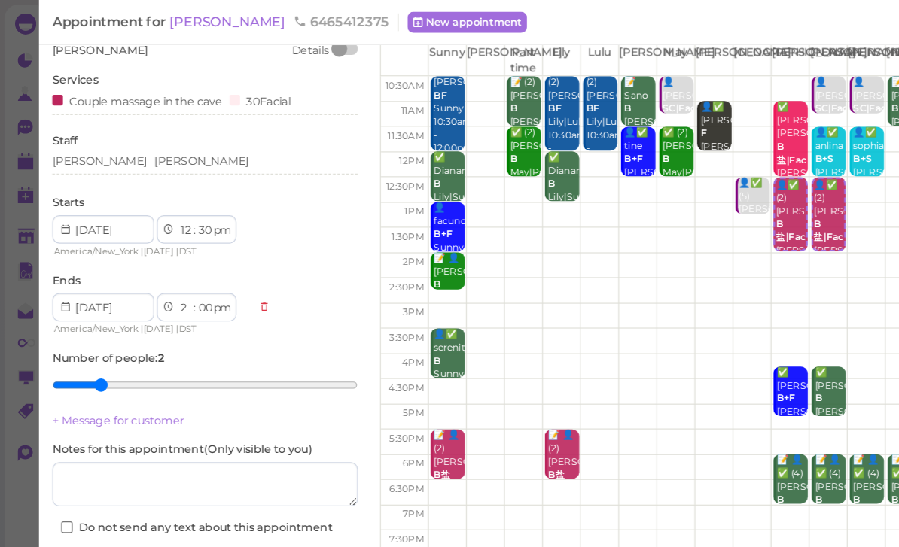
scroll to position [64, 0]
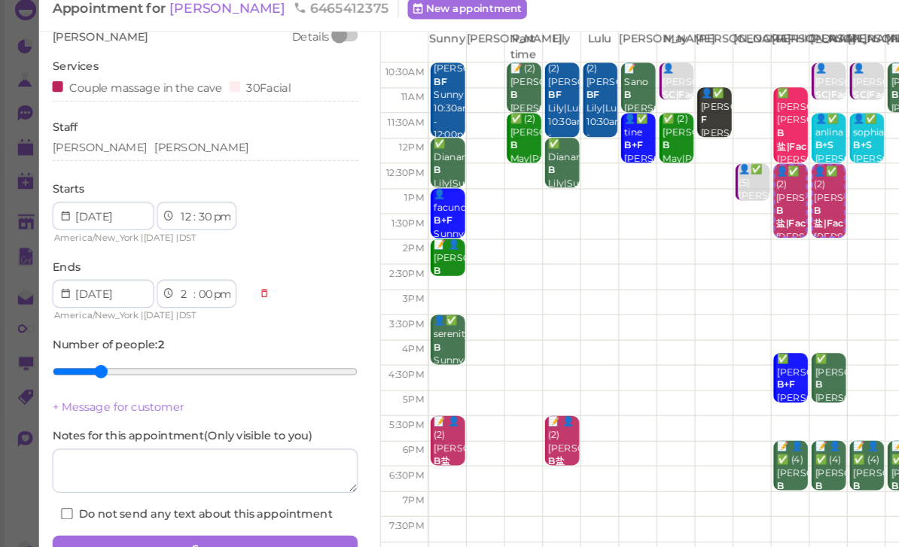
click at [86, 499] on div "Cancel" at bounding box center [73, 511] width 59 height 24
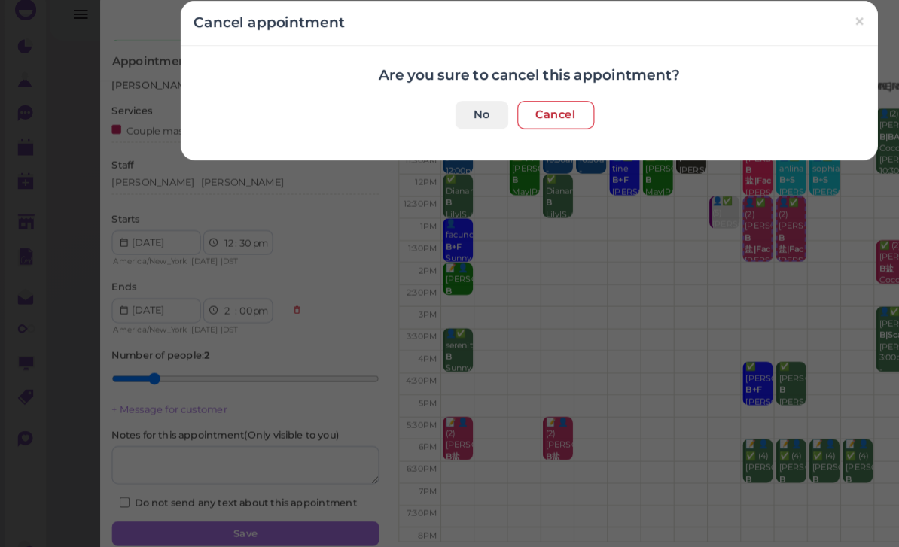
click at [477, 100] on button "Cancel" at bounding box center [473, 110] width 66 height 24
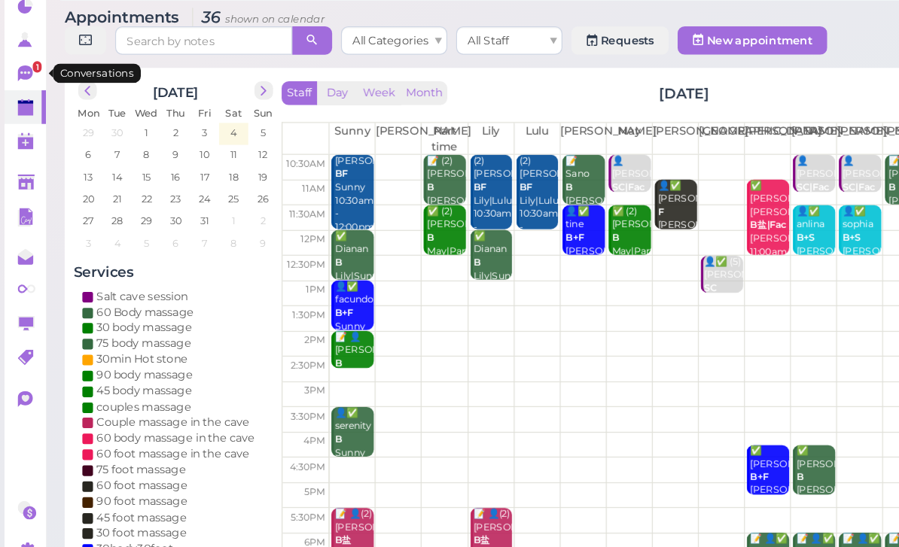
click at [20, 102] on icon at bounding box center [21, 109] width 13 height 14
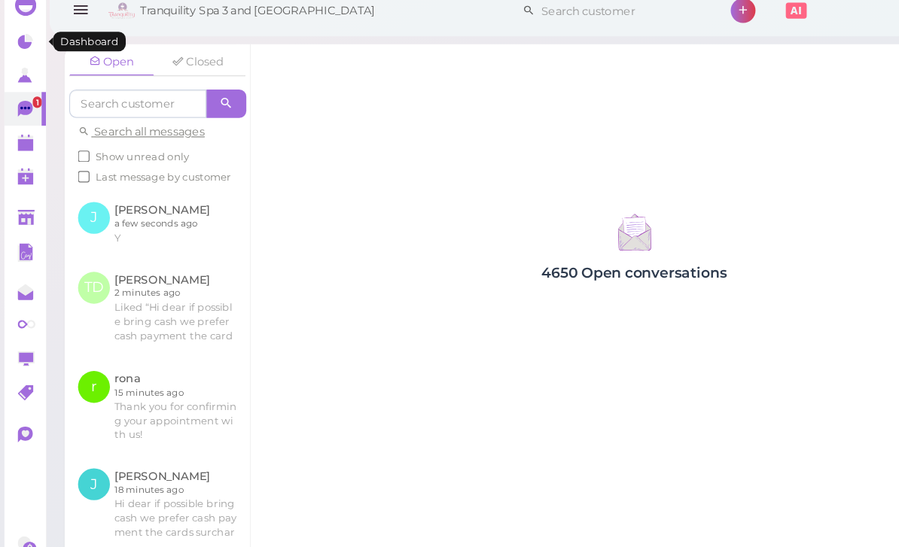
click at [33, 39] on link at bounding box center [21, 51] width 35 height 29
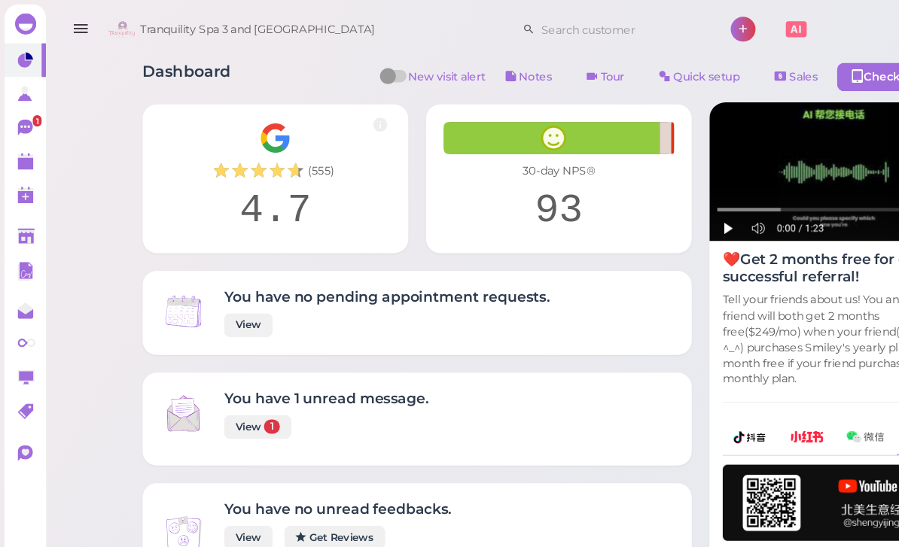
click at [210, 361] on link "View 1" at bounding box center [219, 363] width 57 height 20
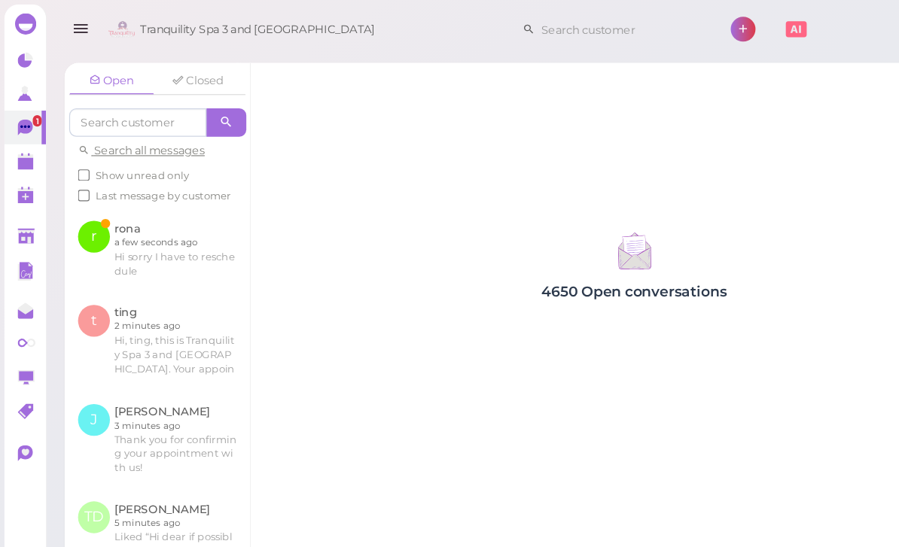
click at [105, 203] on link at bounding box center [133, 211] width 157 height 71
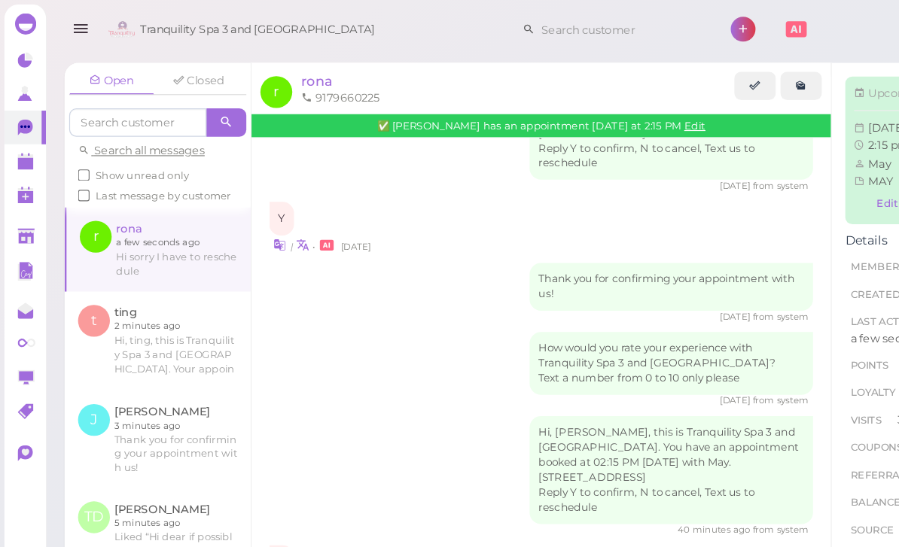
click at [270, 72] on span "rona" at bounding box center [269, 69] width 26 height 14
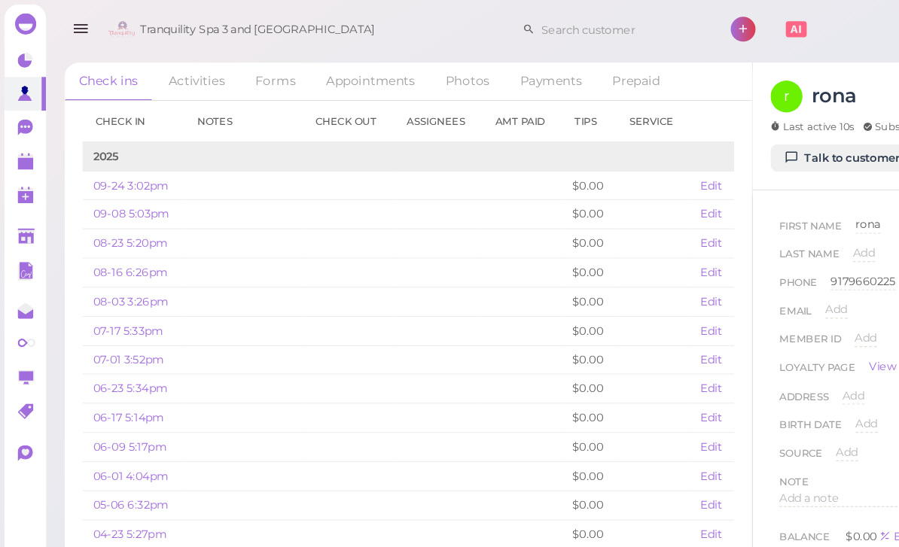
click at [312, 75] on link "Appointments" at bounding box center [315, 69] width 100 height 32
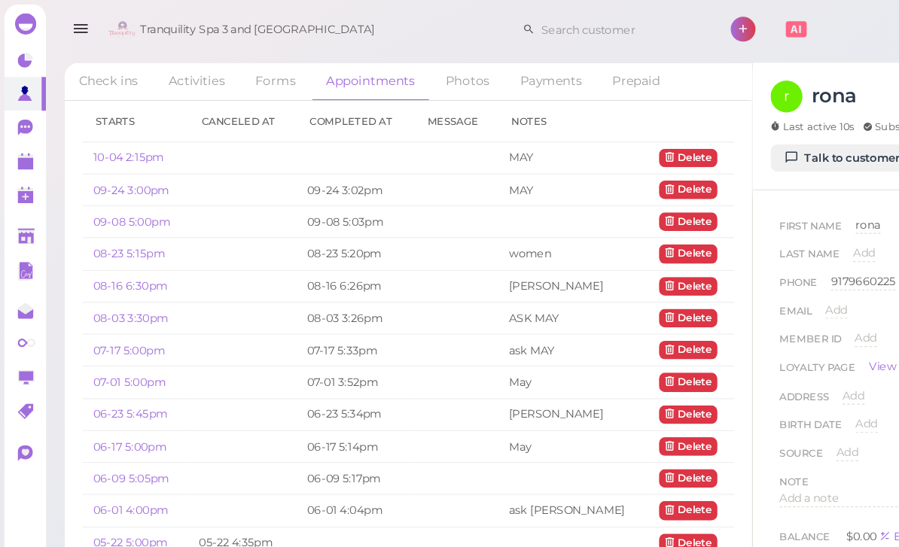
click at [109, 135] on link "10-04 2:15pm" at bounding box center [109, 133] width 60 height 11
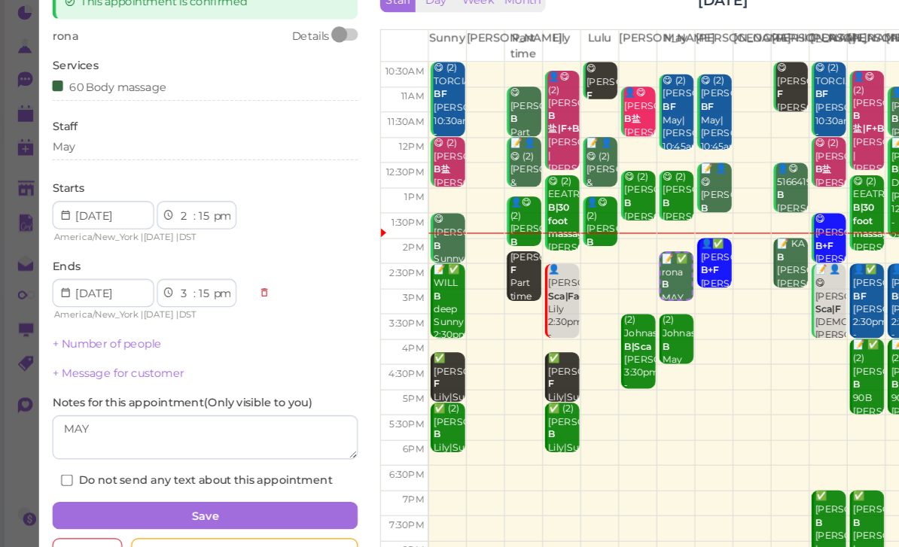
scroll to position [48, 0]
click at [66, 499] on div "Cancel" at bounding box center [73, 511] width 59 height 24
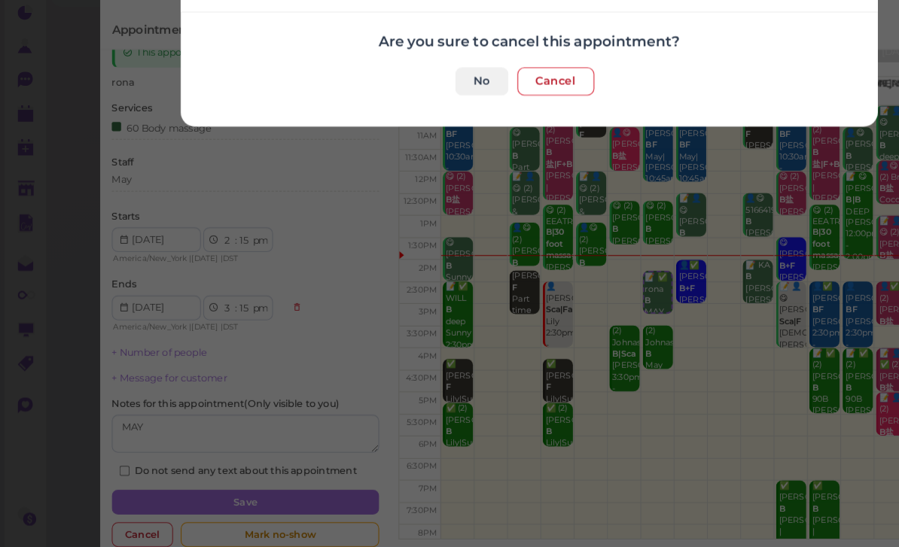
click at [452, 98] on button "Cancel" at bounding box center [473, 110] width 66 height 24
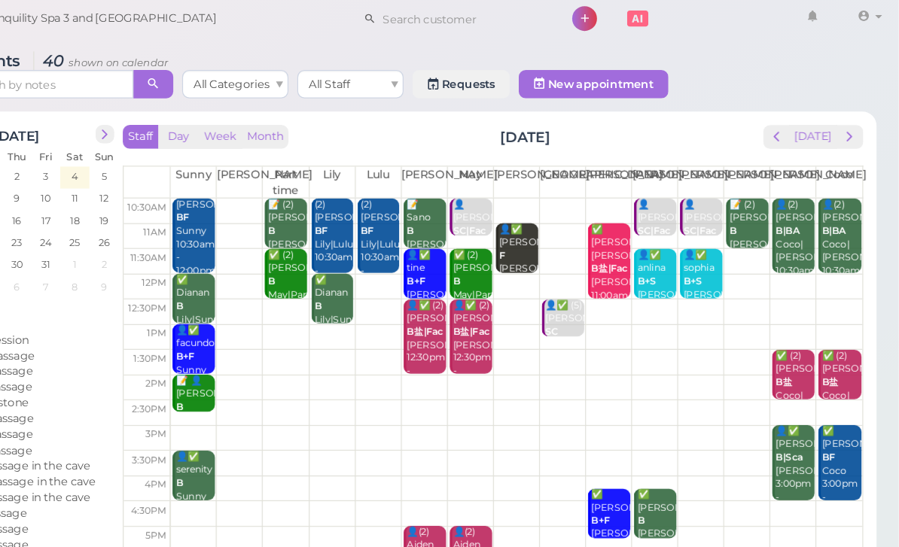
click at [788, 118] on span "prev" at bounding box center [795, 125] width 14 height 14
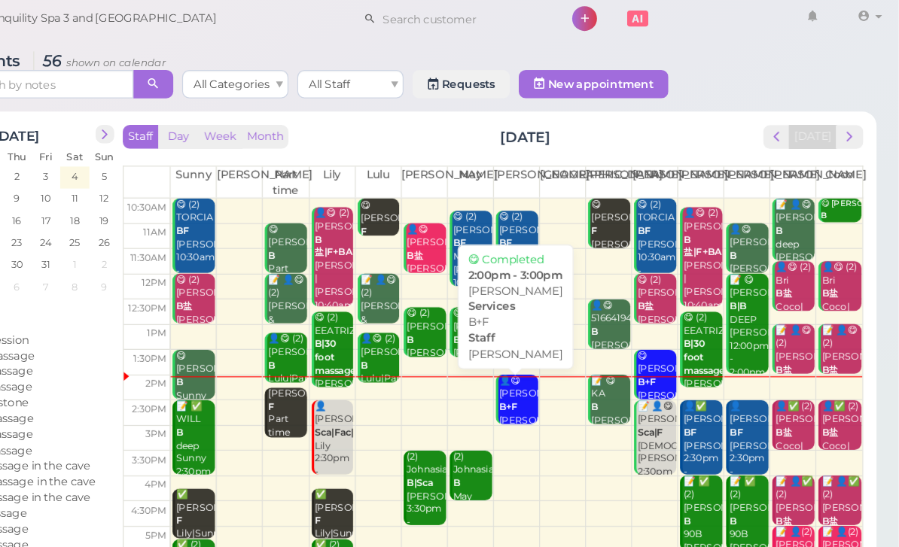
click at [559, 352] on div "👤😋 [PERSON_NAME]+F [PERSON_NAME] 2:00pm - 3:00pm" at bounding box center [576, 367] width 34 height 78
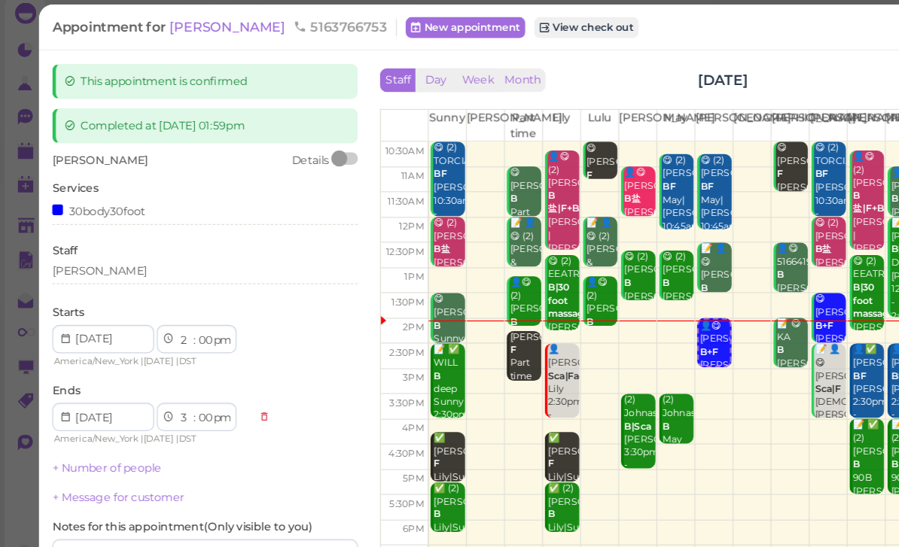
click at [99, 235] on div "[PERSON_NAME]" at bounding box center [174, 242] width 260 height 18
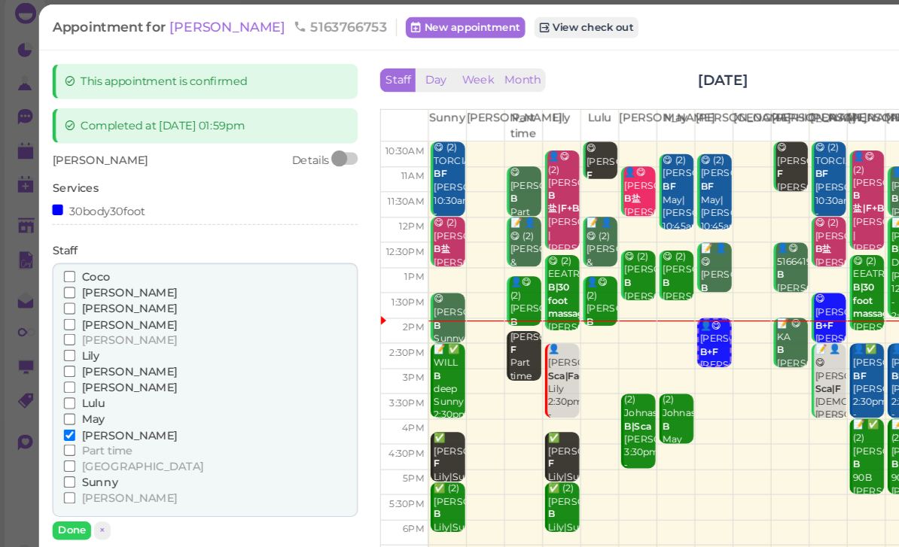
click at [81, 360] on span "May" at bounding box center [79, 365] width 20 height 11
click at [64, 361] on input "May" at bounding box center [59, 366] width 10 height 10
click at [82, 374] on span "[PERSON_NAME]" at bounding box center [109, 379] width 81 height 11
click at [64, 374] on input "[PERSON_NAME]" at bounding box center [59, 379] width 10 height 10
click at [72, 453] on button "Done" at bounding box center [60, 461] width 33 height 16
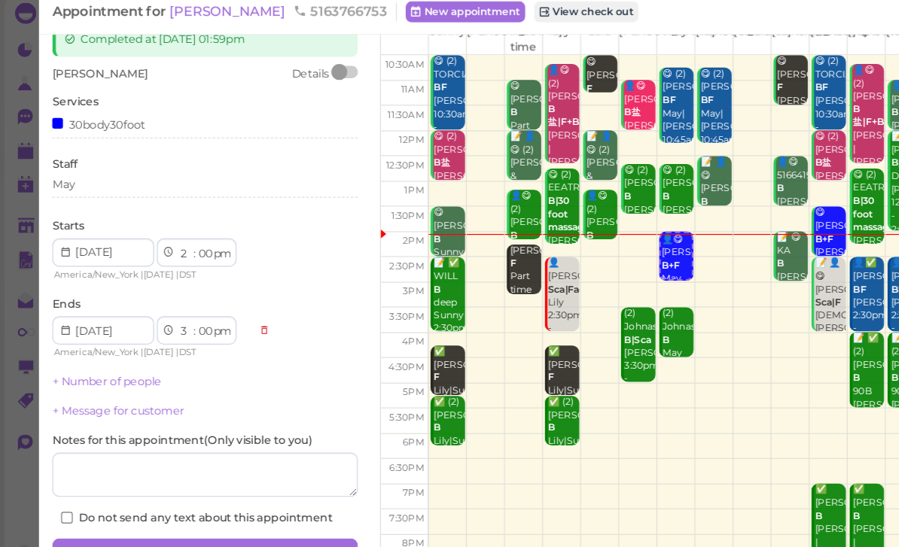
scroll to position [73, 0]
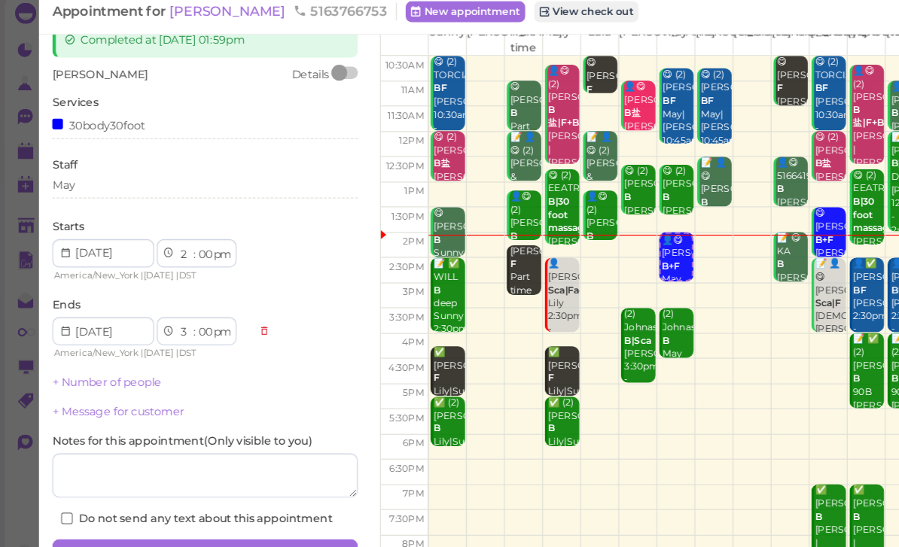
click at [233, 468] on button "Save" at bounding box center [174, 480] width 260 height 24
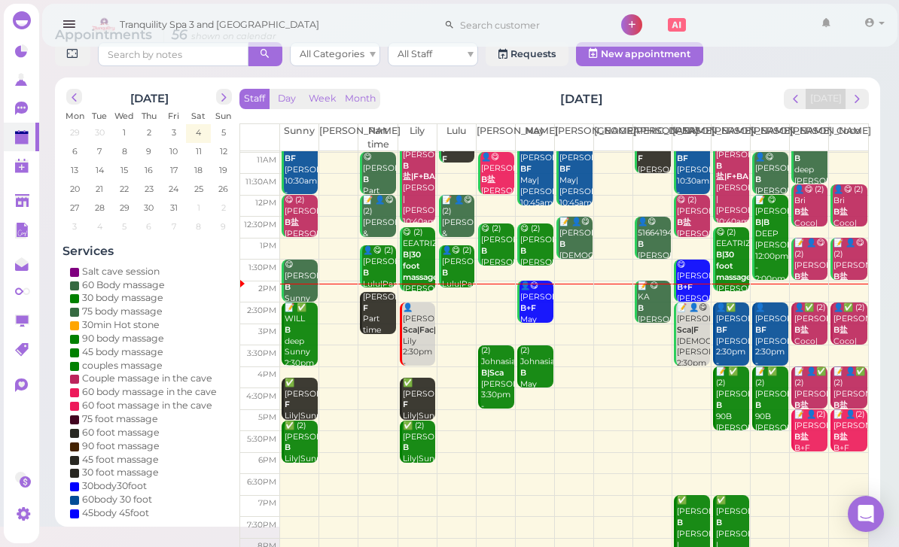
scroll to position [21, 0]
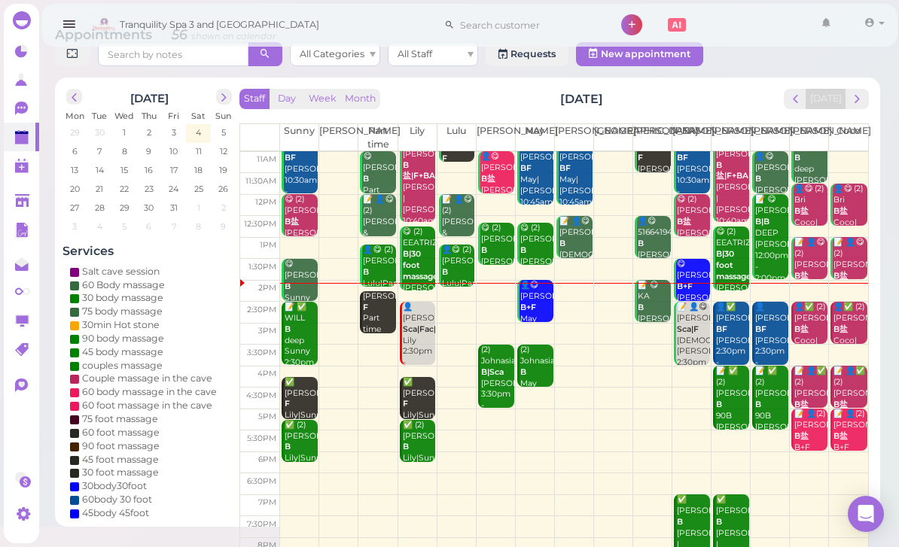
click at [688, 334] on b "Sca|F" at bounding box center [688, 330] width 22 height 10
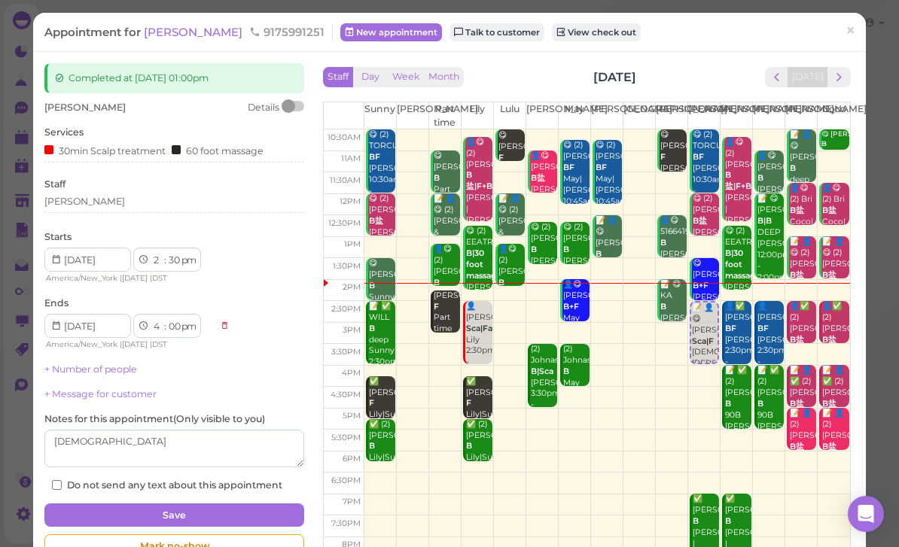
click at [114, 236] on div "Starts 1 2 3 4 5 6 7 8 9 10 11 12 : 00 05 10 15 20 25 30 35 40 45 50 55 am pm A…" at bounding box center [174, 257] width 260 height 55
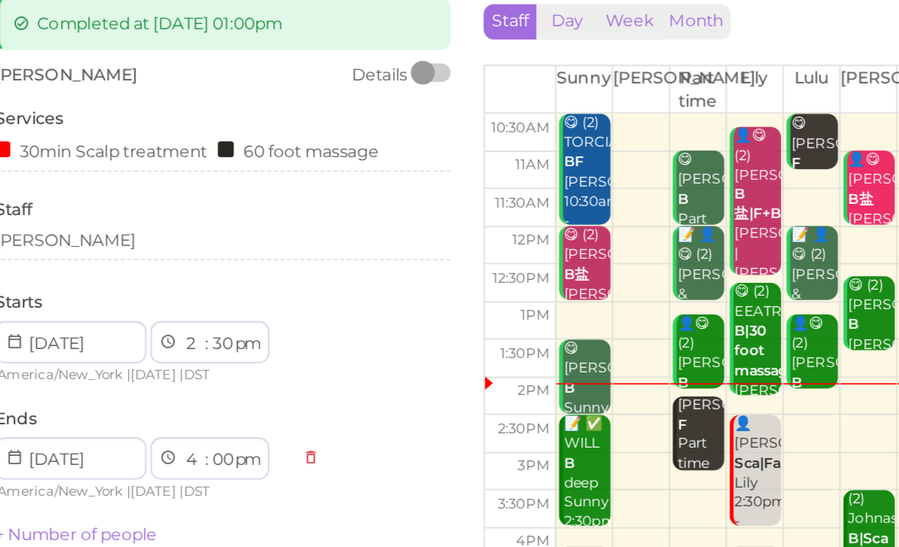
scroll to position [4, 0]
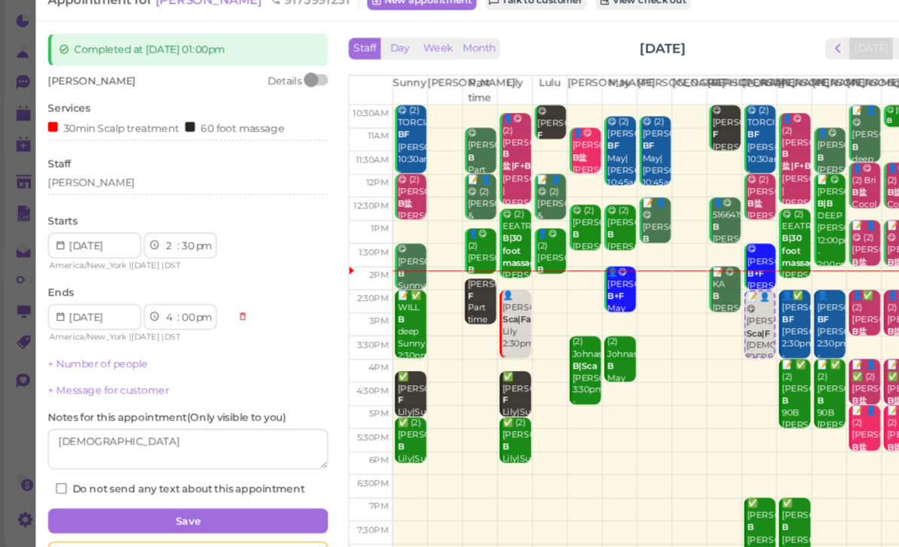
click at [133, 195] on div "[PERSON_NAME]" at bounding box center [174, 204] width 260 height 18
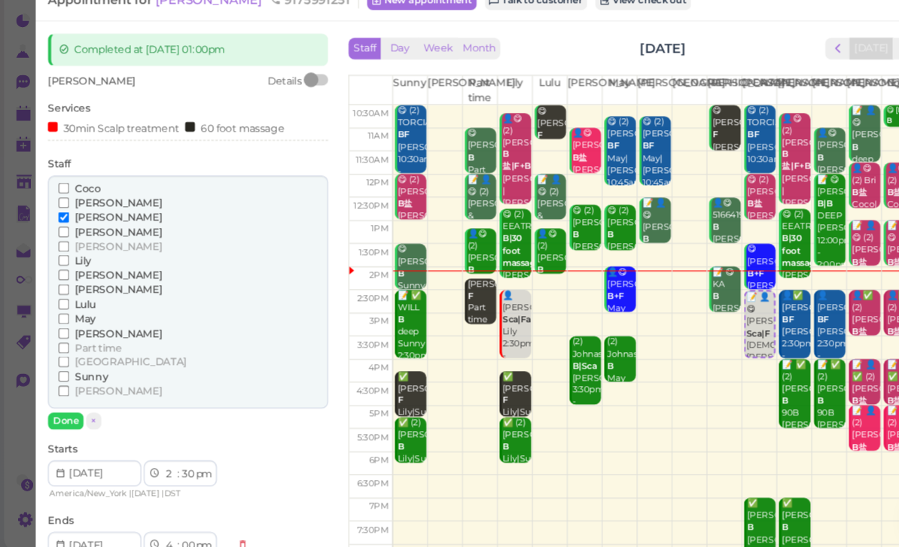
click at [84, 336] on span "[PERSON_NAME]" at bounding box center [109, 341] width 81 height 11
click at [64, 337] on input "[PERSON_NAME]" at bounding box center [59, 342] width 10 height 10
click at [80, 242] on span "[PERSON_NAME]" at bounding box center [109, 247] width 81 height 11
click at [64, 242] on input "[PERSON_NAME]" at bounding box center [59, 247] width 10 height 10
click at [90, 242] on span "[PERSON_NAME]" at bounding box center [109, 247] width 81 height 11
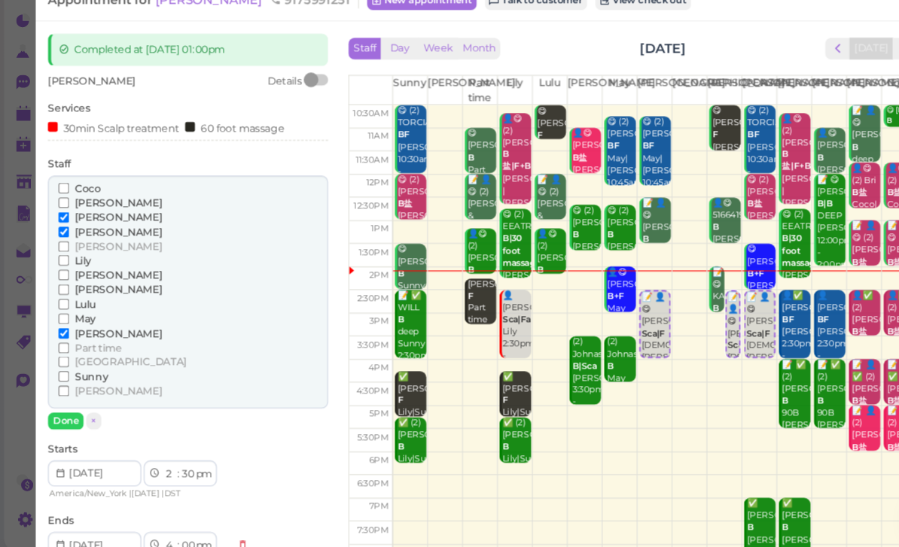
click at [64, 242] on input "[PERSON_NAME]" at bounding box center [59, 247] width 10 height 10
click at [91, 228] on span "[PERSON_NAME]" at bounding box center [109, 233] width 81 height 11
click at [64, 229] on input "[PERSON_NAME]" at bounding box center [59, 234] width 10 height 10
click at [69, 415] on button "Done" at bounding box center [60, 423] width 33 height 16
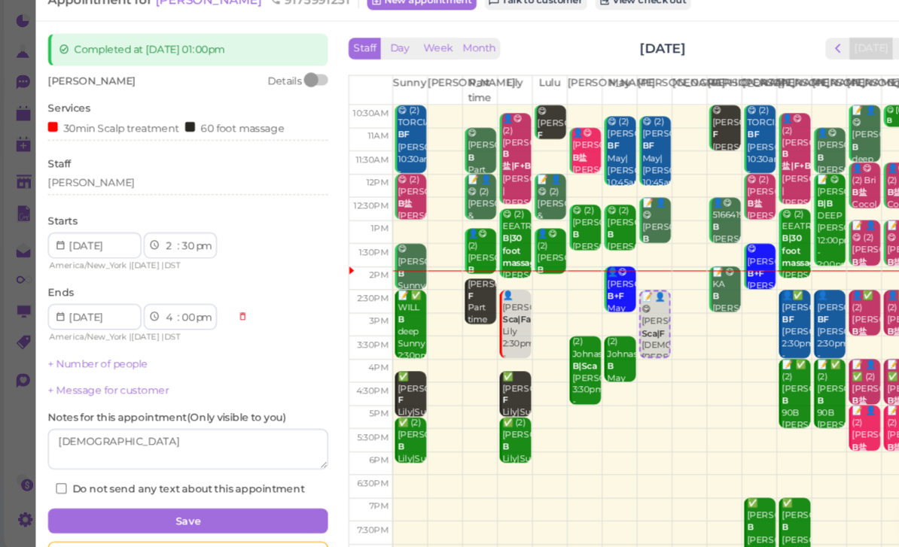
scroll to position [21, 0]
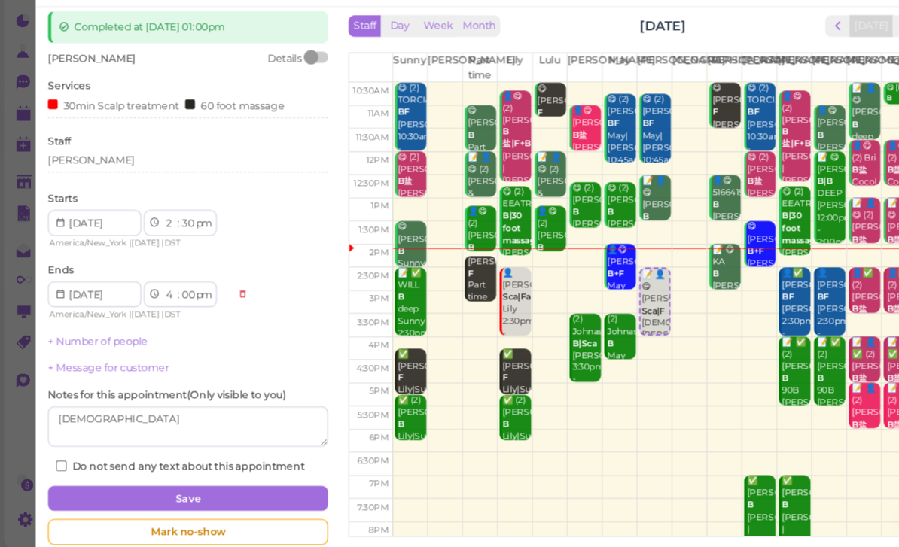
click at [217, 483] on button "Save" at bounding box center [174, 495] width 260 height 24
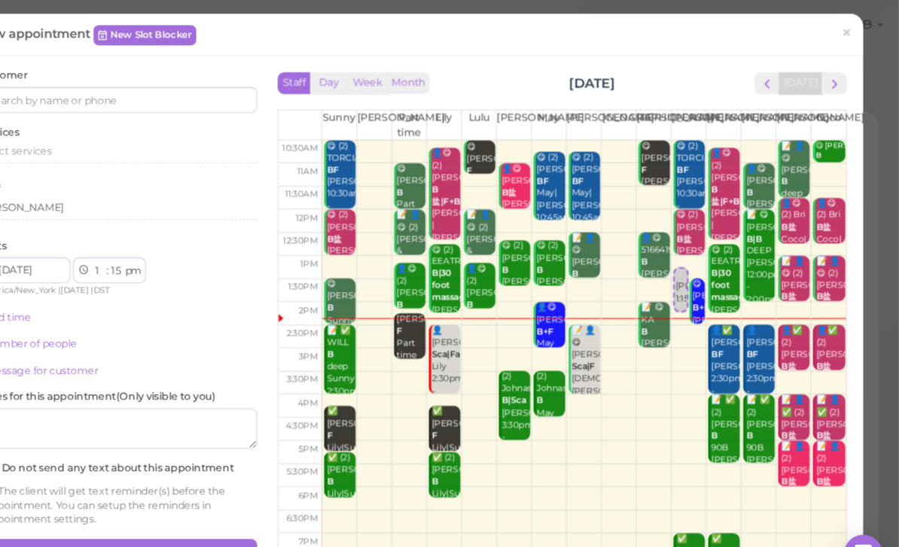
click at [846, 28] on span "×" at bounding box center [851, 30] width 10 height 21
